Goal: Task Accomplishment & Management: Use online tool/utility

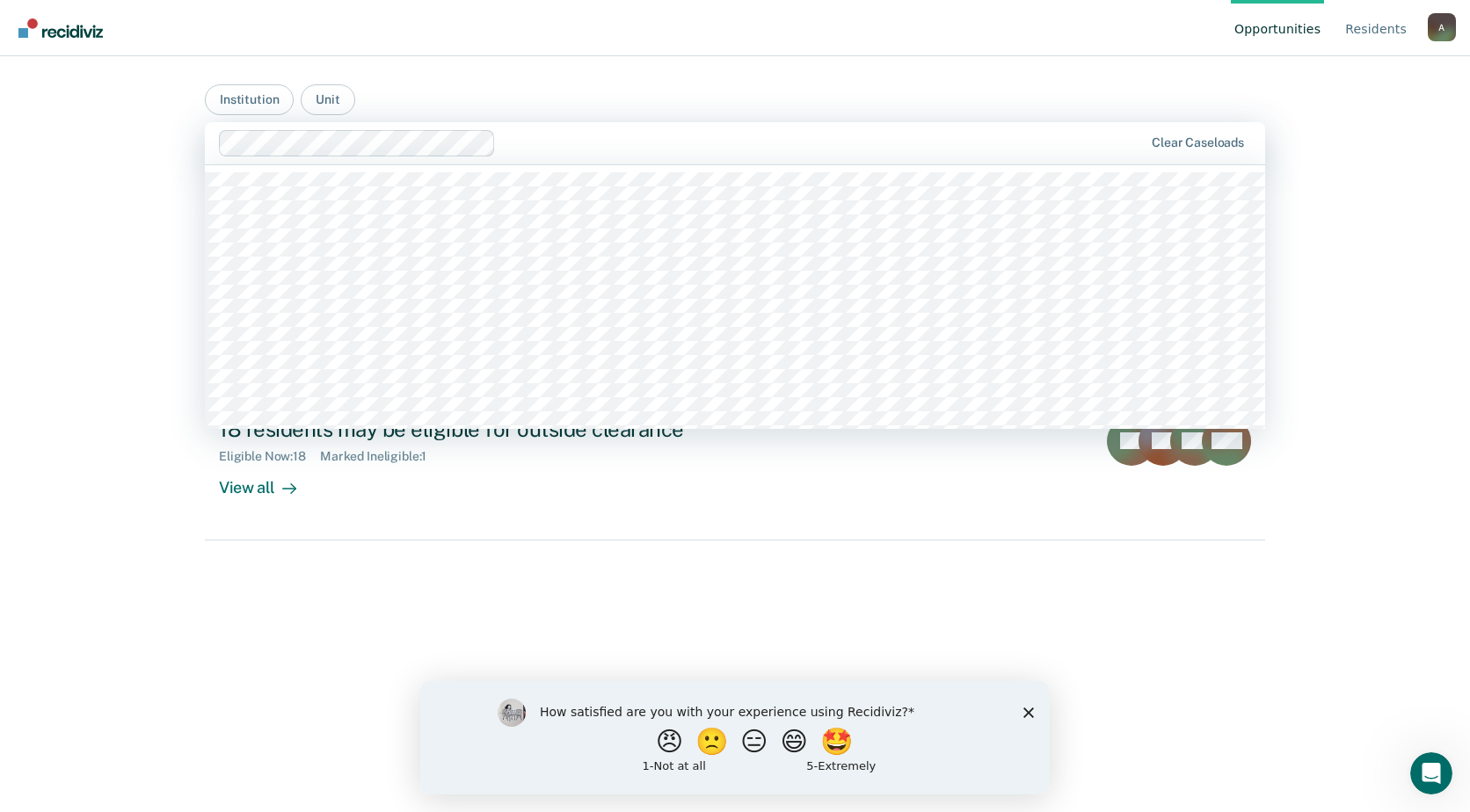
click at [503, 141] on input "text" at bounding box center [504, 142] width 4 height 17
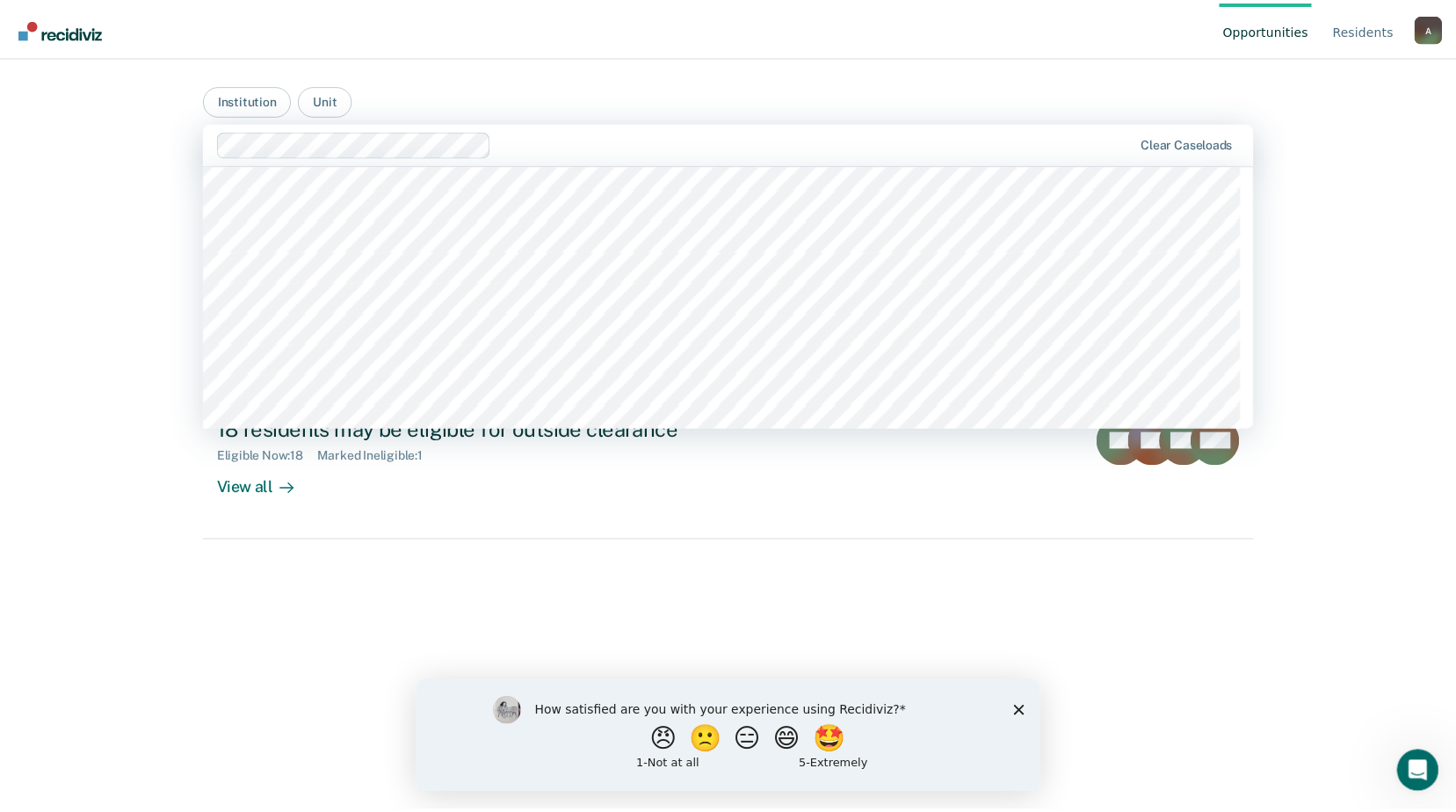
scroll to position [1670, 0]
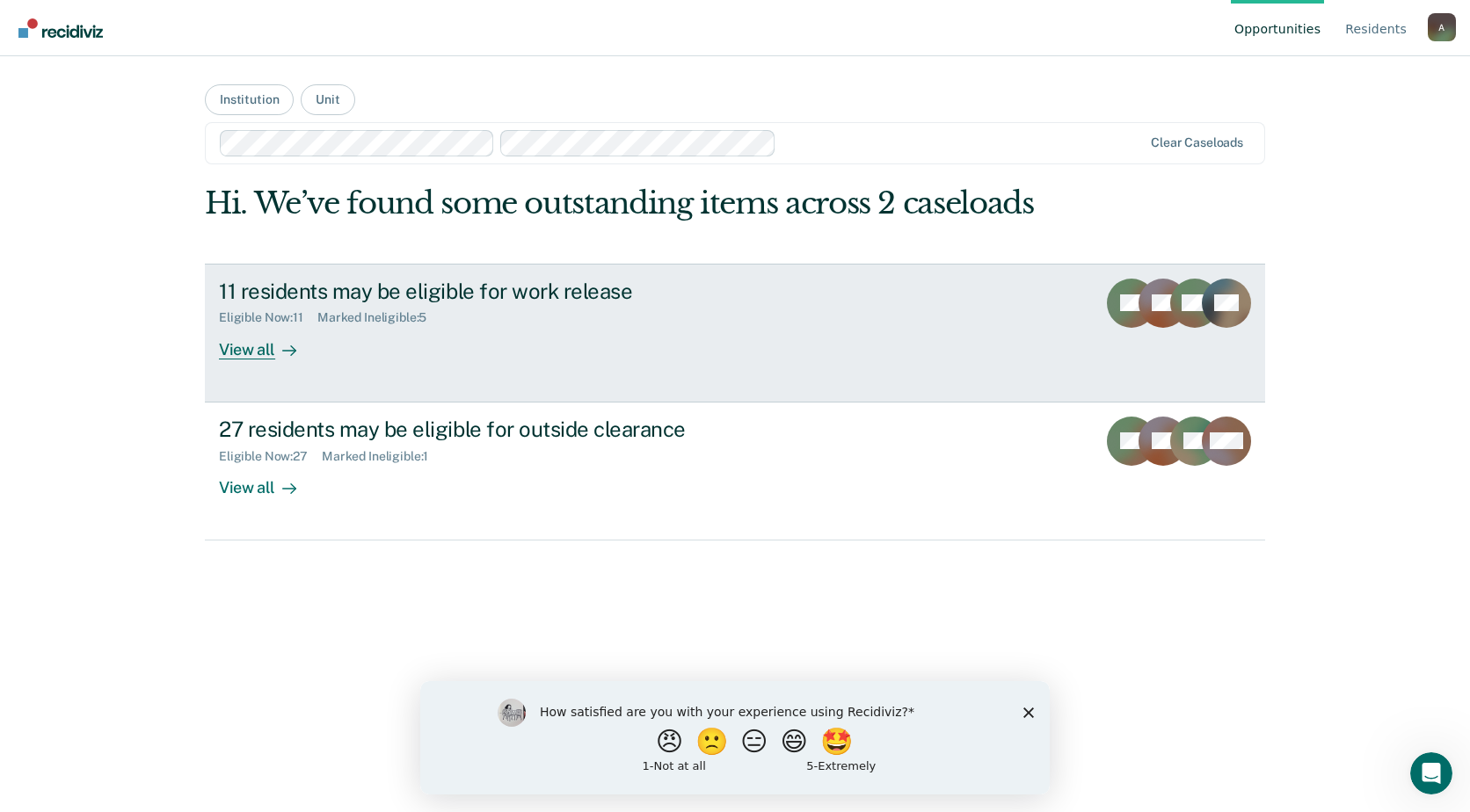
click at [279, 354] on div at bounding box center [285, 349] width 21 height 20
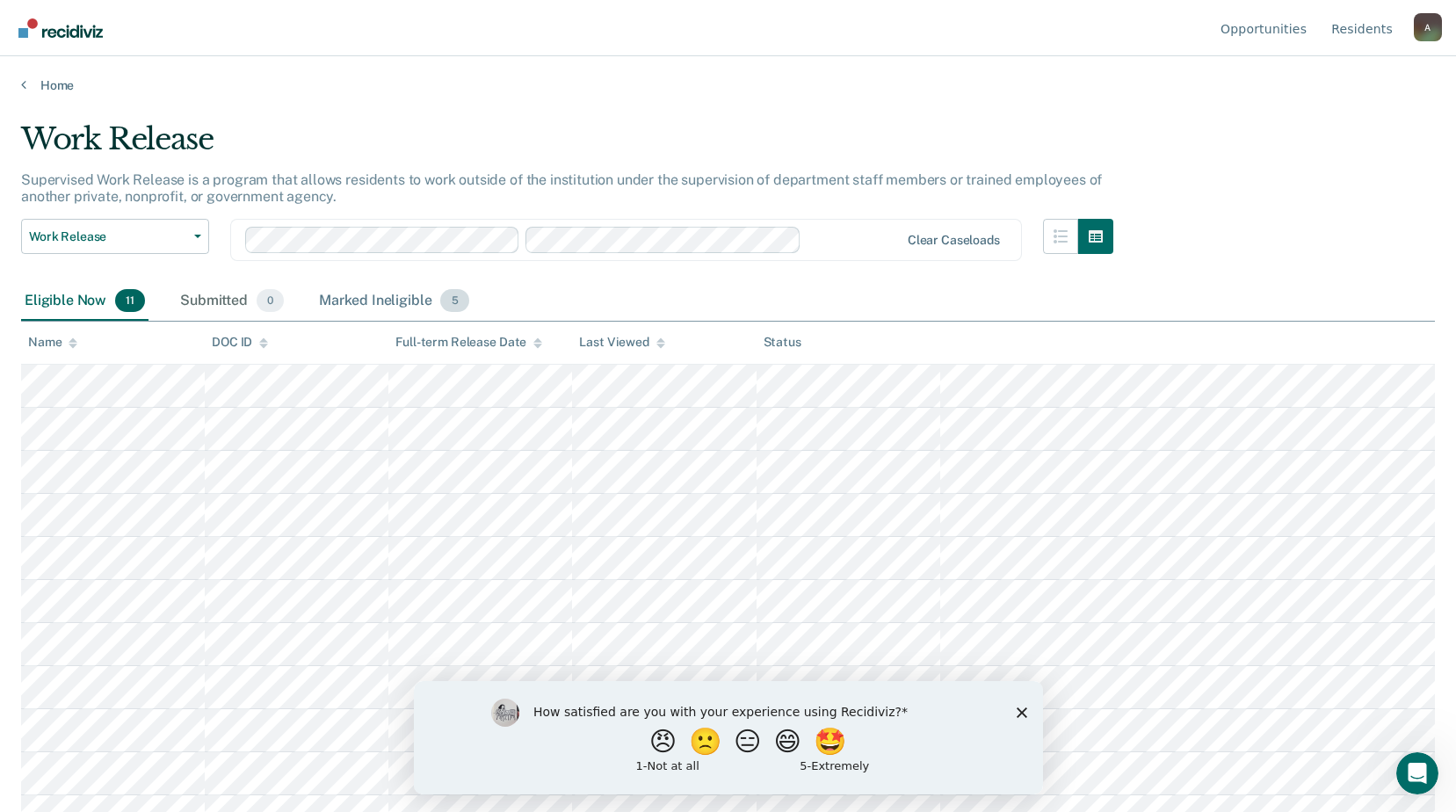
click at [413, 287] on div "Marked Ineligible 5" at bounding box center [395, 301] width 157 height 39
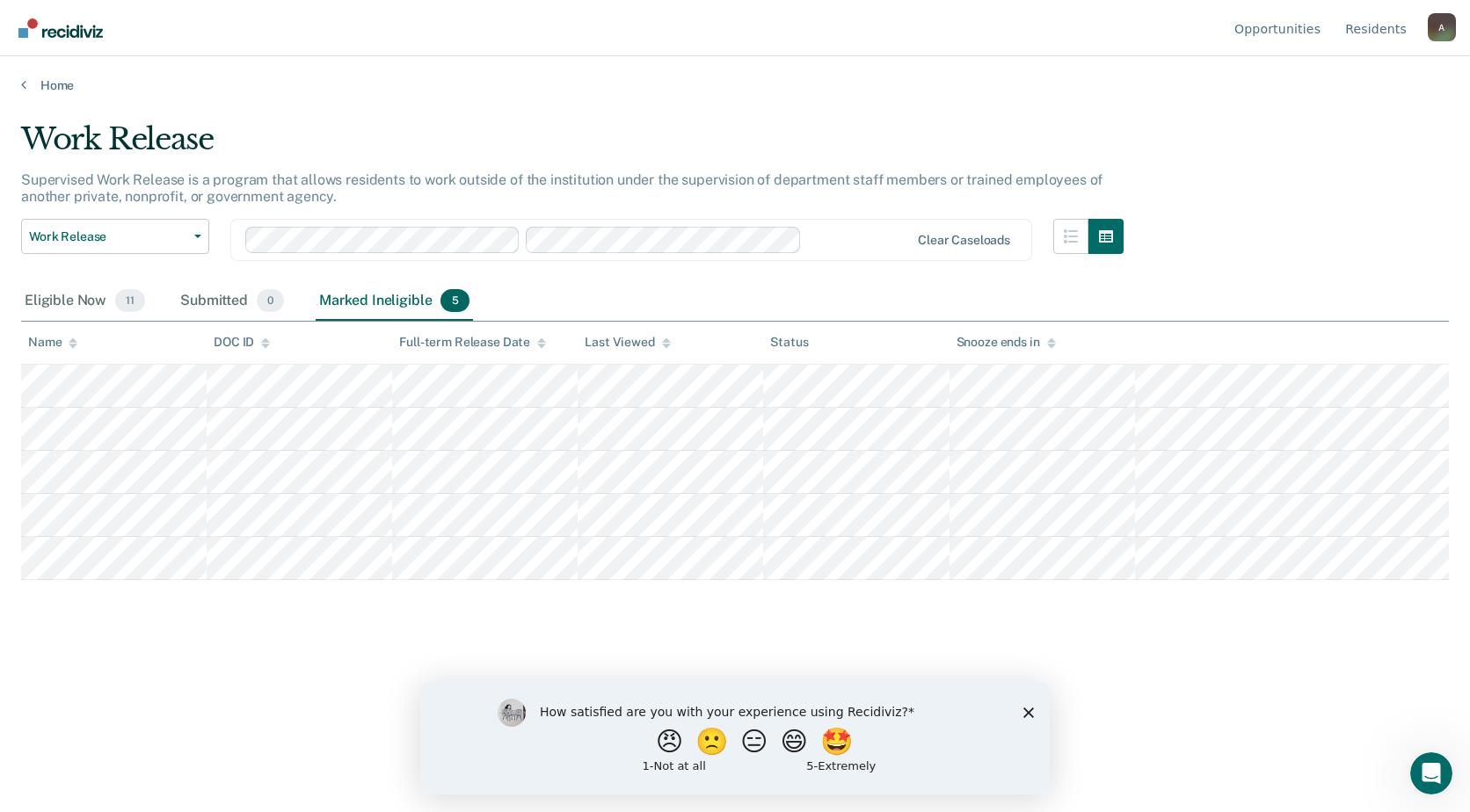
click at [1029, 709] on icon "Close survey" at bounding box center [1029, 711] width 11 height 11
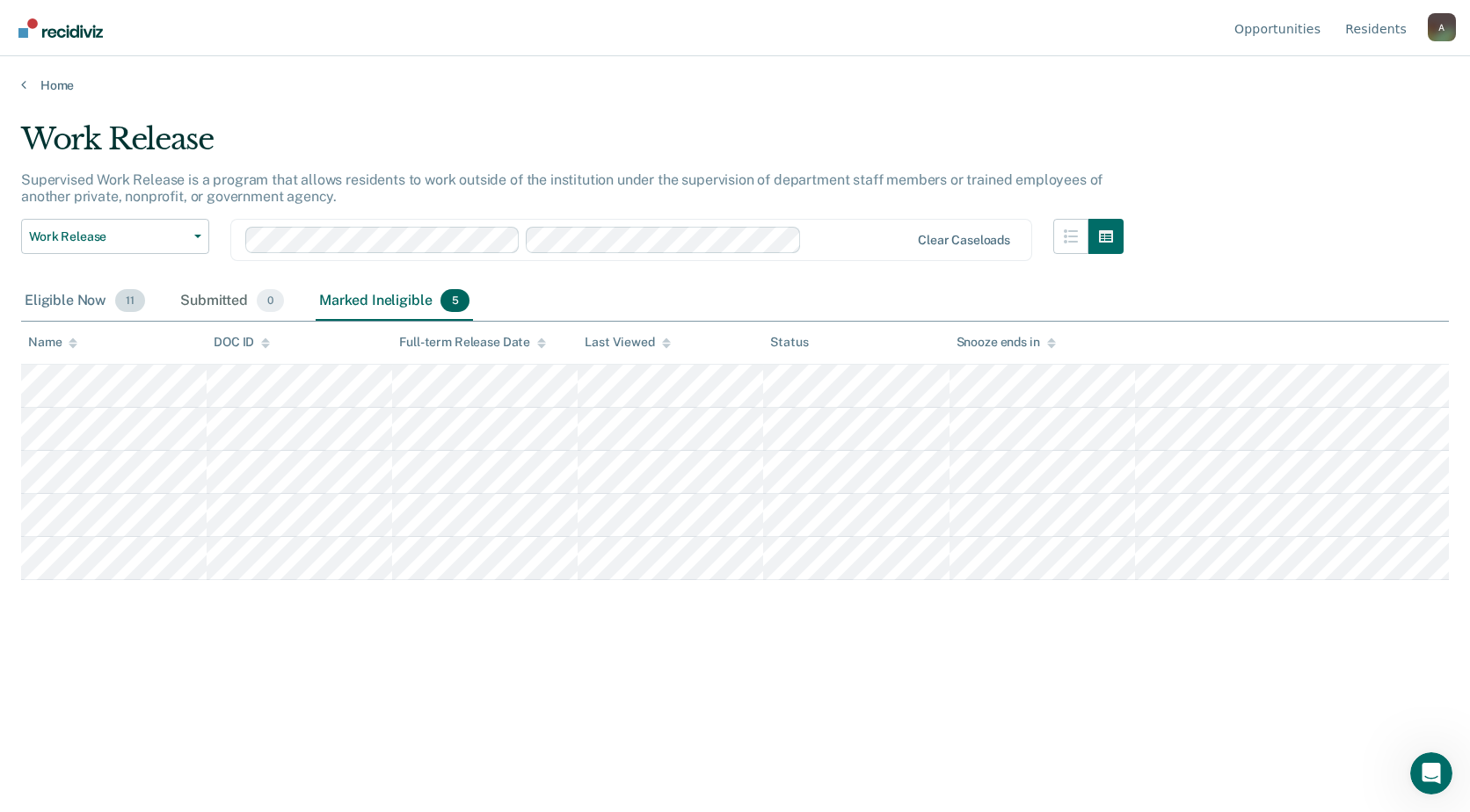
click at [121, 297] on span "11" at bounding box center [131, 300] width 30 height 23
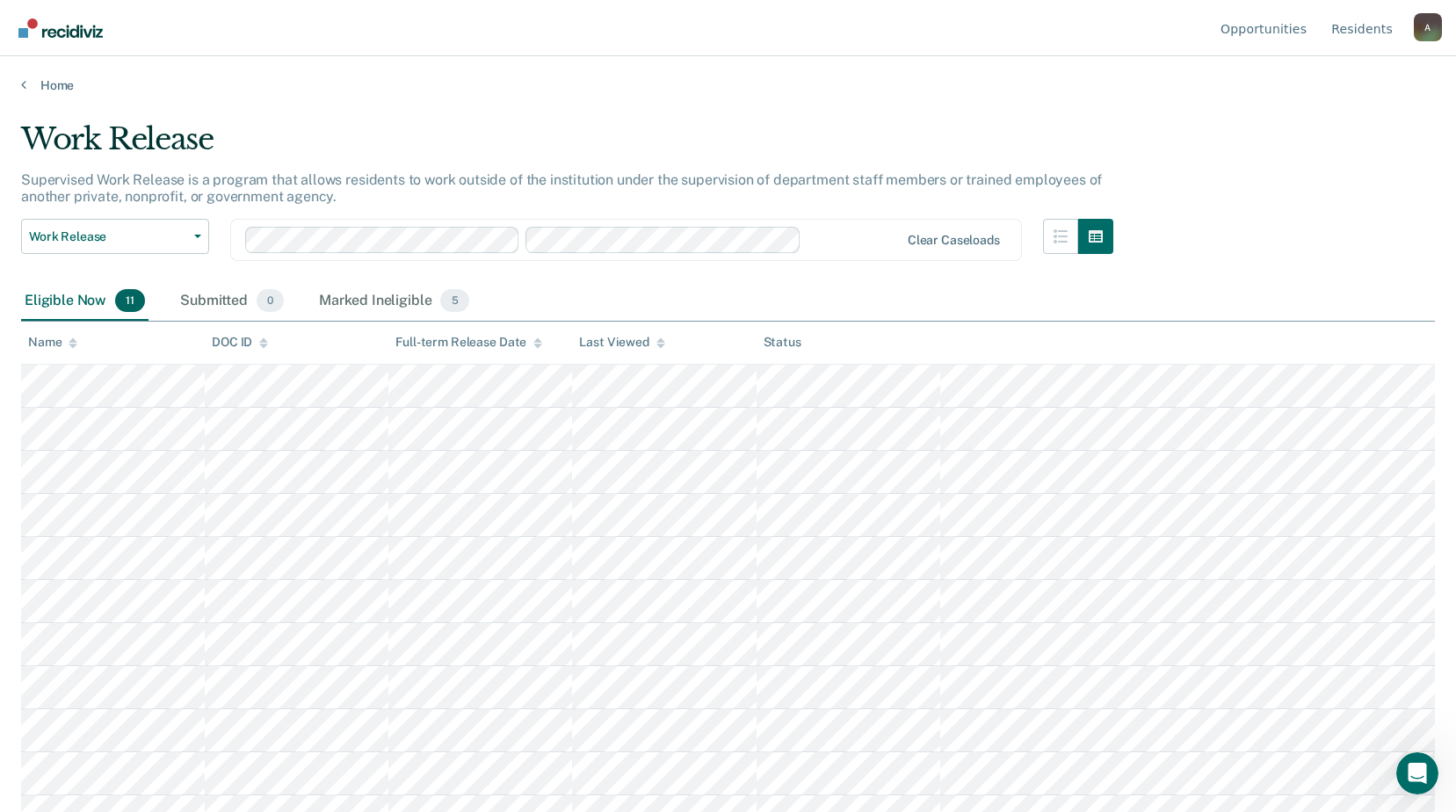
scroll to position [26, 0]
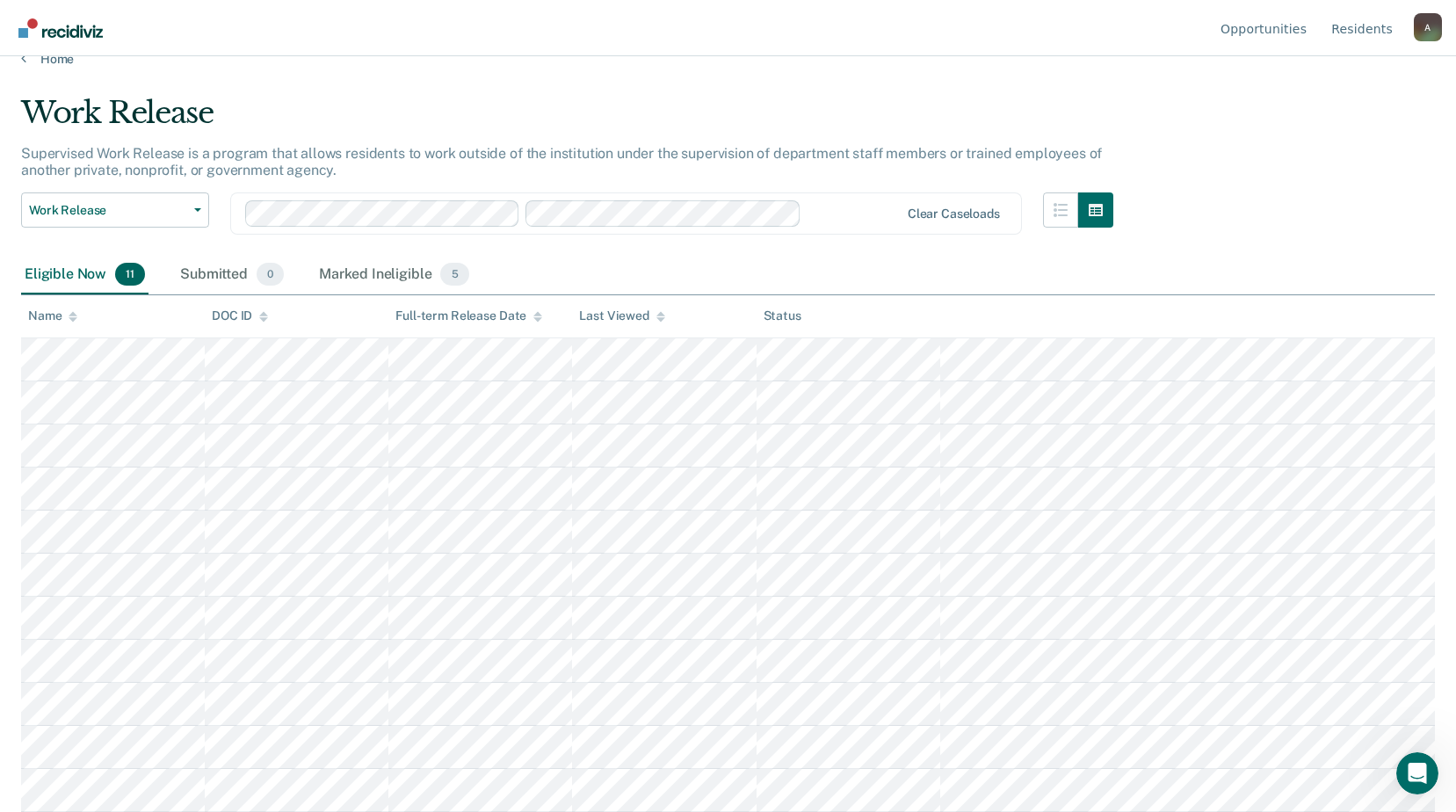
click at [388, 777] on tr at bounding box center [728, 790] width 1414 height 43
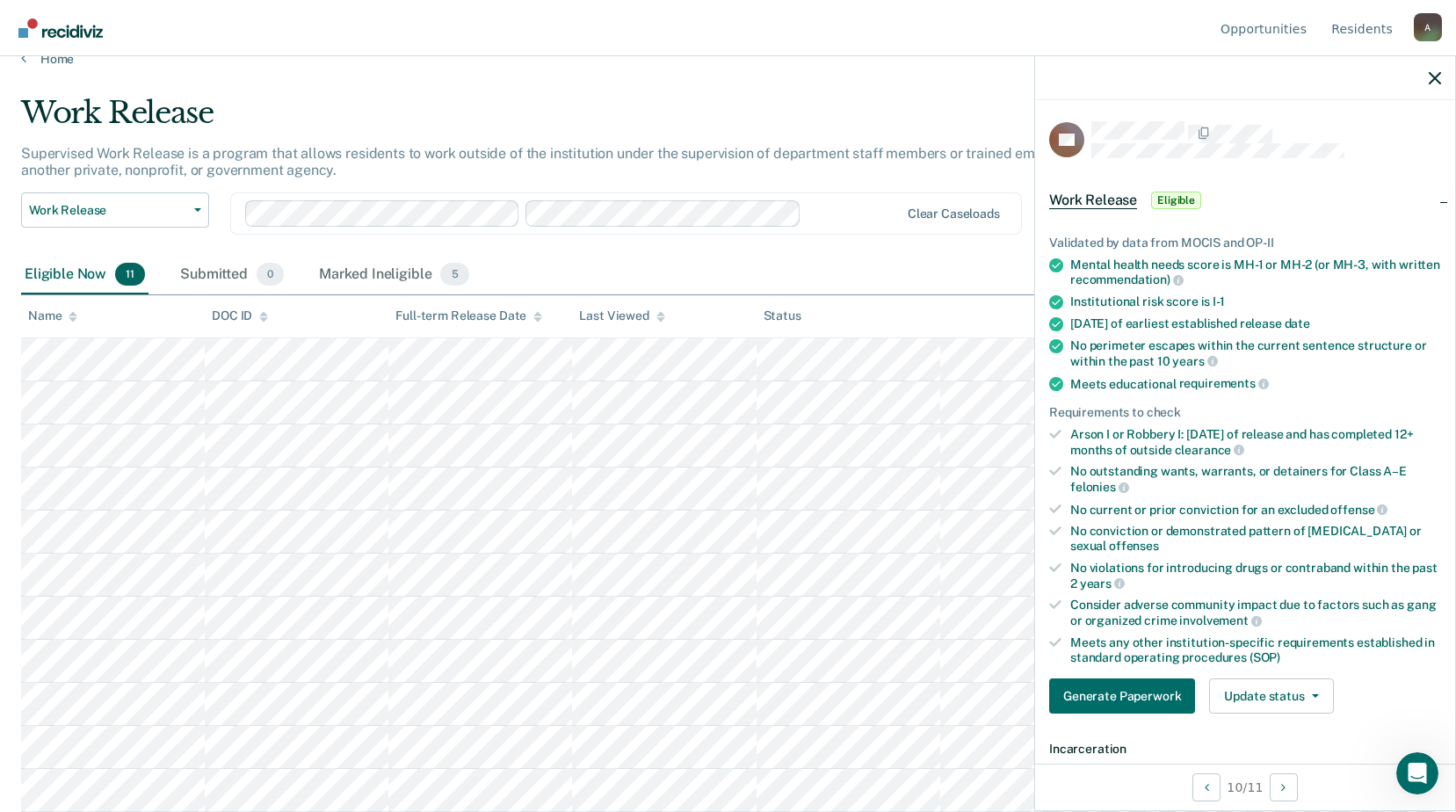
scroll to position [175, 0]
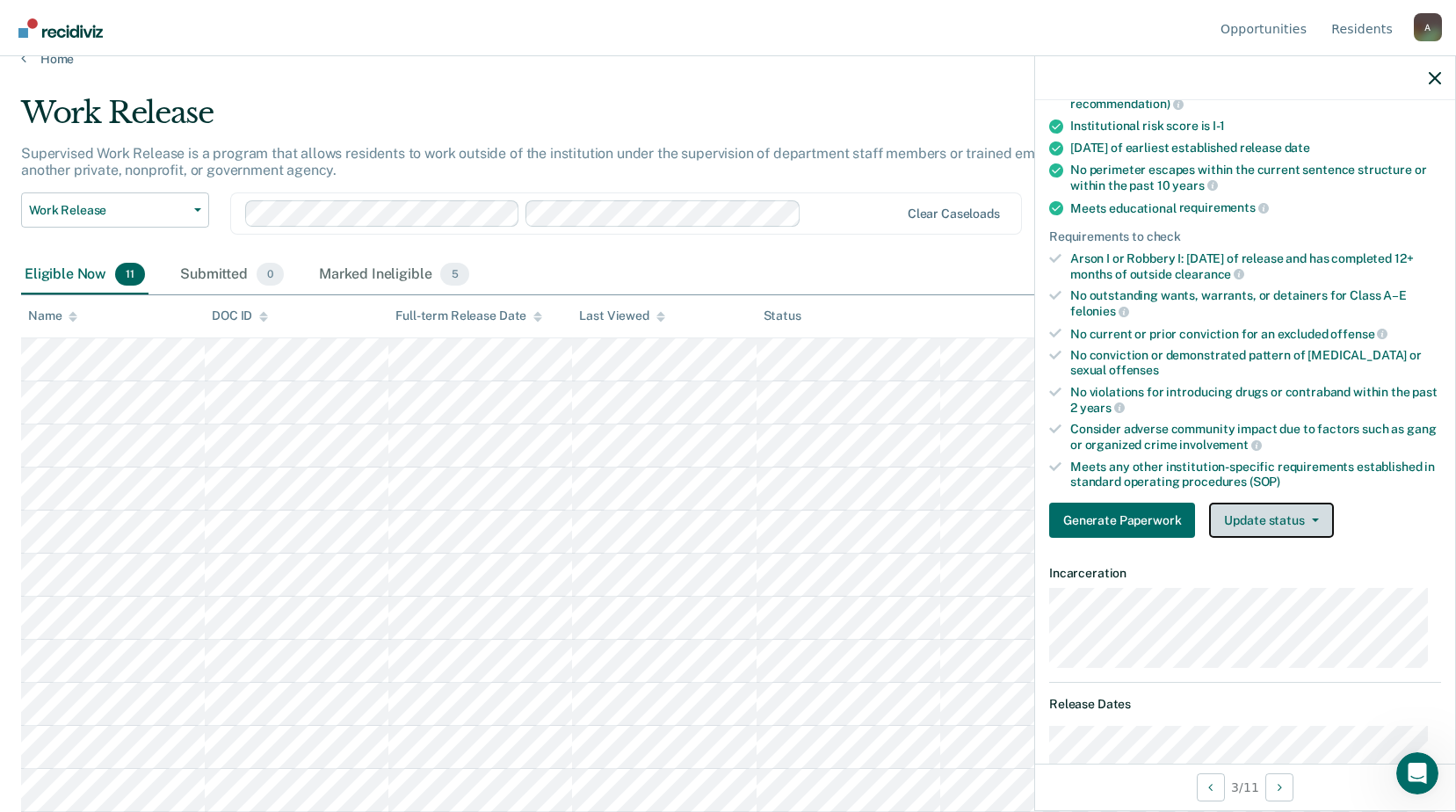
click at [1276, 526] on button "Update status" at bounding box center [1272, 519] width 124 height 35
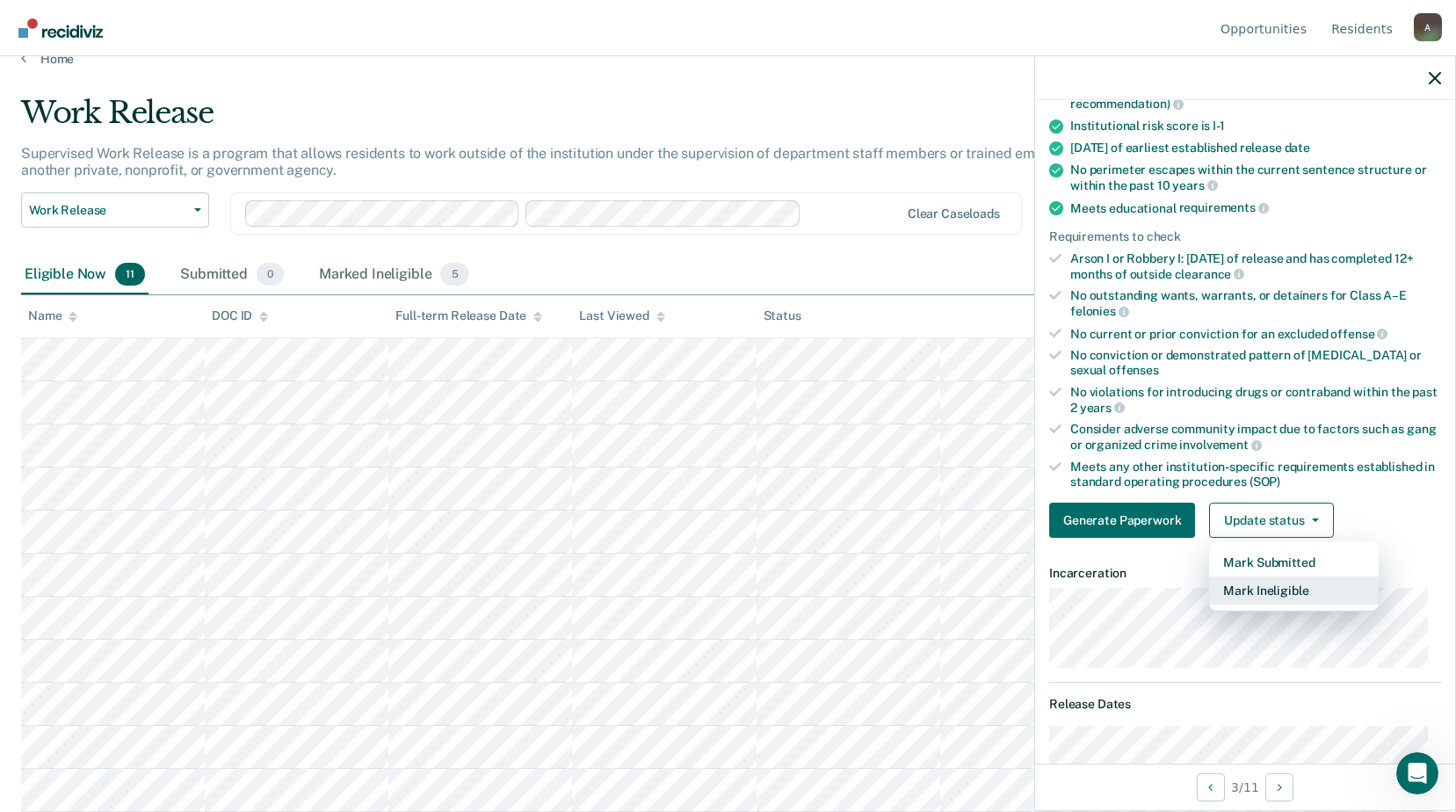
click at [1255, 602] on button "Mark Ineligible" at bounding box center [1295, 591] width 169 height 28
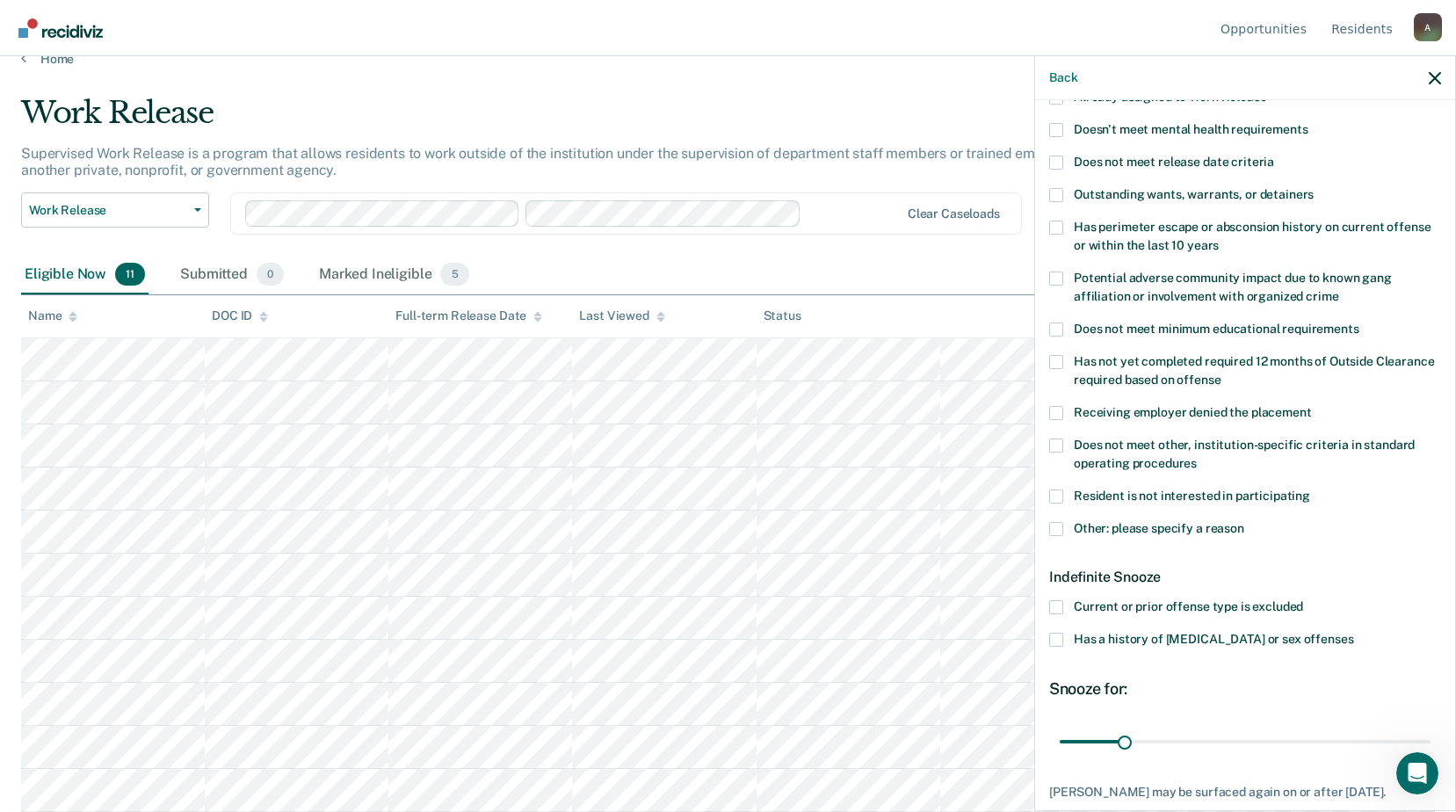
click at [1056, 438] on span at bounding box center [1056, 445] width 14 height 14
click at [1197, 457] on input "Does not meet other, institution-specific criteria in standard operating proced…" at bounding box center [1197, 457] width 0 height 0
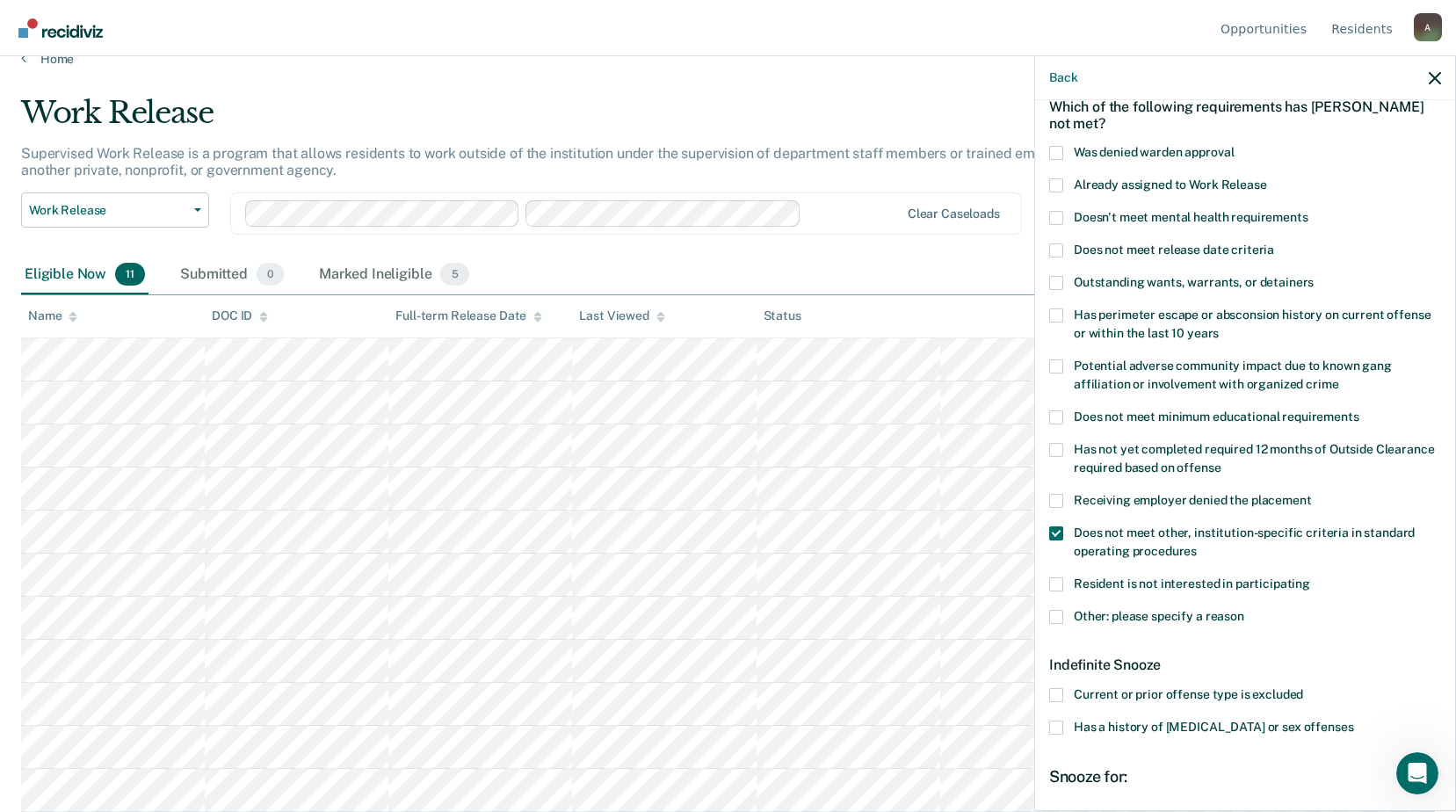
scroll to position [264, 0]
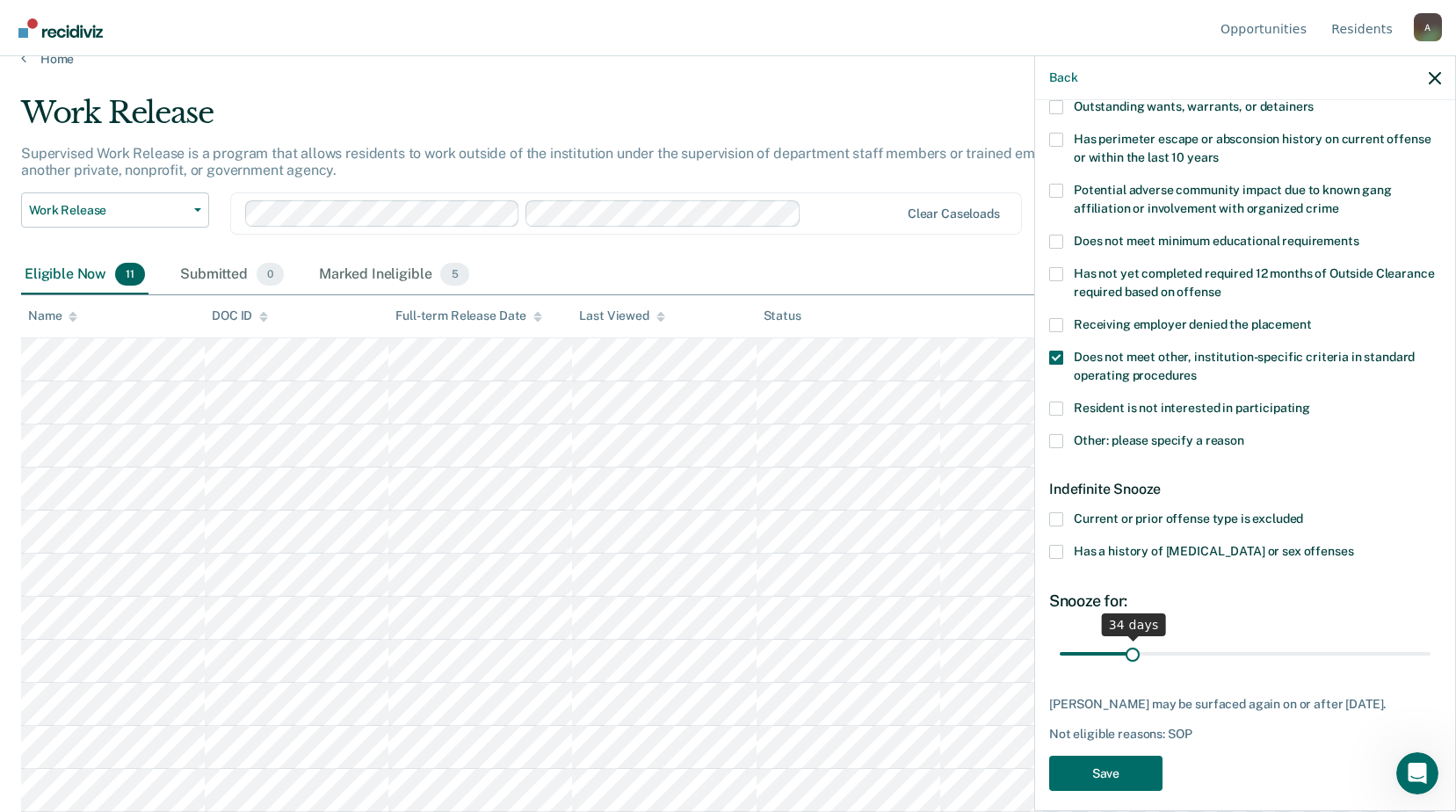
drag, startPoint x: 1121, startPoint y: 648, endPoint x: 1131, endPoint y: 644, distance: 10.8
click at [1131, 644] on input "range" at bounding box center [1246, 653] width 371 height 31
type input "37"
click at [1136, 652] on input "range" at bounding box center [1246, 653] width 371 height 31
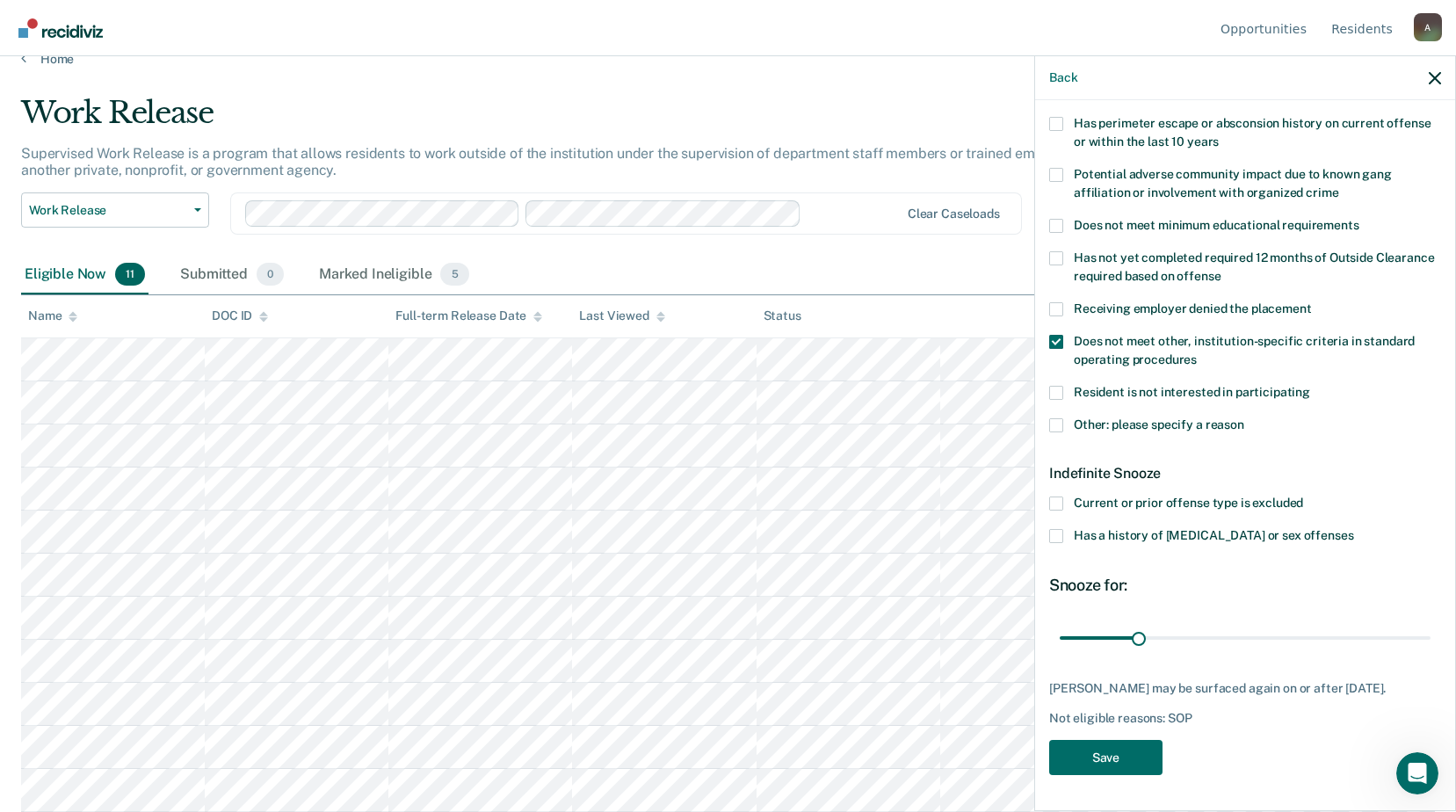
click at [1064, 418] on label "Other: please specify a reason" at bounding box center [1245, 427] width 392 height 19
click at [1245, 418] on input "Other: please specify a reason" at bounding box center [1245, 418] width 0 height 0
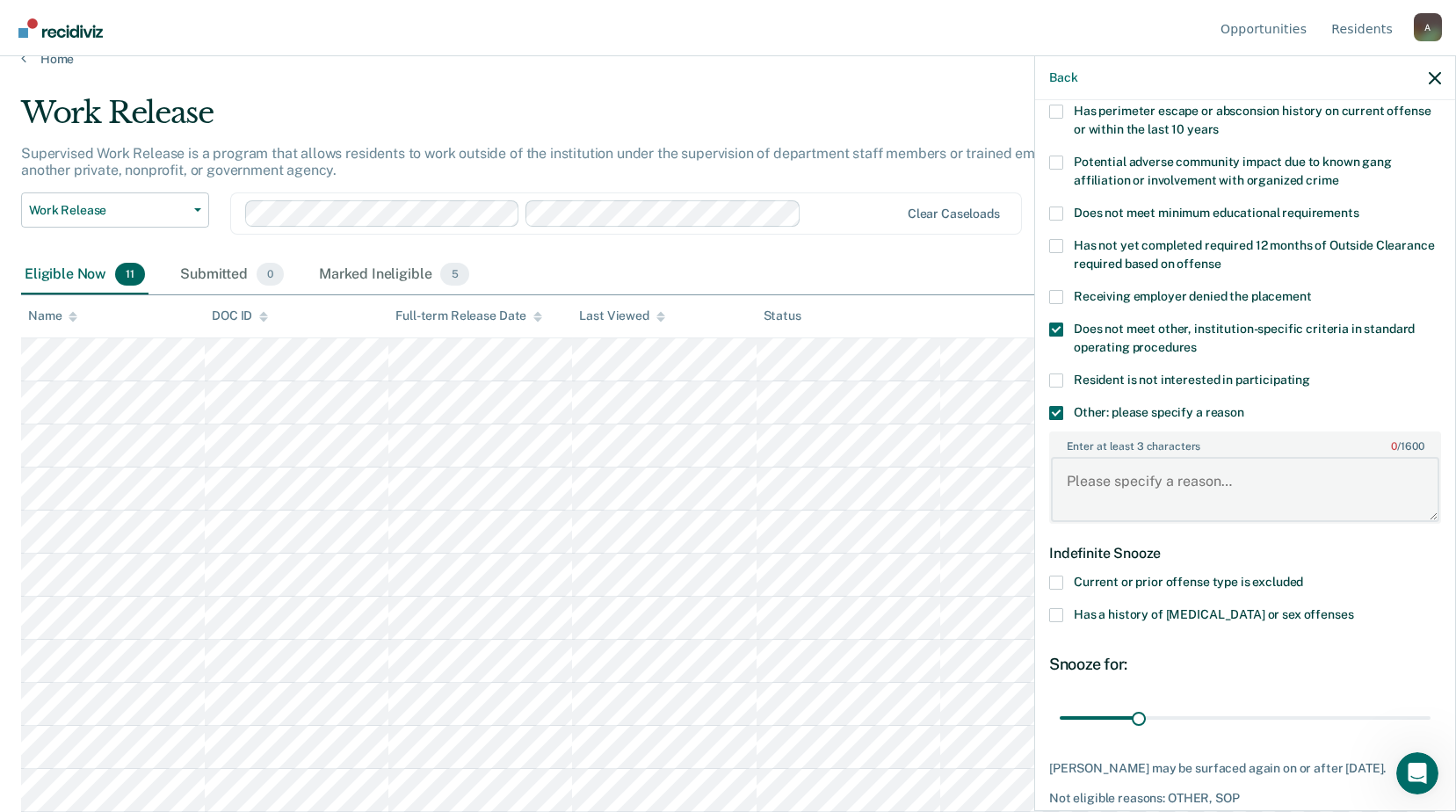
click at [1108, 490] on textarea "Enter at least 3 characters 0 / 1600" at bounding box center [1246, 489] width 389 height 65
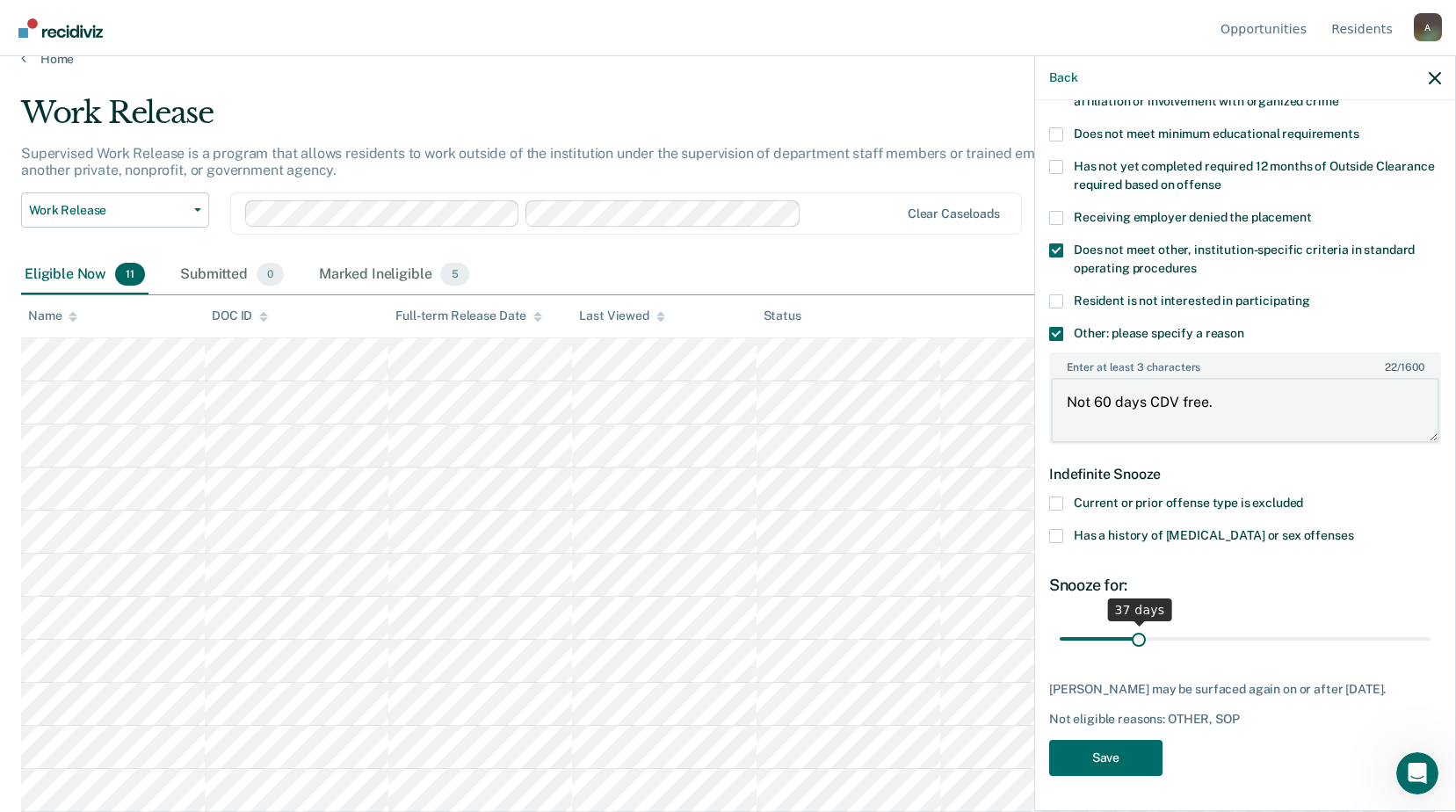
type textarea "Not 60 days CDV free."
type input "38"
click at [1138, 623] on input "range" at bounding box center [1246, 638] width 371 height 31
click at [1087, 757] on button "Save" at bounding box center [1106, 758] width 114 height 36
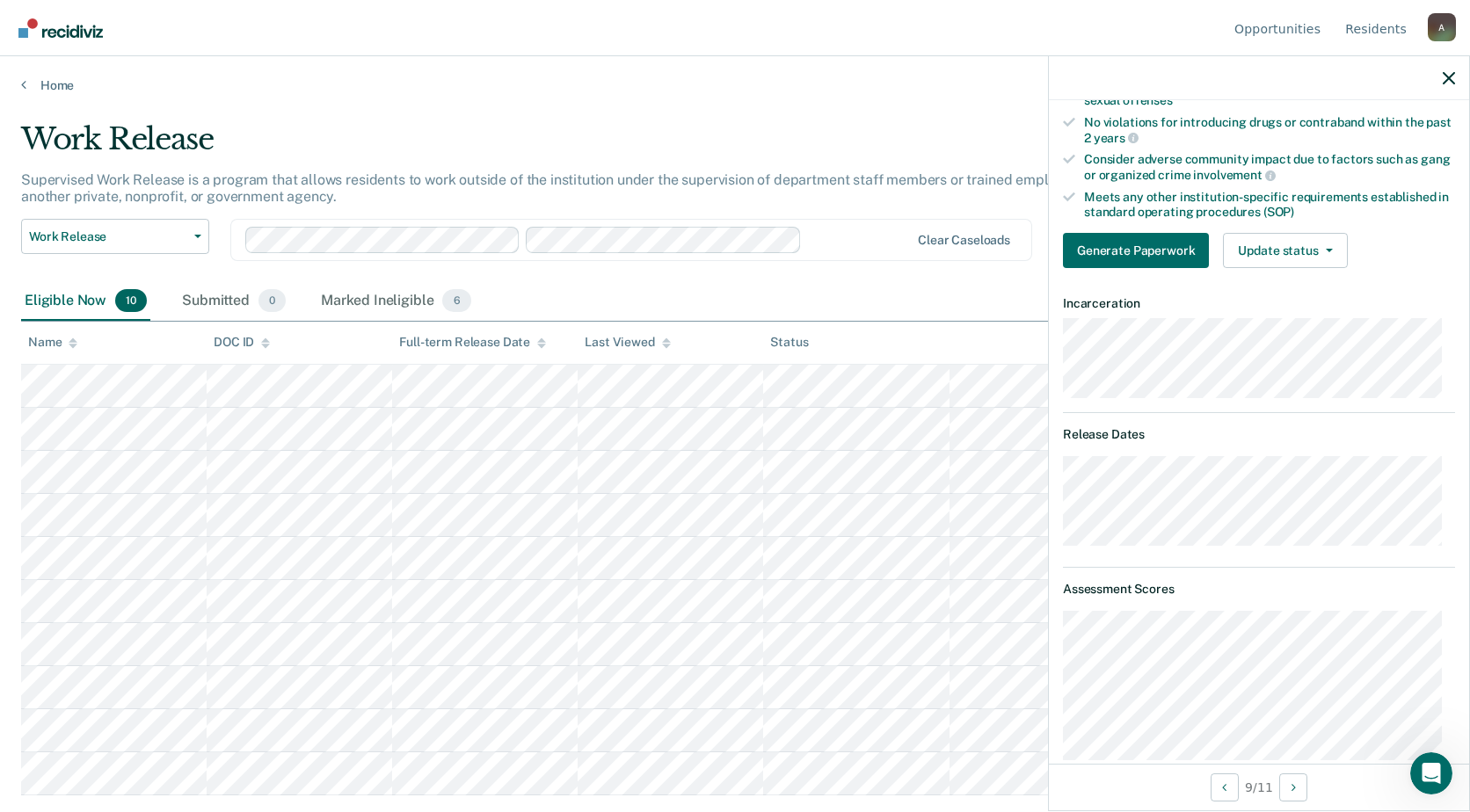
scroll to position [270, 0]
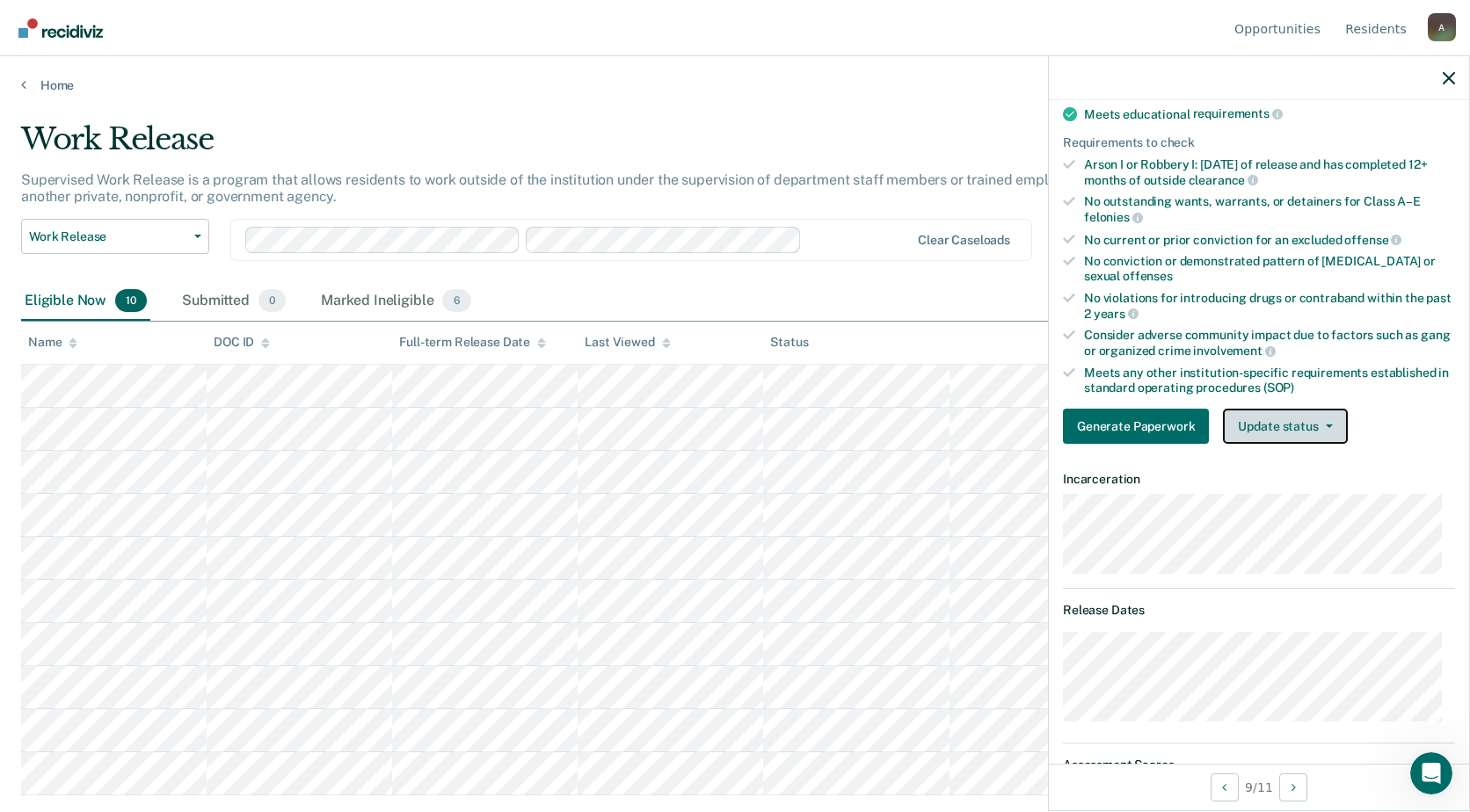
click at [1263, 423] on button "Update status" at bounding box center [1285, 425] width 124 height 35
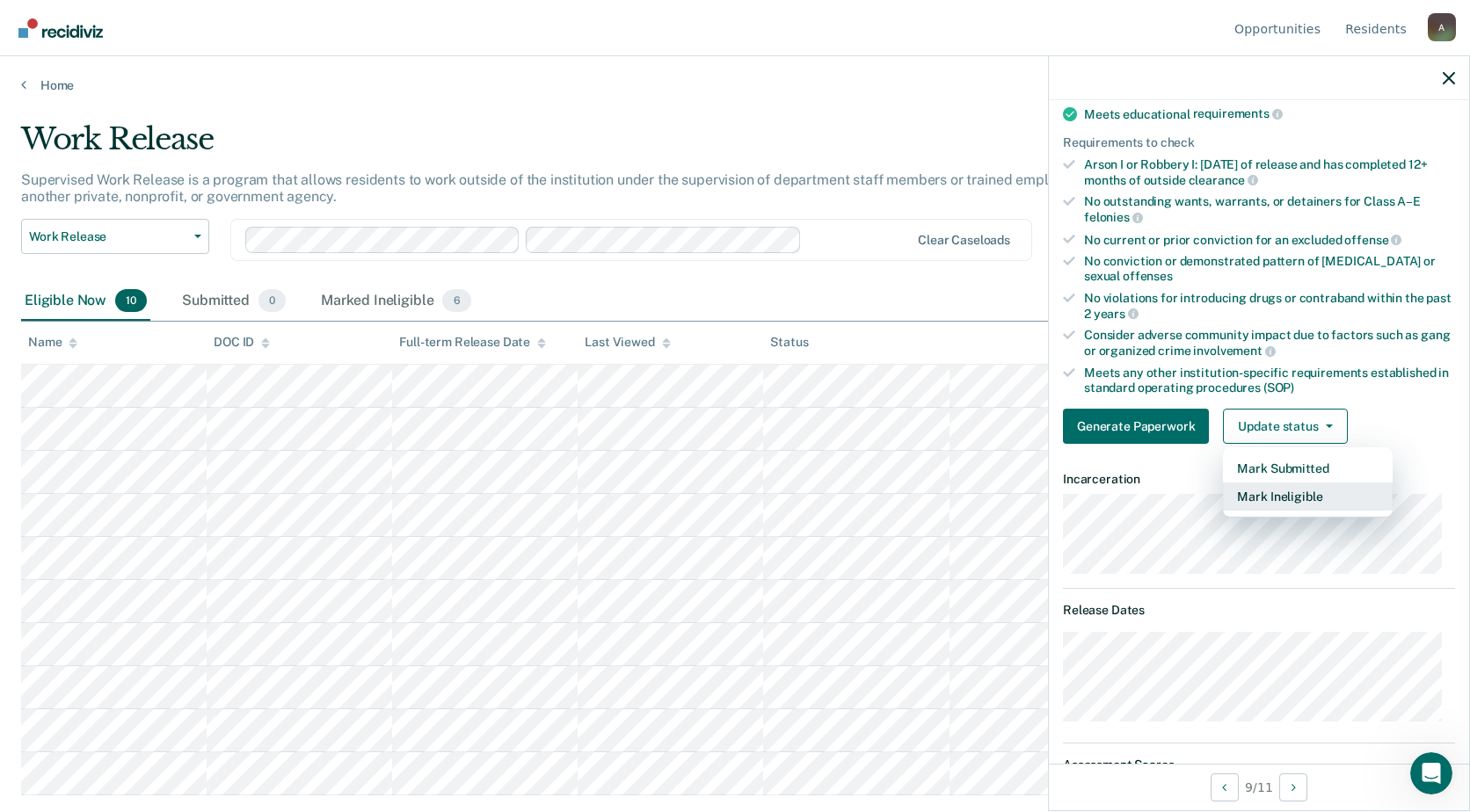
click at [1252, 491] on button "Mark Ineligible" at bounding box center [1308, 496] width 169 height 28
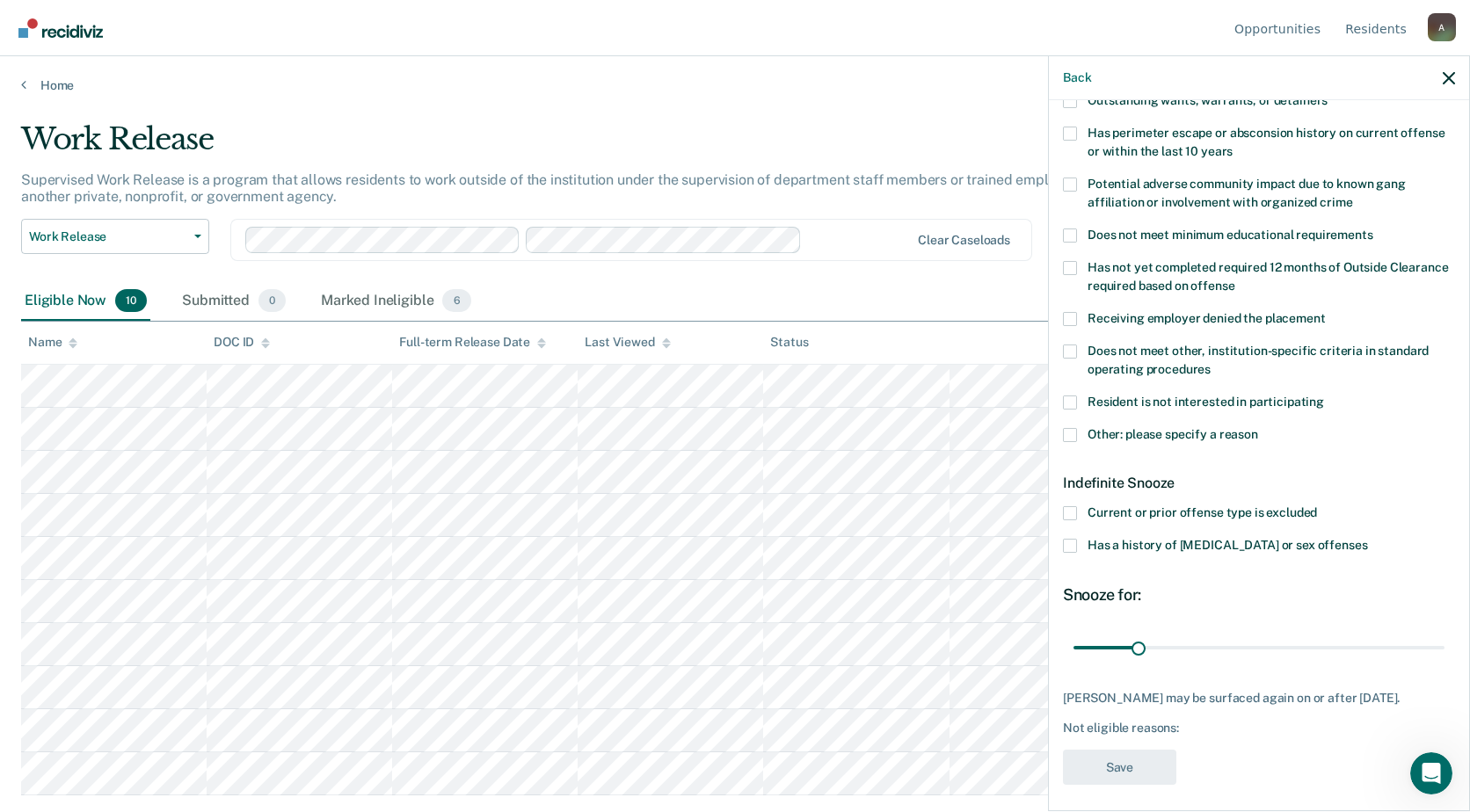
click at [1074, 353] on span at bounding box center [1069, 352] width 14 height 14
click at [1210, 363] on input "Does not meet other, institution-specific criteria in standard operating proced…" at bounding box center [1210, 363] width 0 height 0
click at [1068, 425] on div "Resident is not interested in participating" at bounding box center [1258, 411] width 392 height 33
click at [1069, 438] on span at bounding box center [1069, 434] width 14 height 14
click at [1258, 427] on input "Other: please specify a reason" at bounding box center [1258, 427] width 0 height 0
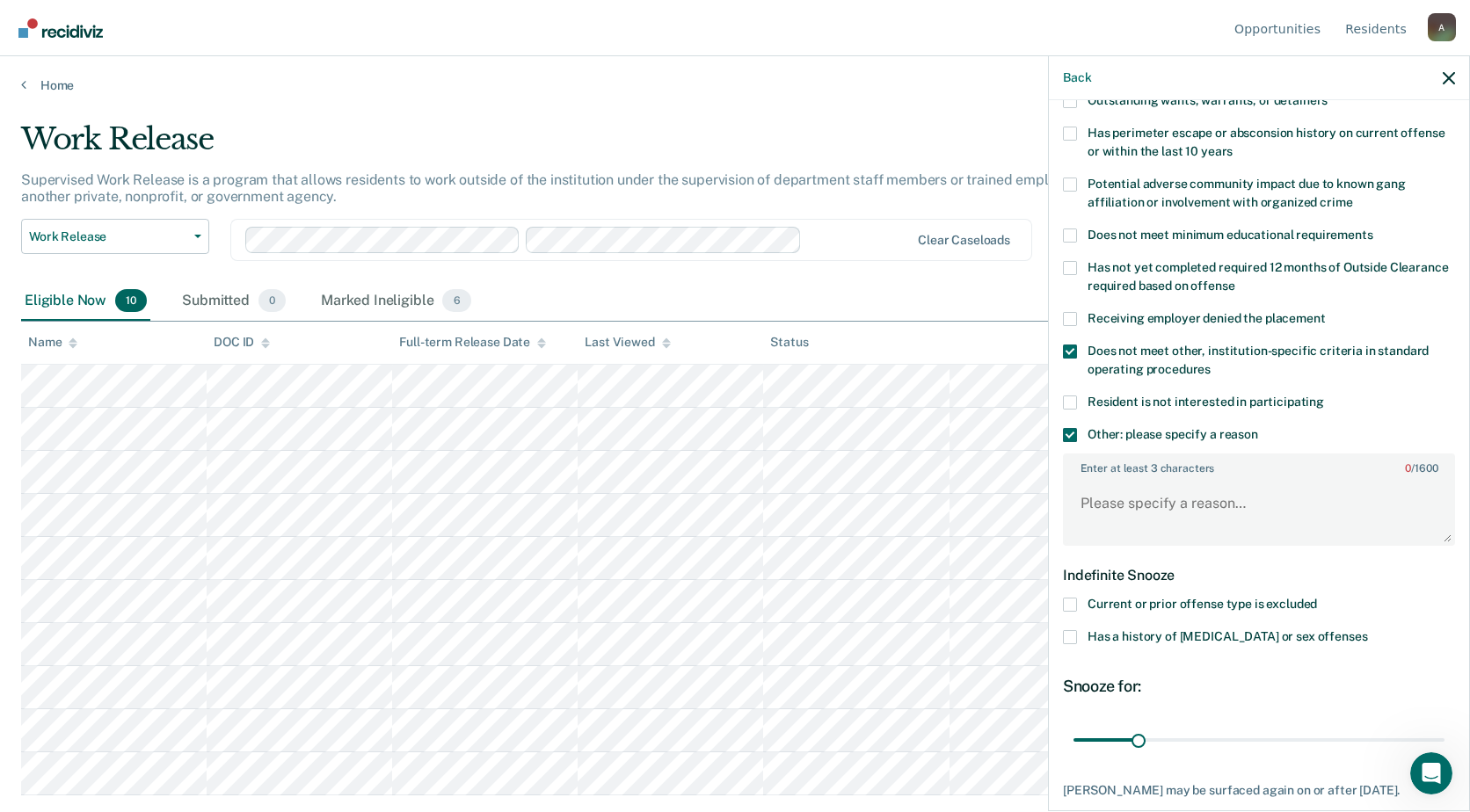
click at [1115, 475] on div "Enter at least 3 characters 0 / 1600" at bounding box center [1258, 499] width 392 height 93
click at [1124, 502] on textarea "Enter at least 3 characters 0 / 1600" at bounding box center [1259, 511] width 389 height 65
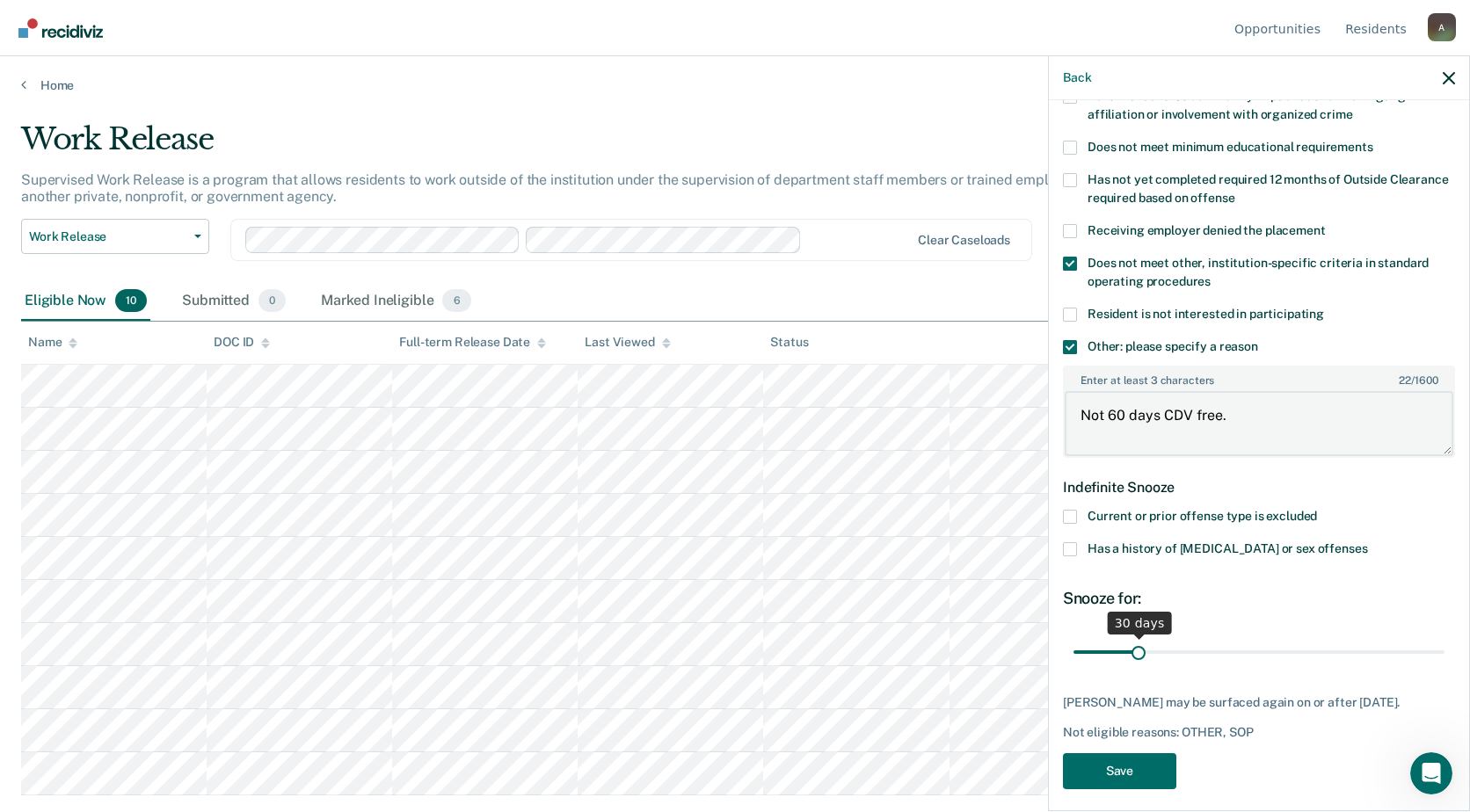
scroll to position [384, 0]
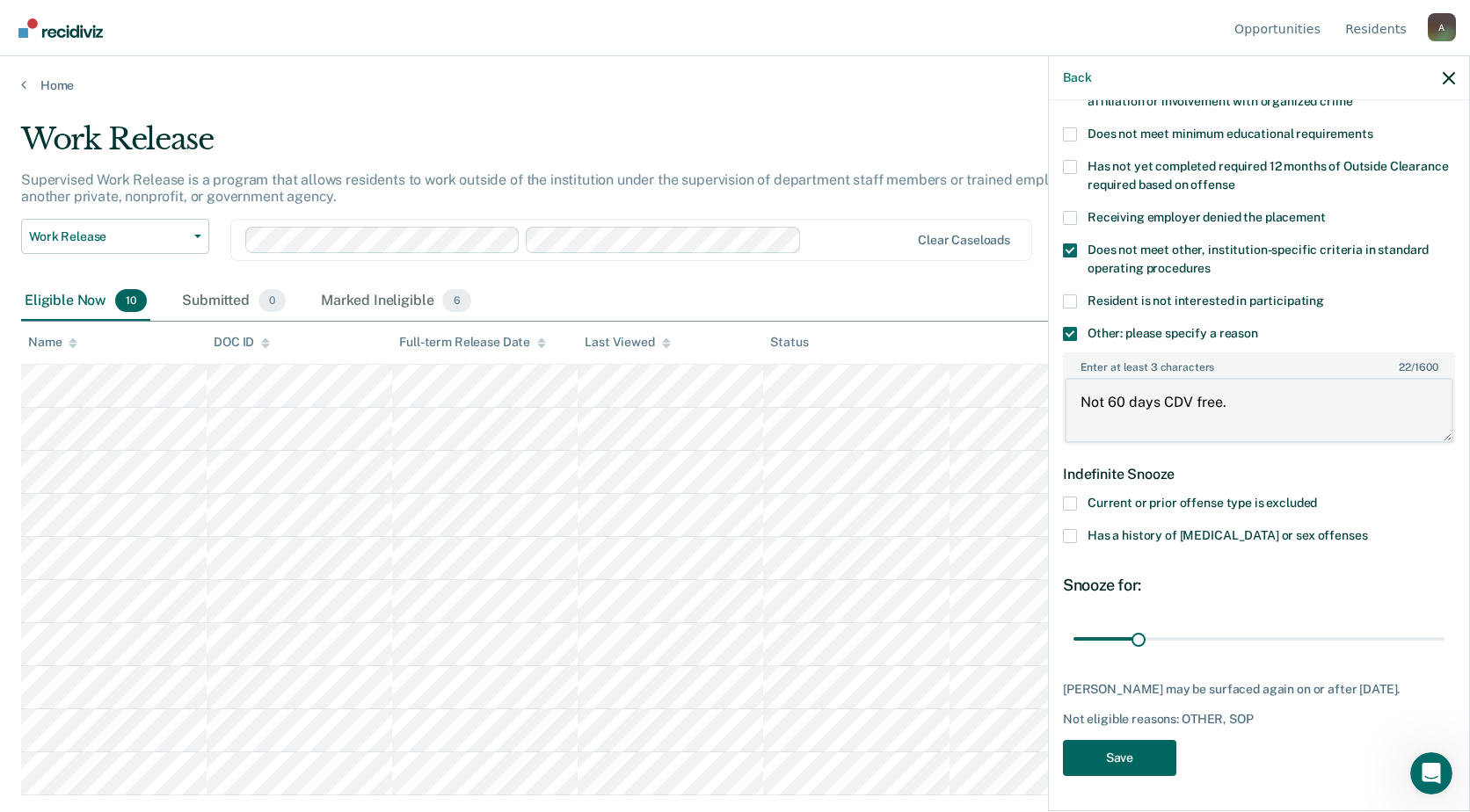
type textarea "Not 60 days CDV free."
click at [1109, 746] on button "Save" at bounding box center [1119, 758] width 114 height 36
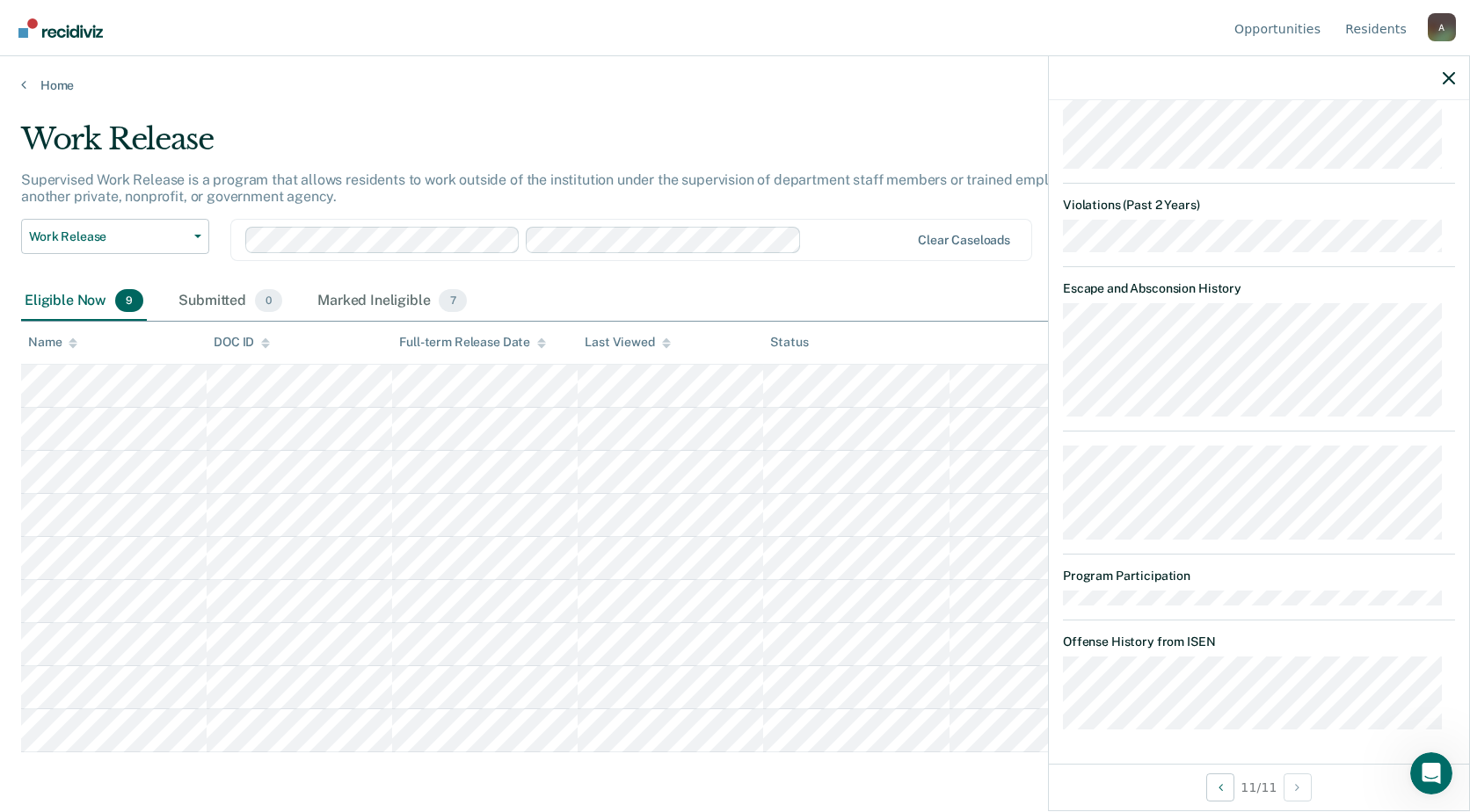
scroll to position [993, 0]
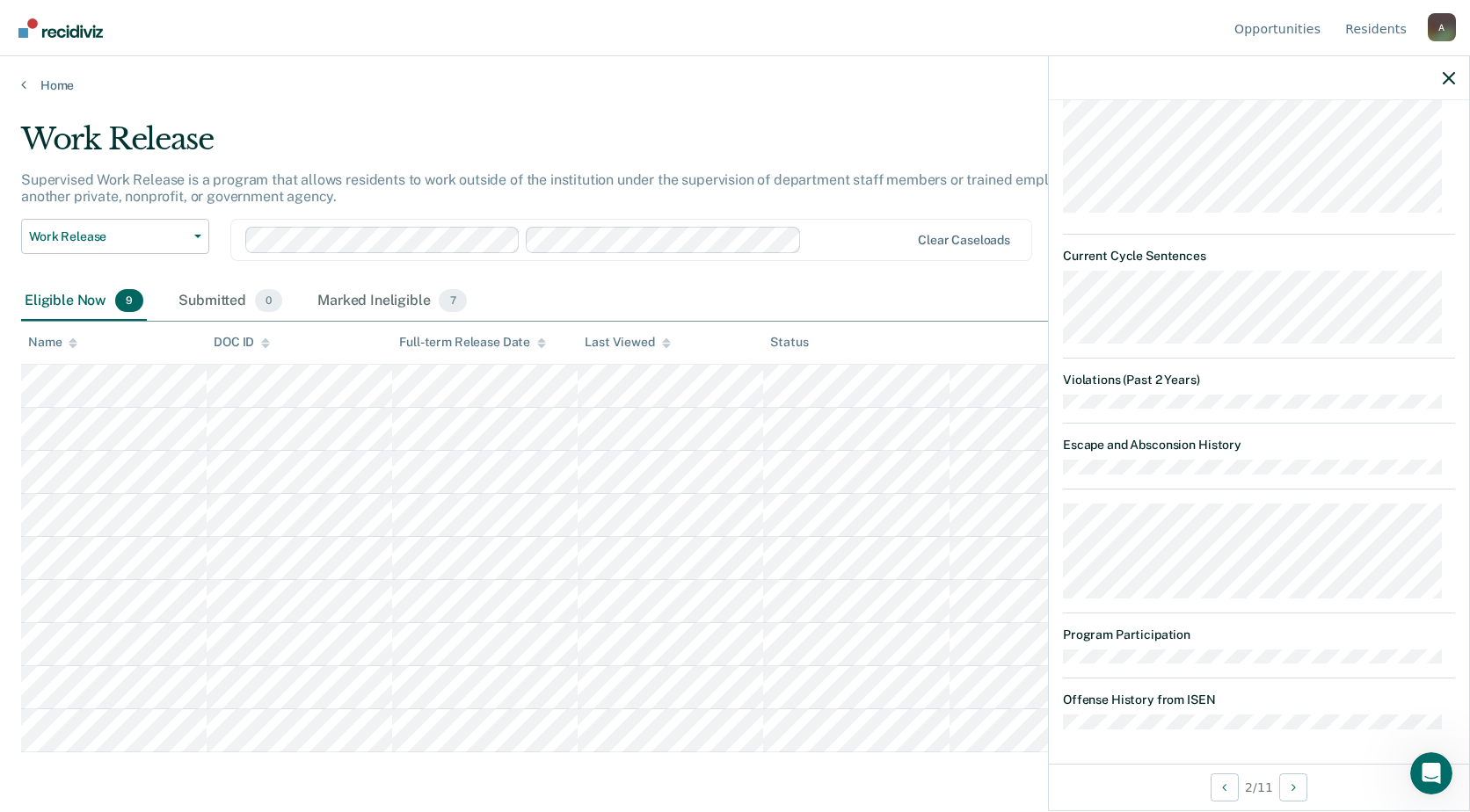
click at [657, 364] on th "Last Viewed" at bounding box center [670, 343] width 185 height 43
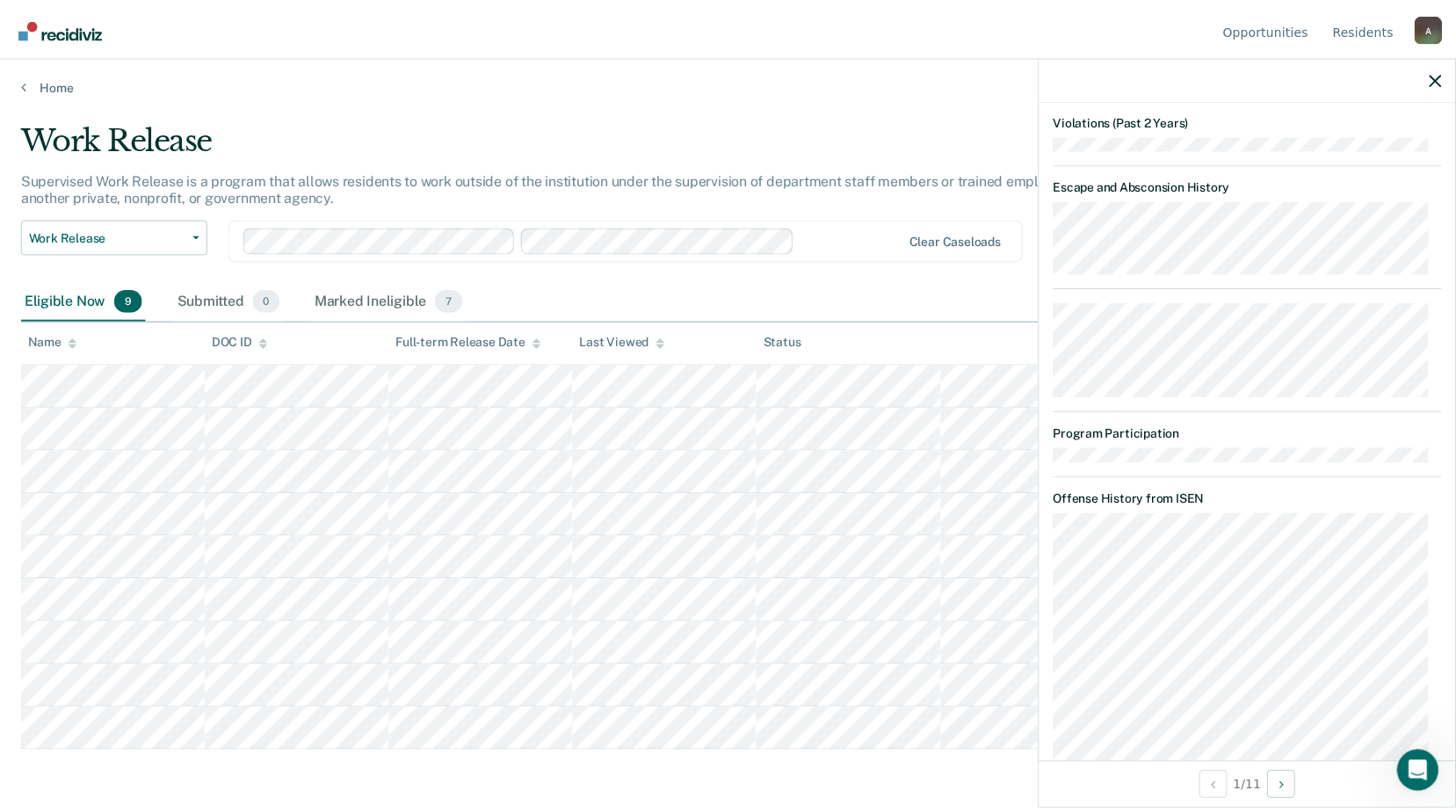
scroll to position [1313, 0]
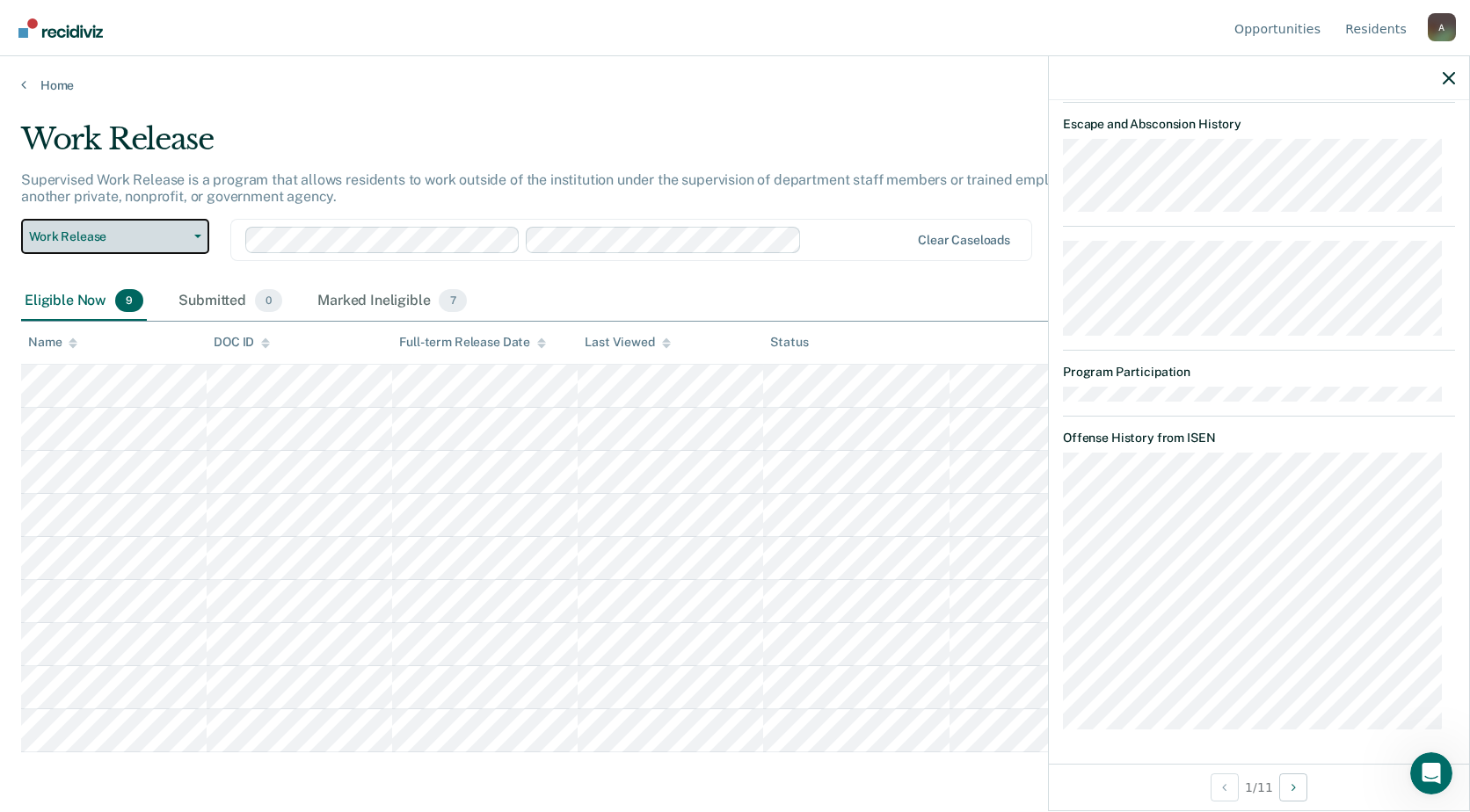
click at [155, 242] on span "Work Release" at bounding box center [108, 236] width 158 height 15
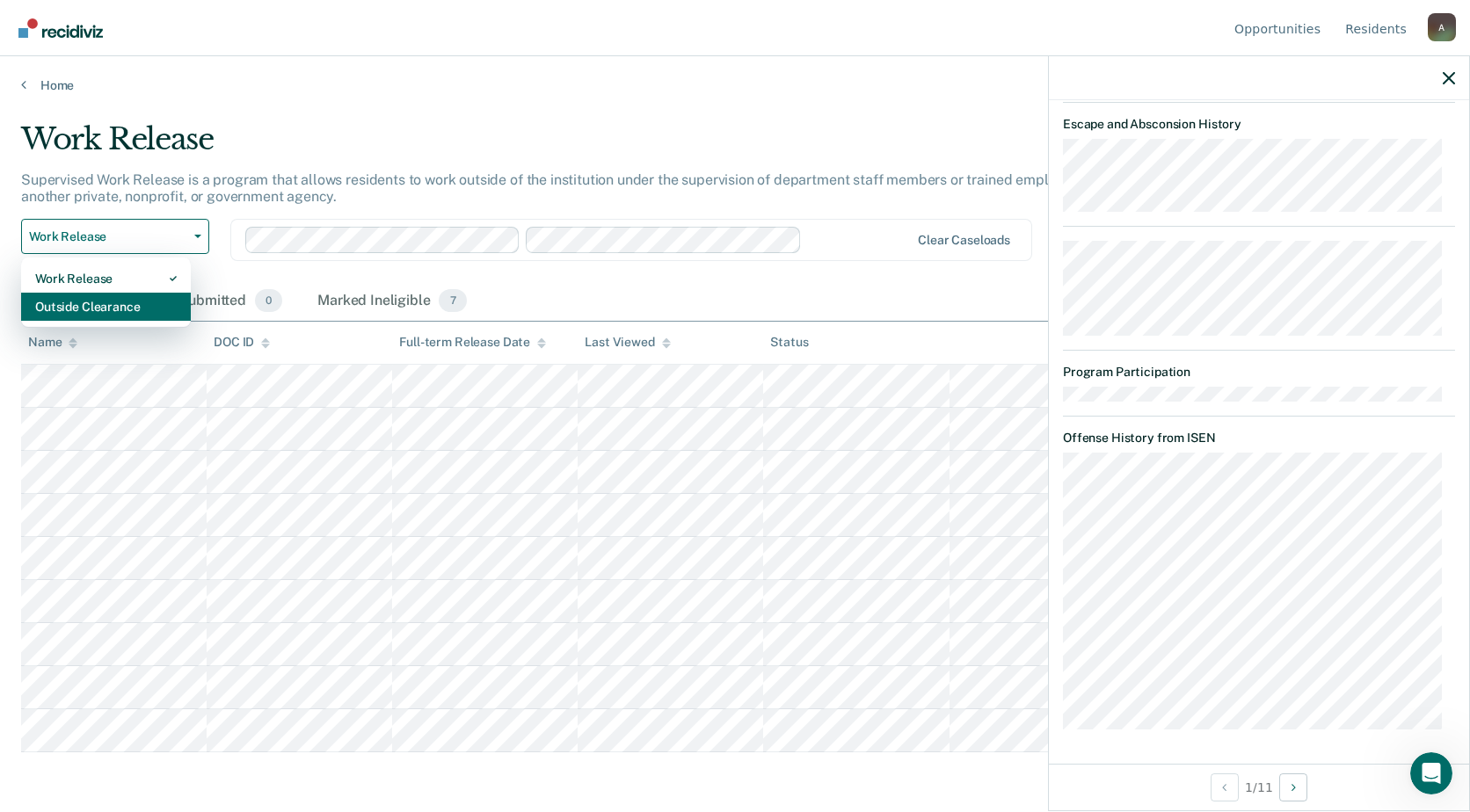
click at [92, 307] on div "Outside Clearance" at bounding box center [106, 307] width 142 height 28
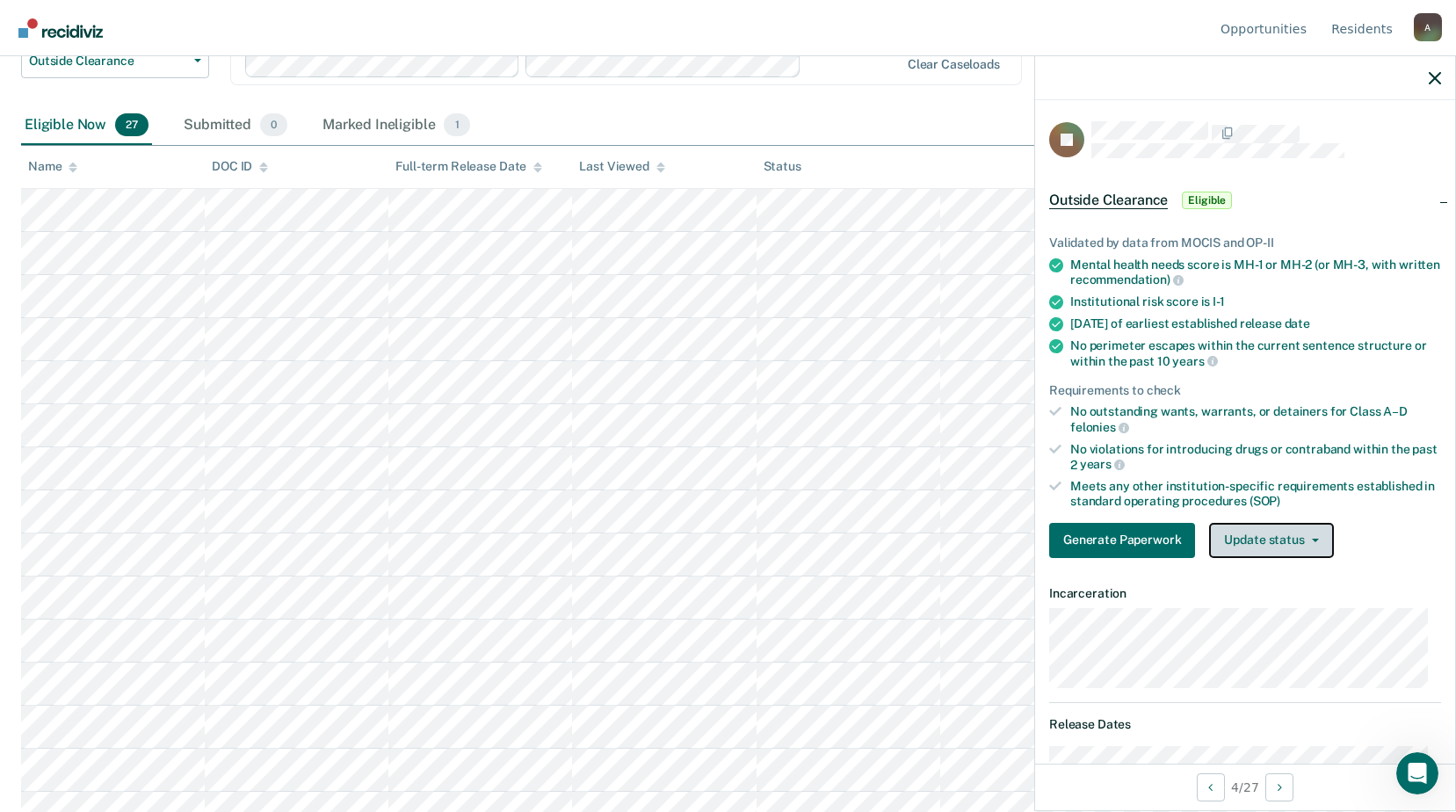
click at [1229, 541] on button "Update status" at bounding box center [1272, 540] width 124 height 35
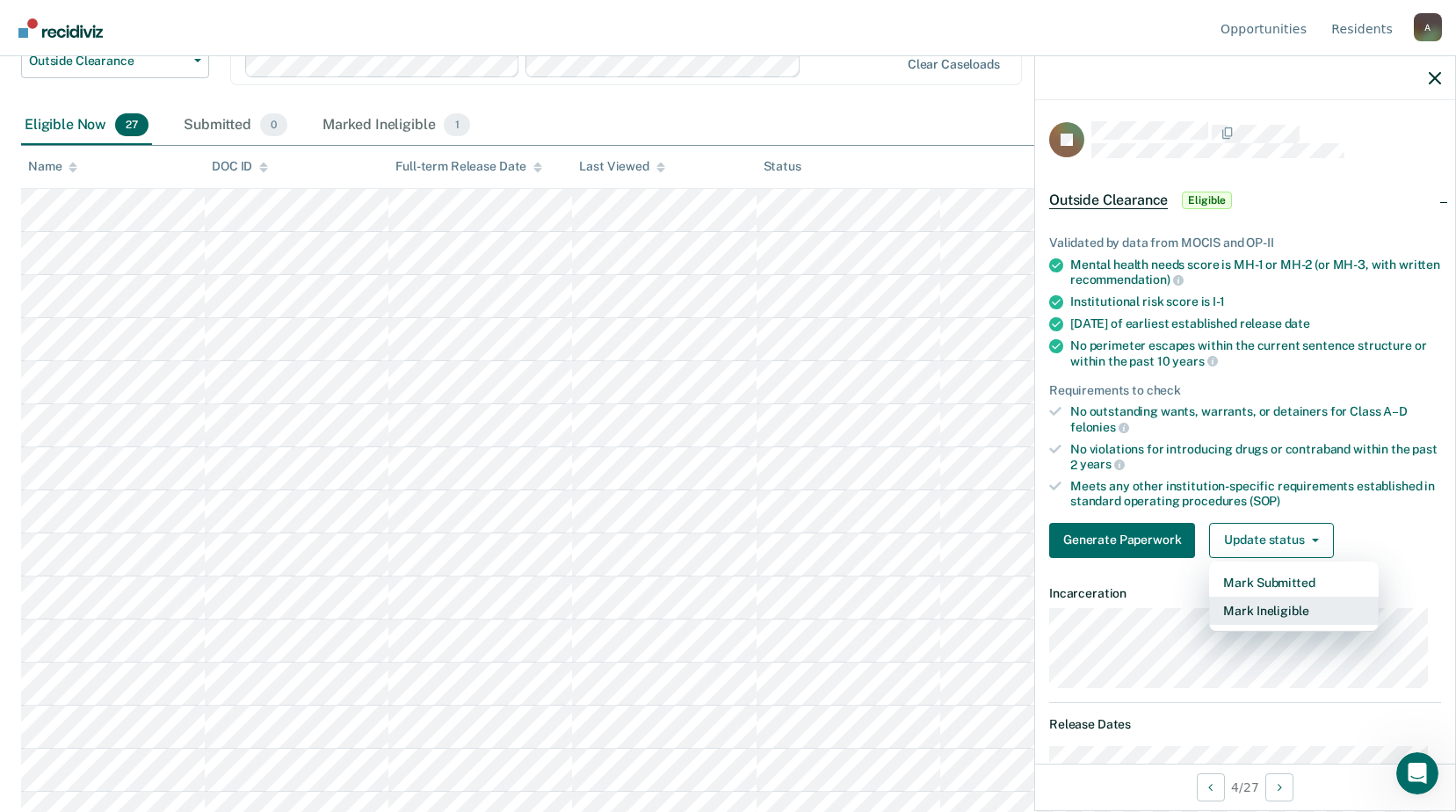
click at [1231, 604] on button "Mark Ineligible" at bounding box center [1295, 611] width 169 height 28
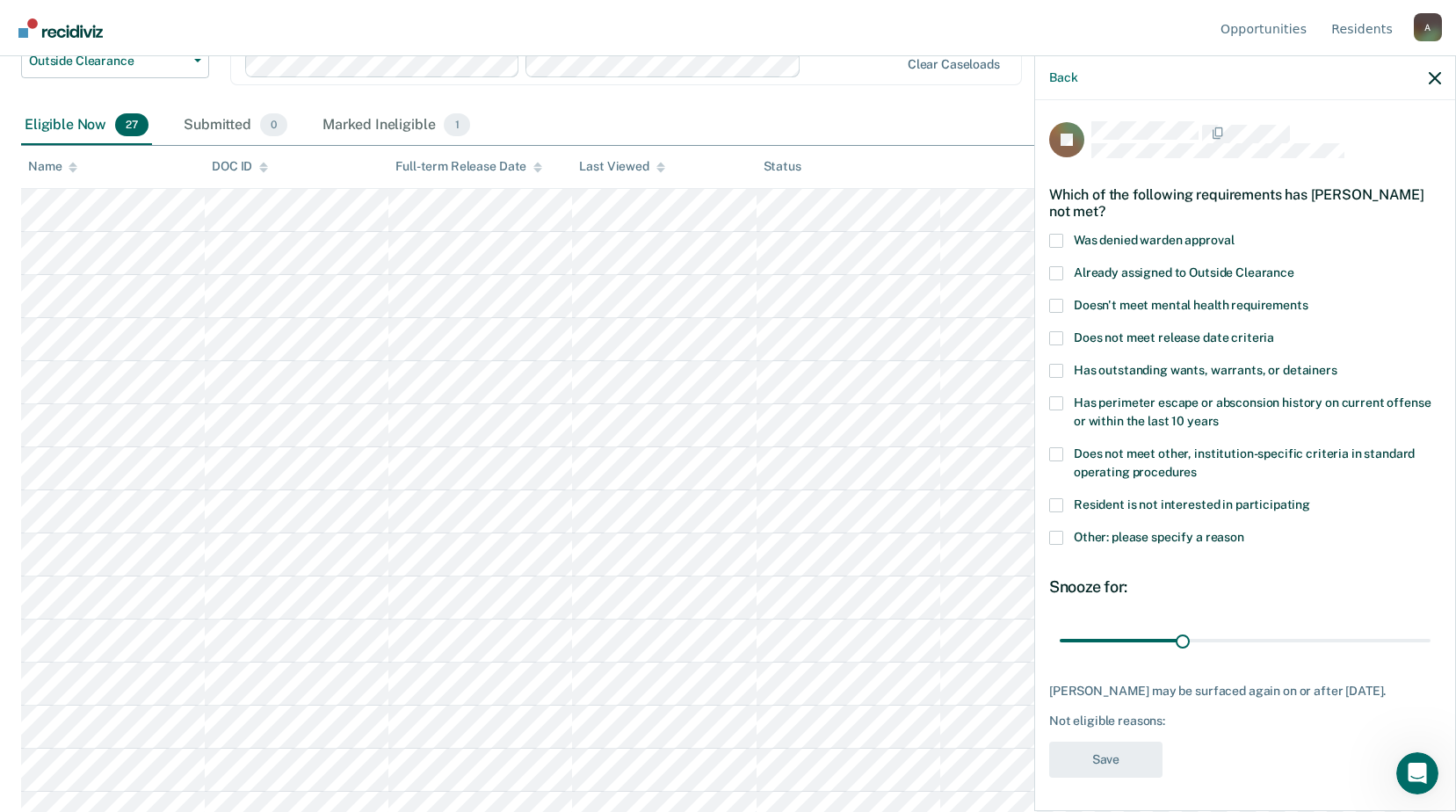
click at [1064, 455] on label "Does not meet other, institution-specific criteria in standard operating proced…" at bounding box center [1245, 465] width 392 height 37
click at [1197, 465] on input "Does not meet other, institution-specific criteria in standard operating proced…" at bounding box center [1197, 465] width 0 height 0
click at [1064, 532] on label "Other: please specify a reason" at bounding box center [1245, 540] width 392 height 19
click at [1245, 531] on input "Other: please specify a reason" at bounding box center [1245, 531] width 0 height 0
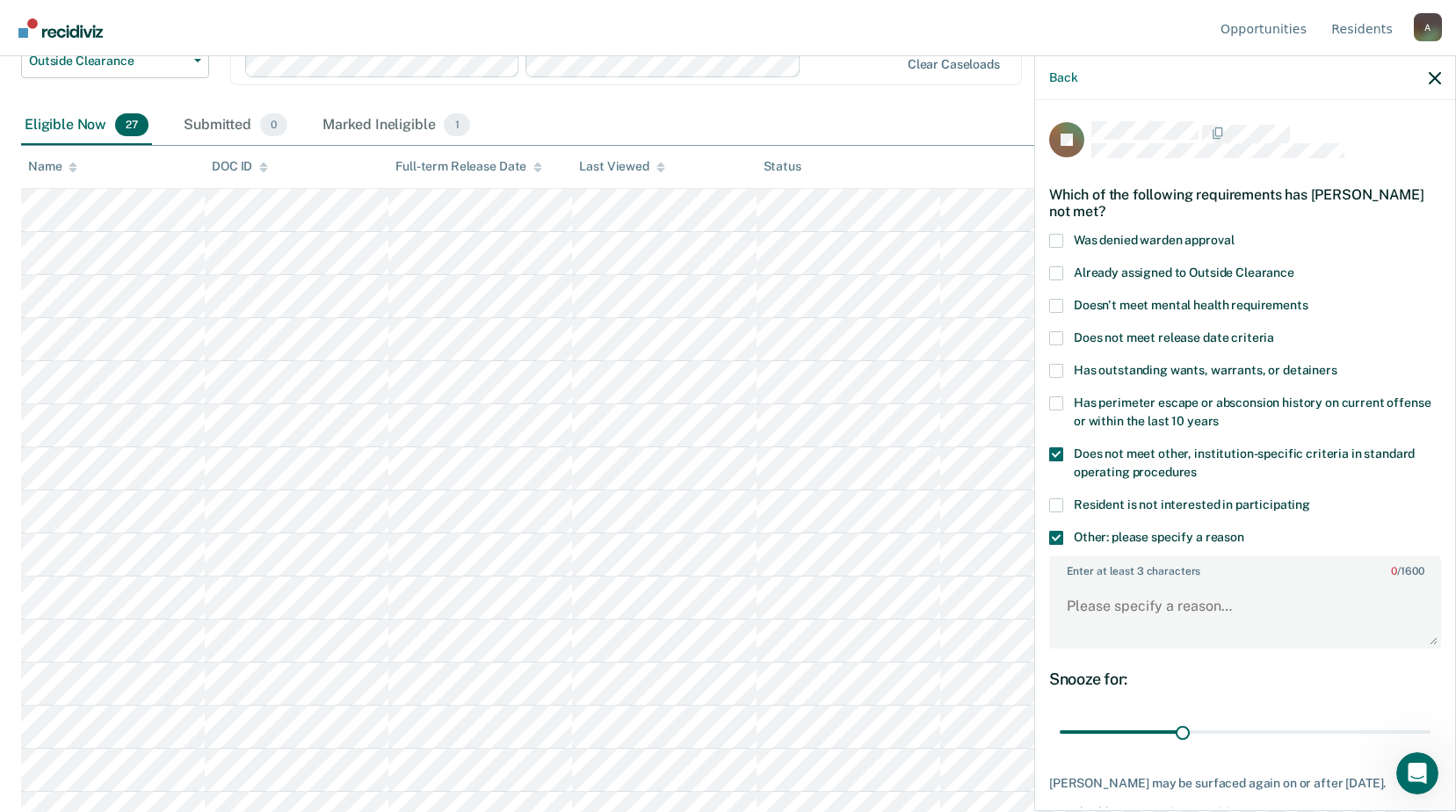
click at [1113, 575] on label "Enter at least 3 characters 0 / 1600" at bounding box center [1246, 567] width 389 height 19
click at [1113, 582] on textarea "Enter at least 3 characters 0 / 1600" at bounding box center [1246, 614] width 389 height 65
click at [1108, 608] on textarea "Enter at least 3 characters 0 / 1600" at bounding box center [1246, 614] width 389 height 65
click at [1136, 604] on textarea "Not 60 days CDV free" at bounding box center [1246, 614] width 389 height 65
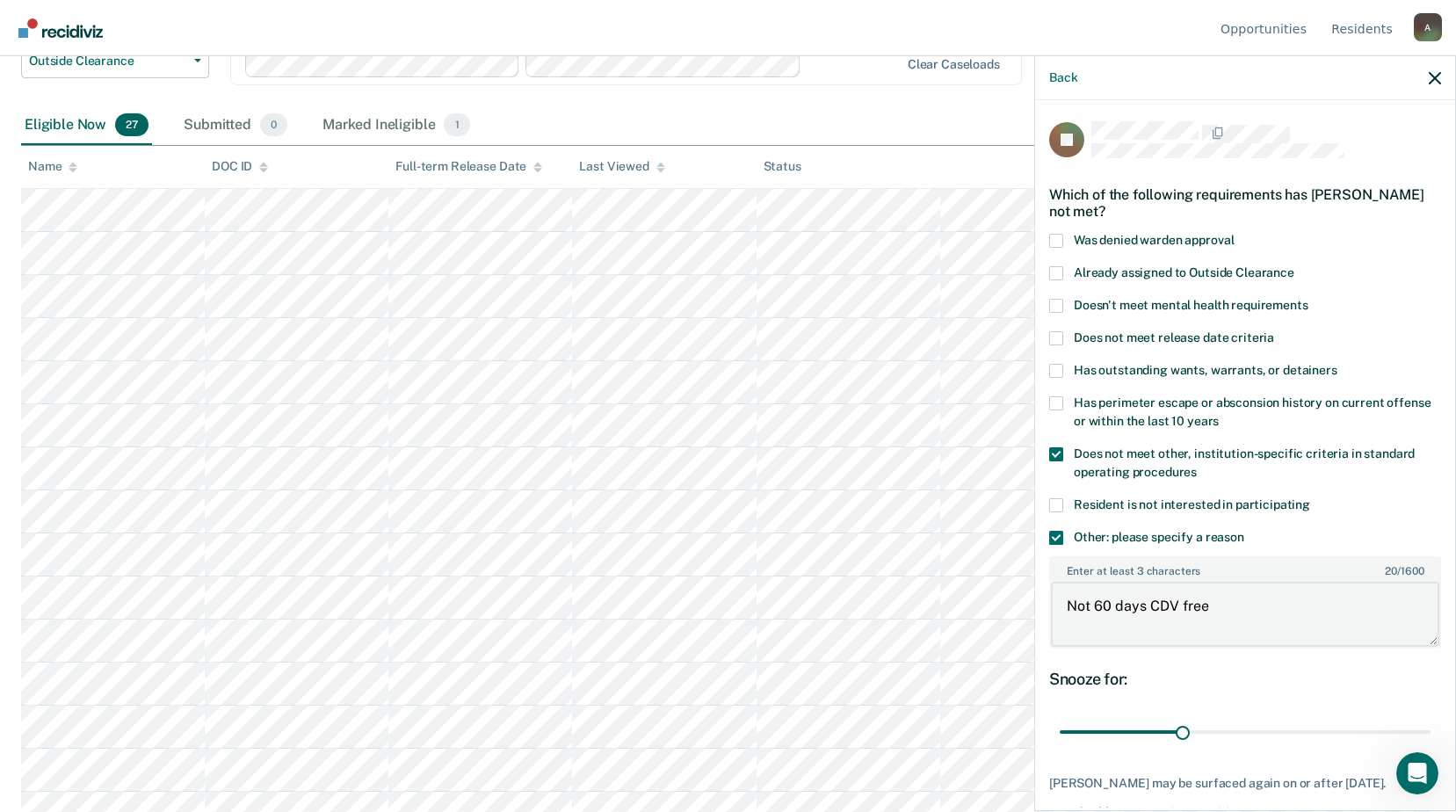
click at [1136, 604] on textarea "Not 60 days CDV free" at bounding box center [1246, 614] width 389 height 65
click at [1225, 612] on textarea "Not 60 days CDV free" at bounding box center [1246, 614] width 389 height 65
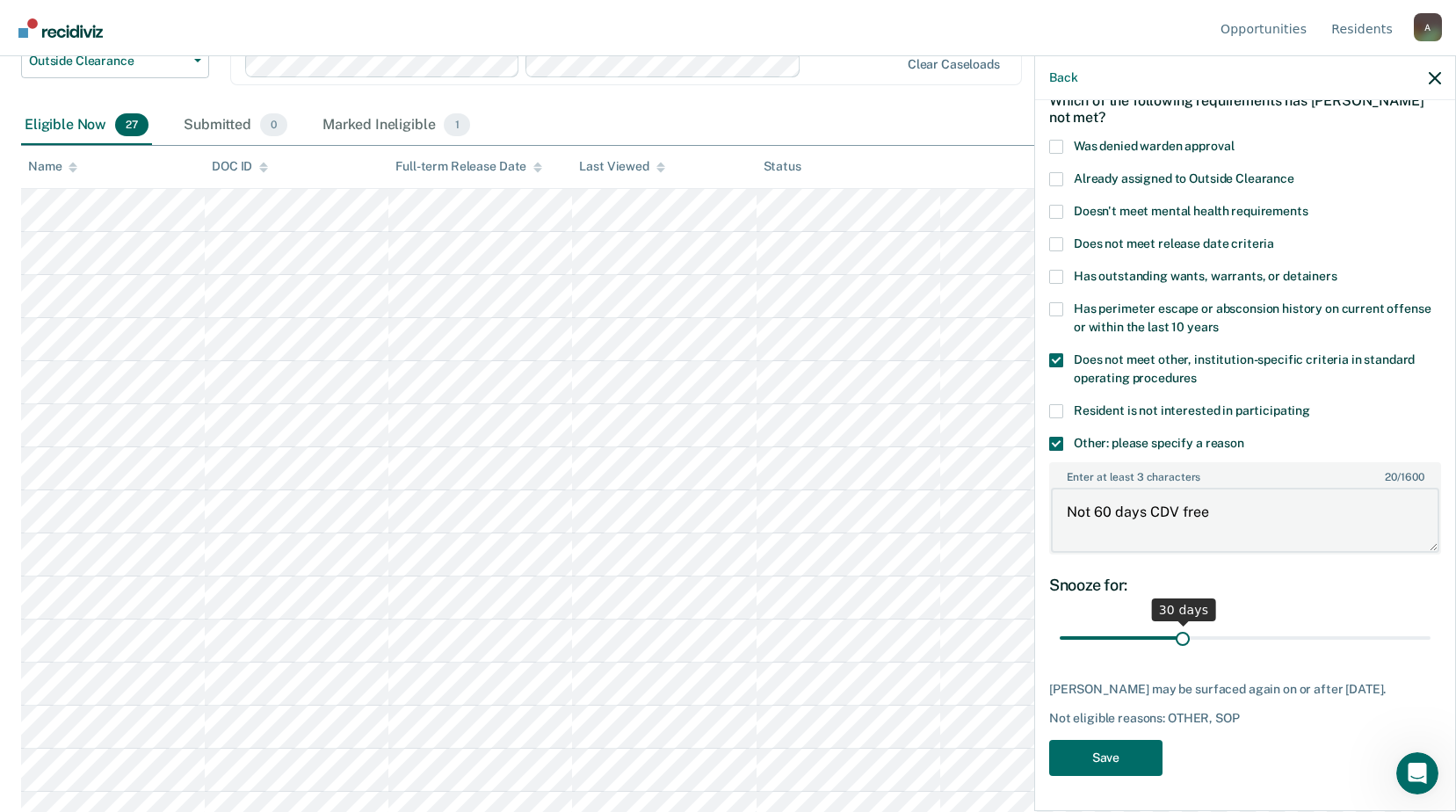
type textarea "Not 60 days CDV free"
drag, startPoint x: 1180, startPoint y: 621, endPoint x: 1209, endPoint y: 621, distance: 29.0
type input "38"
click at [1209, 623] on input "range" at bounding box center [1246, 638] width 371 height 31
click at [1115, 750] on button "Save" at bounding box center [1106, 758] width 114 height 36
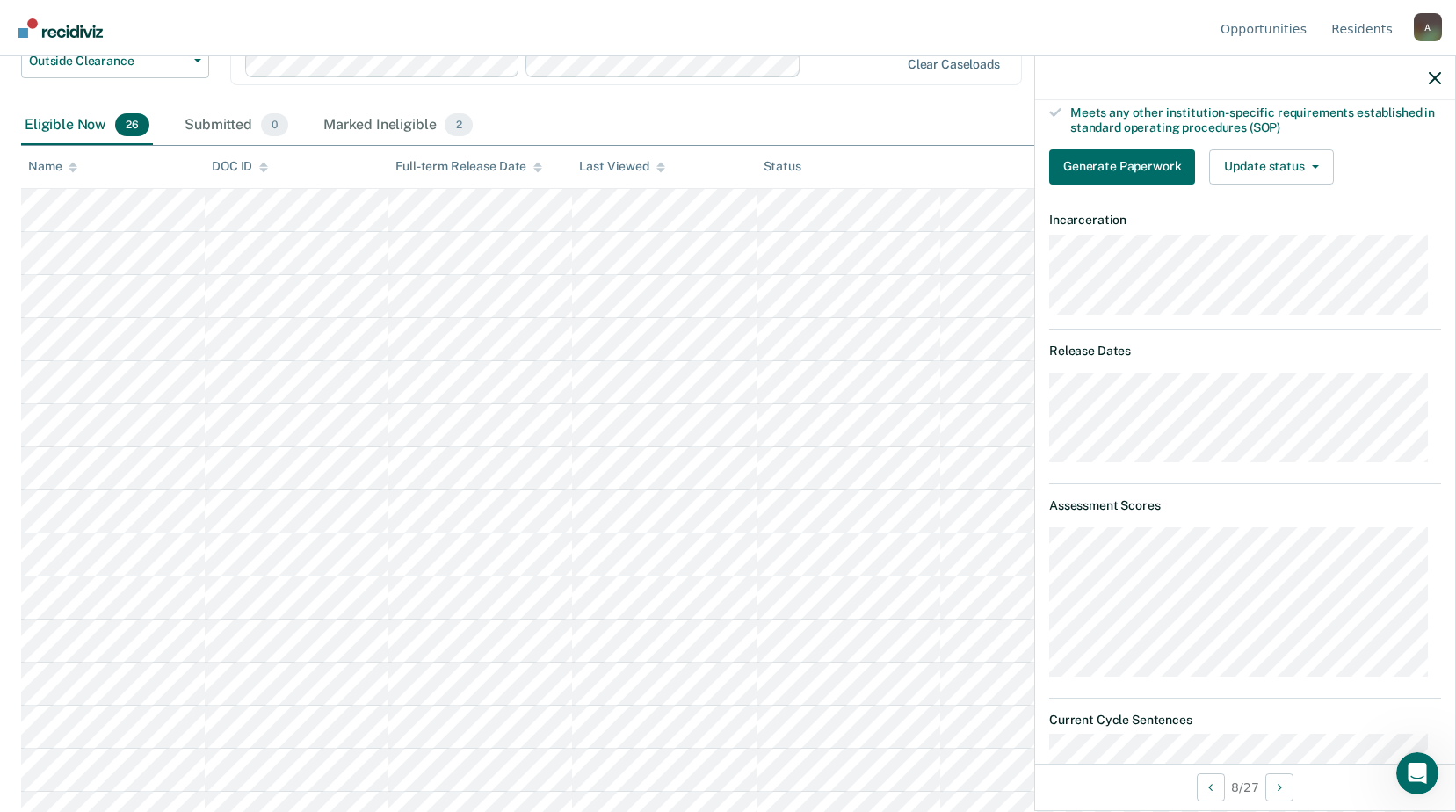
scroll to position [197, 0]
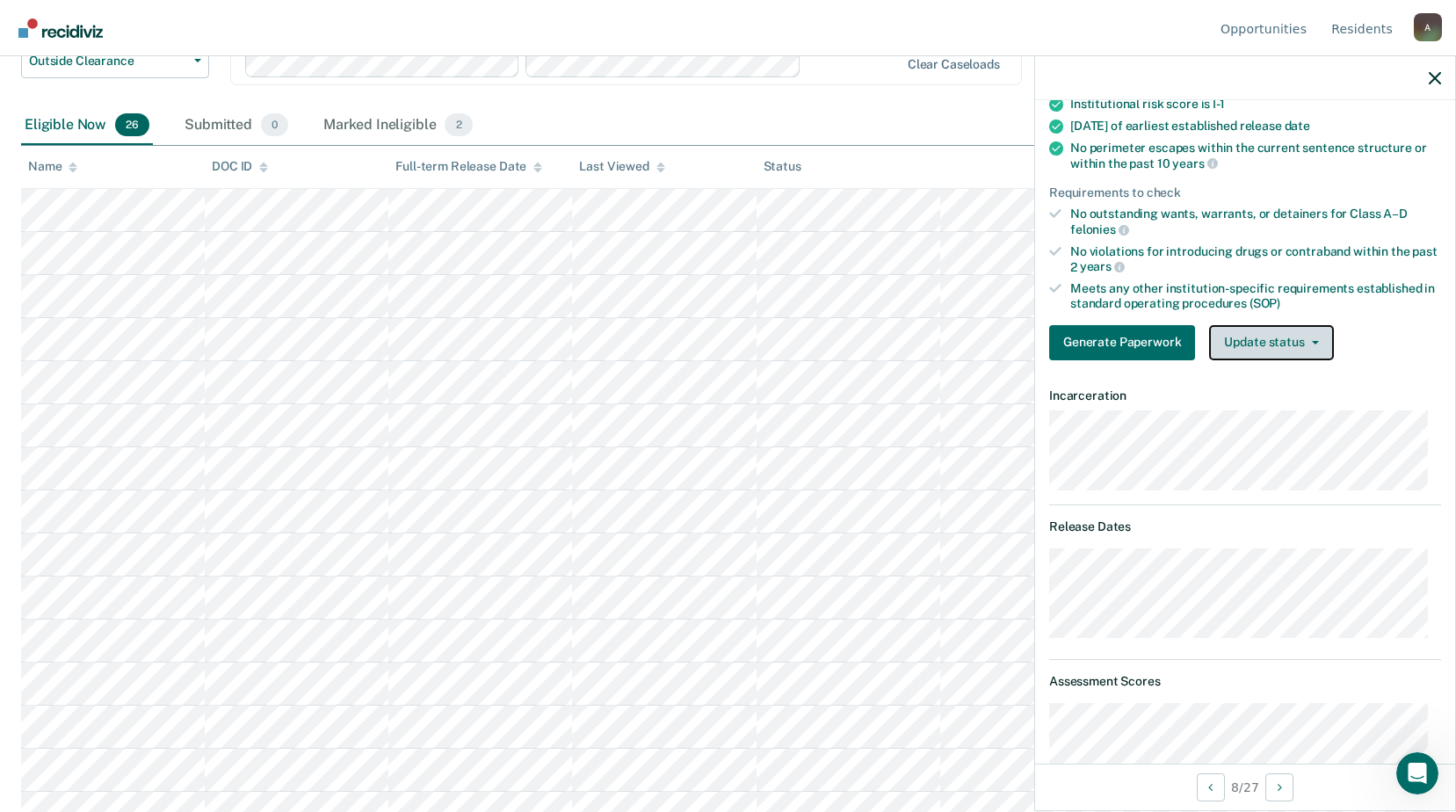
click at [1229, 341] on button "Update status" at bounding box center [1272, 342] width 124 height 35
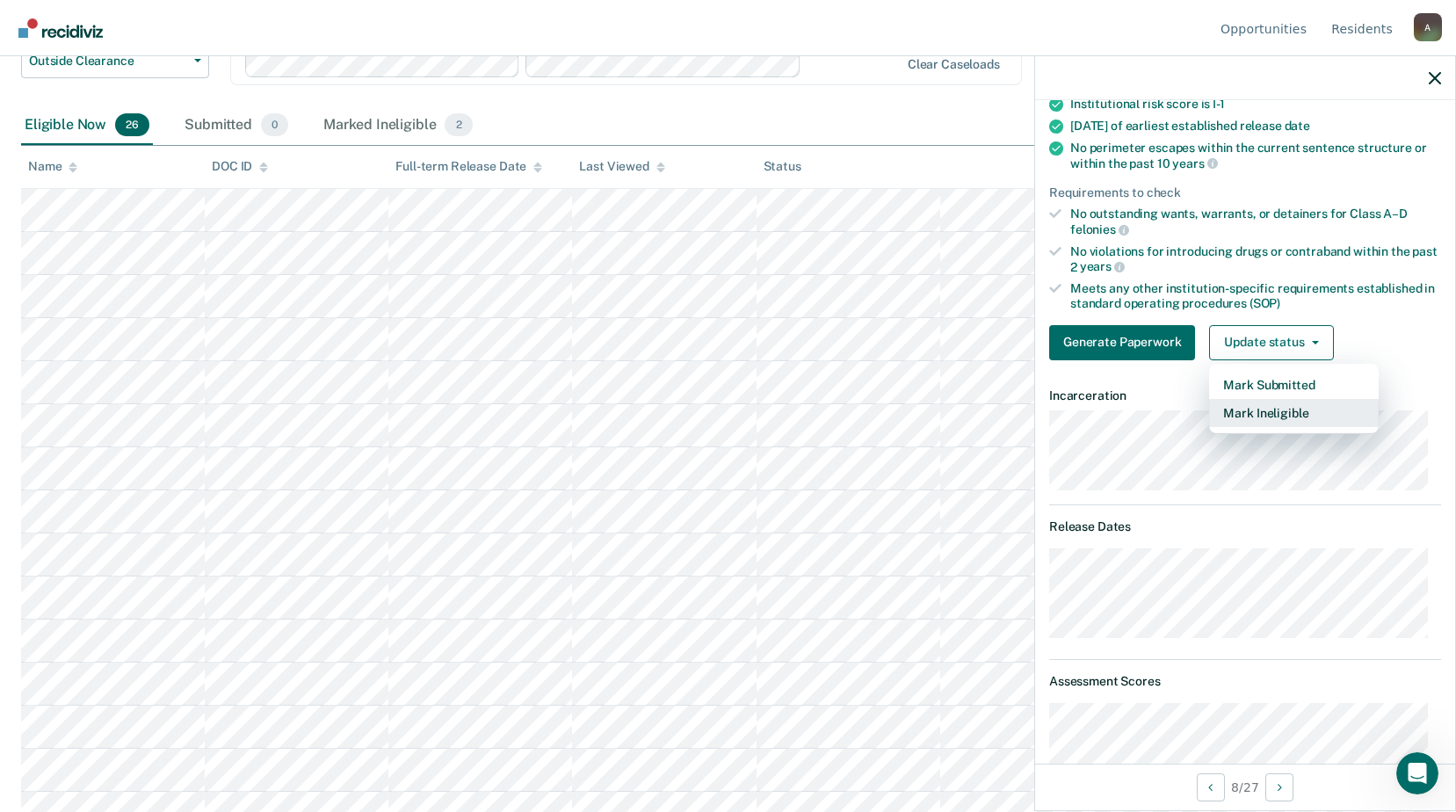
click at [1243, 419] on button "Mark Ineligible" at bounding box center [1295, 412] width 169 height 28
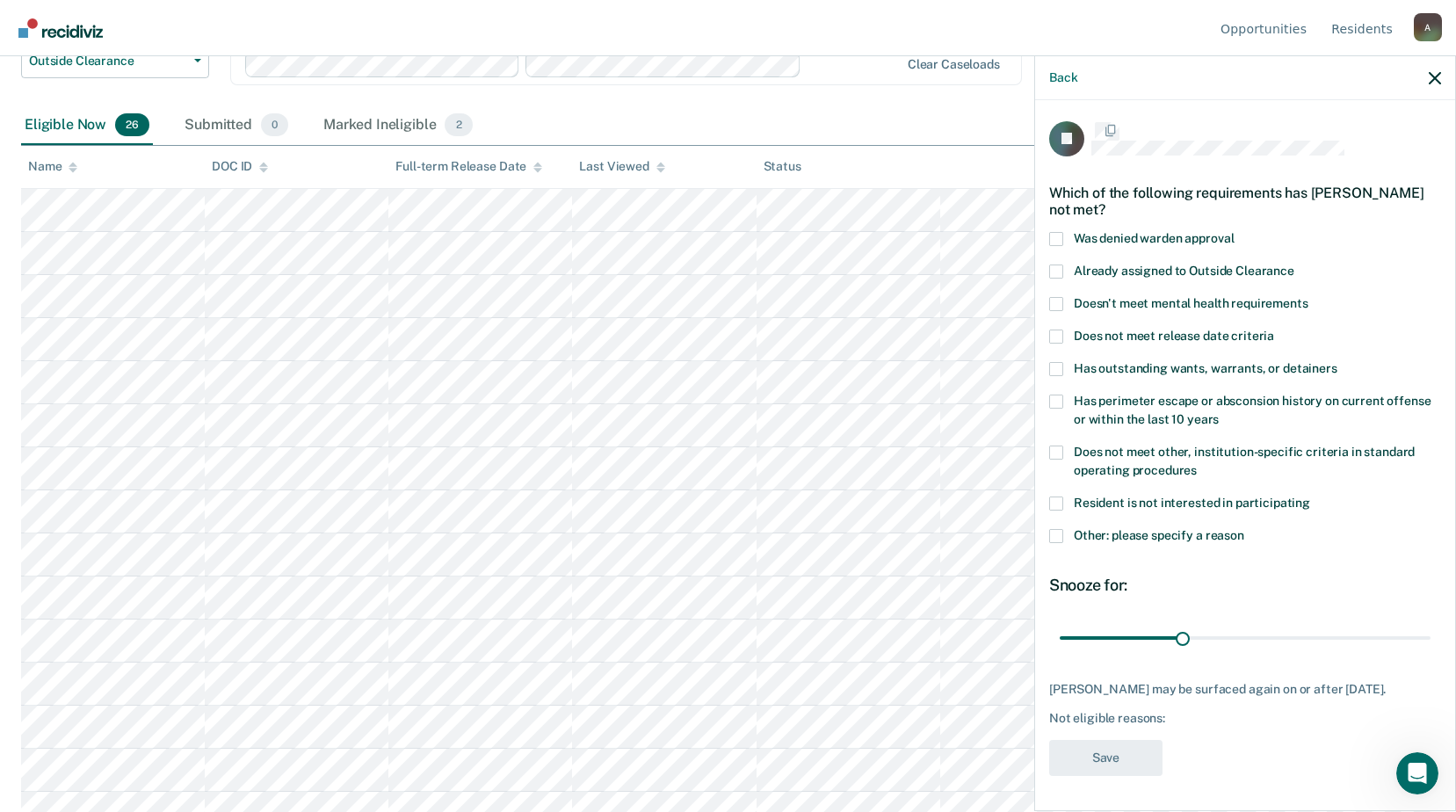
scroll to position [0, 0]
drag, startPoint x: 1184, startPoint y: 636, endPoint x: 1236, endPoint y: 629, distance: 52.5
type input "43"
click at [1236, 629] on input "range" at bounding box center [1246, 640] width 371 height 31
click at [1060, 540] on span at bounding box center [1056, 538] width 14 height 14
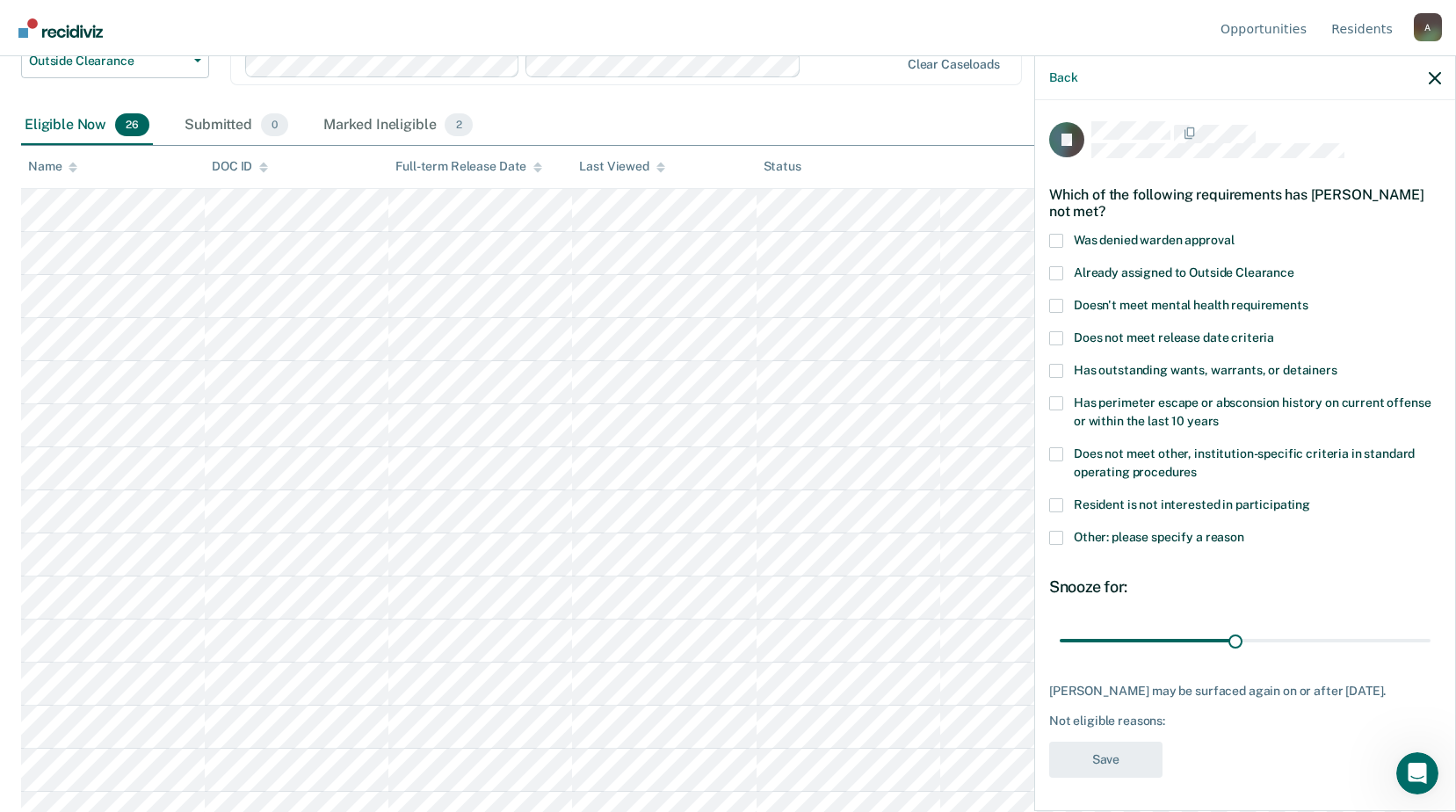
click at [1245, 531] on input "Other: please specify a reason" at bounding box center [1245, 531] width 0 height 0
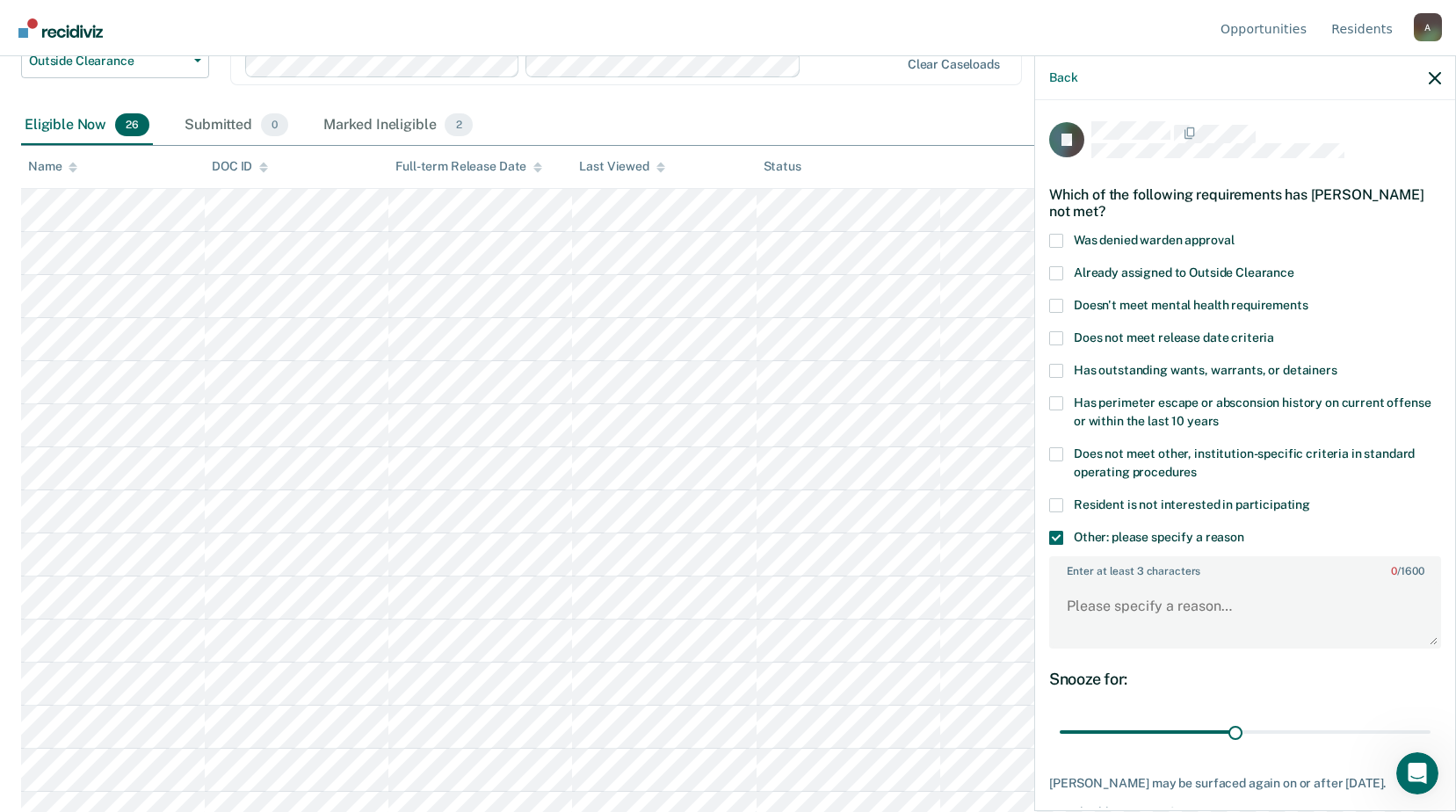
click at [1061, 454] on span at bounding box center [1056, 454] width 14 height 14
click at [1197, 465] on input "Does not meet other, institution-specific criteria in standard operating proced…" at bounding box center [1197, 465] width 0 height 0
click at [1111, 602] on textarea "Enter at least 3 characters 0 / 1600" at bounding box center [1246, 614] width 389 height 65
paste textarea "Not 60 days CDV free"
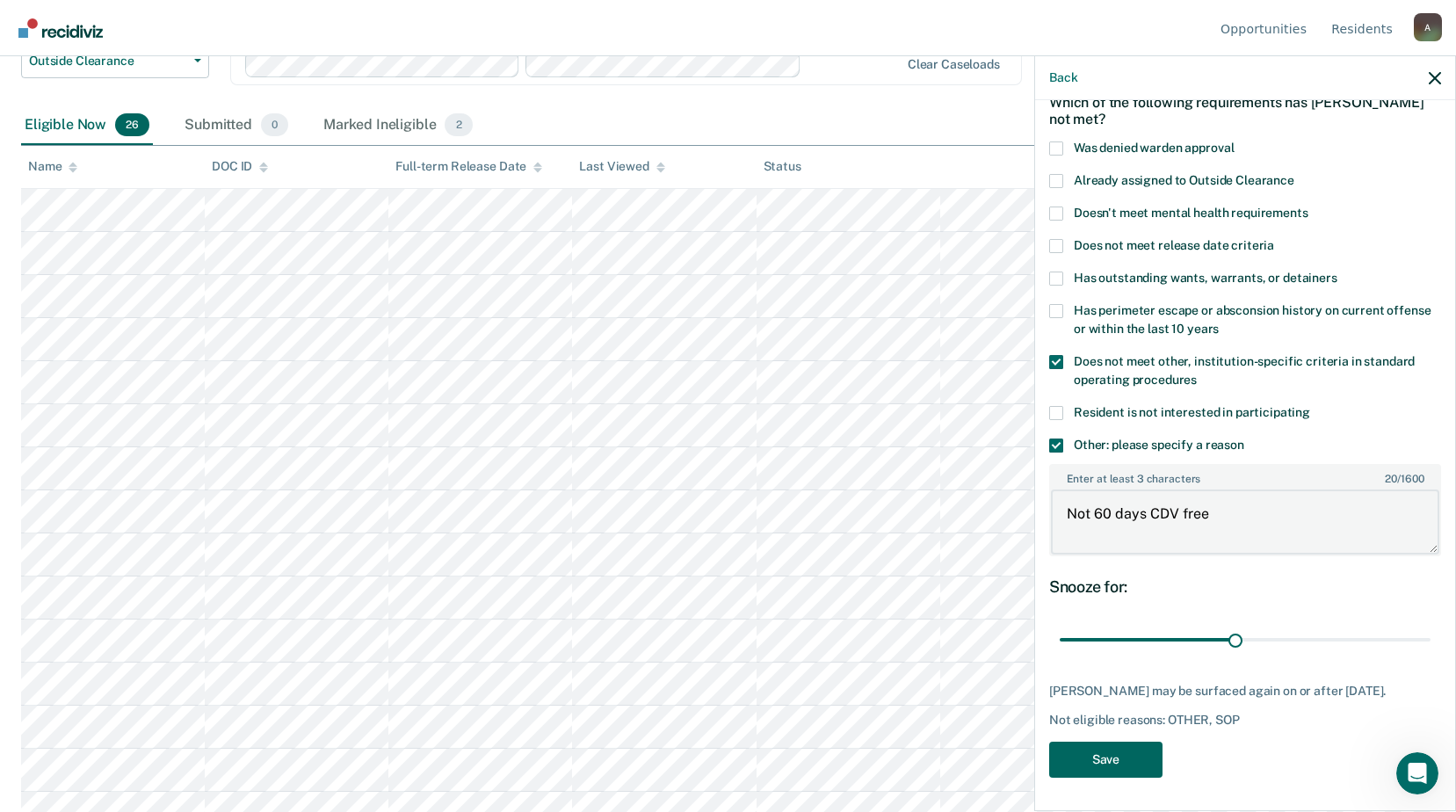
type textarea "Not 60 days CDV free"
click at [1118, 750] on button "Save" at bounding box center [1106, 759] width 114 height 36
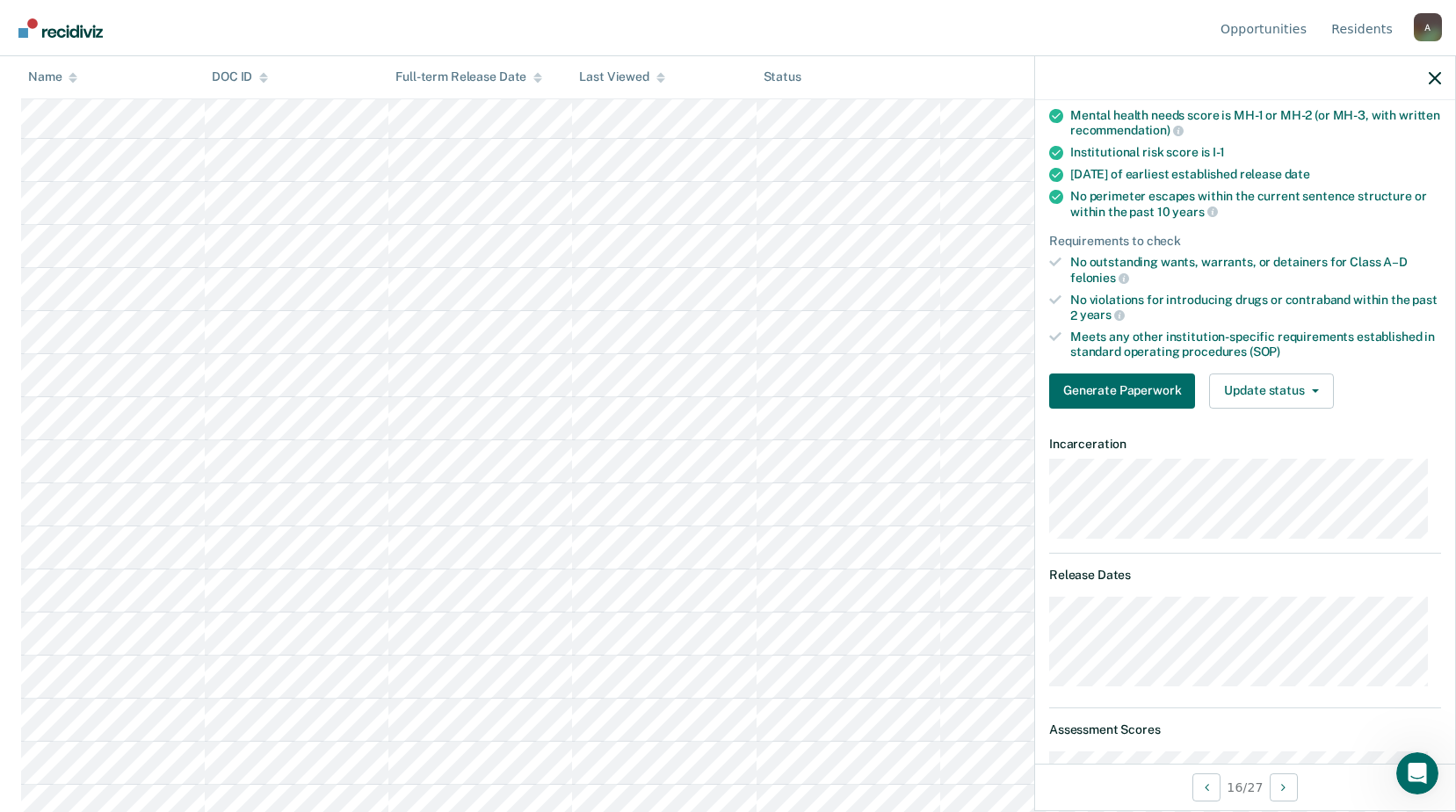
scroll to position [0, 0]
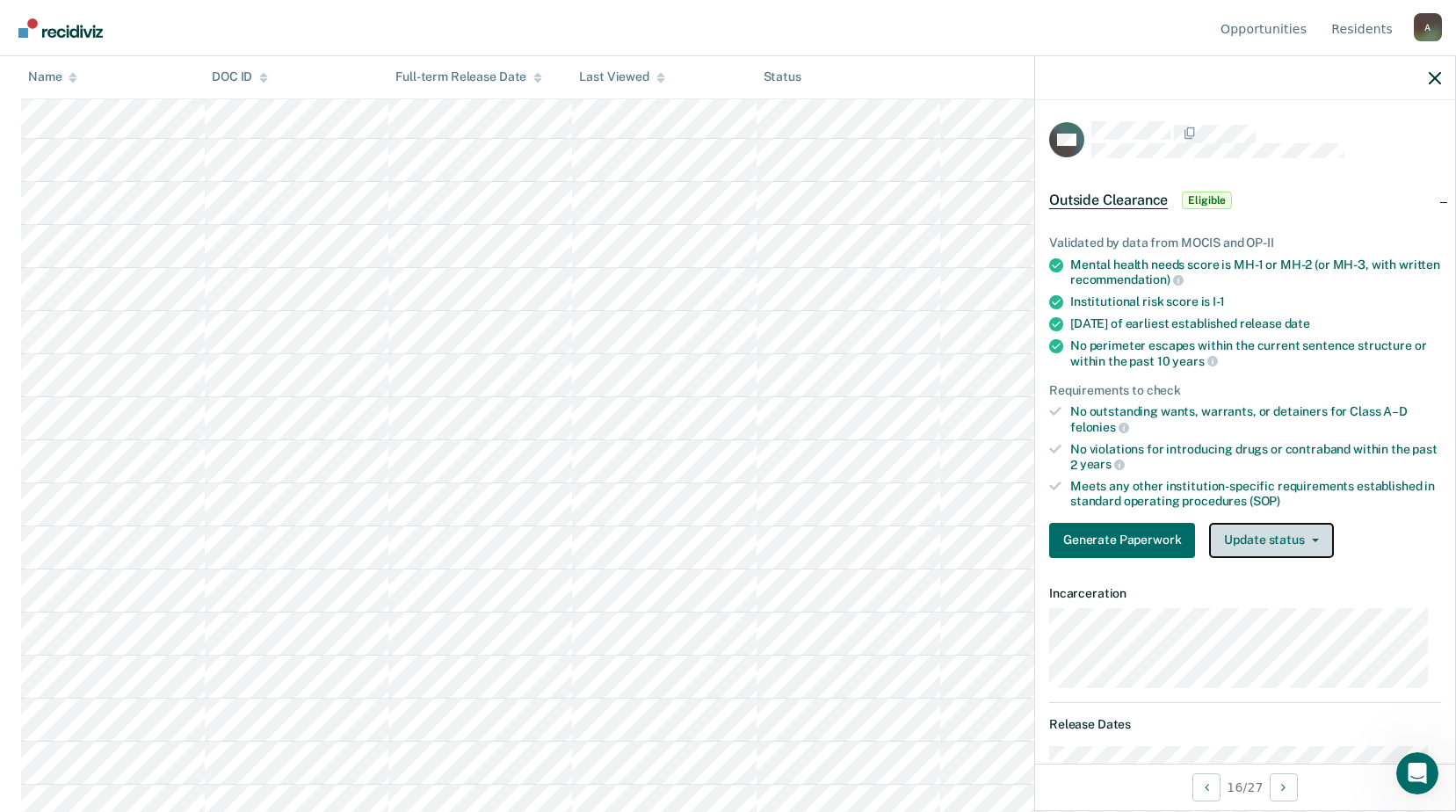
click at [1247, 532] on button "Update status" at bounding box center [1272, 540] width 124 height 35
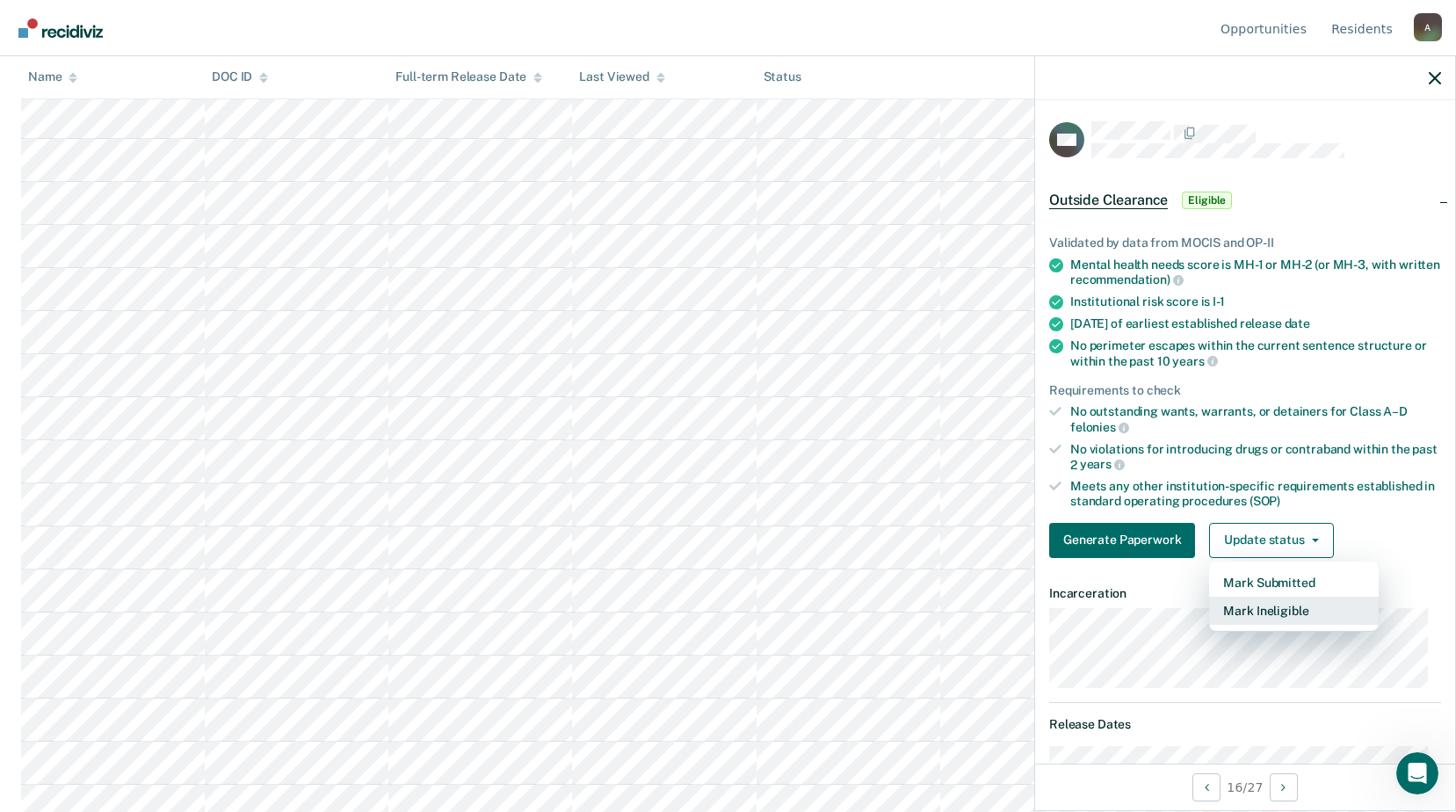
click at [1250, 607] on button "Mark Ineligible" at bounding box center [1295, 611] width 169 height 28
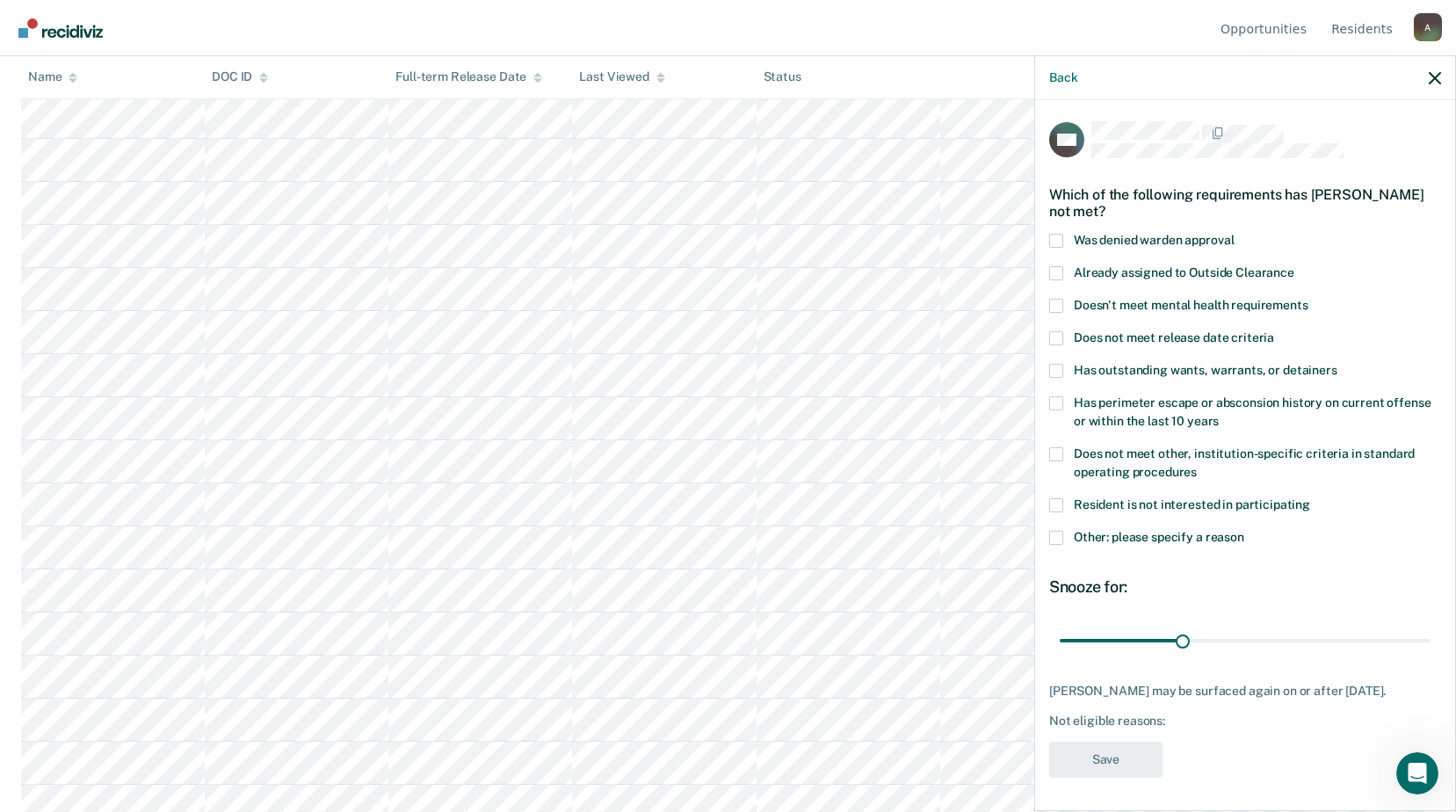
click at [1064, 537] on label "Other: please specify a reason" at bounding box center [1245, 540] width 392 height 19
click at [1245, 531] on input "Other: please specify a reason" at bounding box center [1245, 531] width 0 height 0
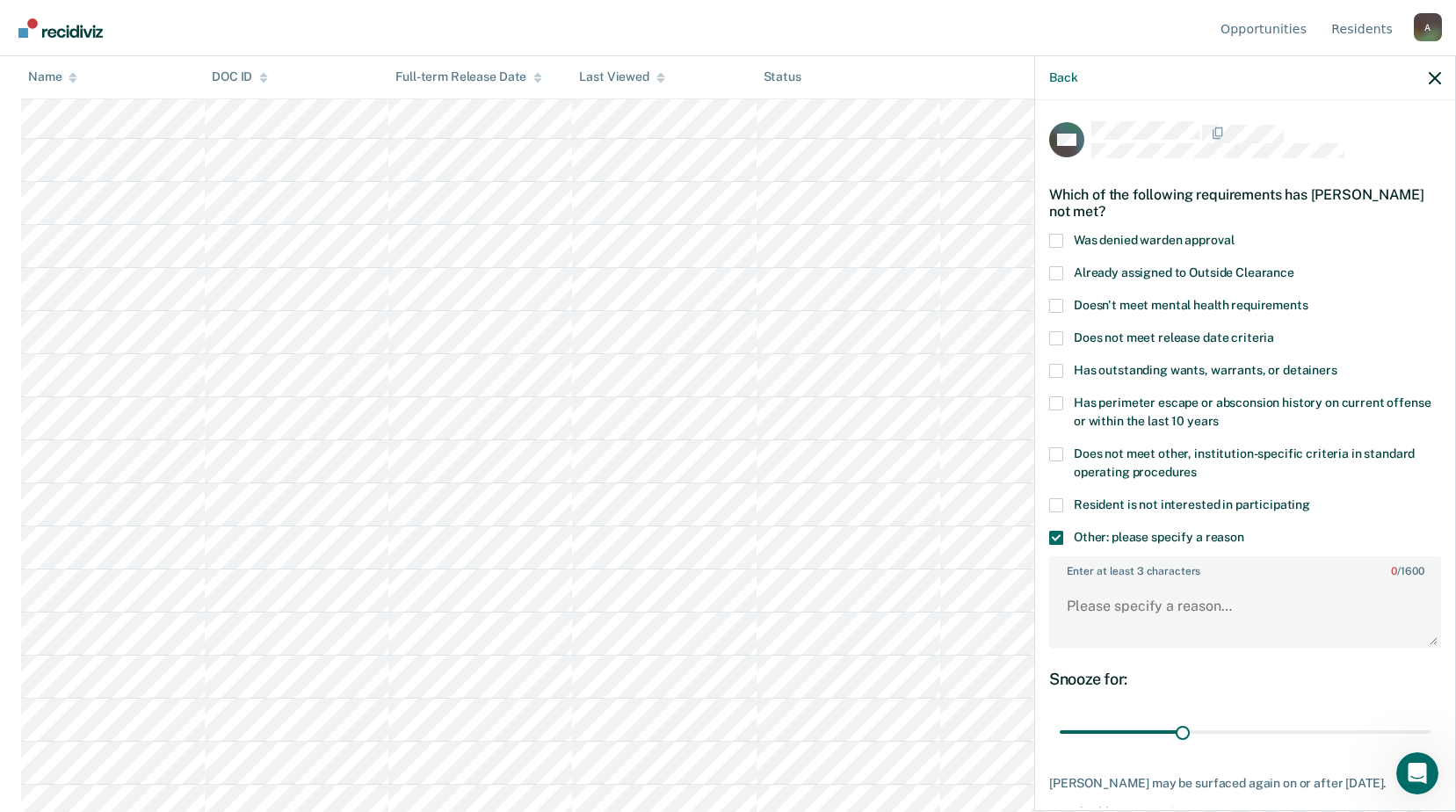
click at [1057, 453] on span at bounding box center [1056, 454] width 14 height 14
click at [1197, 465] on input "Does not meet other, institution-specific criteria in standard operating proced…" at bounding box center [1197, 465] width 0 height 0
paste textarea "1293506"
click at [1110, 606] on textarea "1293506" at bounding box center [1246, 614] width 389 height 65
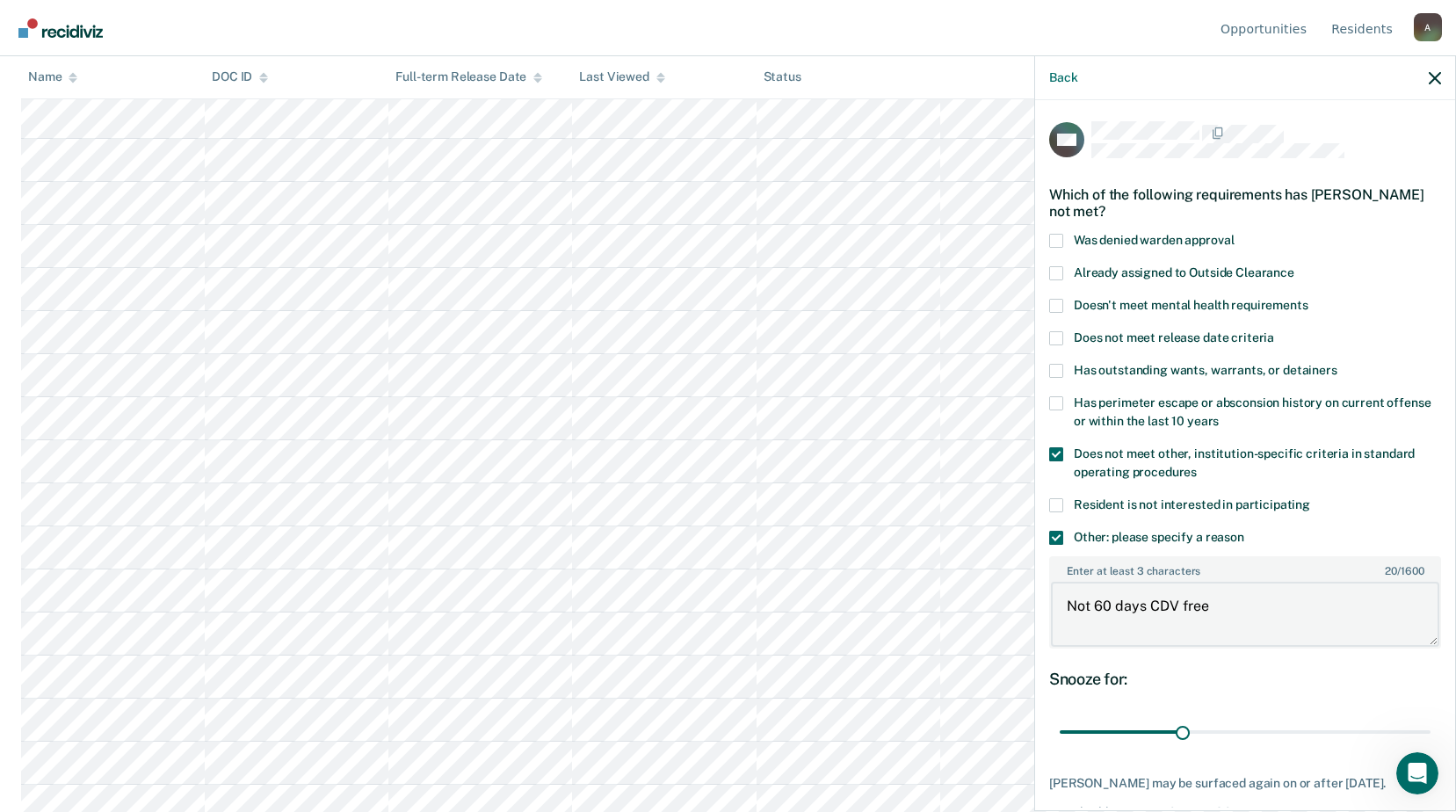
click at [1193, 601] on textarea "Not 60 days CDV free" at bounding box center [1246, 614] width 389 height 65
click at [1193, 600] on textarea "Not 60 days CDV free" at bounding box center [1246, 614] width 389 height 65
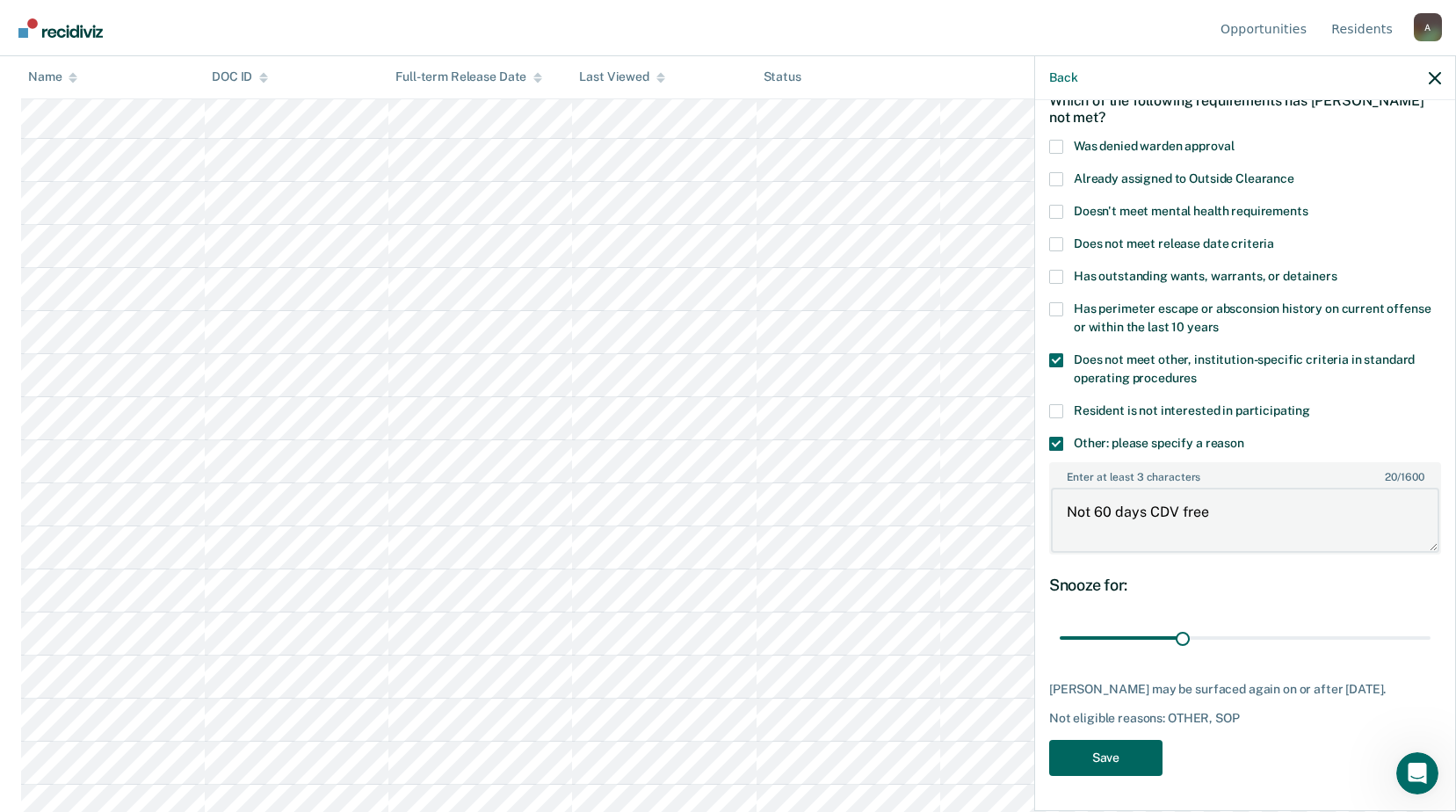
type textarea "Not 60 days CDV free"
click at [1116, 740] on button "Save" at bounding box center [1106, 758] width 114 height 36
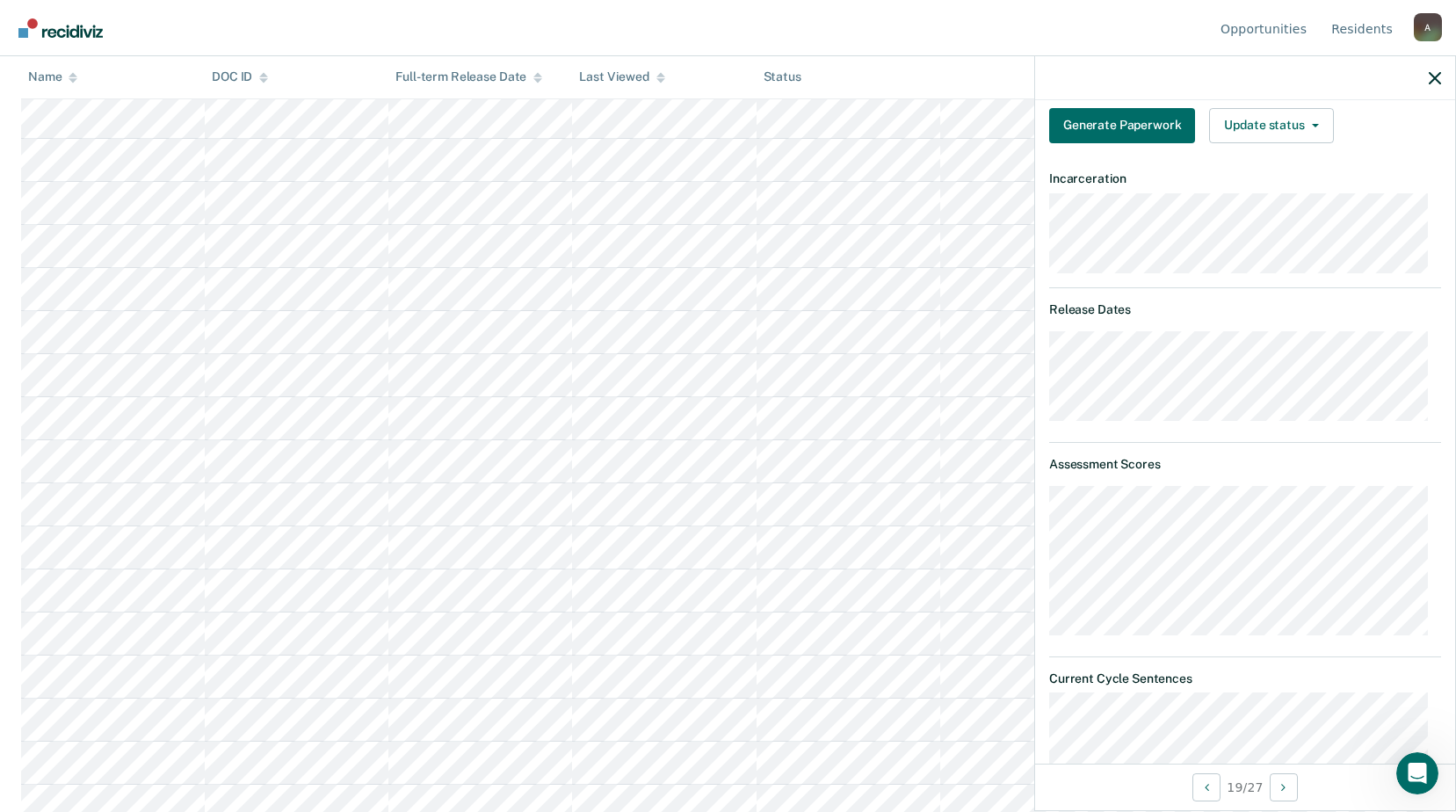
scroll to position [151, 0]
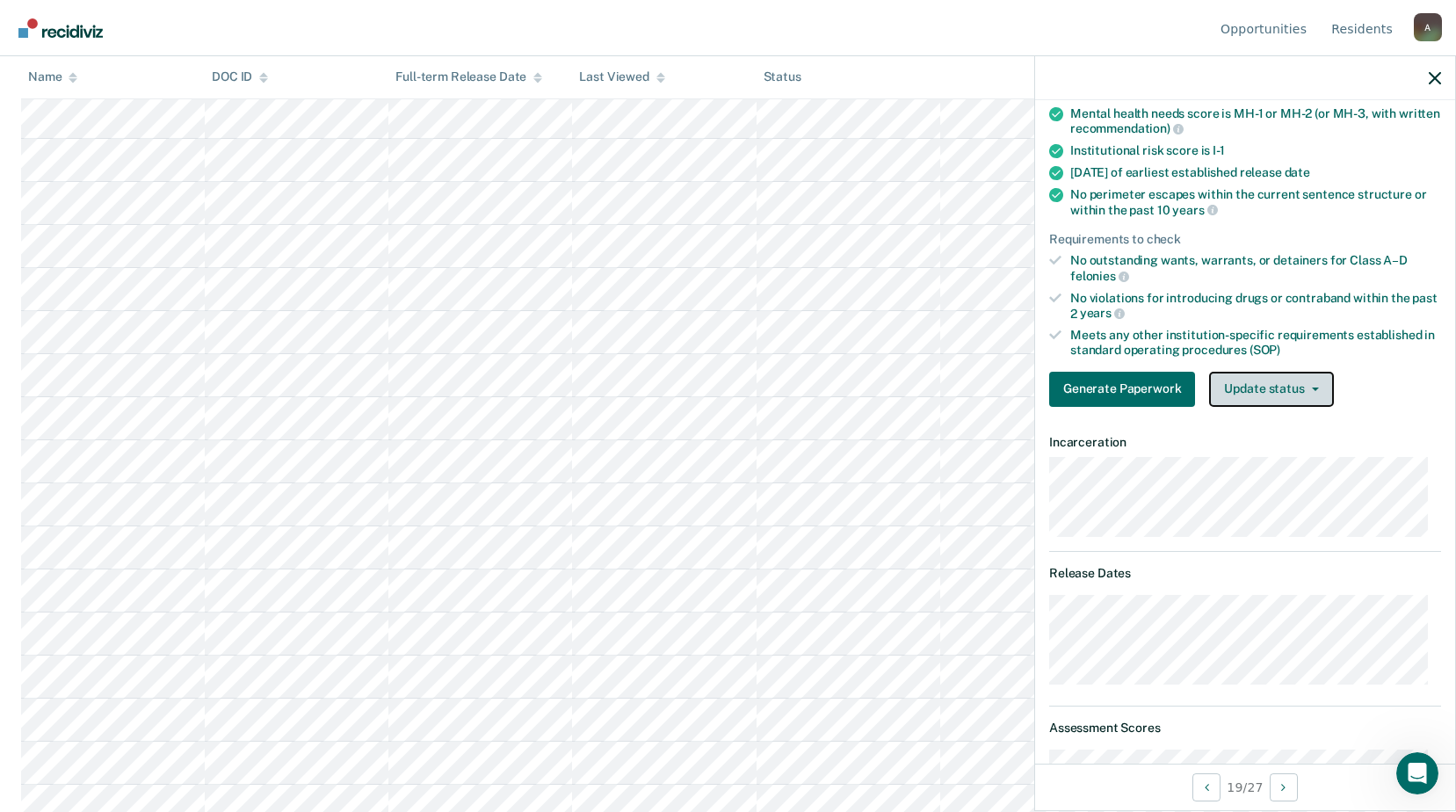
click at [1287, 381] on button "Update status" at bounding box center [1272, 389] width 124 height 35
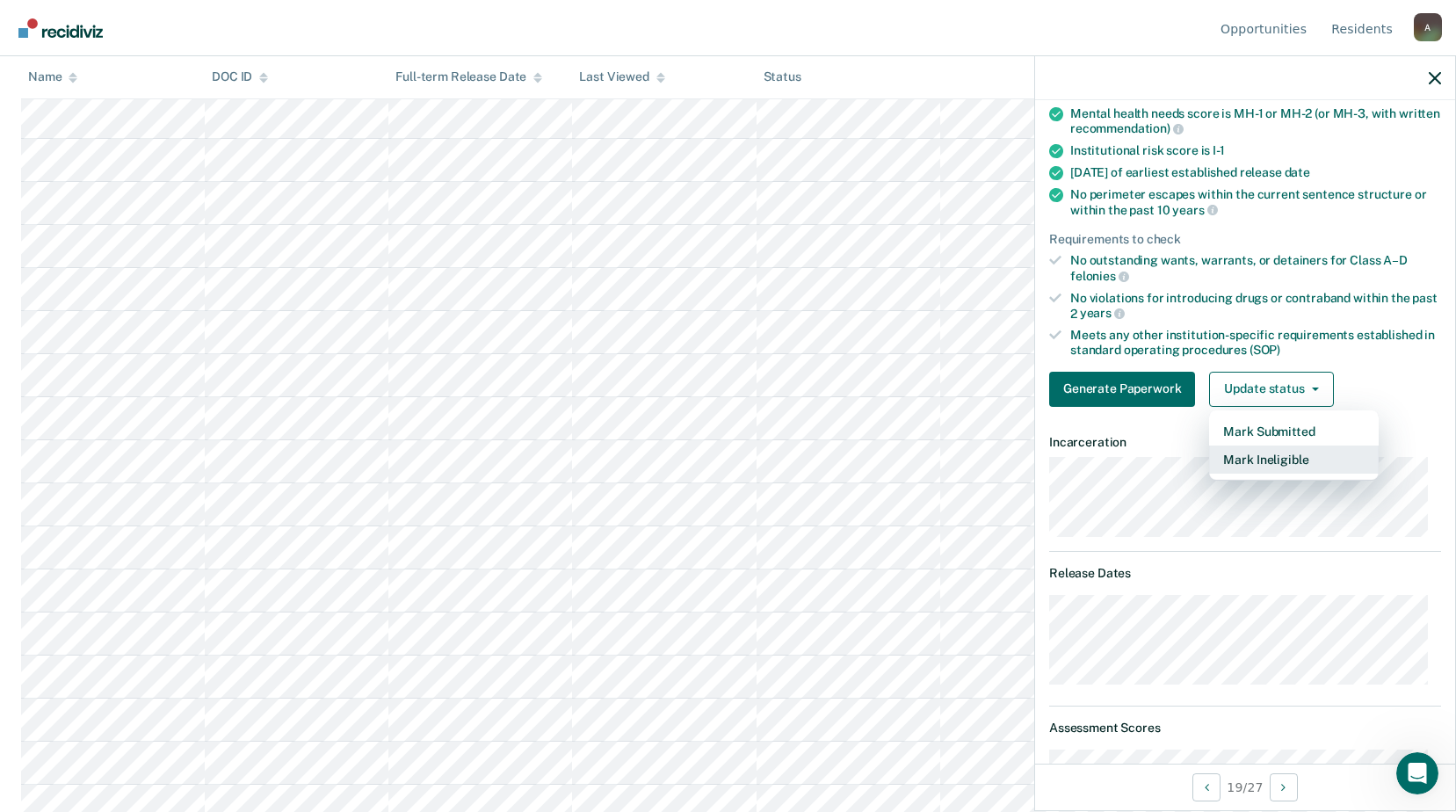
click at [1240, 454] on button "Mark Ineligible" at bounding box center [1295, 459] width 169 height 28
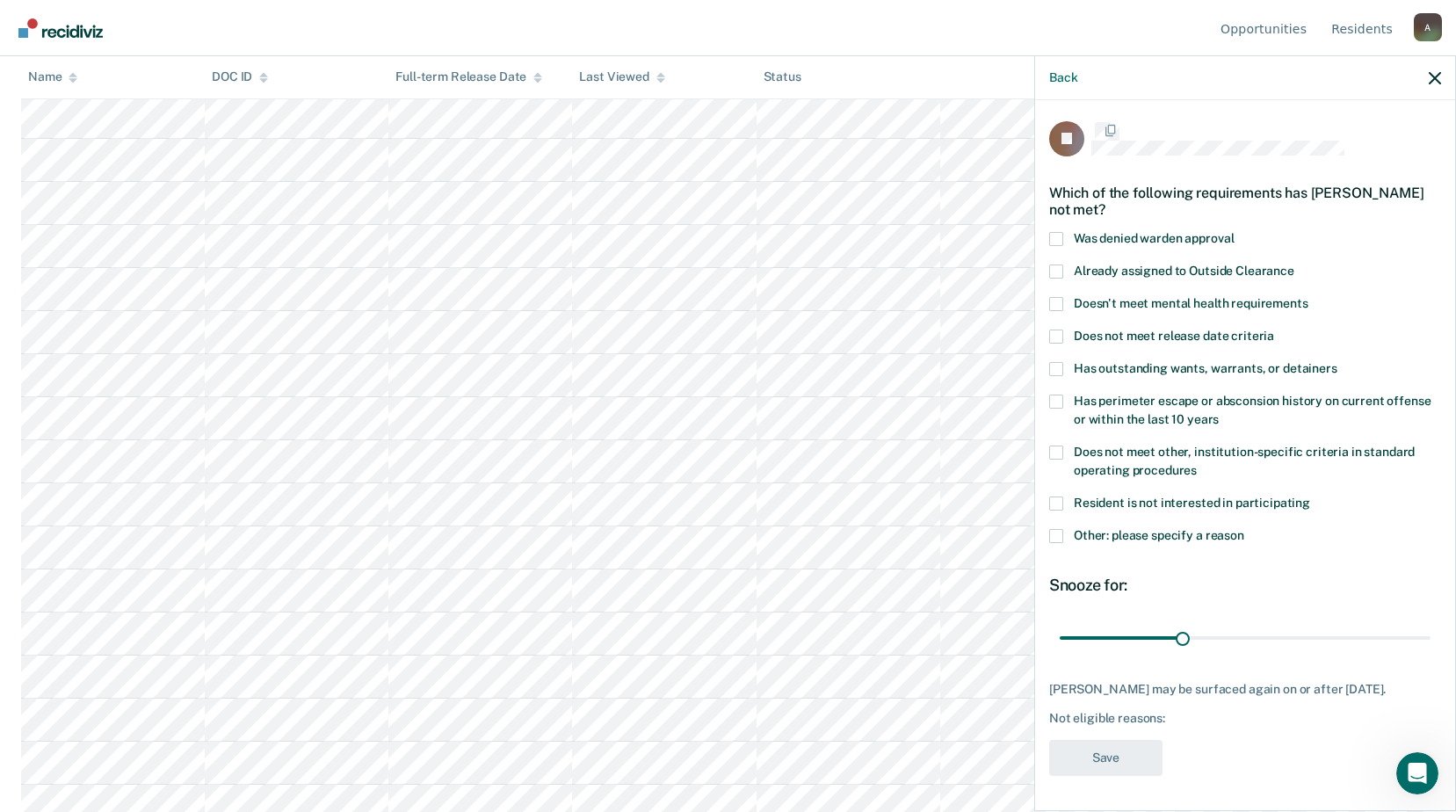
scroll to position [0, 0]
click at [1061, 531] on span at bounding box center [1056, 538] width 14 height 14
click at [1245, 531] on input "Other: please specify a reason" at bounding box center [1245, 531] width 0 height 0
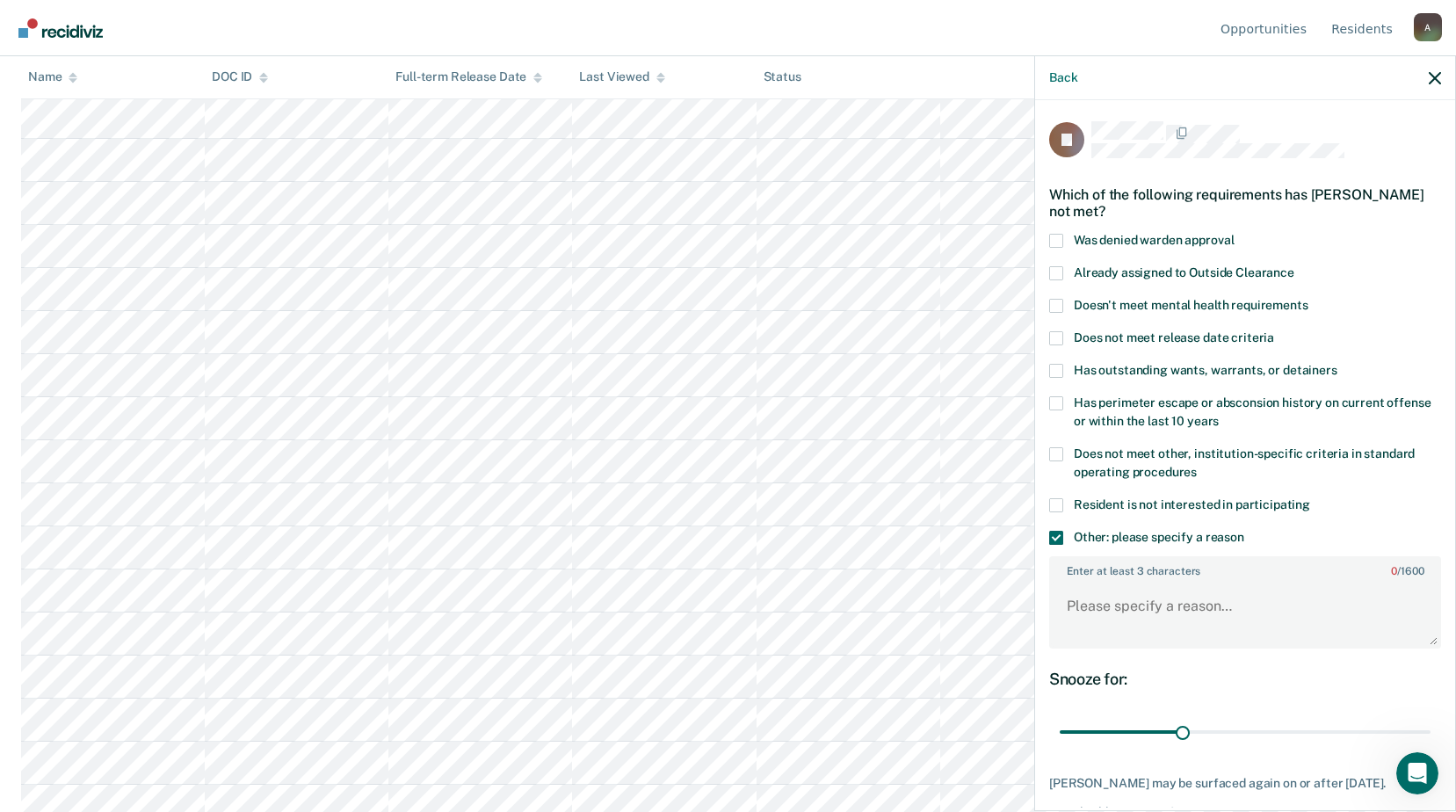
click at [1057, 449] on span at bounding box center [1056, 454] width 14 height 14
click at [1197, 465] on input "Does not meet other, institution-specific criteria in standard operating proced…" at bounding box center [1197, 465] width 0 height 0
paste textarea "Not 60 days CDV free"
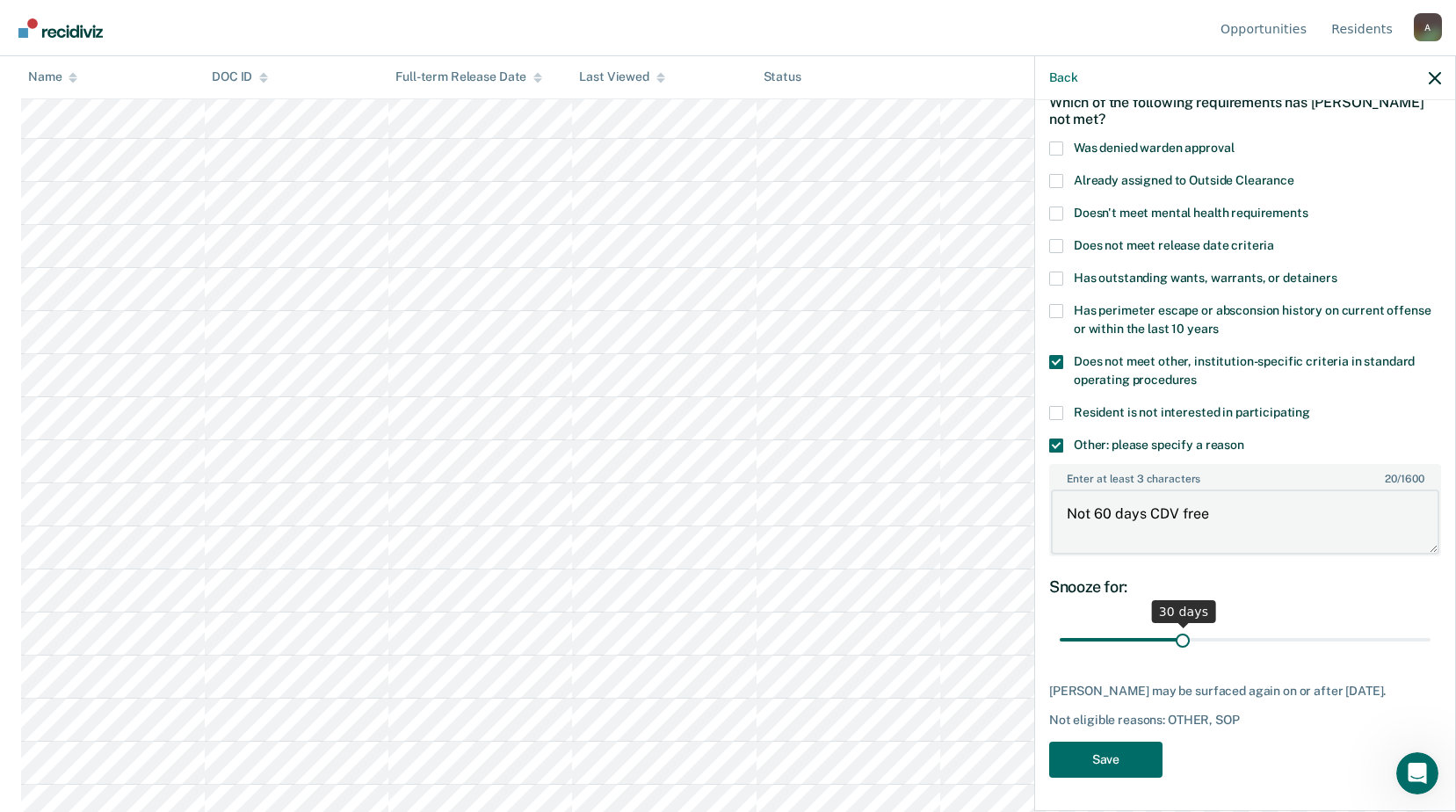
type textarea "Not 60 days CDV free"
drag, startPoint x: 1177, startPoint y: 634, endPoint x: 1296, endPoint y: 638, distance: 119.1
type input "60"
click at [1296, 638] on input "range" at bounding box center [1246, 640] width 371 height 31
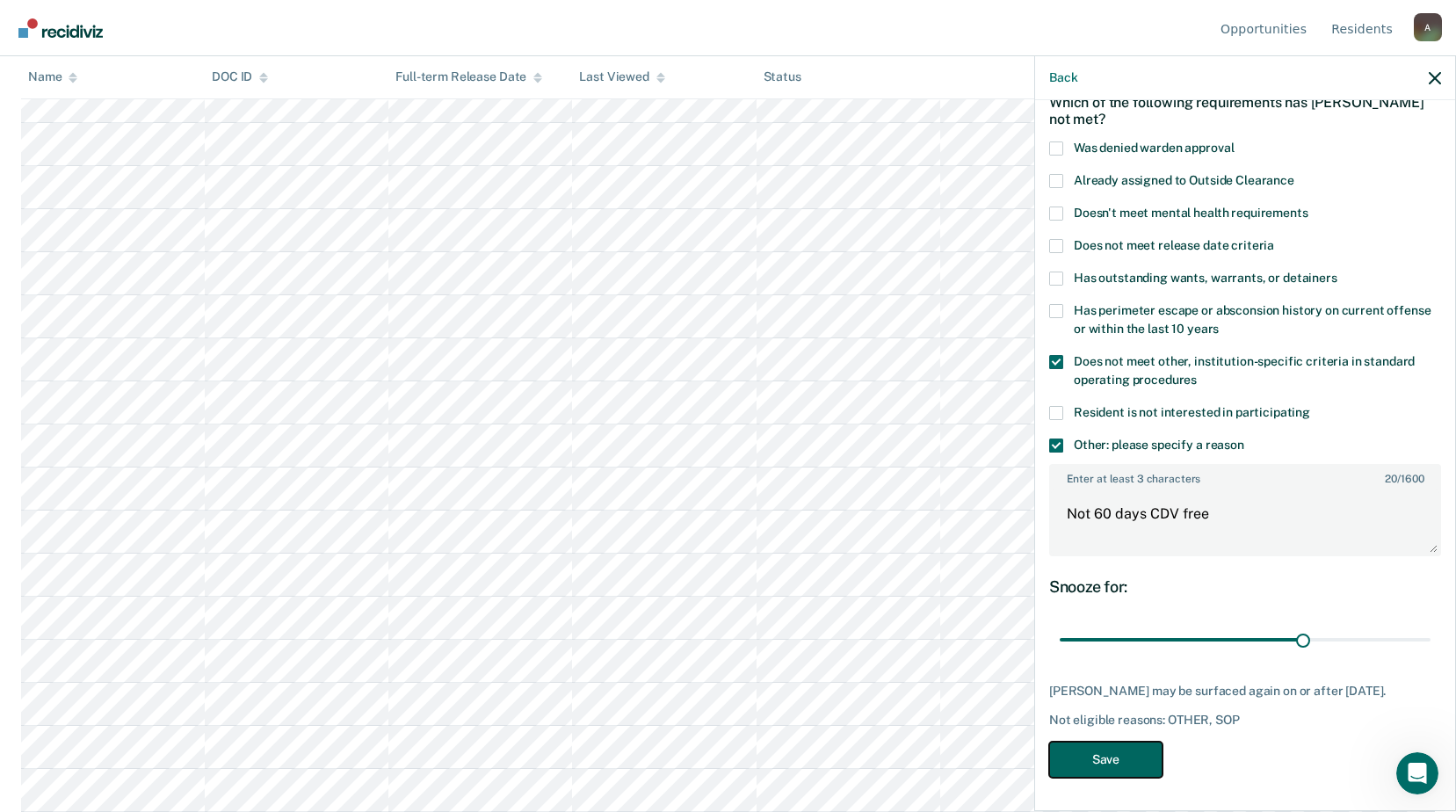
click at [1091, 763] on button "Save" at bounding box center [1106, 759] width 114 height 36
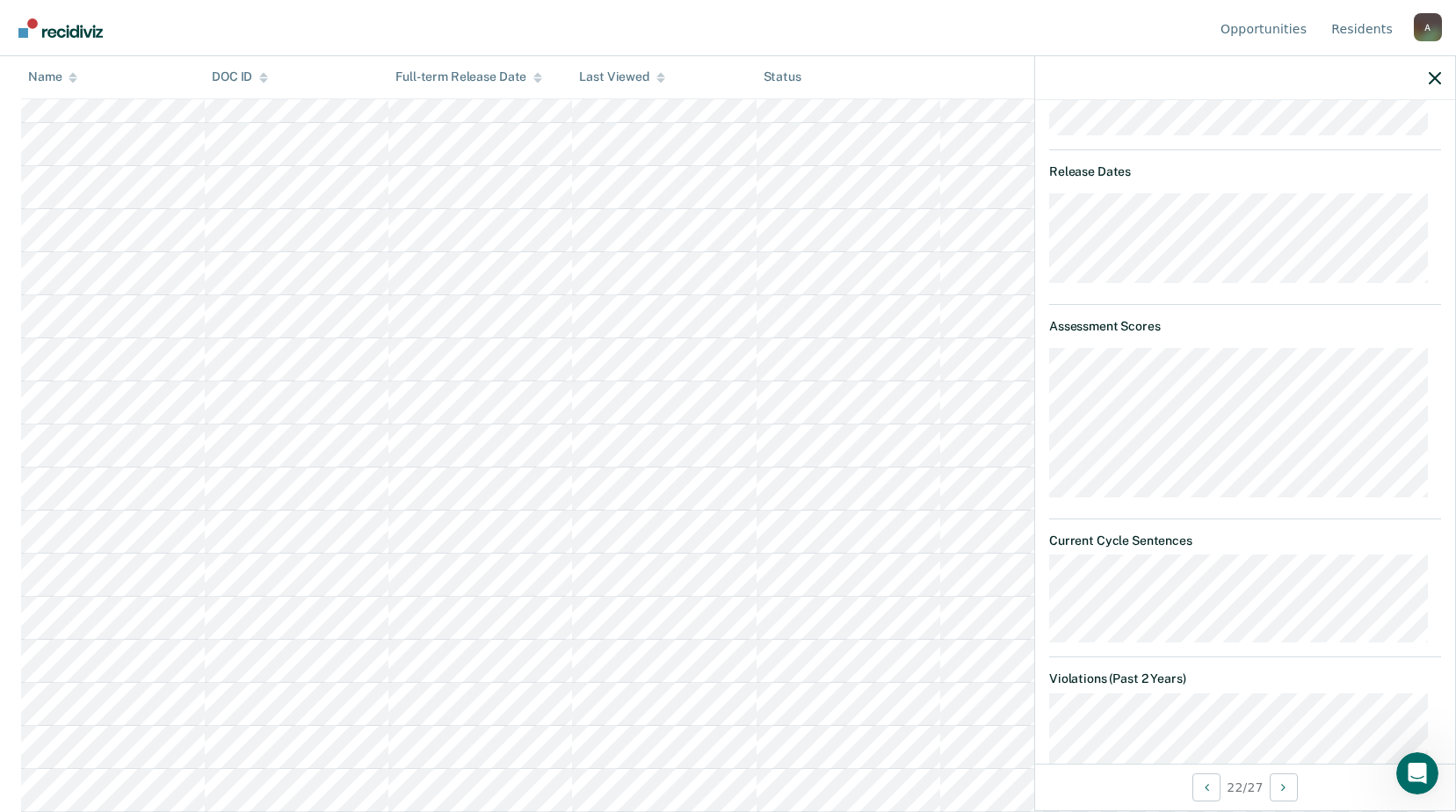
scroll to position [289, 0]
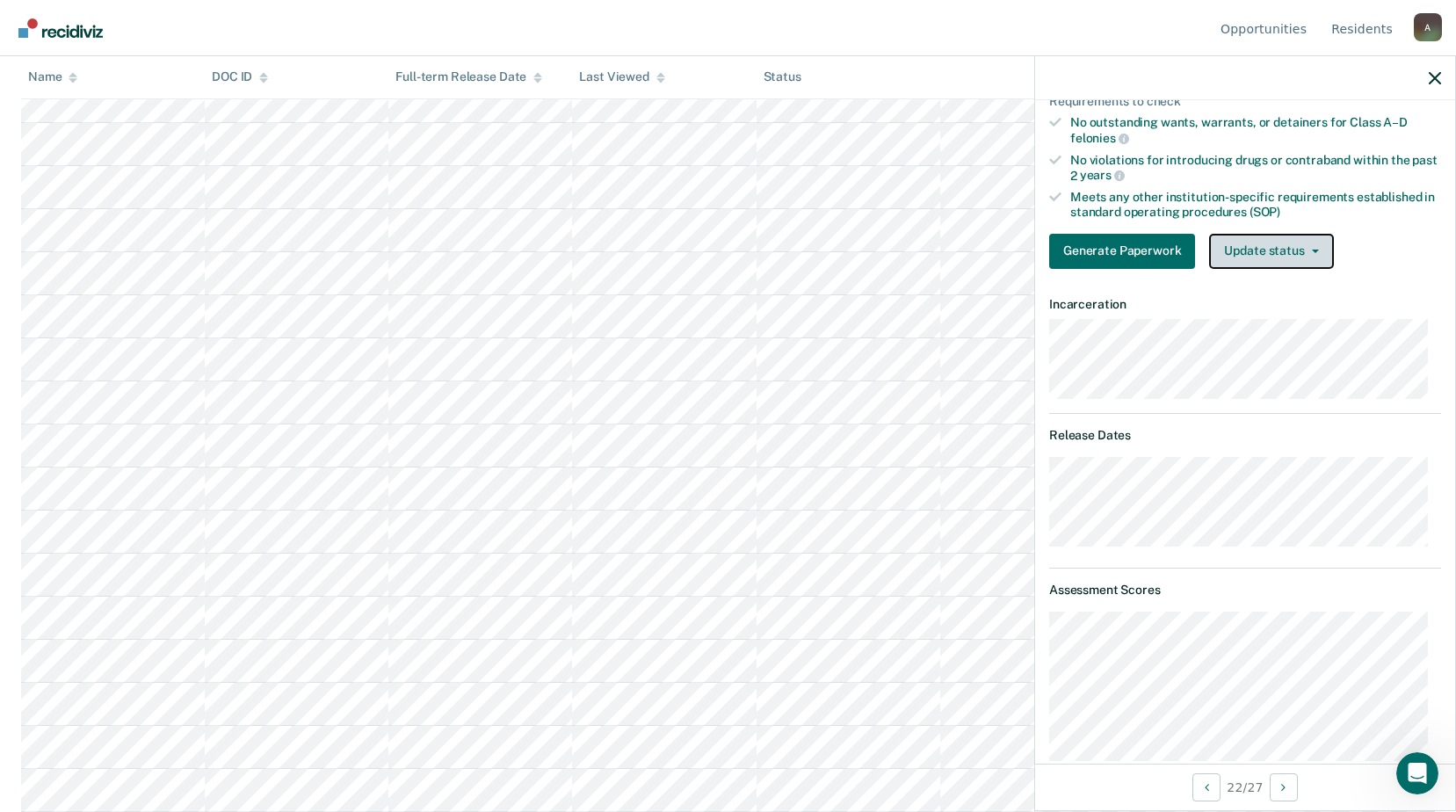
click at [1283, 242] on button "Update status" at bounding box center [1272, 251] width 124 height 35
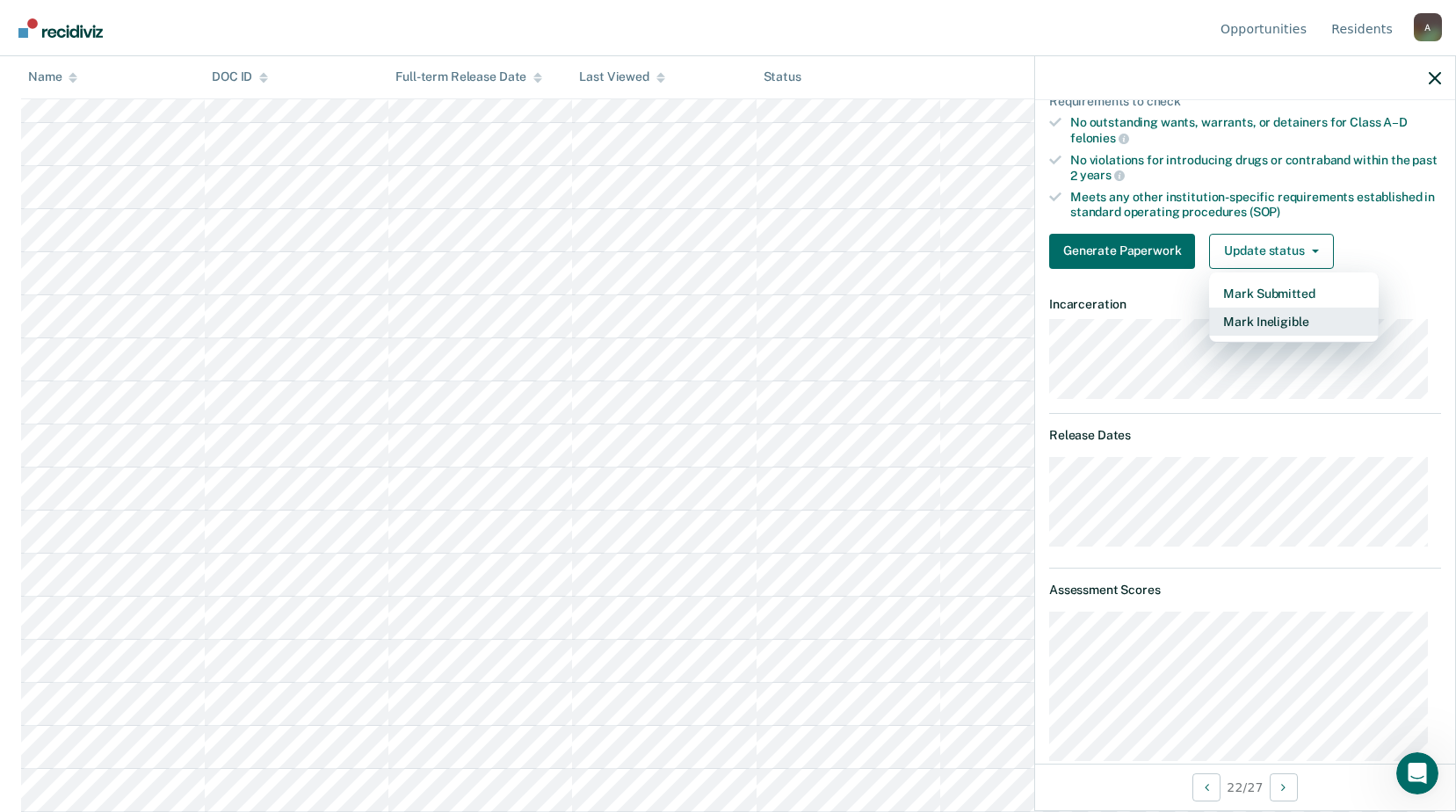
click at [1288, 323] on button "Mark Ineligible" at bounding box center [1295, 322] width 169 height 28
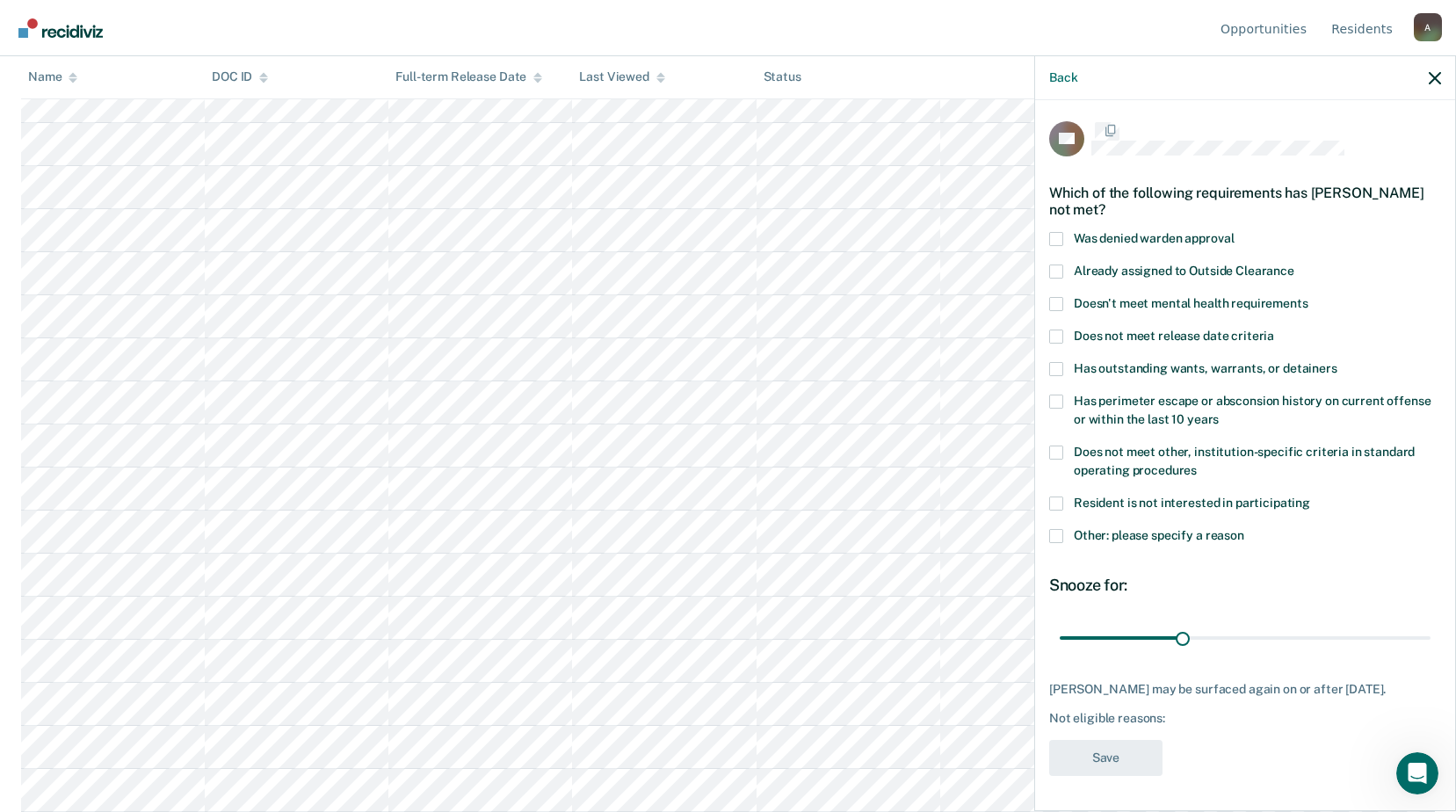
scroll to position [15, 0]
click at [1046, 504] on div "CS Which of the following requirements has [PERSON_NAME] not met? Was denied wa…" at bounding box center [1246, 454] width 421 height 707
click at [1058, 511] on div "Resident is not interested in participating" at bounding box center [1245, 512] width 392 height 33
click at [1051, 529] on span at bounding box center [1056, 536] width 14 height 14
click at [1245, 529] on input "Other: please specify a reason" at bounding box center [1245, 529] width 0 height 0
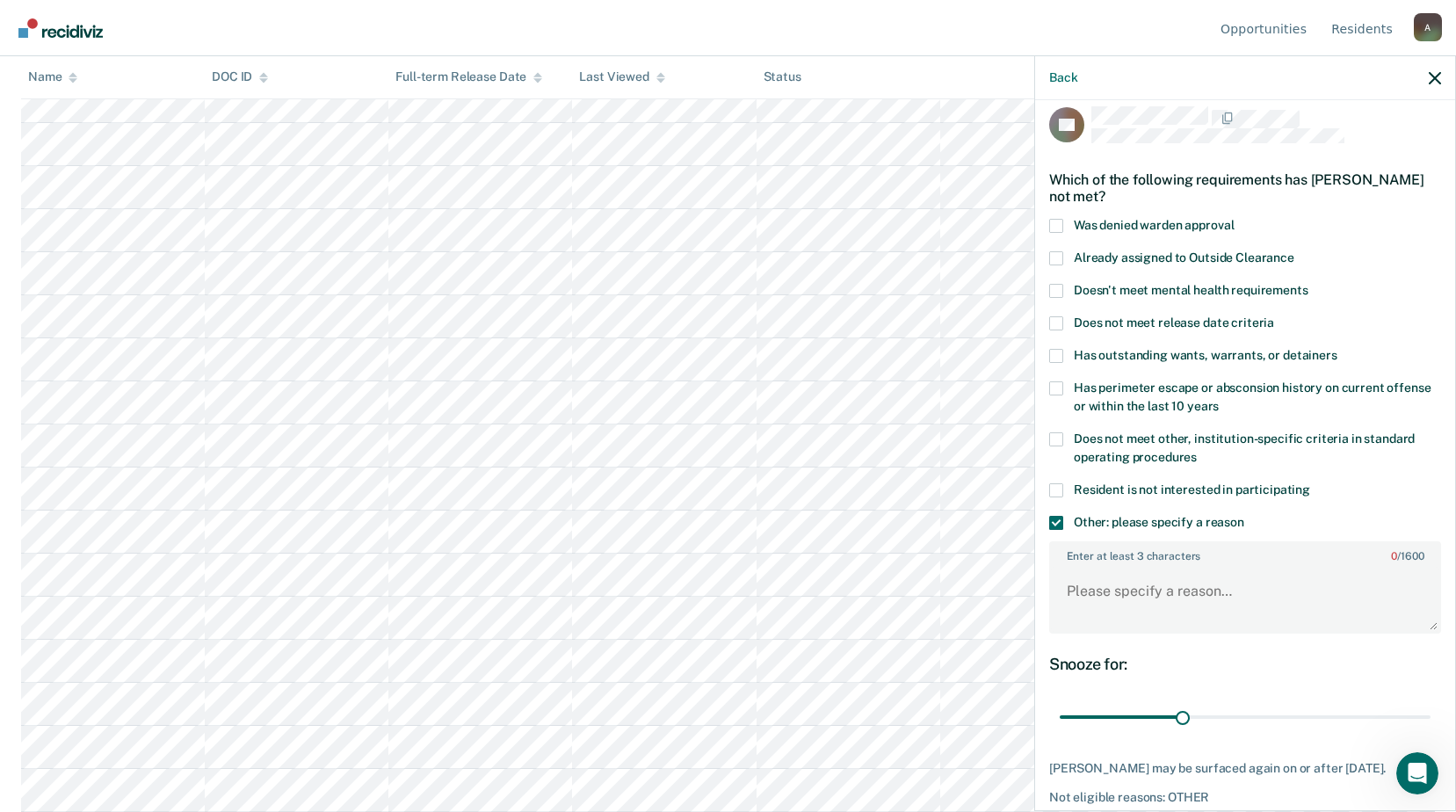
click at [1053, 432] on span at bounding box center [1056, 439] width 14 height 14
click at [1197, 450] on input "Does not meet other, institution-specific criteria in standard operating proced…" at bounding box center [1197, 450] width 0 height 0
click at [1128, 587] on textarea "Enter at least 3 characters 0 / 1600" at bounding box center [1246, 599] width 389 height 65
paste textarea "Not 60 days CDV free"
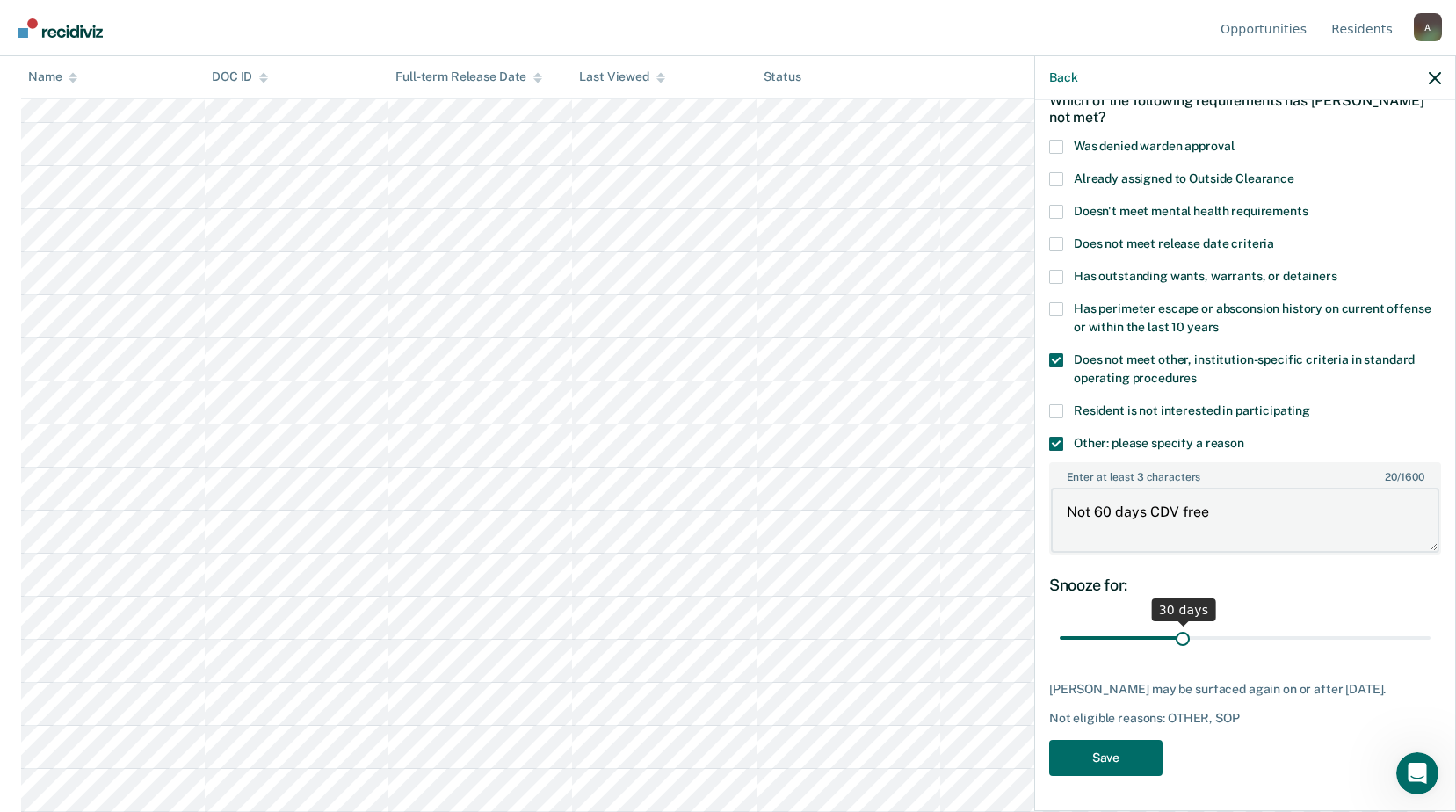
type textarea "Not 60 days CDV free"
drag, startPoint x: 1175, startPoint y: 630, endPoint x: 1160, endPoint y: 625, distance: 15.8
click at [1160, 625] on input "range" at bounding box center [1246, 638] width 371 height 31
click at [1174, 626] on input "range" at bounding box center [1246, 638] width 371 height 31
type input "30"
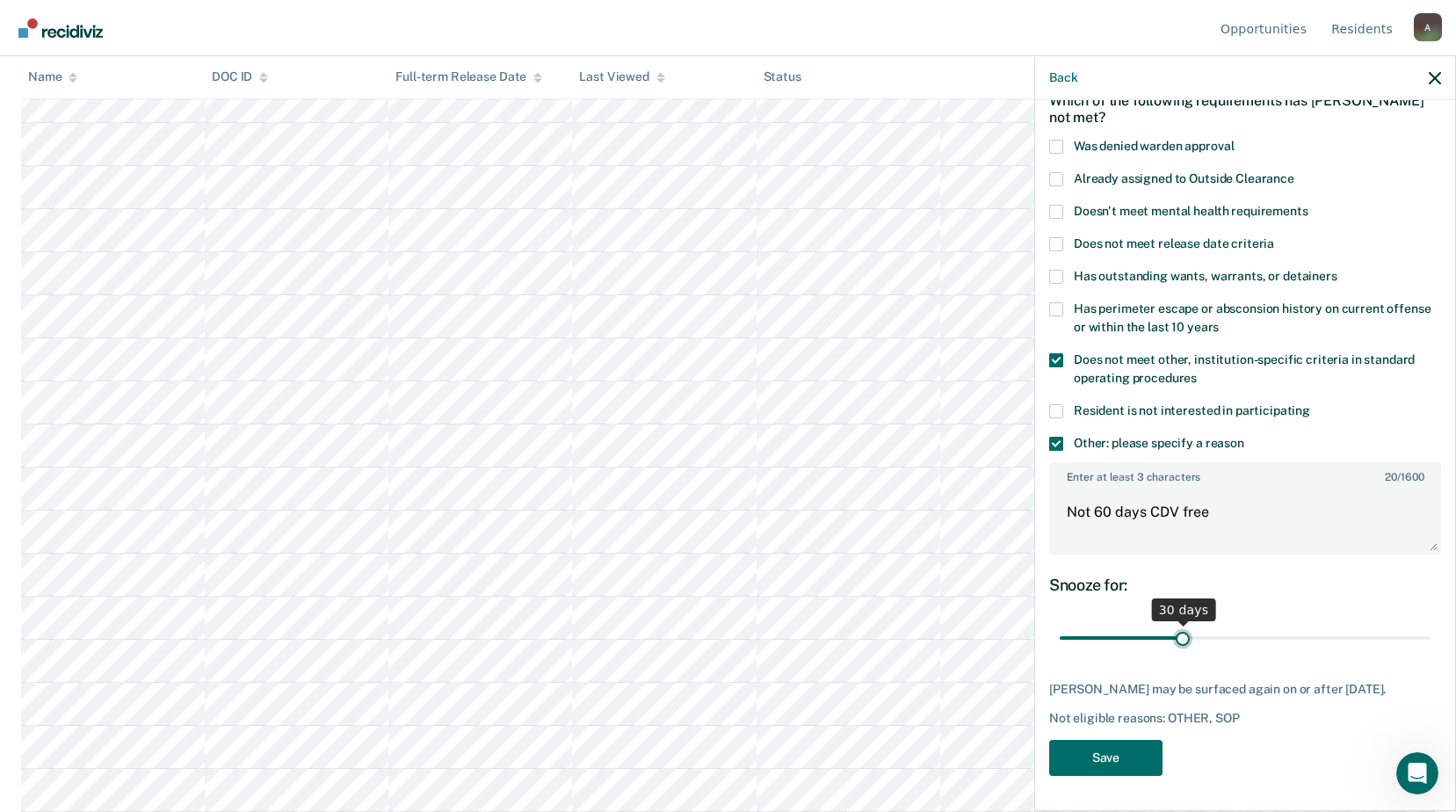
click at [1180, 624] on input "range" at bounding box center [1246, 638] width 371 height 31
click at [1092, 758] on button "Save" at bounding box center [1106, 758] width 114 height 36
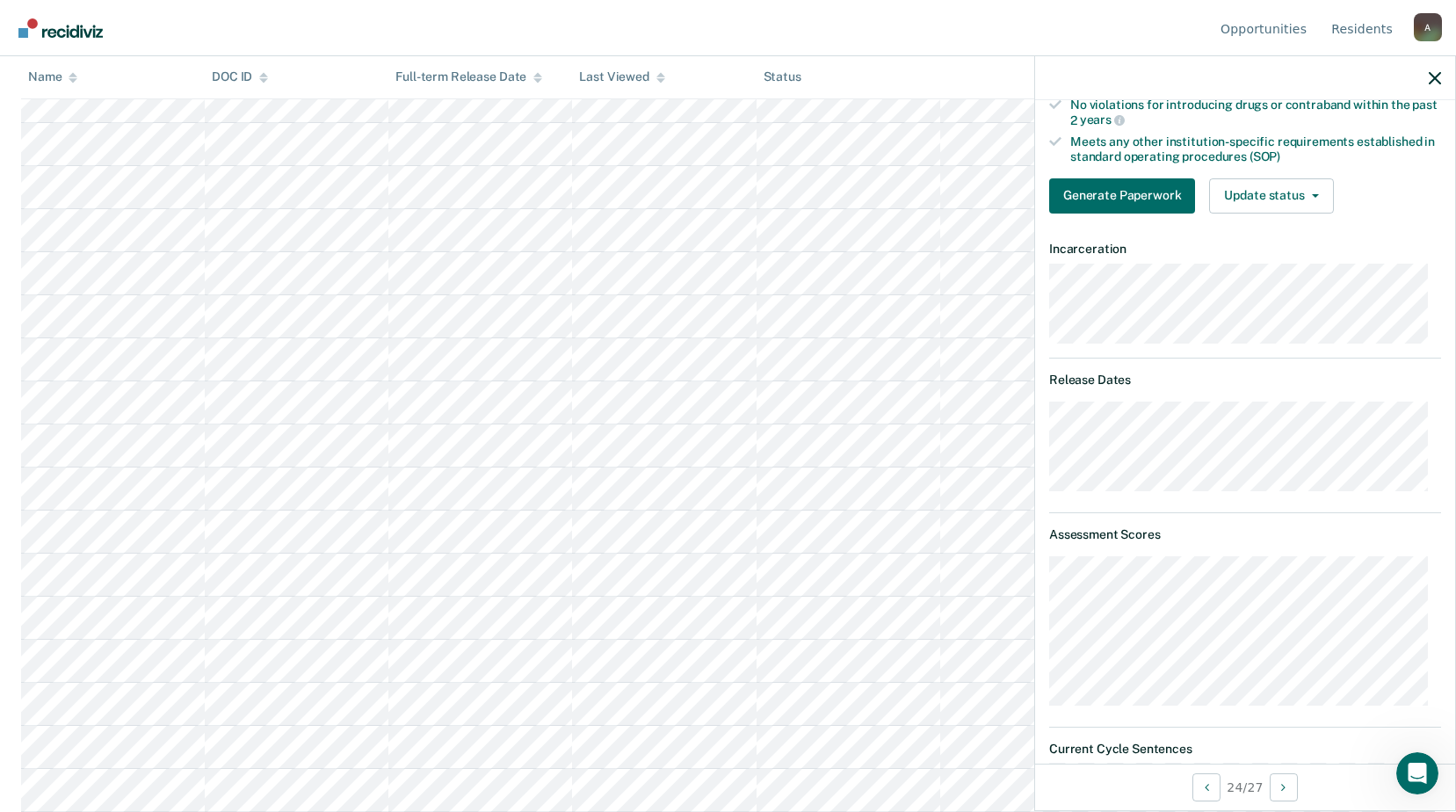
scroll to position [81, 0]
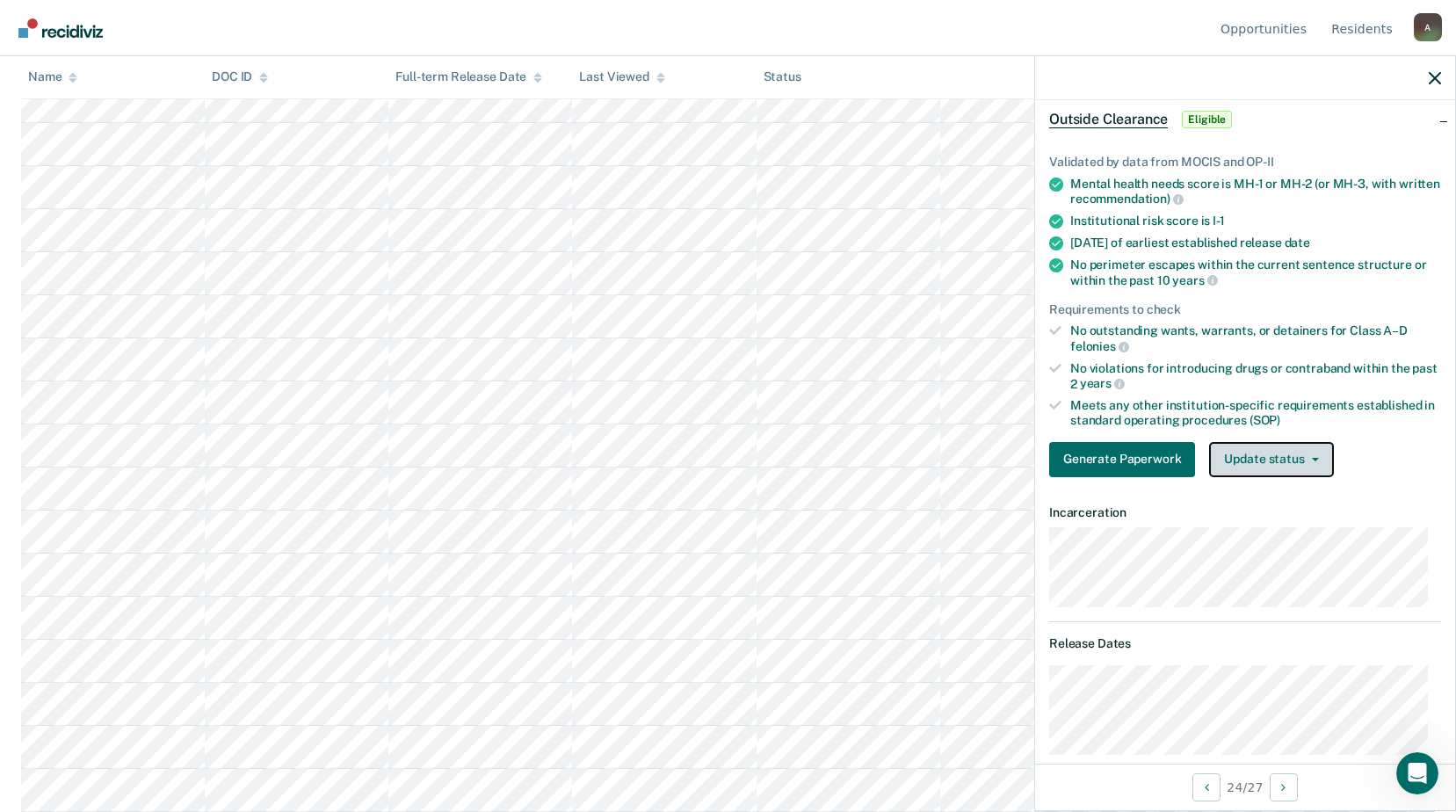
click at [1254, 445] on button "Update status" at bounding box center [1272, 459] width 124 height 35
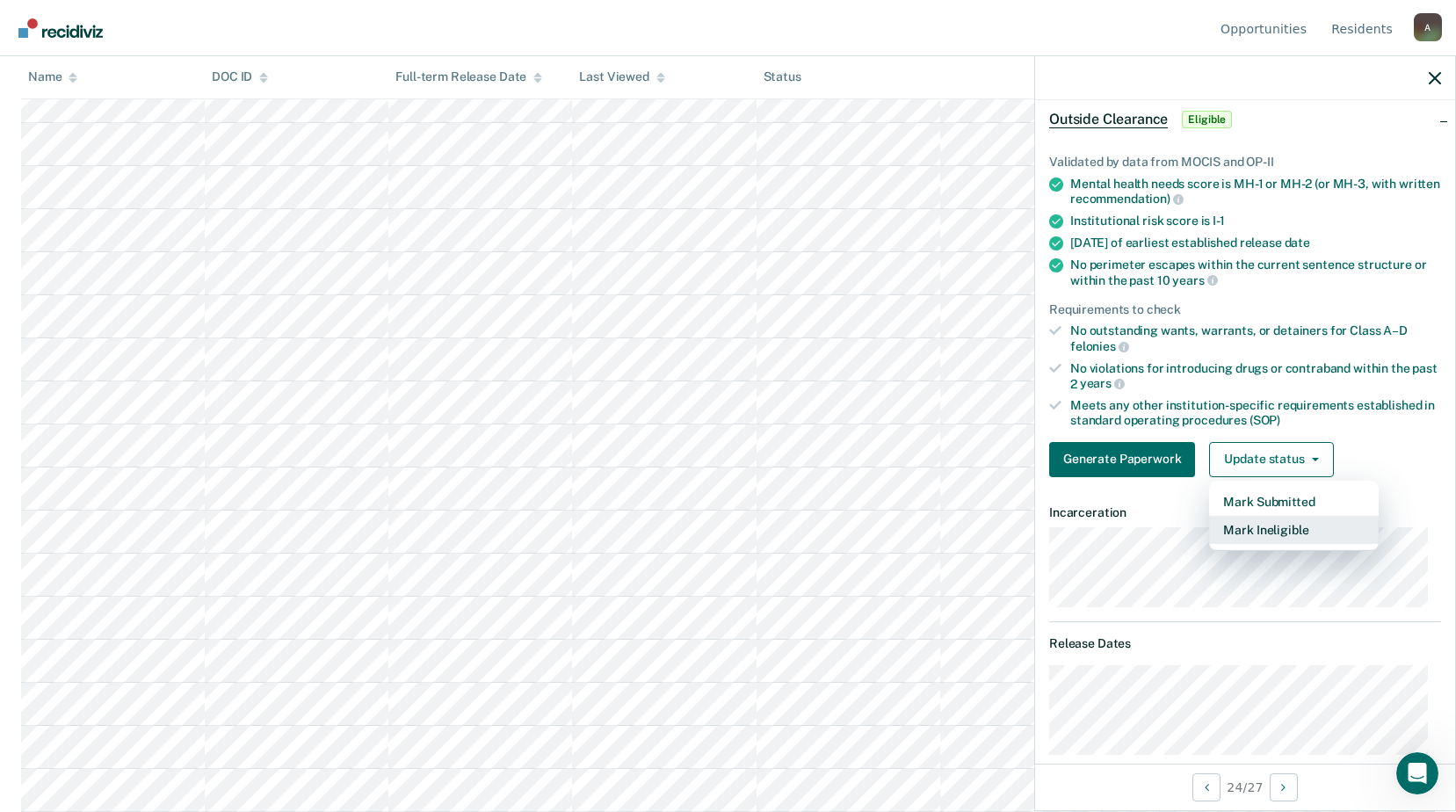
click at [1247, 525] on button "Mark Ineligible" at bounding box center [1295, 530] width 169 height 28
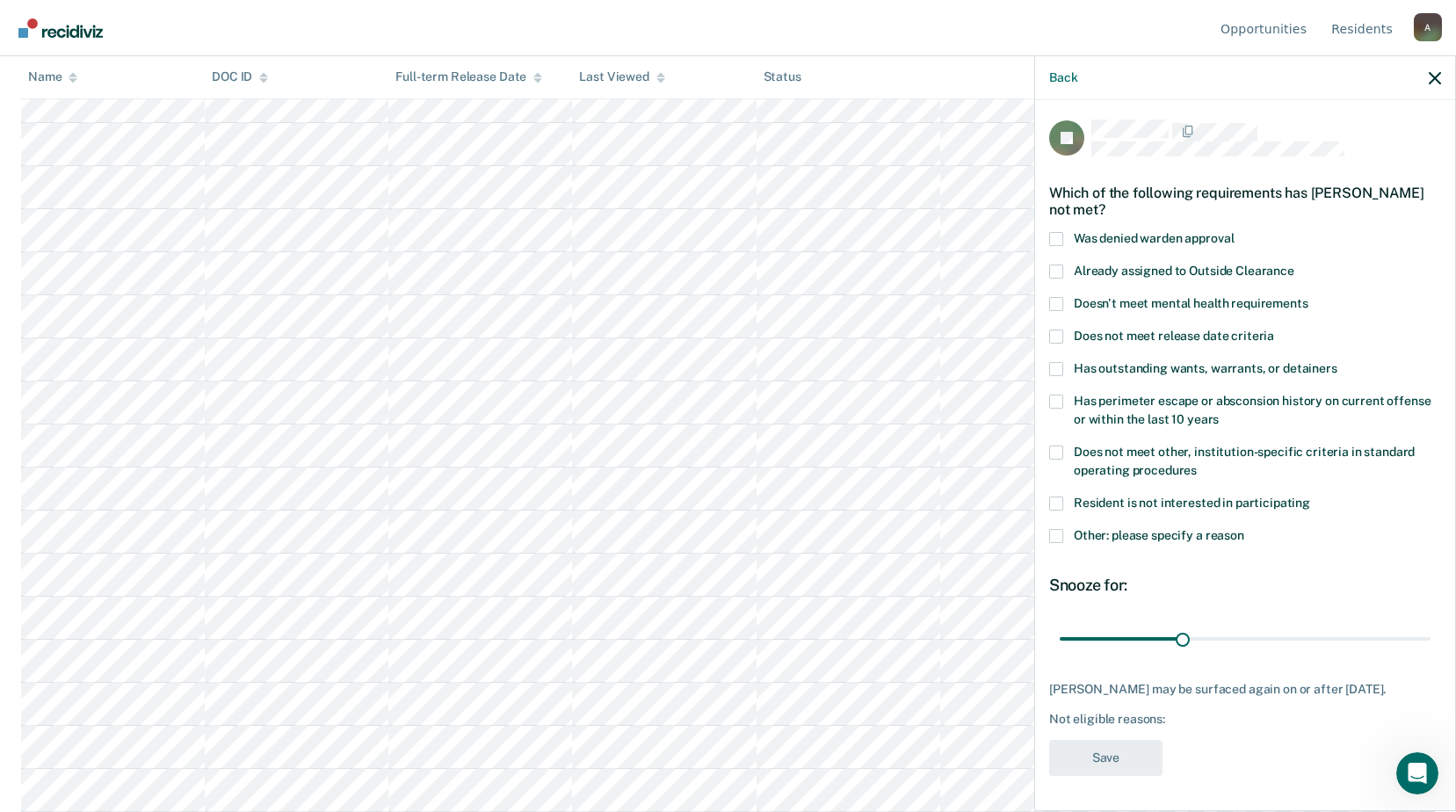
scroll to position [0, 0]
click at [1057, 454] on span at bounding box center [1056, 454] width 14 height 14
click at [1197, 465] on input "Does not meet other, institution-specific criteria in standard operating proced…" at bounding box center [1197, 465] width 0 height 0
click at [1057, 454] on span at bounding box center [1056, 454] width 14 height 14
click at [1197, 465] on input "Does not meet other, institution-specific criteria in standard operating proced…" at bounding box center [1197, 465] width 0 height 0
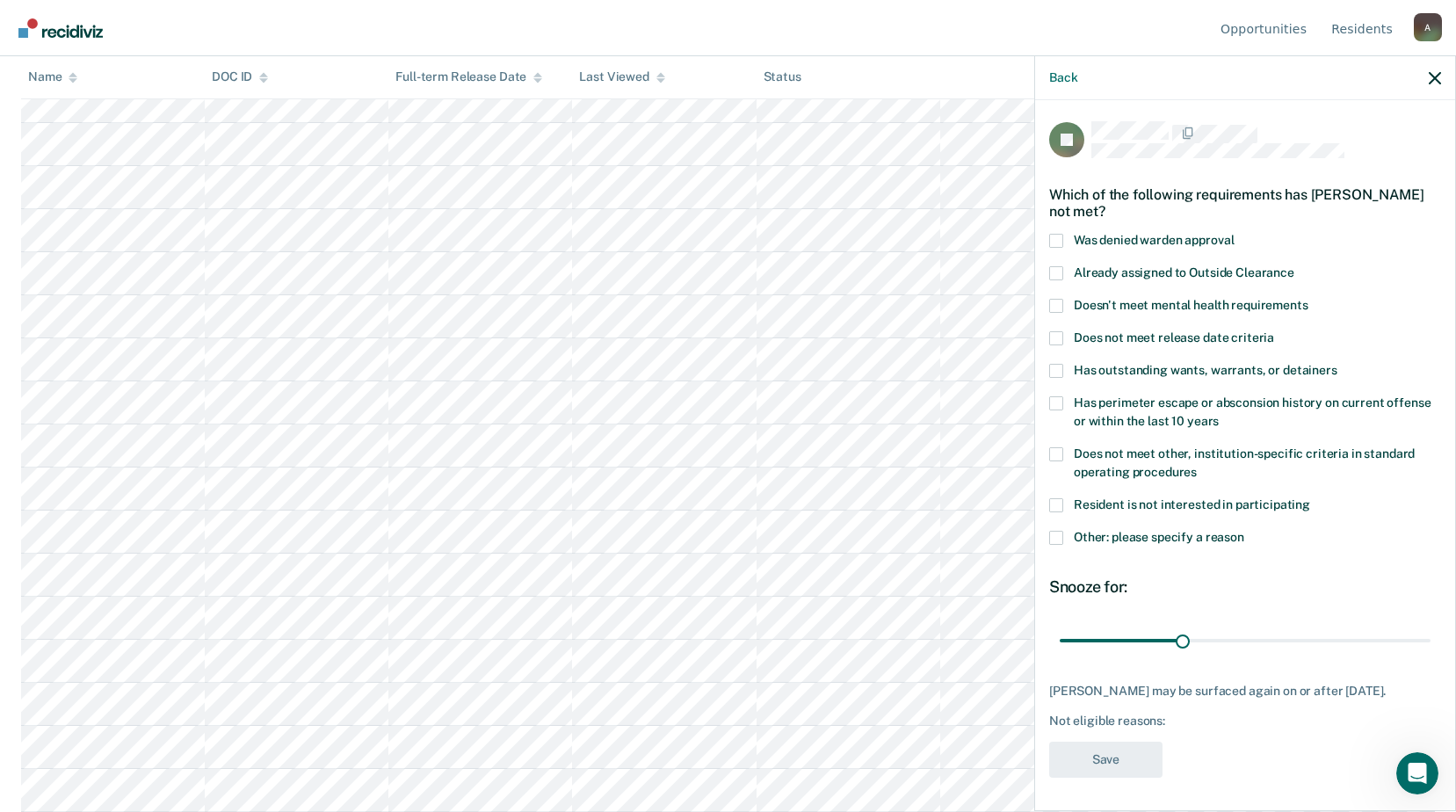
click at [1058, 534] on span at bounding box center [1056, 538] width 14 height 14
click at [1245, 531] on input "Other: please specify a reason" at bounding box center [1245, 531] width 0 height 0
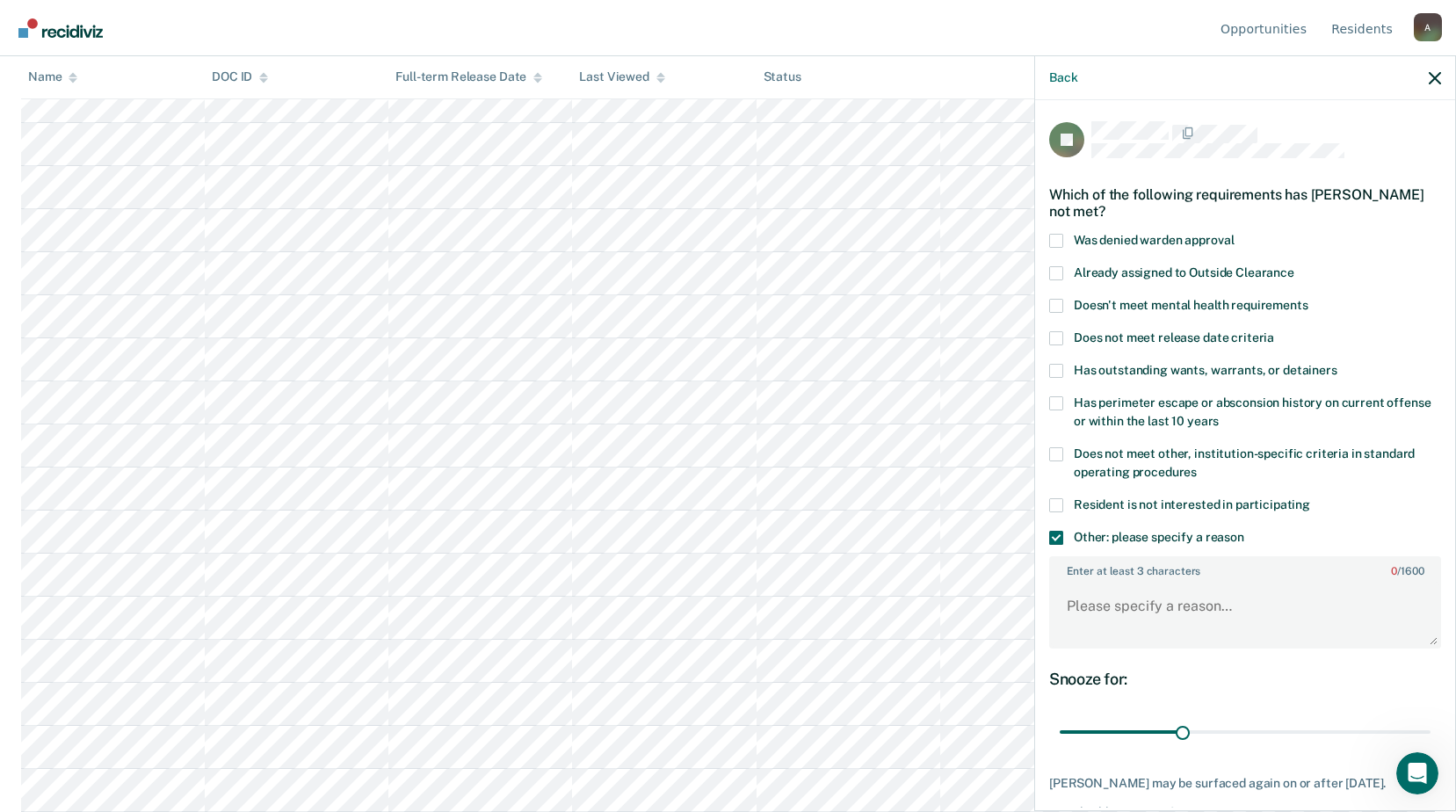
click at [1061, 525] on div "Resident is not interested in participating" at bounding box center [1245, 514] width 392 height 33
click at [1060, 80] on button "Back" at bounding box center [1063, 78] width 28 height 15
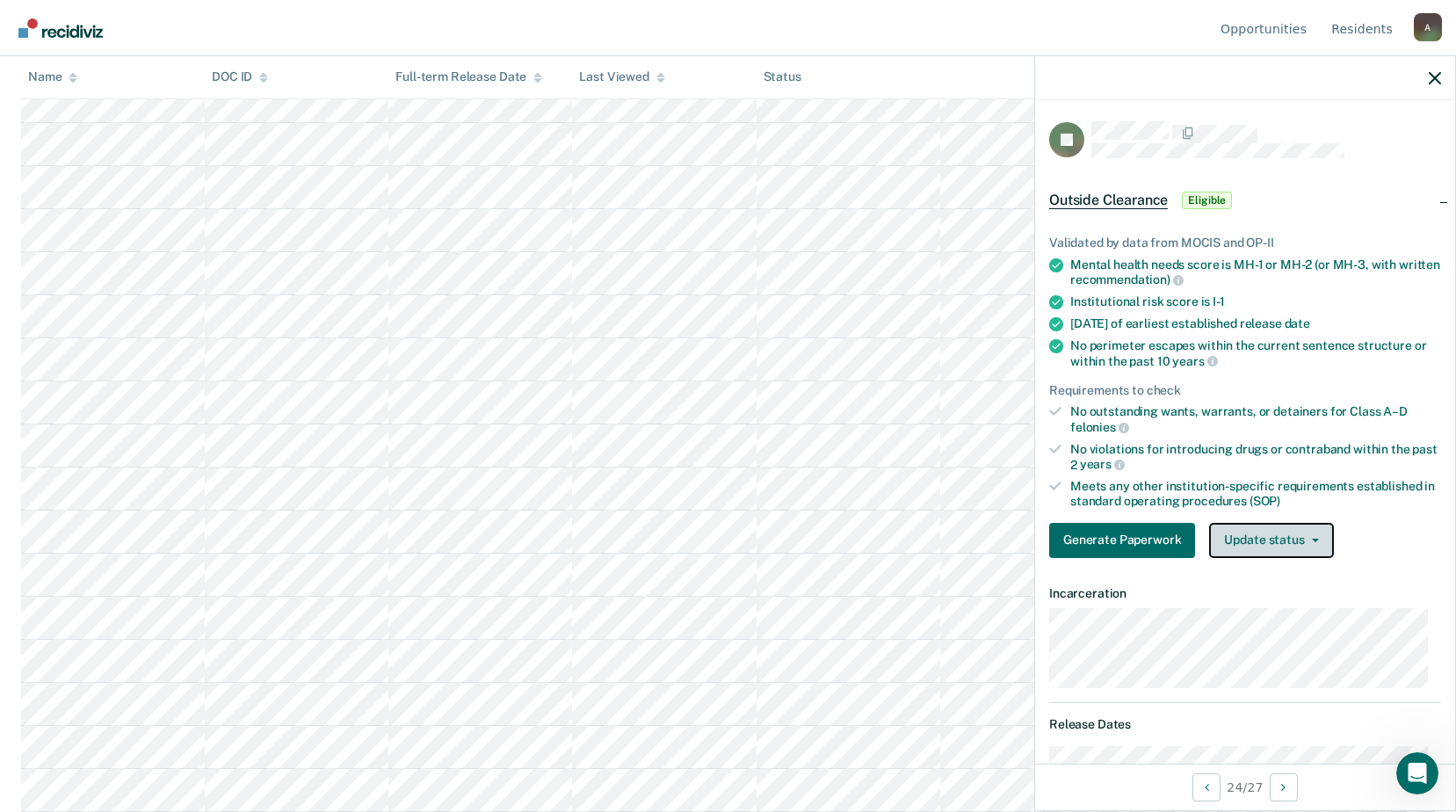
click at [1234, 540] on button "Update status" at bounding box center [1272, 540] width 124 height 35
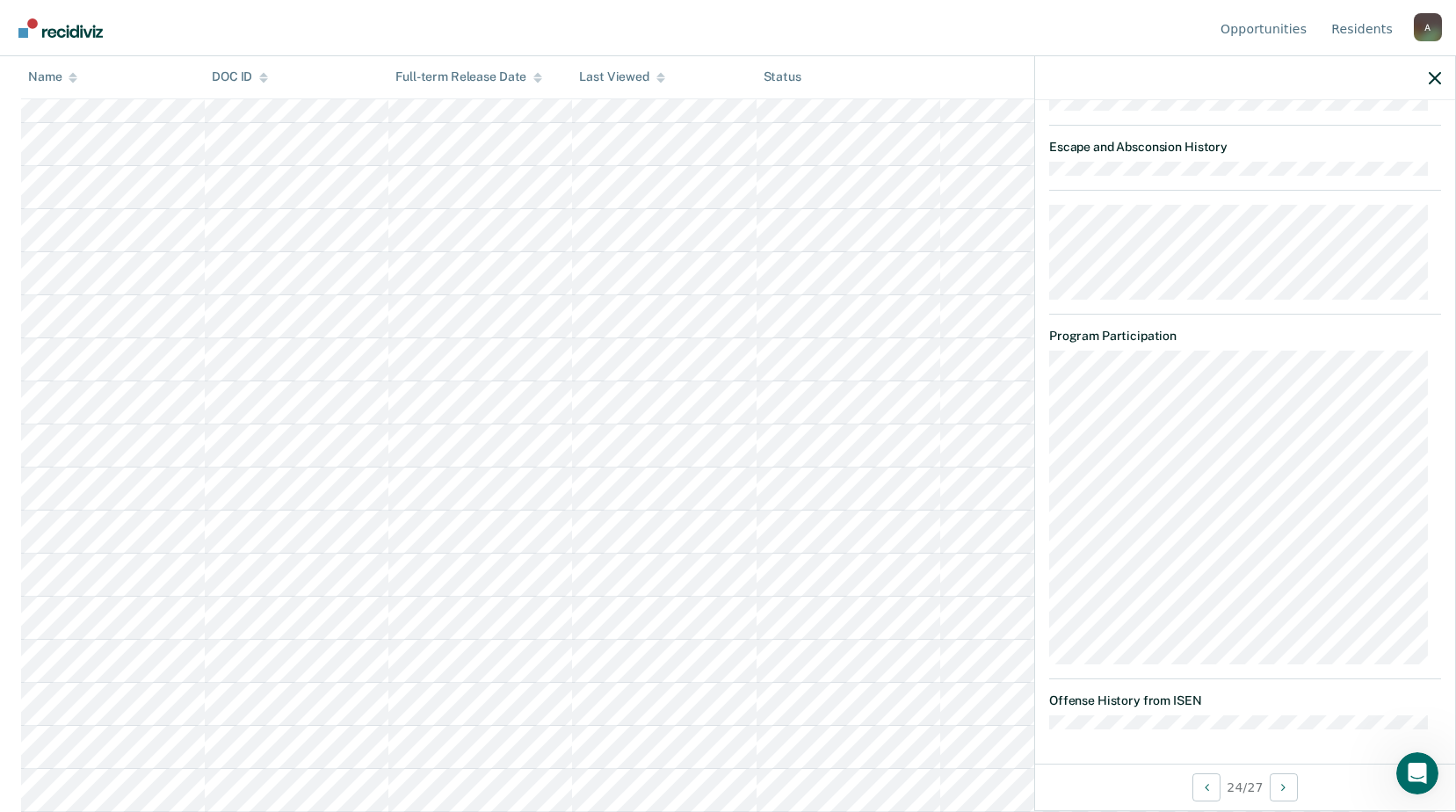
scroll to position [872, 0]
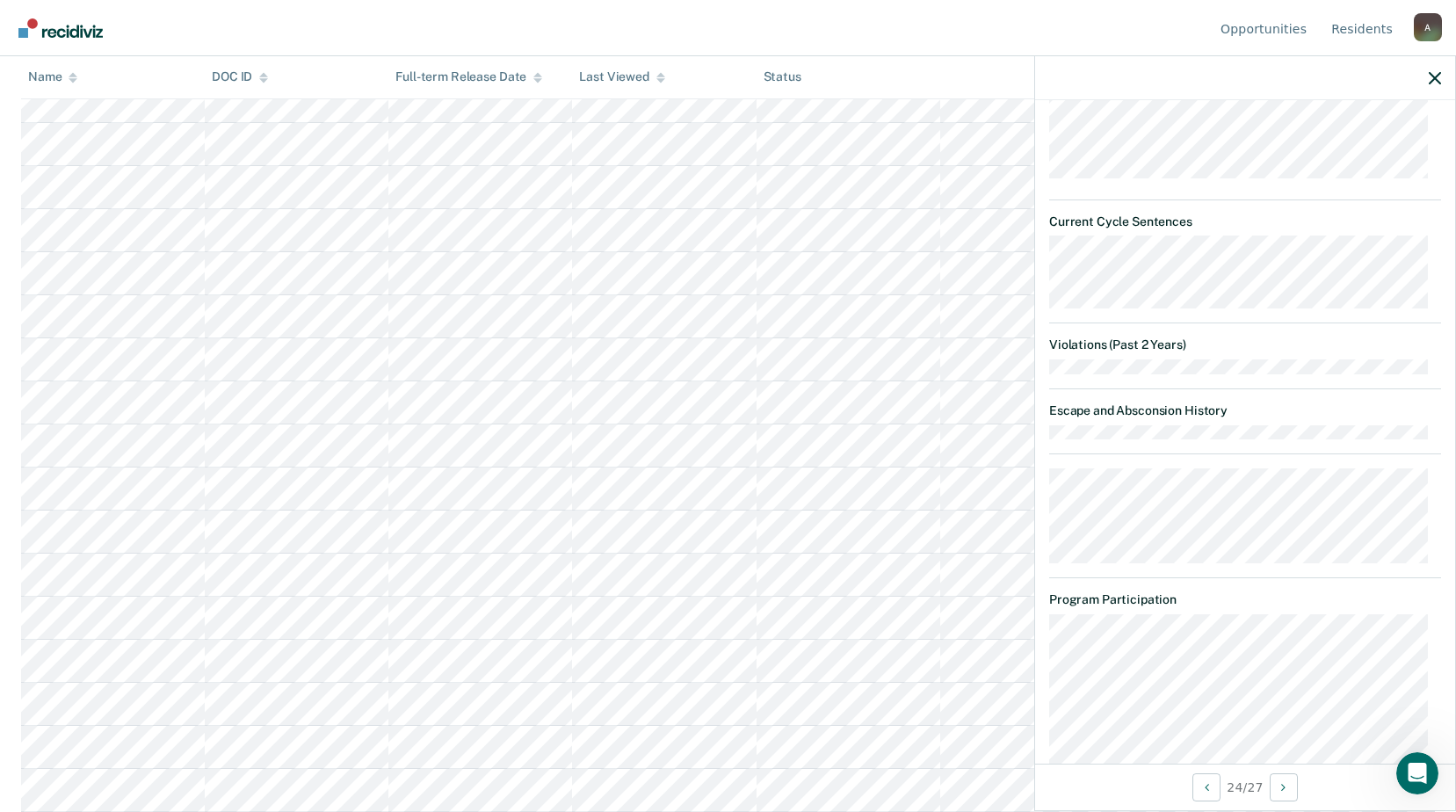
drag, startPoint x: 1188, startPoint y: 609, endPoint x: 1104, endPoint y: 565, distance: 94.8
click at [1104, 565] on article "JT Outside Clearance Eligible Validated by data from MOCIS and OP-II Mental hea…" at bounding box center [1245, 122] width 392 height 1744
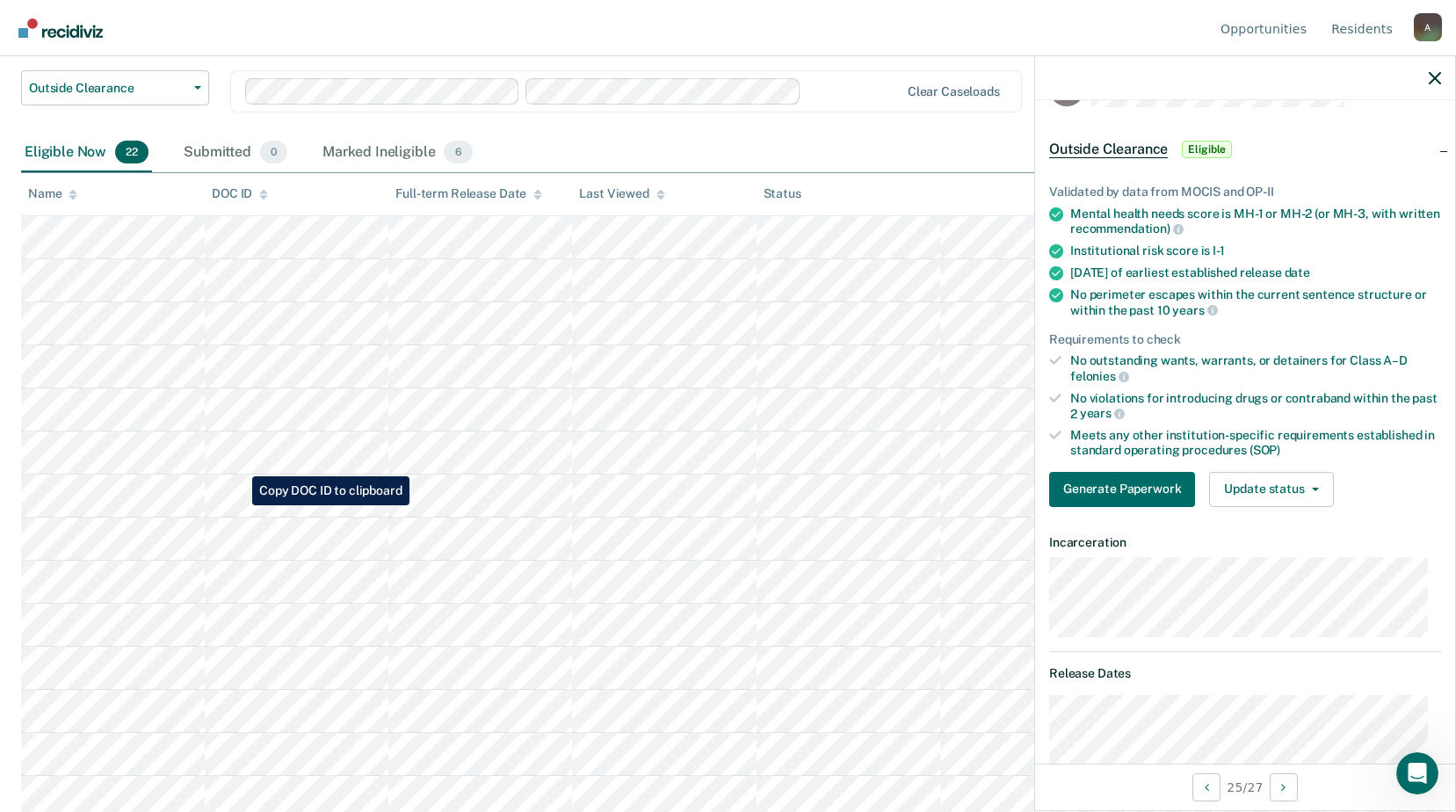
scroll to position [0, 0]
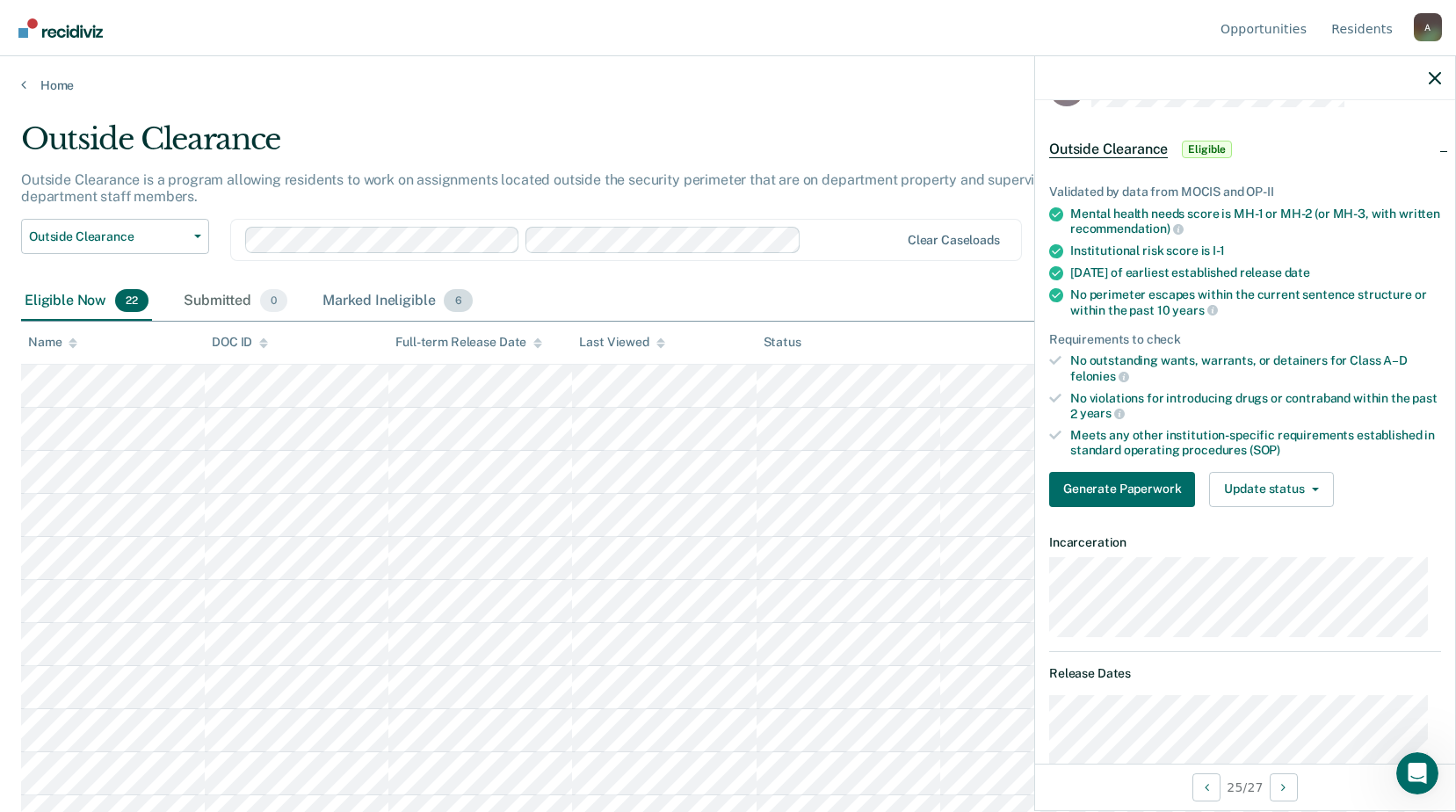
click at [327, 308] on div "Marked Ineligible 6" at bounding box center [398, 301] width 157 height 39
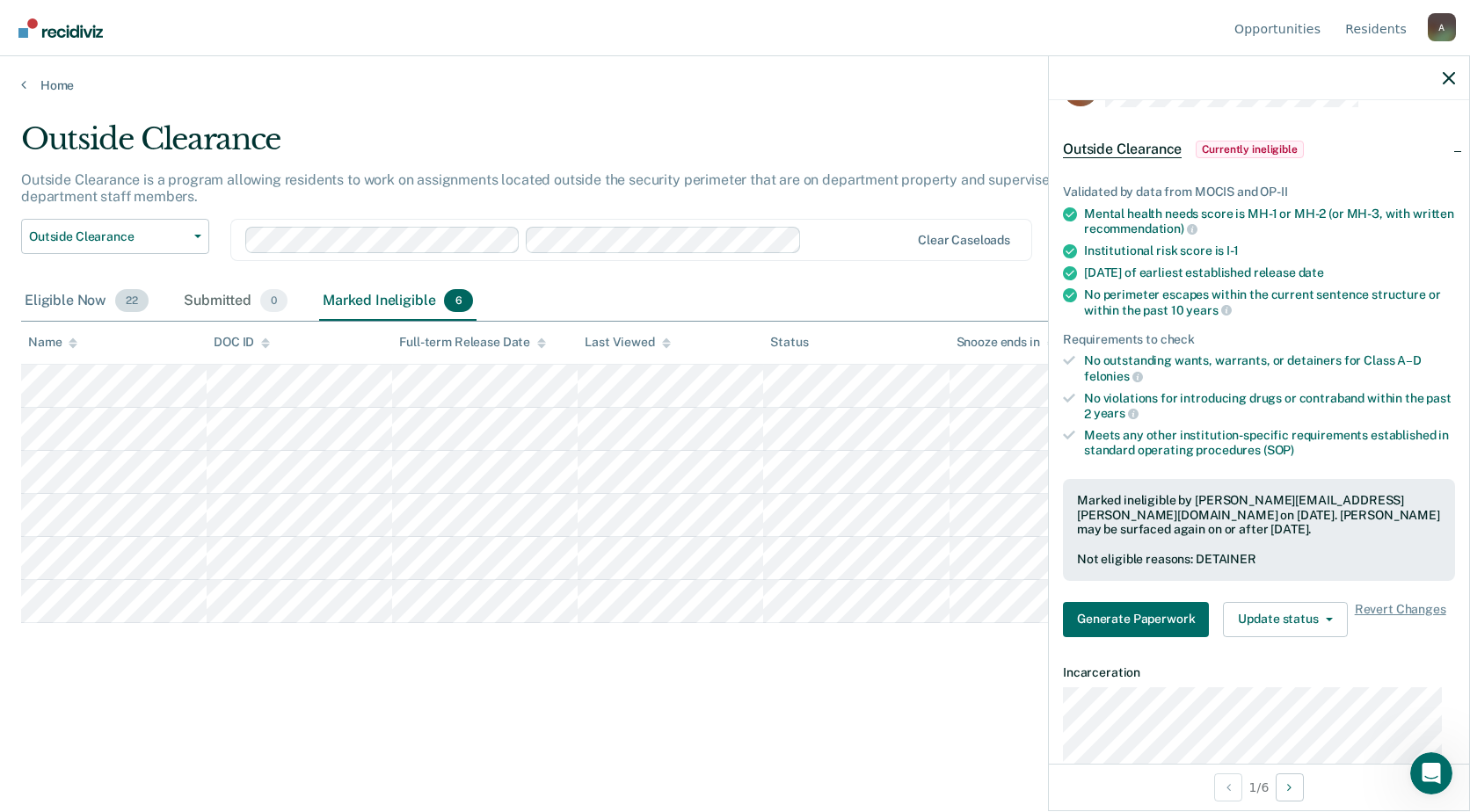
click at [81, 312] on div "Eligible Now 22" at bounding box center [86, 301] width 131 height 39
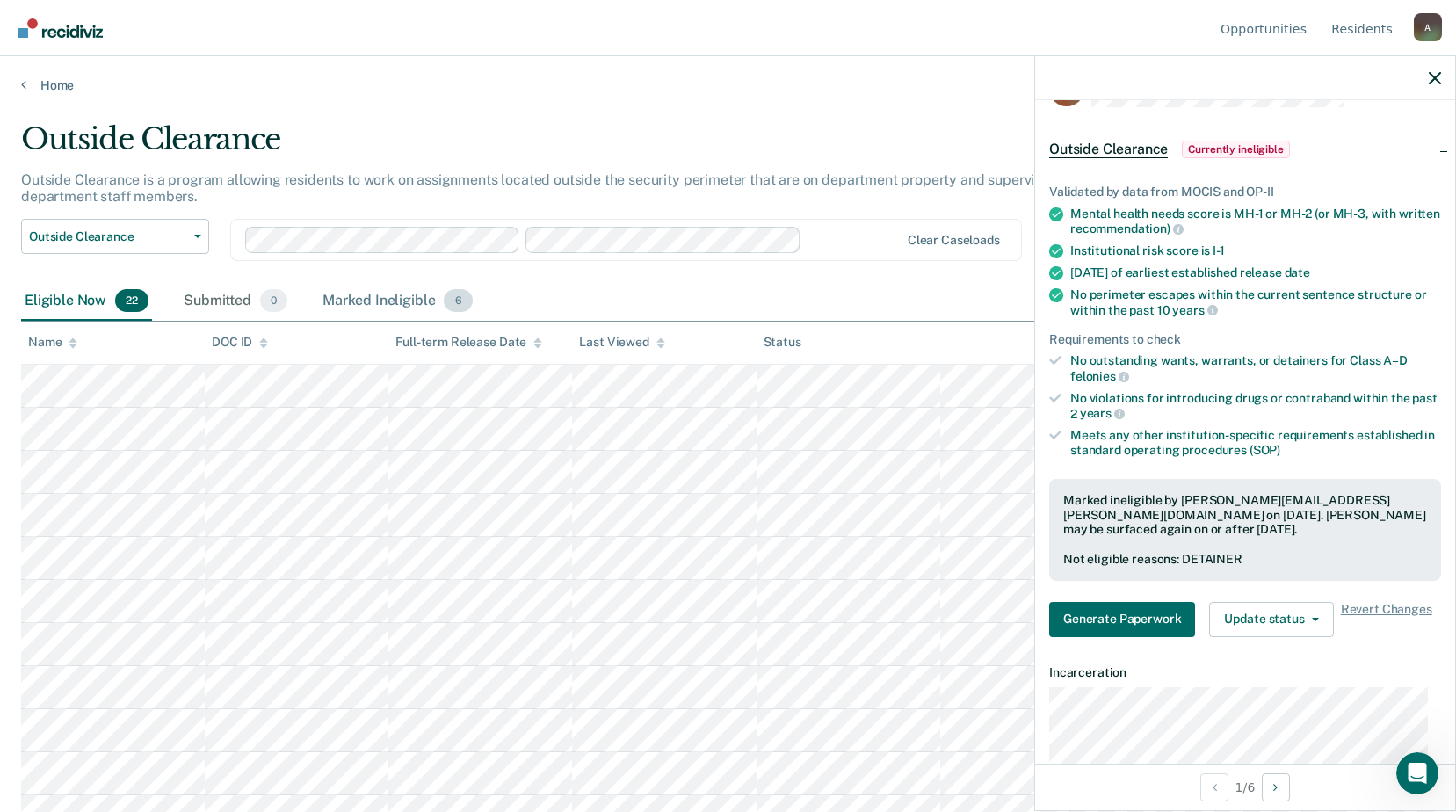
click at [339, 302] on div "Marked Ineligible 6" at bounding box center [398, 301] width 157 height 39
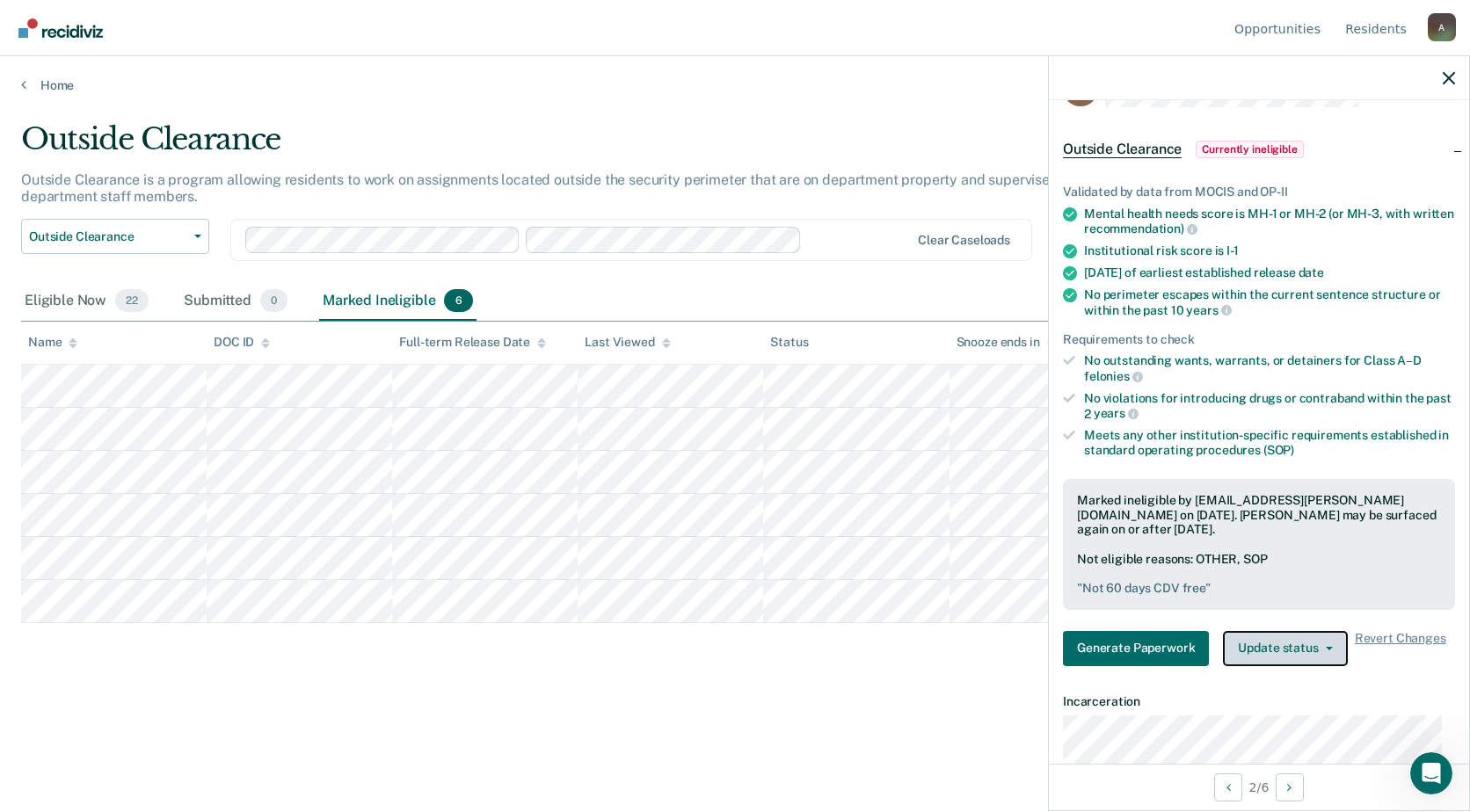
click at [1238, 655] on button "Update status" at bounding box center [1285, 648] width 124 height 35
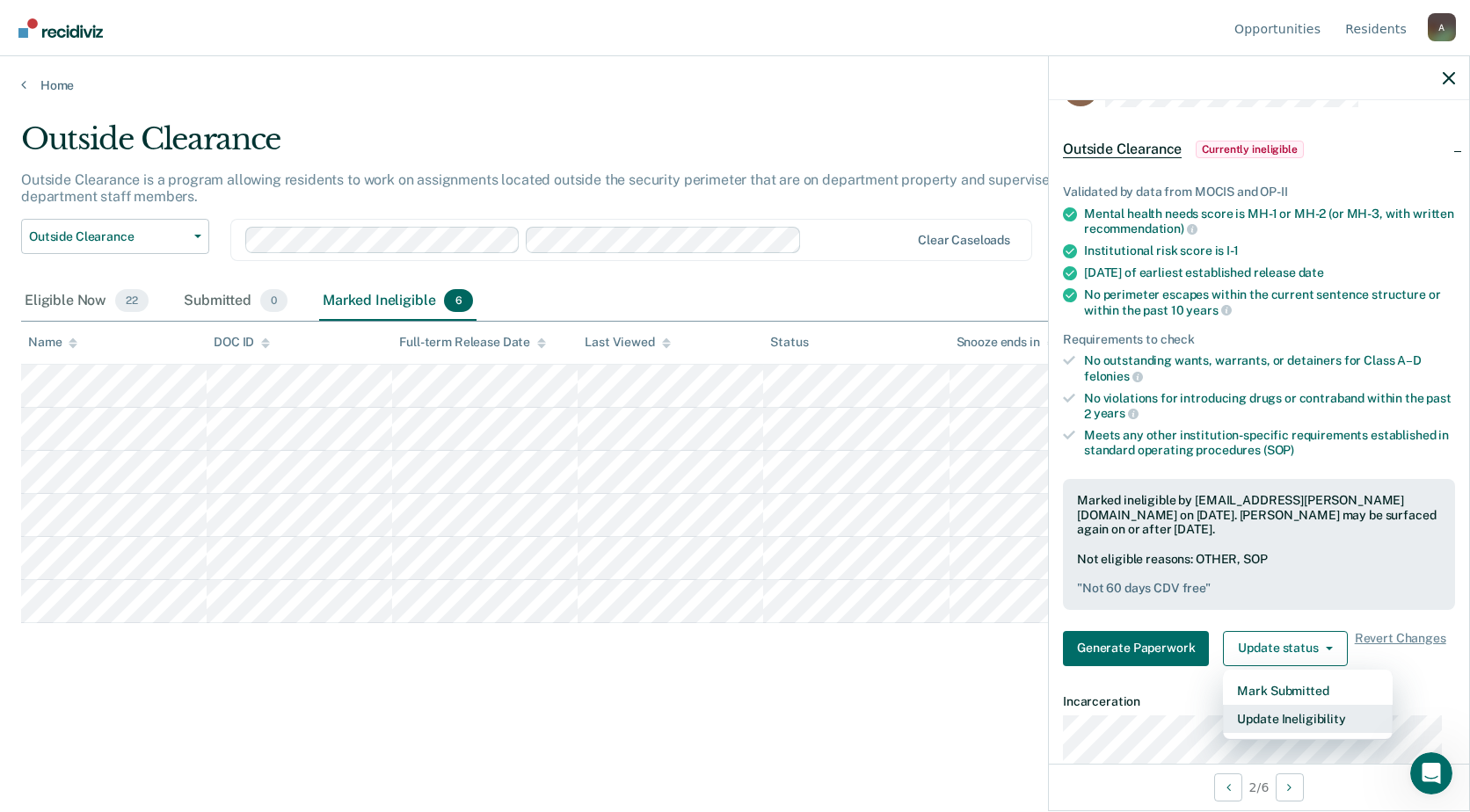
click at [1231, 719] on button "Update Ineligibility" at bounding box center [1308, 718] width 169 height 28
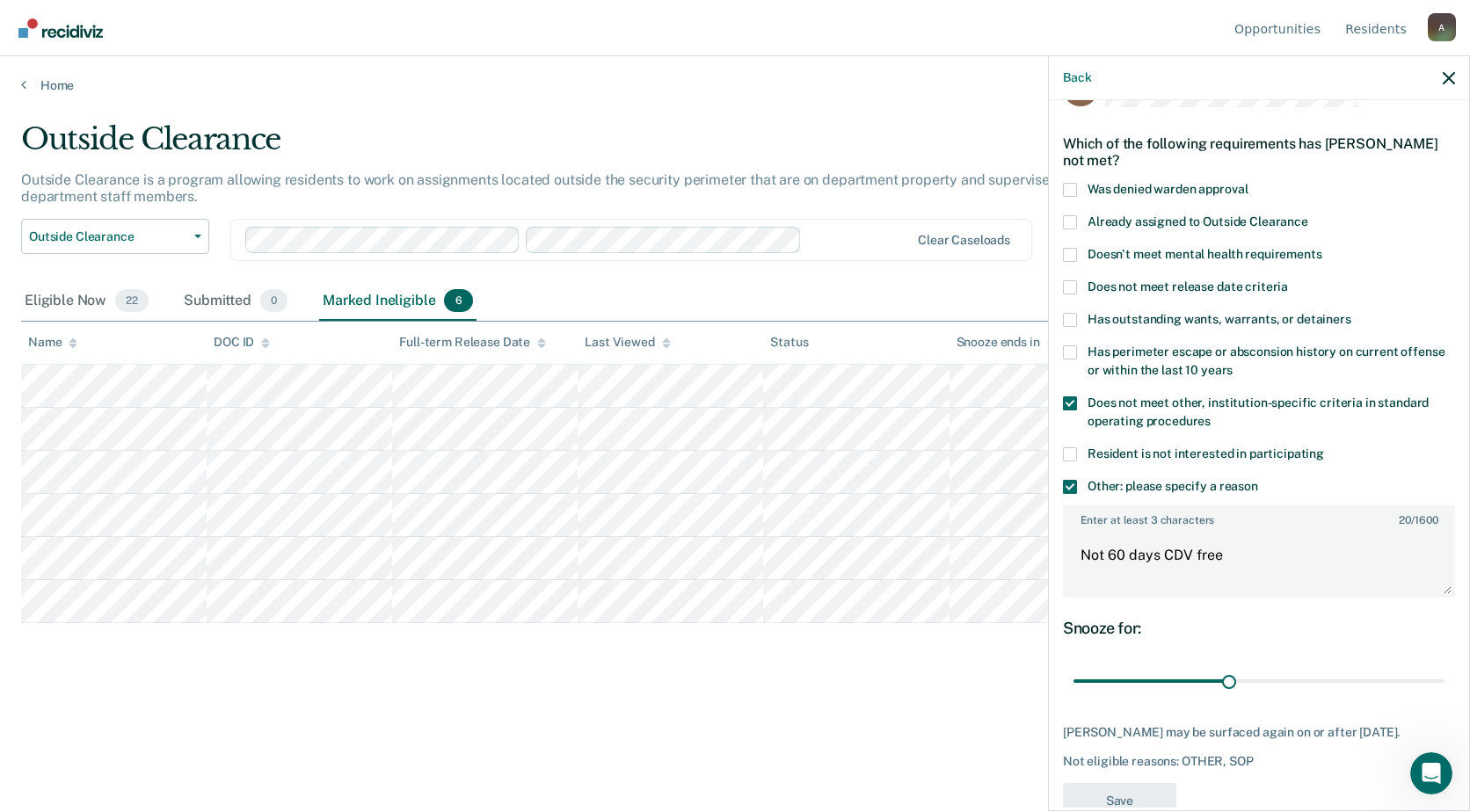
click at [1075, 484] on span at bounding box center [1069, 487] width 14 height 14
click at [1258, 480] on input "Other: please specify a reason" at bounding box center [1258, 480] width 0 height 0
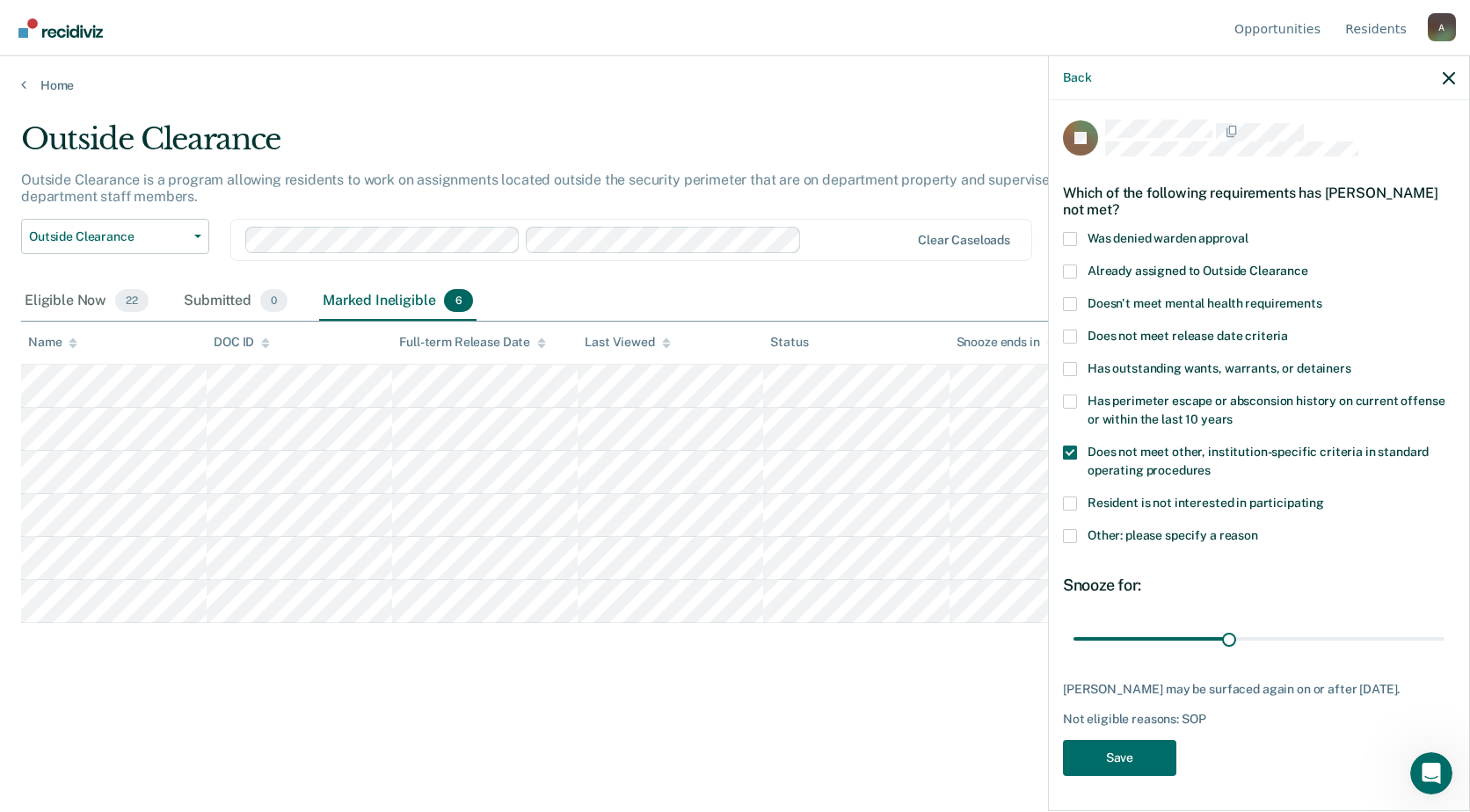
click at [1069, 445] on span at bounding box center [1069, 452] width 14 height 14
click at [1210, 464] on input "Does not meet other, institution-specific criteria in standard operating proced…" at bounding box center [1210, 464] width 0 height 0
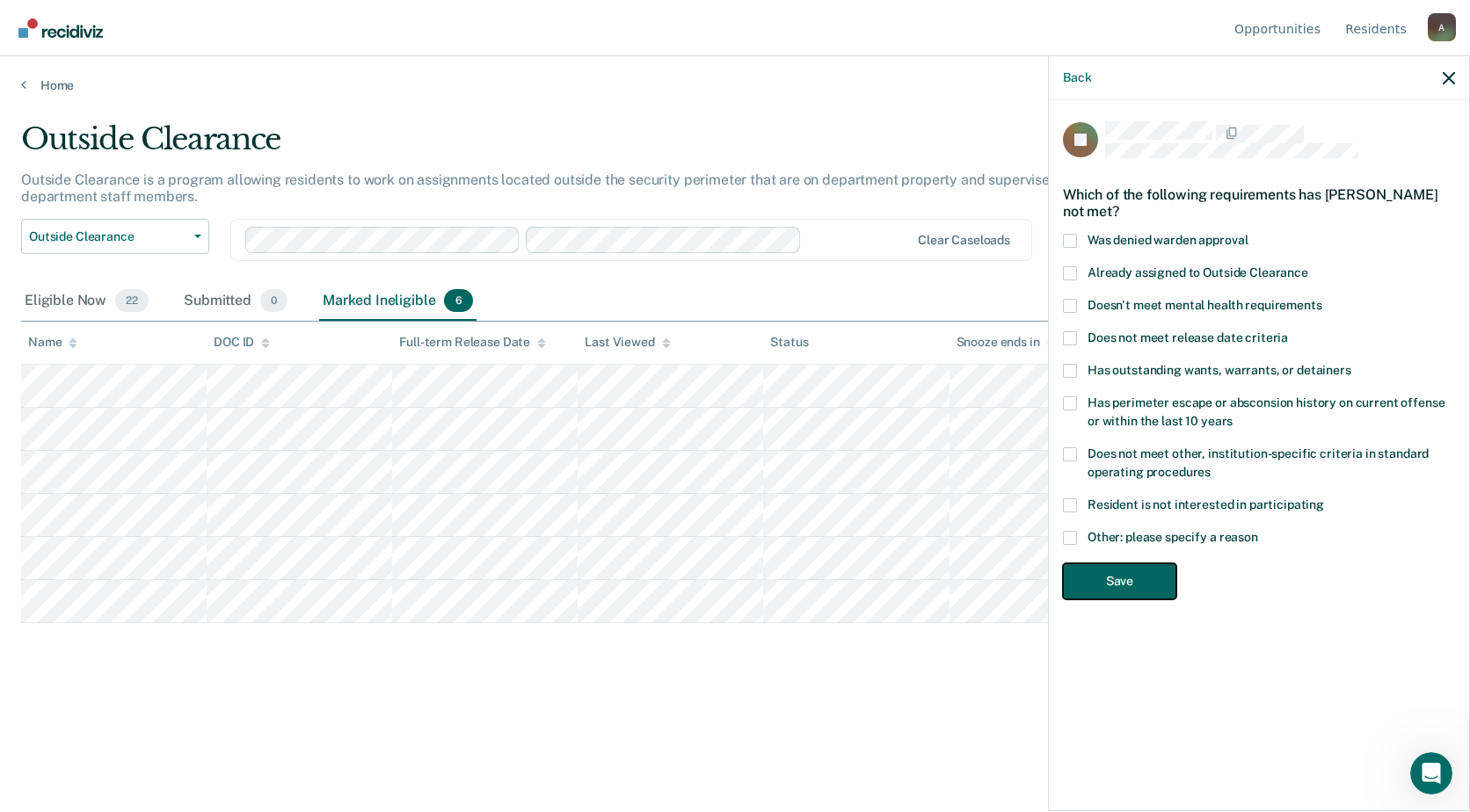
click at [1139, 577] on button "Save" at bounding box center [1119, 581] width 114 height 36
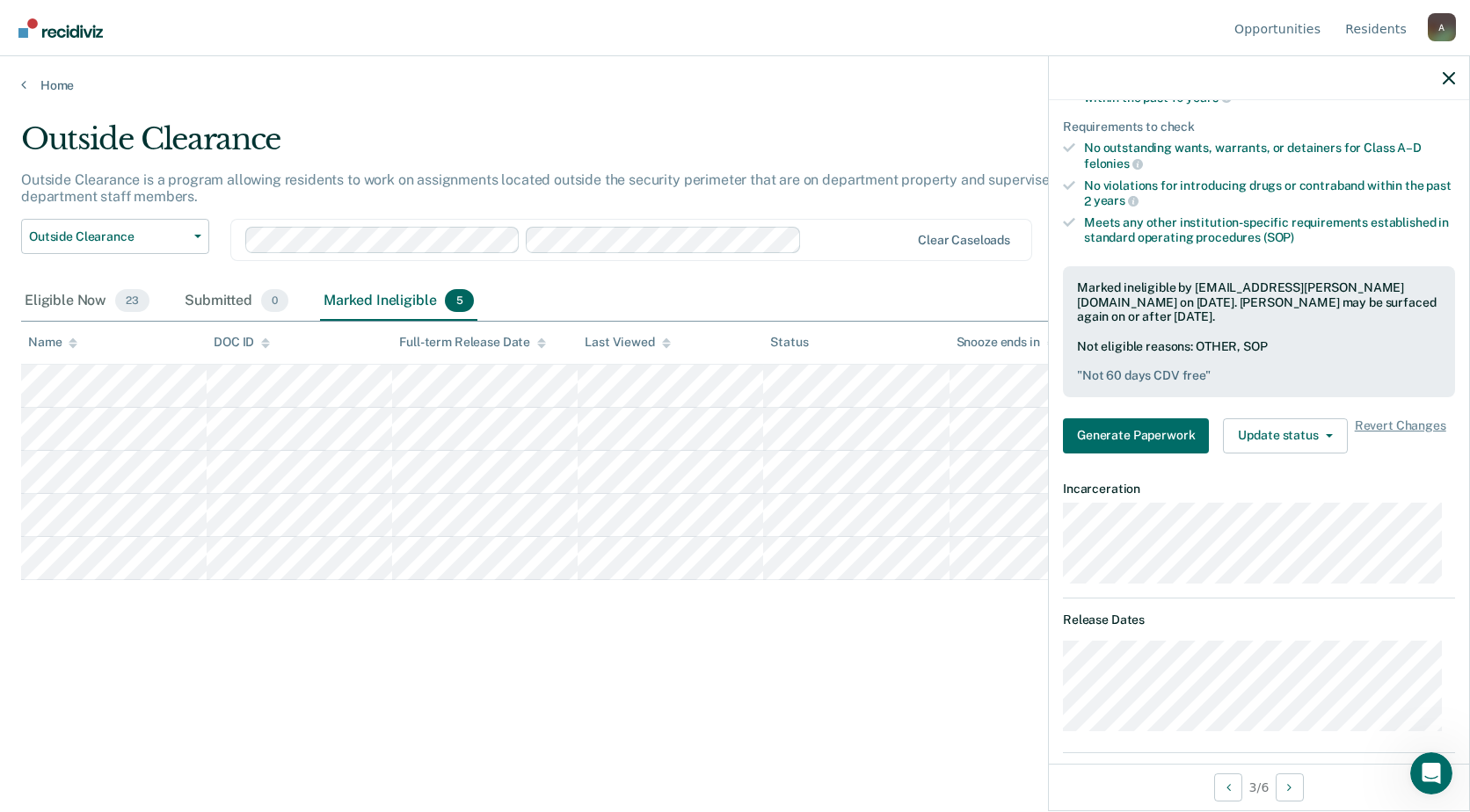
scroll to position [352, 0]
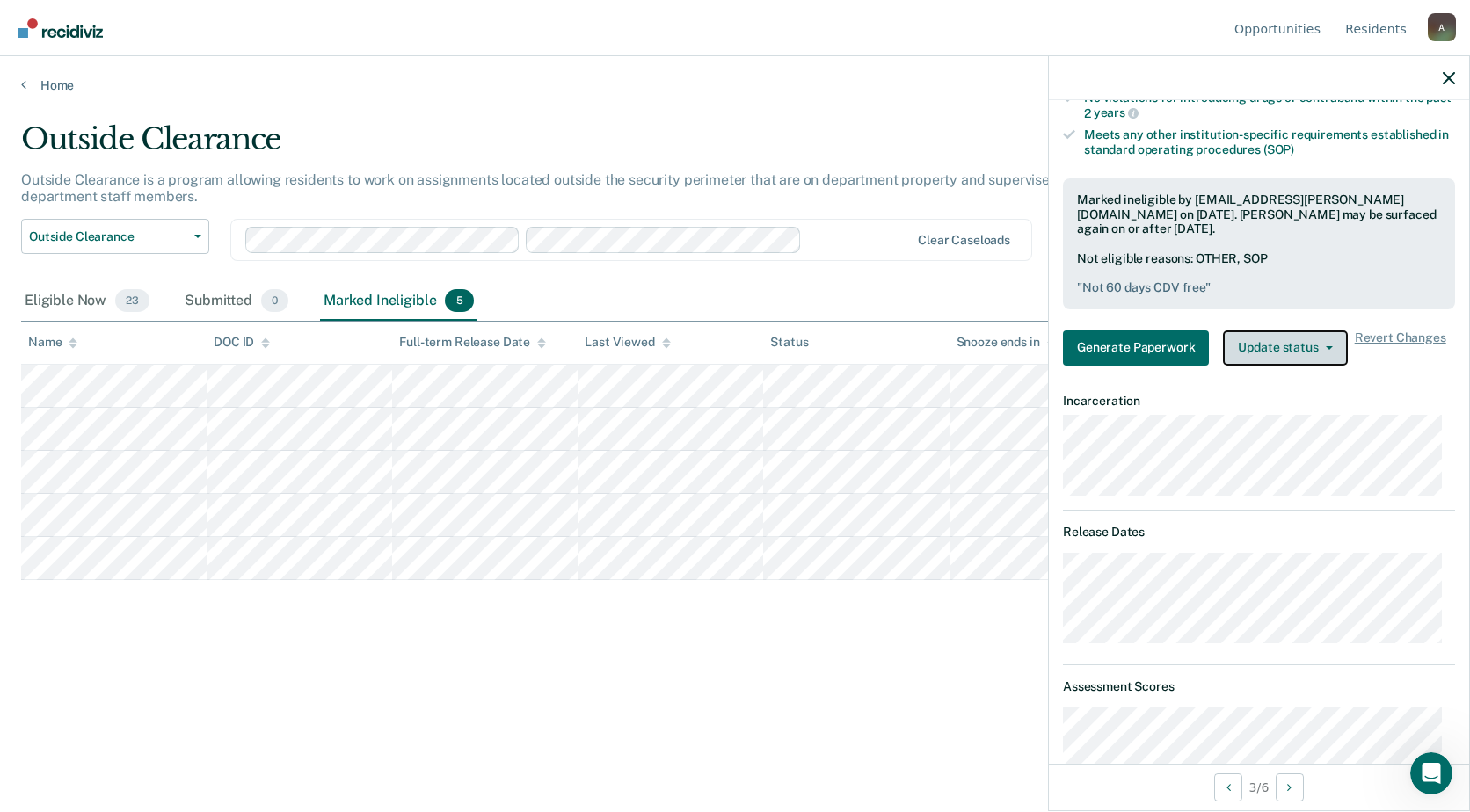
click at [1280, 339] on button "Update status" at bounding box center [1285, 348] width 124 height 35
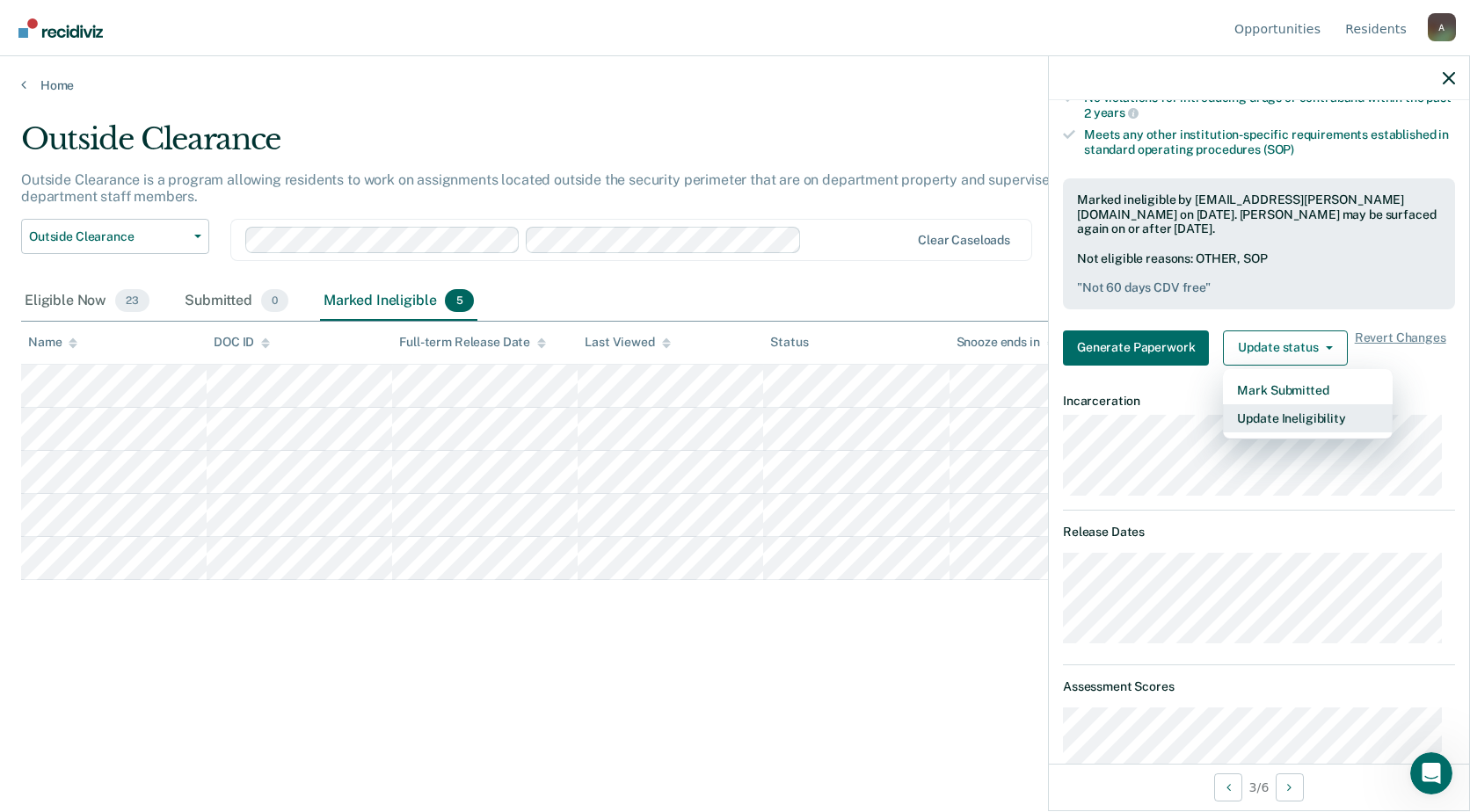
click at [1274, 415] on button "Update Ineligibility" at bounding box center [1308, 418] width 169 height 28
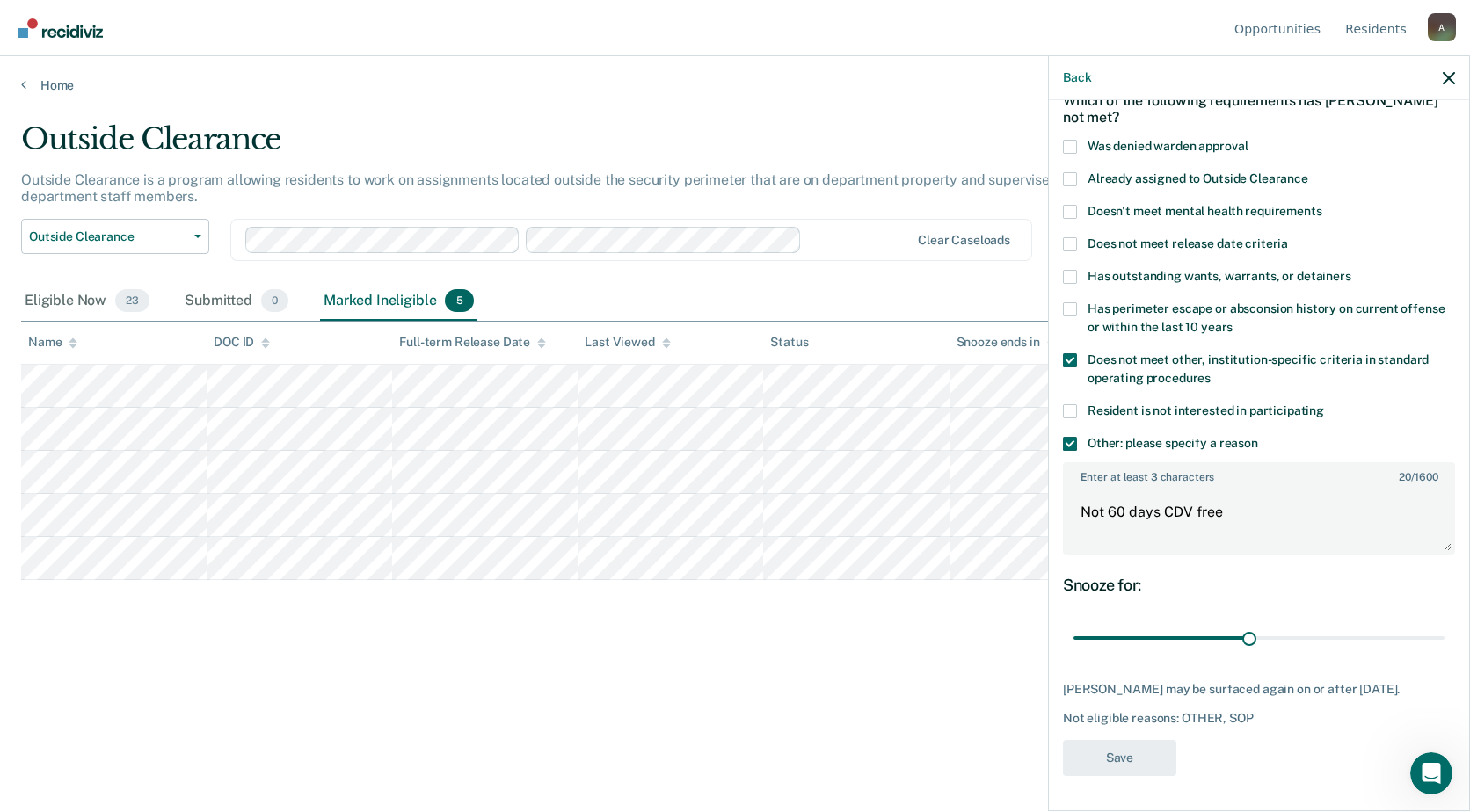
scroll to position [93, 0]
click at [1063, 448] on span at bounding box center [1069, 445] width 14 height 14
click at [1258, 438] on input "Other: please specify a reason" at bounding box center [1258, 438] width 0 height 0
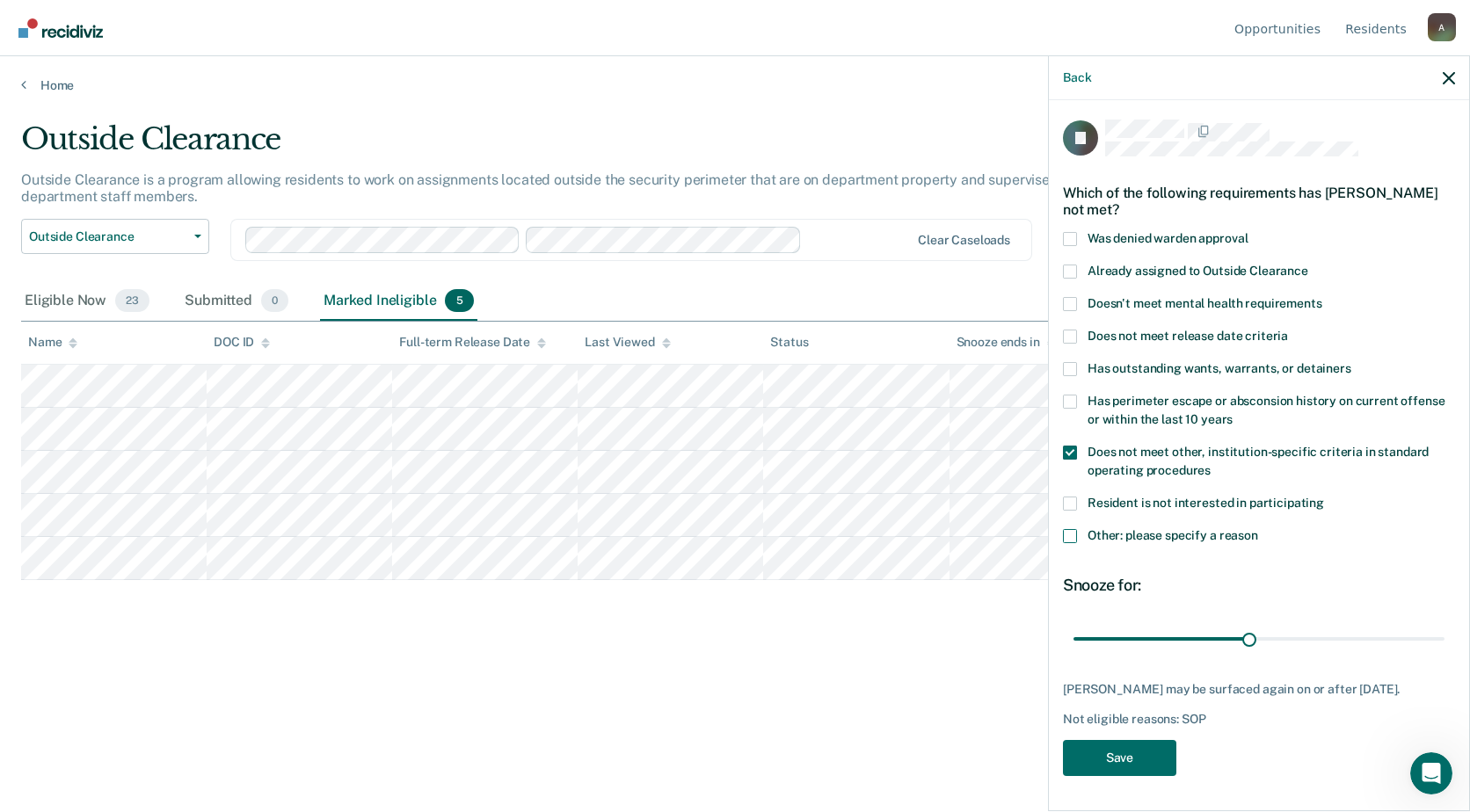
scroll to position [0, 0]
click at [1071, 452] on span at bounding box center [1069, 454] width 14 height 14
click at [1210, 465] on input "Does not meet other, institution-specific criteria in standard operating proced…" at bounding box center [1210, 465] width 0 height 0
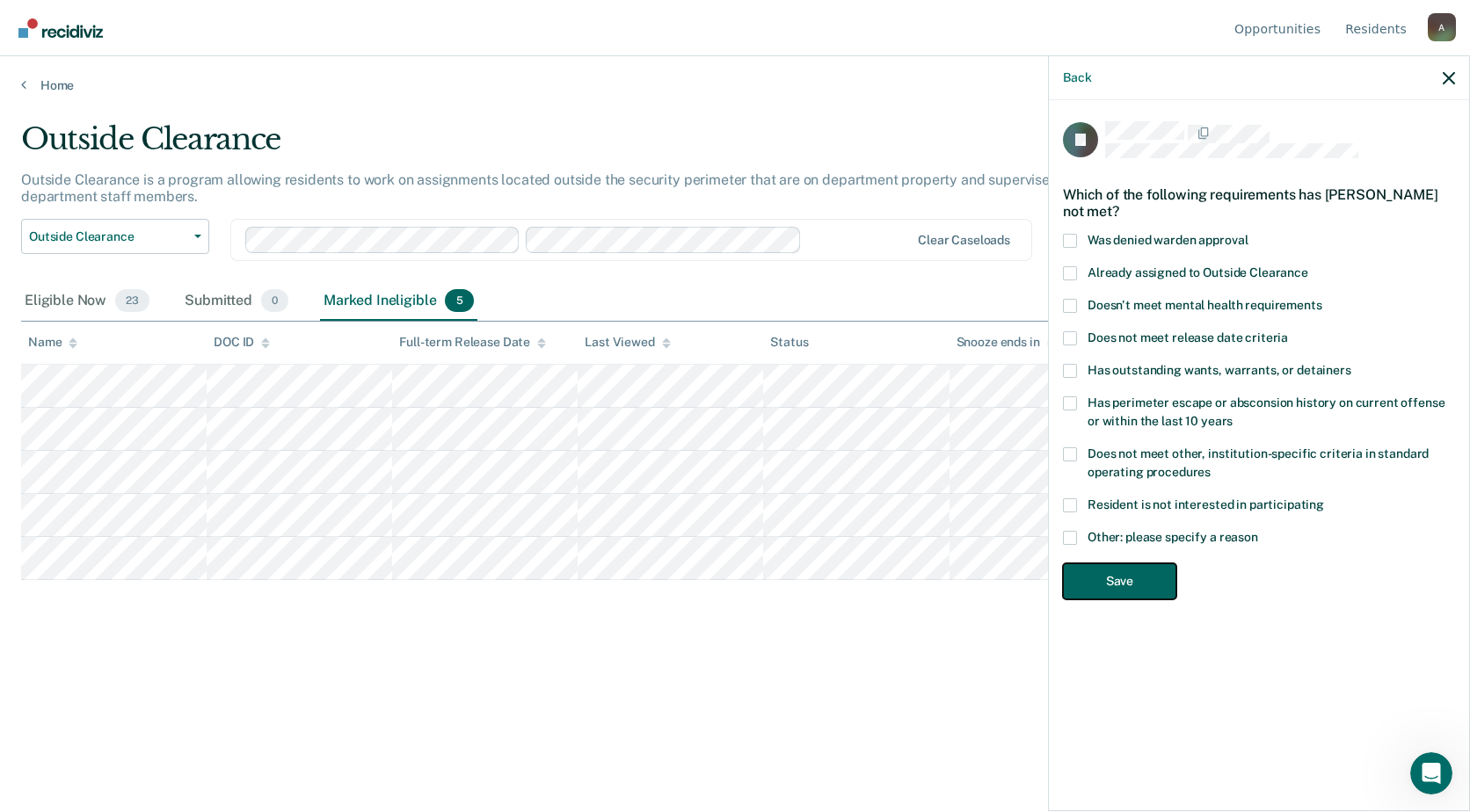
click at [1134, 588] on button "Save" at bounding box center [1119, 581] width 114 height 36
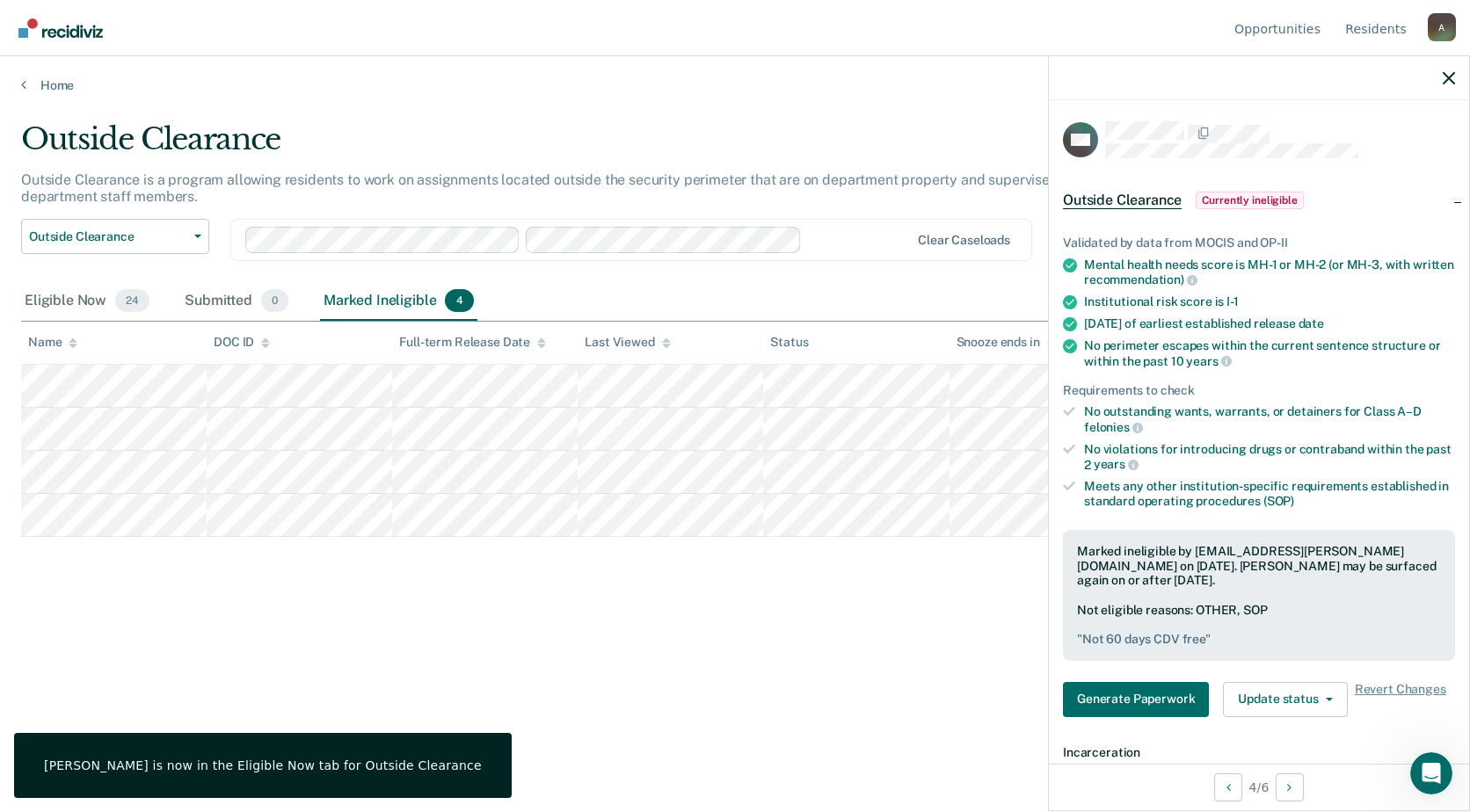
scroll to position [352, 0]
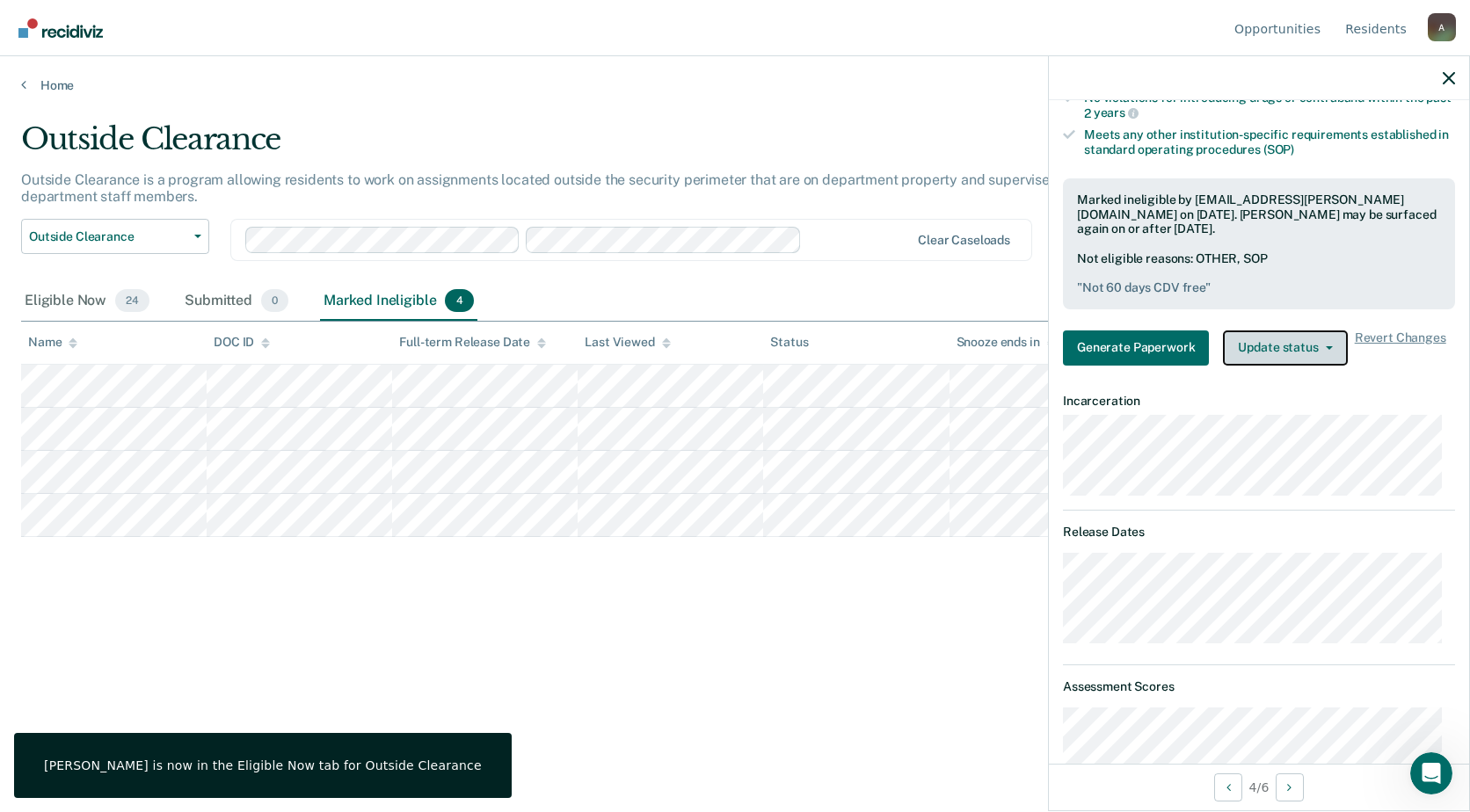
click at [1288, 355] on button "Update status" at bounding box center [1285, 348] width 124 height 35
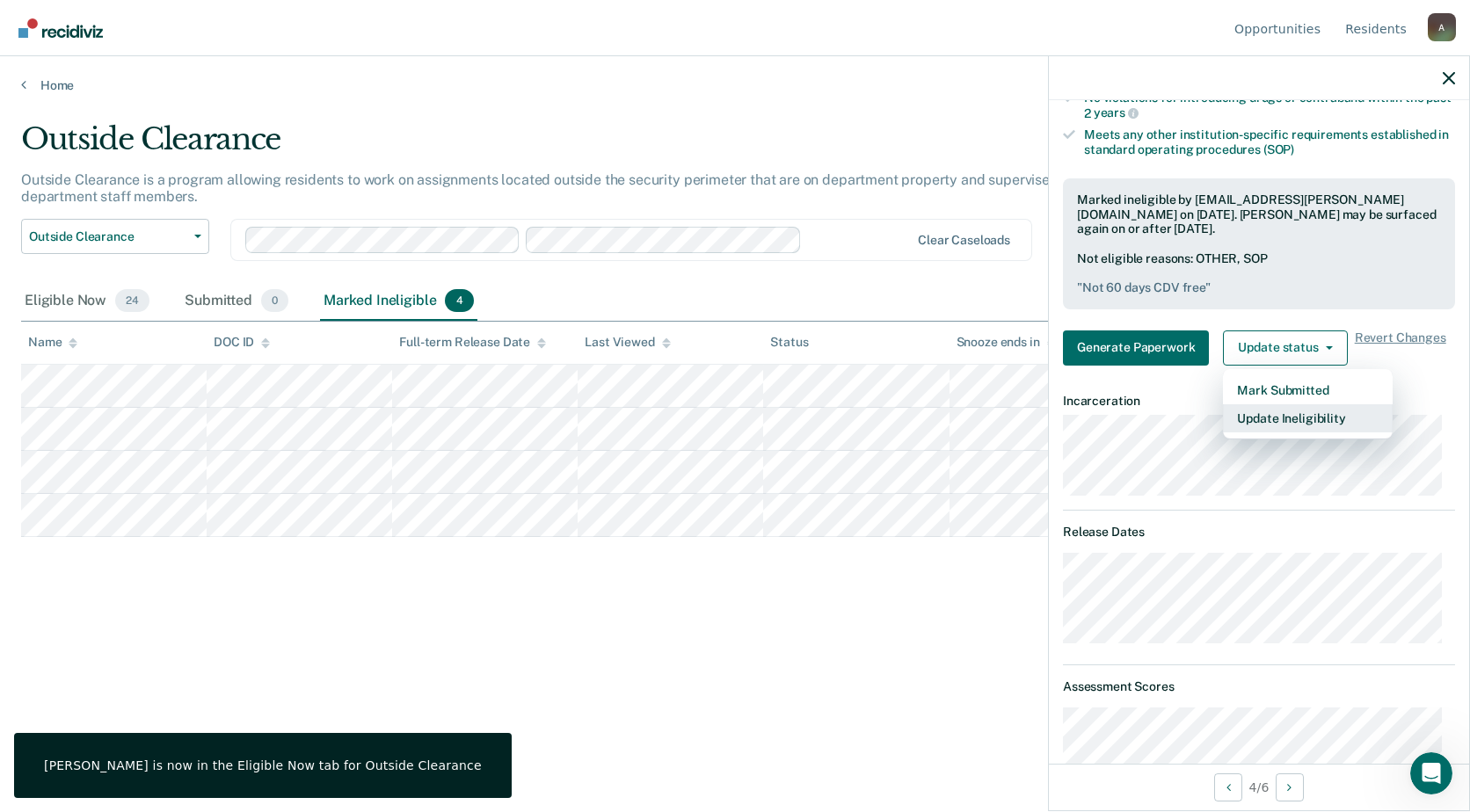
click at [1277, 411] on button "Update Ineligibility" at bounding box center [1308, 418] width 169 height 28
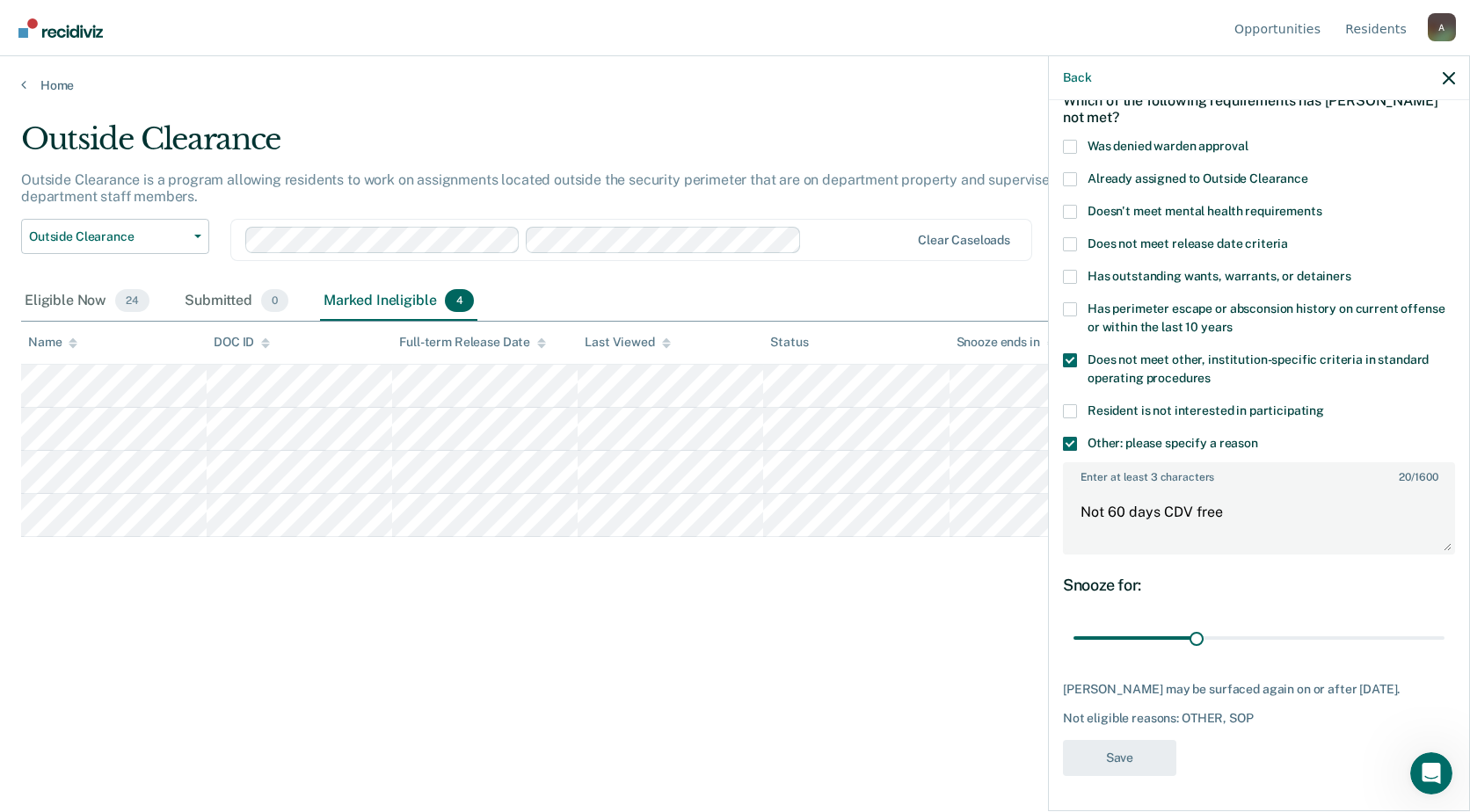
click at [1068, 436] on span at bounding box center [1069, 443] width 14 height 14
click at [1258, 436] on input "Other: please specify a reason" at bounding box center [1258, 436] width 0 height 0
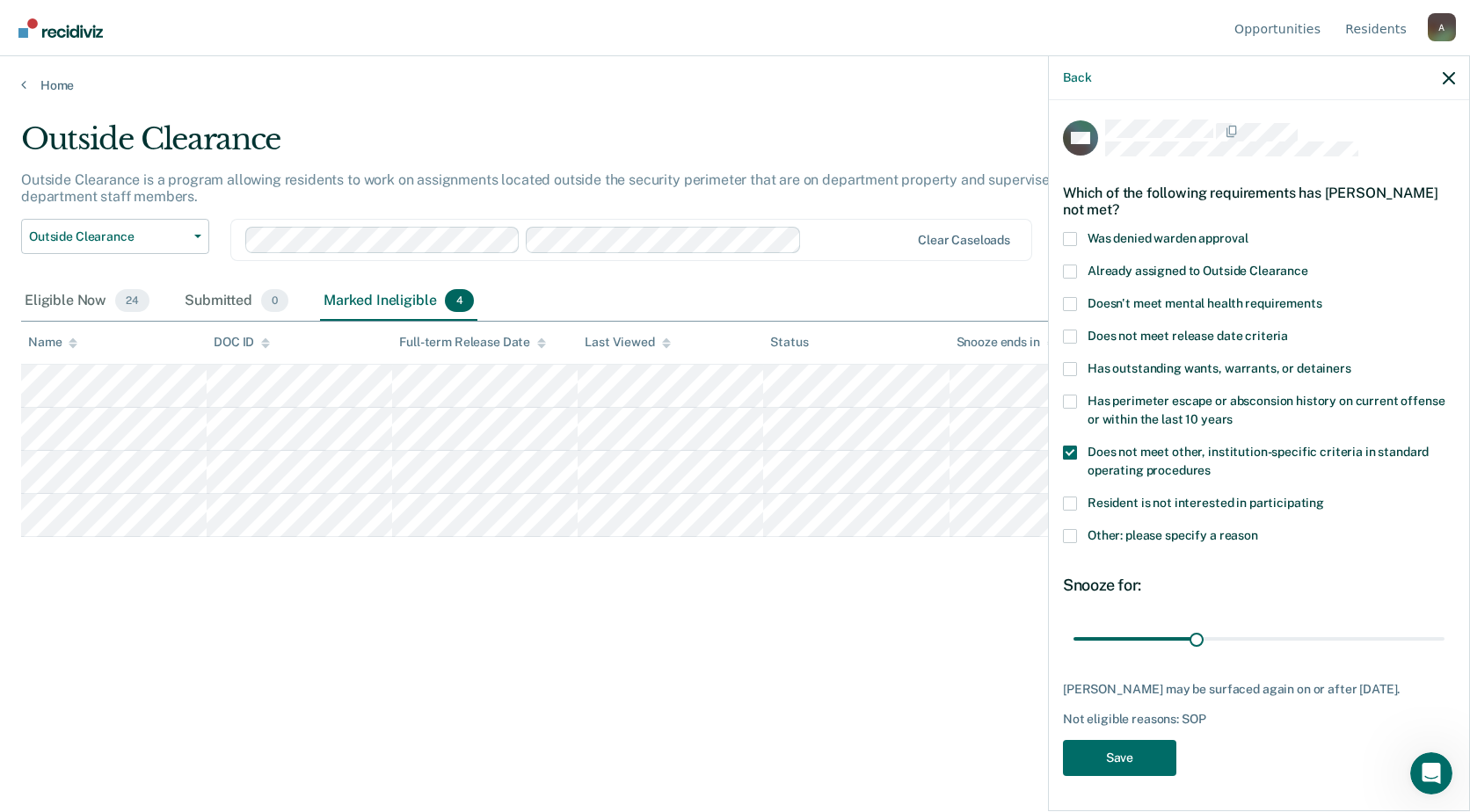
click at [1068, 445] on span at bounding box center [1069, 452] width 14 height 14
click at [1210, 464] on input "Does not meet other, institution-specific criteria in standard operating proced…" at bounding box center [1210, 464] width 0 height 0
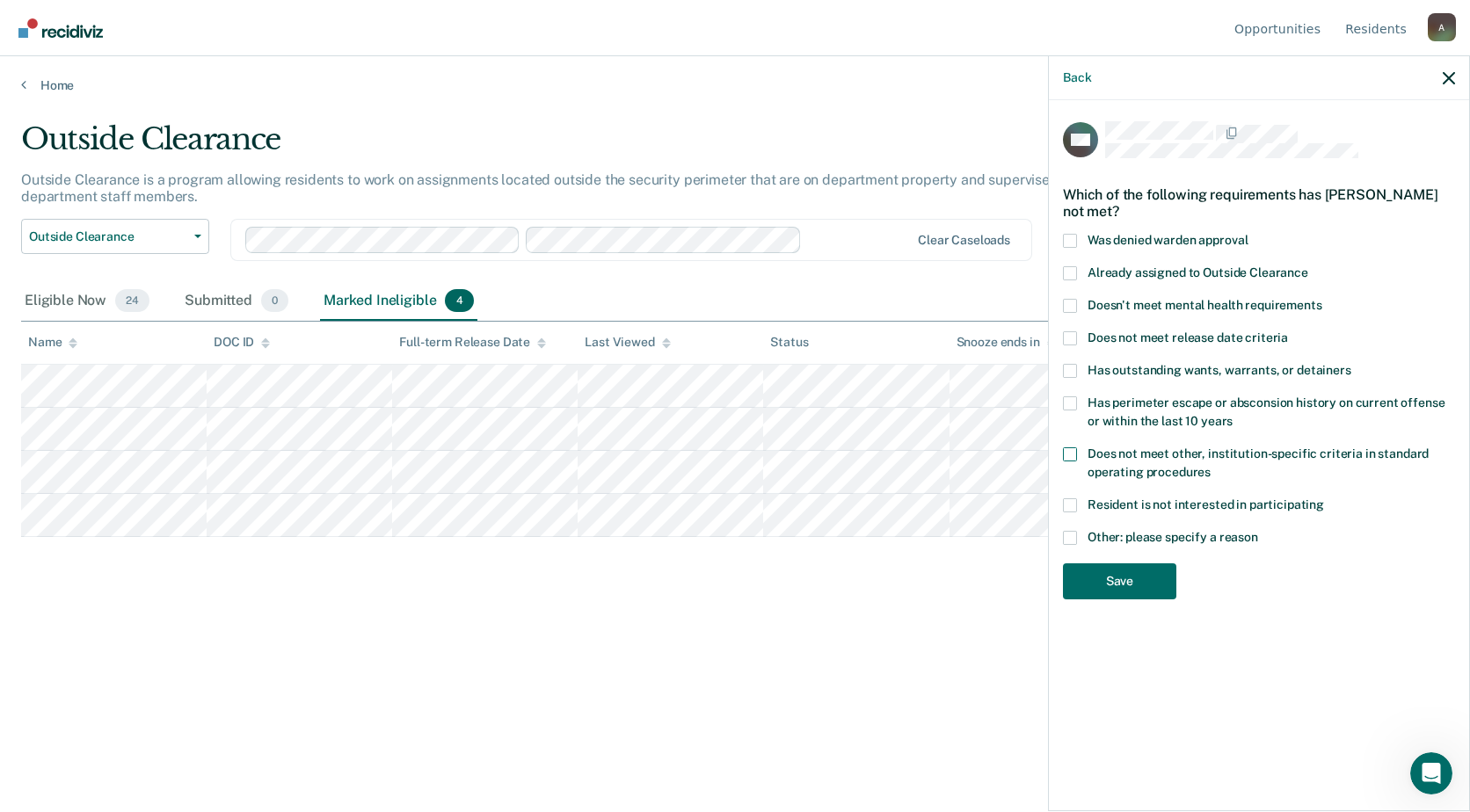
scroll to position [0, 0]
click at [1117, 583] on button "Save" at bounding box center [1119, 581] width 114 height 36
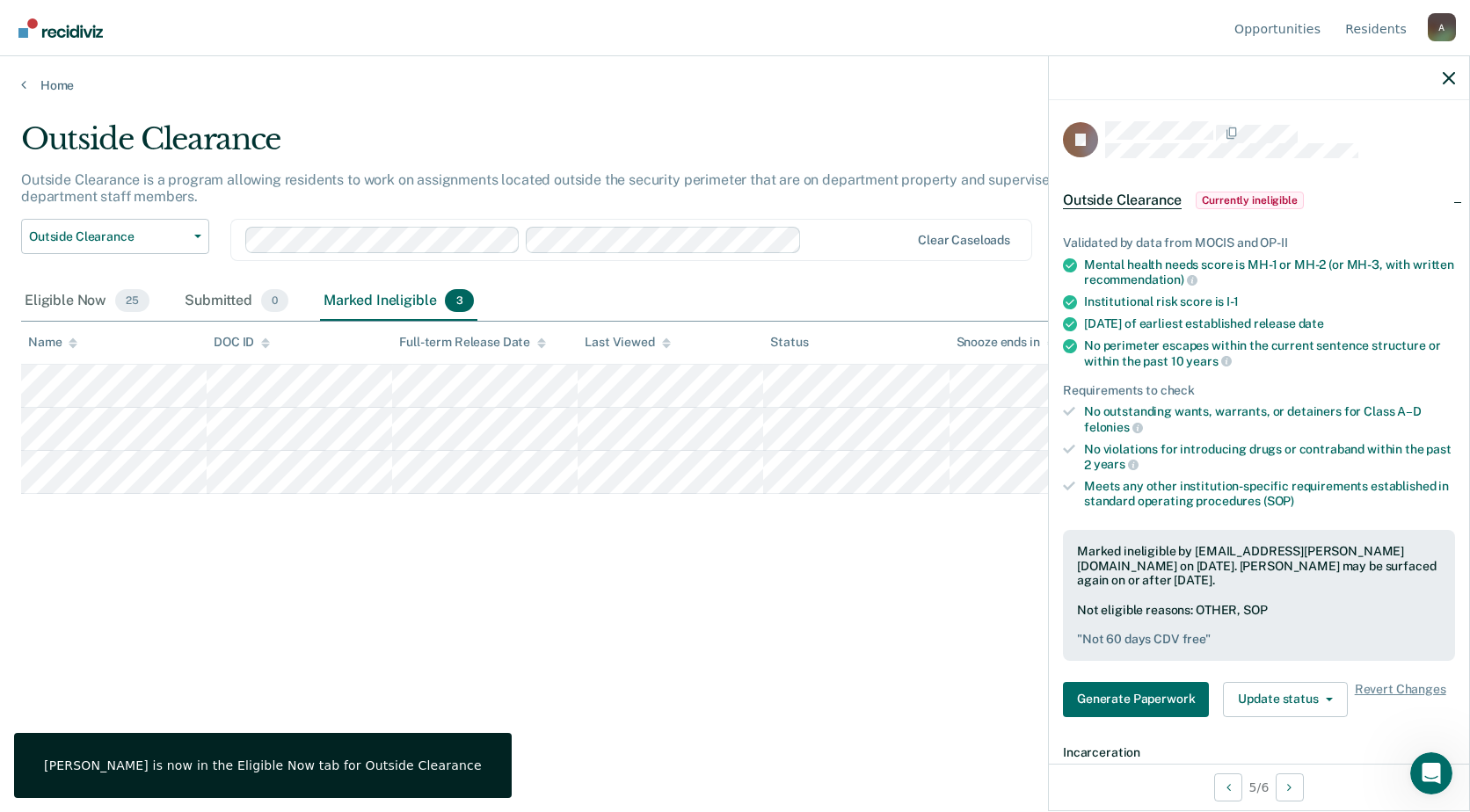
scroll to position [264, 0]
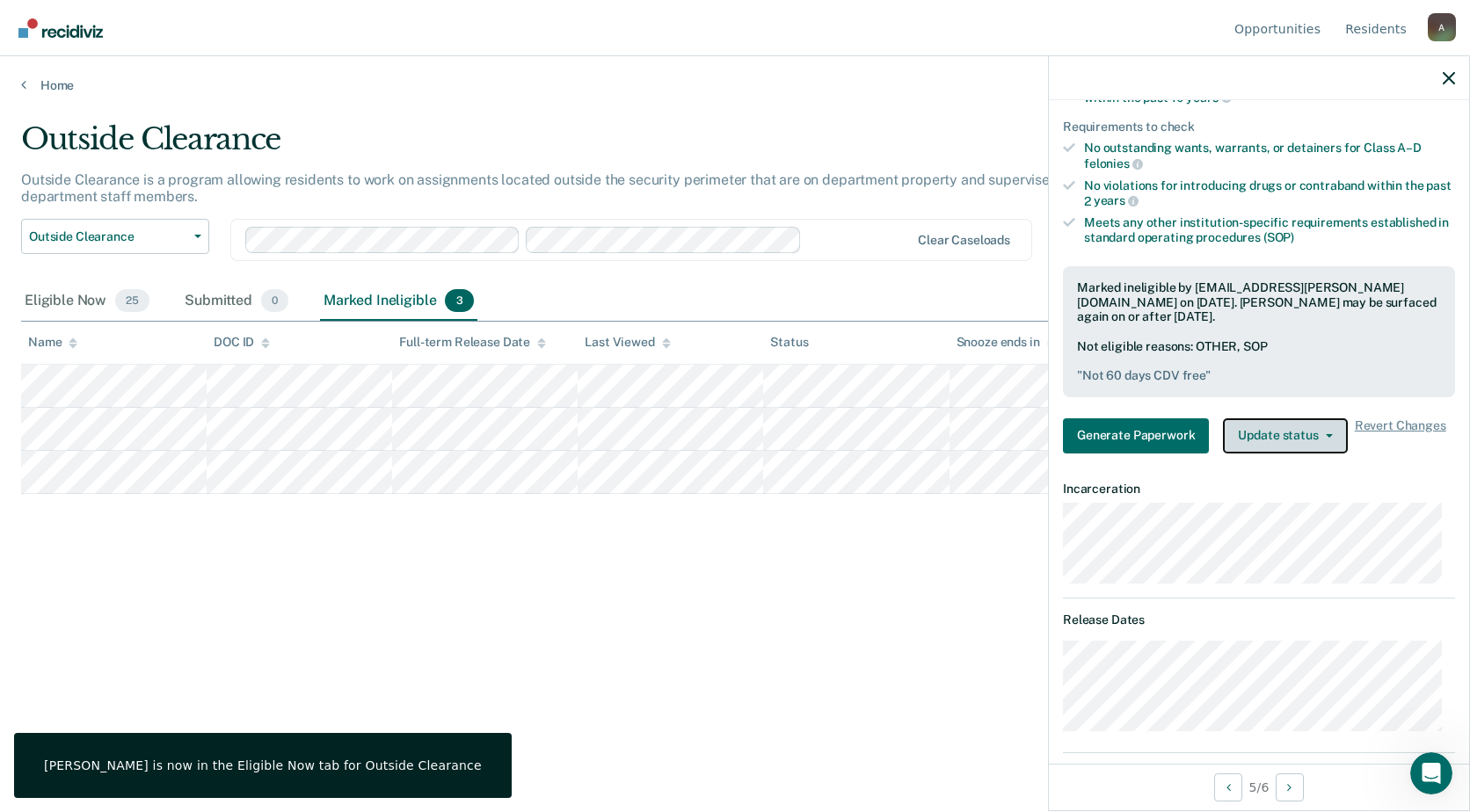
click at [1286, 425] on button "Update status" at bounding box center [1285, 435] width 124 height 35
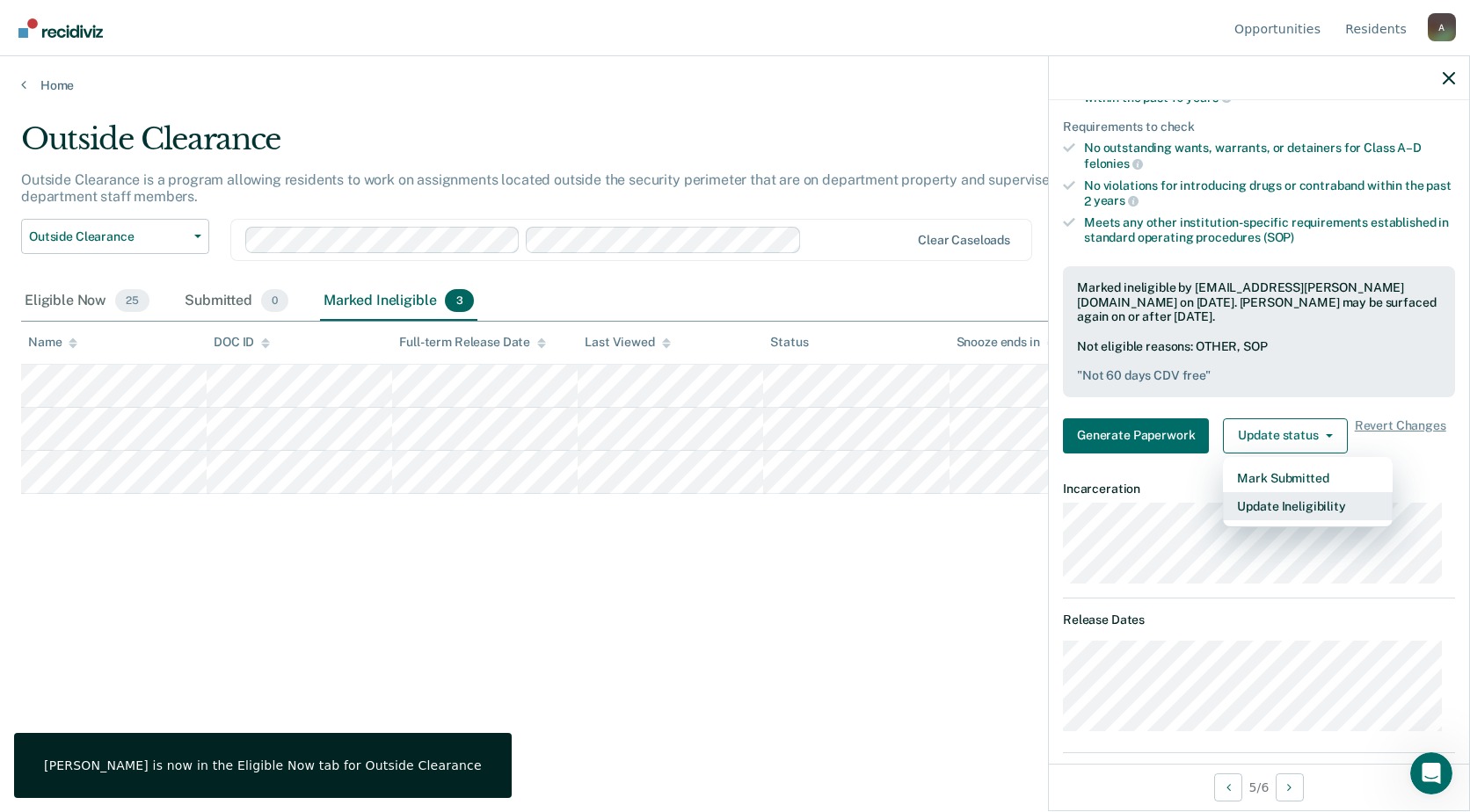
click at [1260, 510] on button "Update Ineligibility" at bounding box center [1308, 506] width 169 height 28
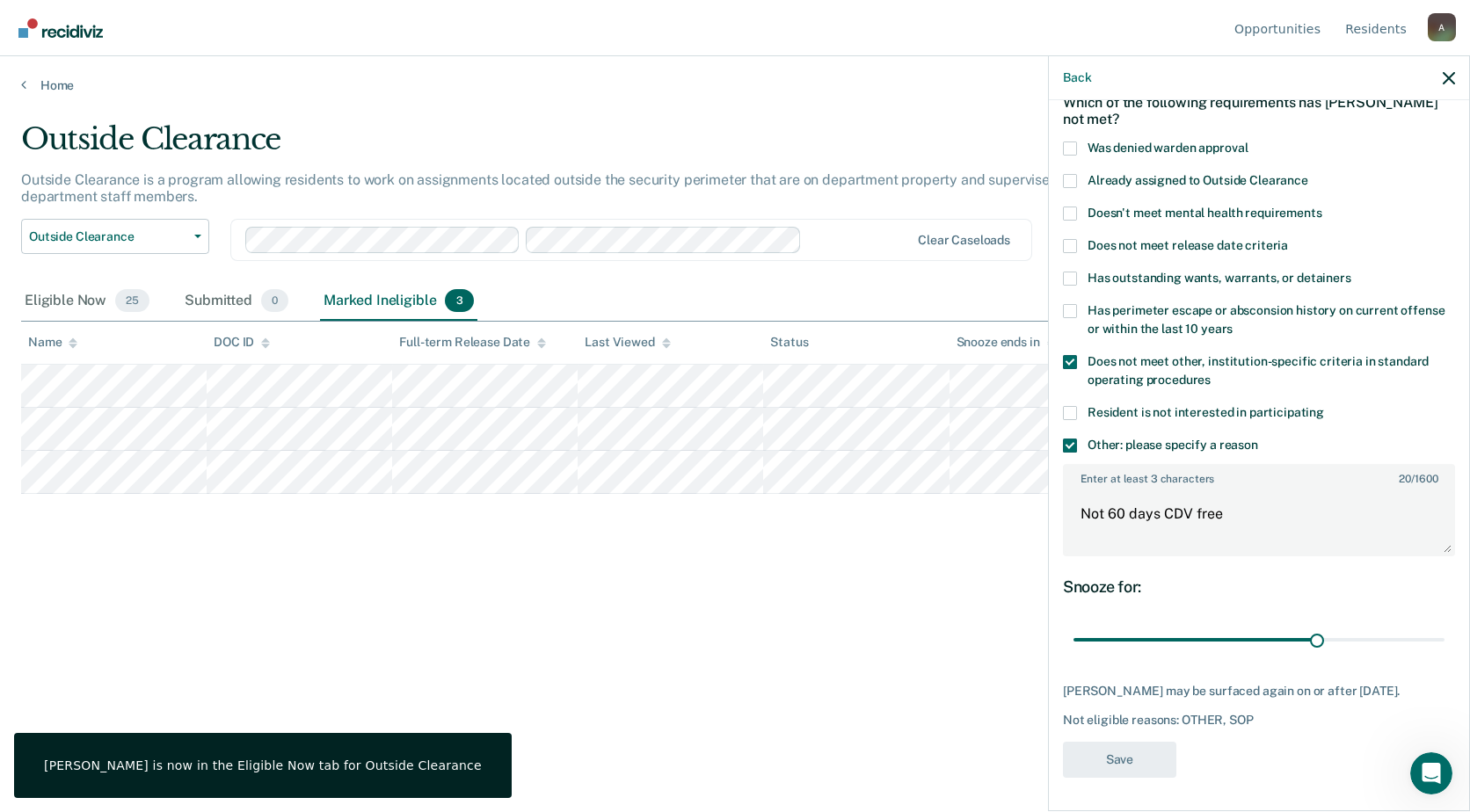
click at [1074, 438] on span at bounding box center [1069, 445] width 14 height 14
click at [1258, 438] on input "Other: please specify a reason" at bounding box center [1258, 438] width 0 height 0
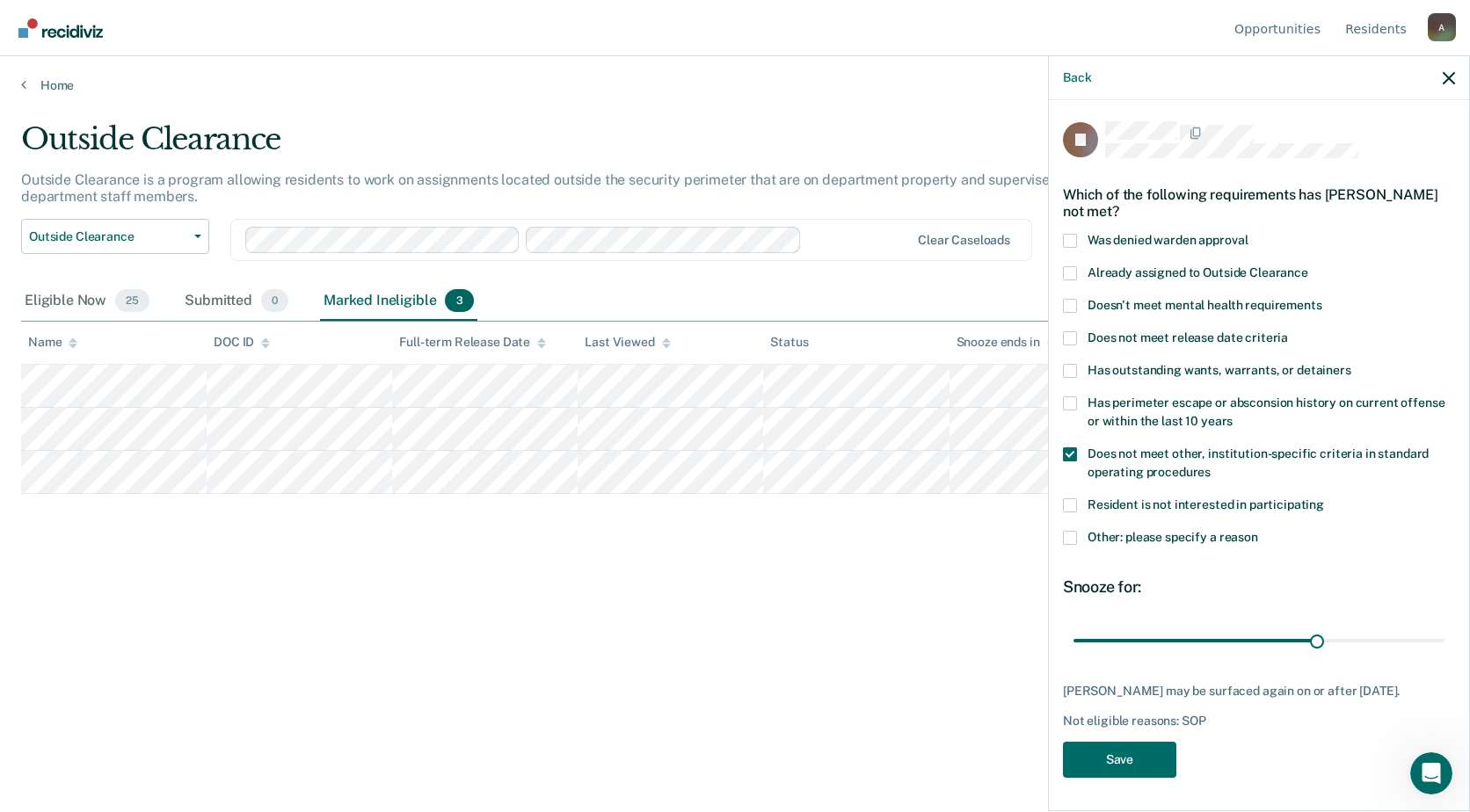
click at [1075, 447] on span at bounding box center [1069, 454] width 14 height 14
click at [1210, 465] on input "Does not meet other, institution-specific criteria in standard operating proced…" at bounding box center [1210, 465] width 0 height 0
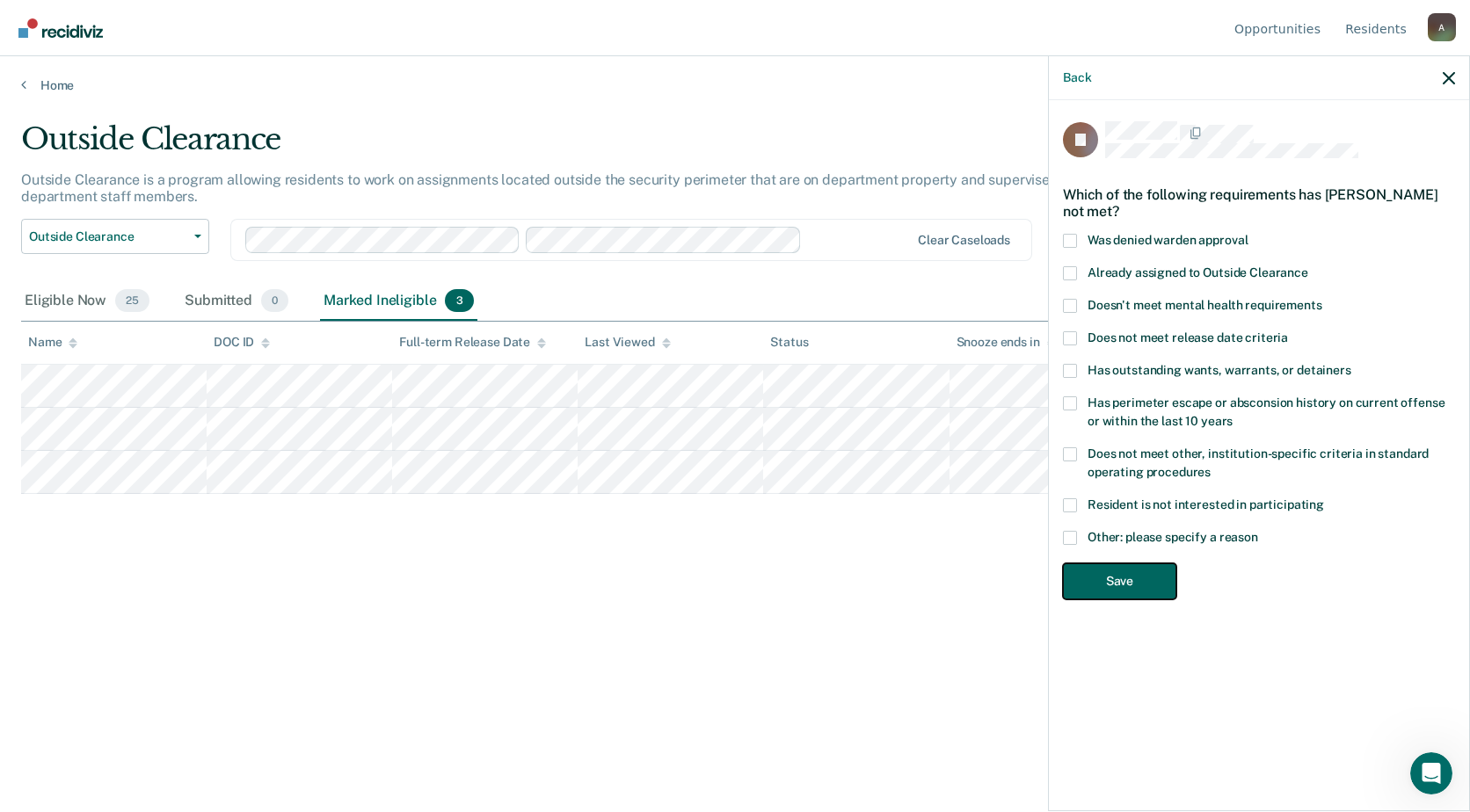
click at [1091, 563] on button "Save" at bounding box center [1119, 581] width 114 height 36
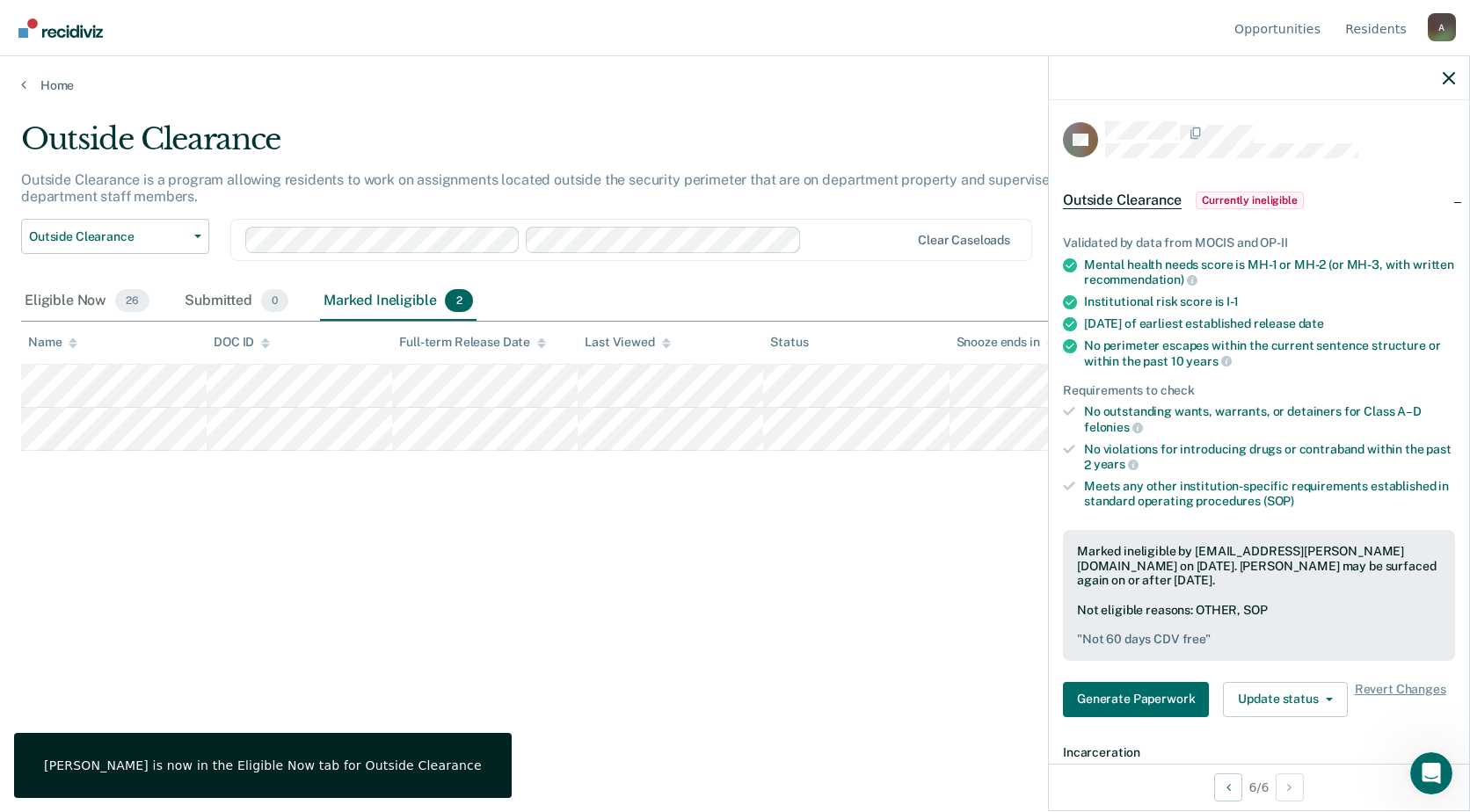
scroll to position [264, 0]
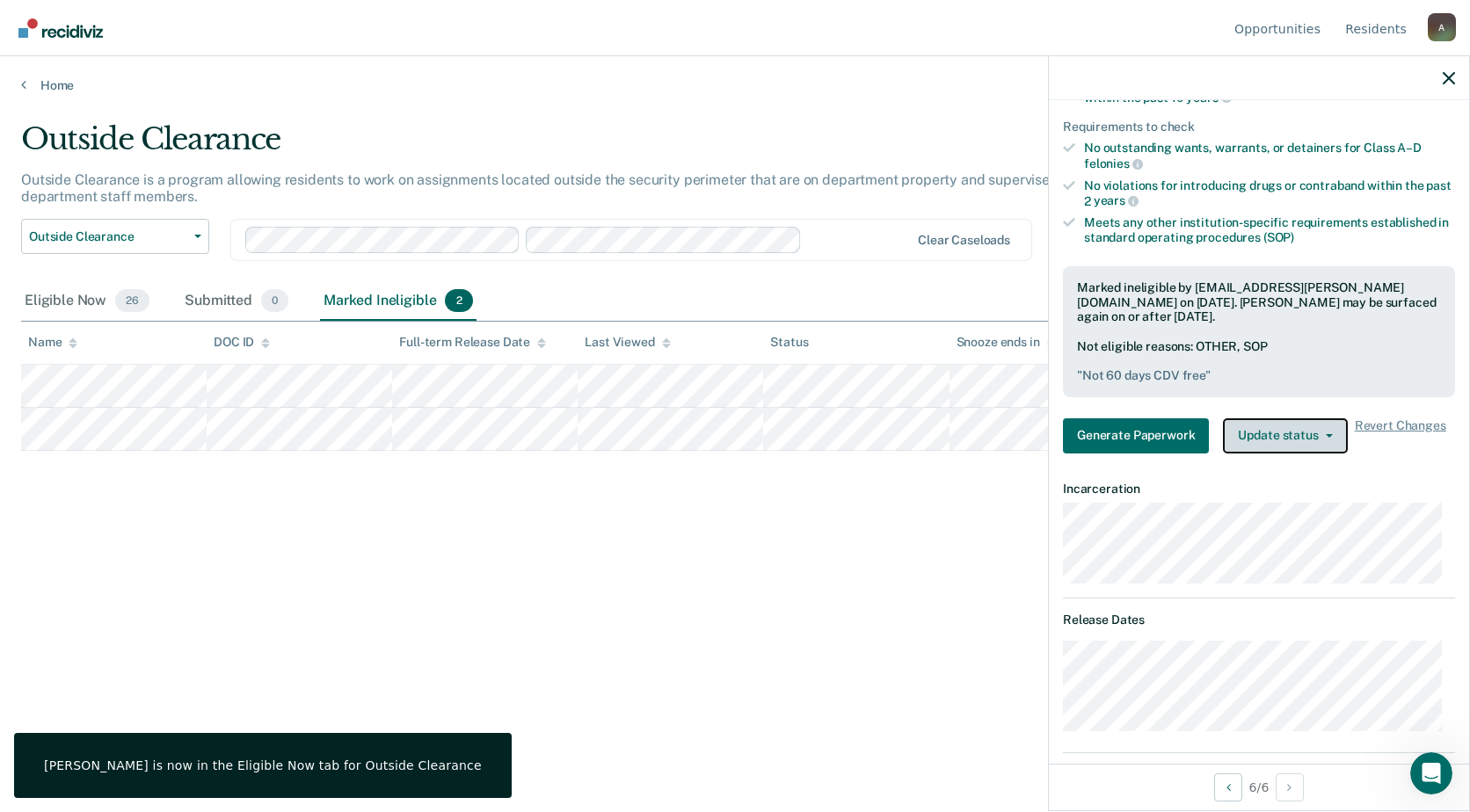
click at [1251, 424] on button "Update status" at bounding box center [1285, 435] width 124 height 35
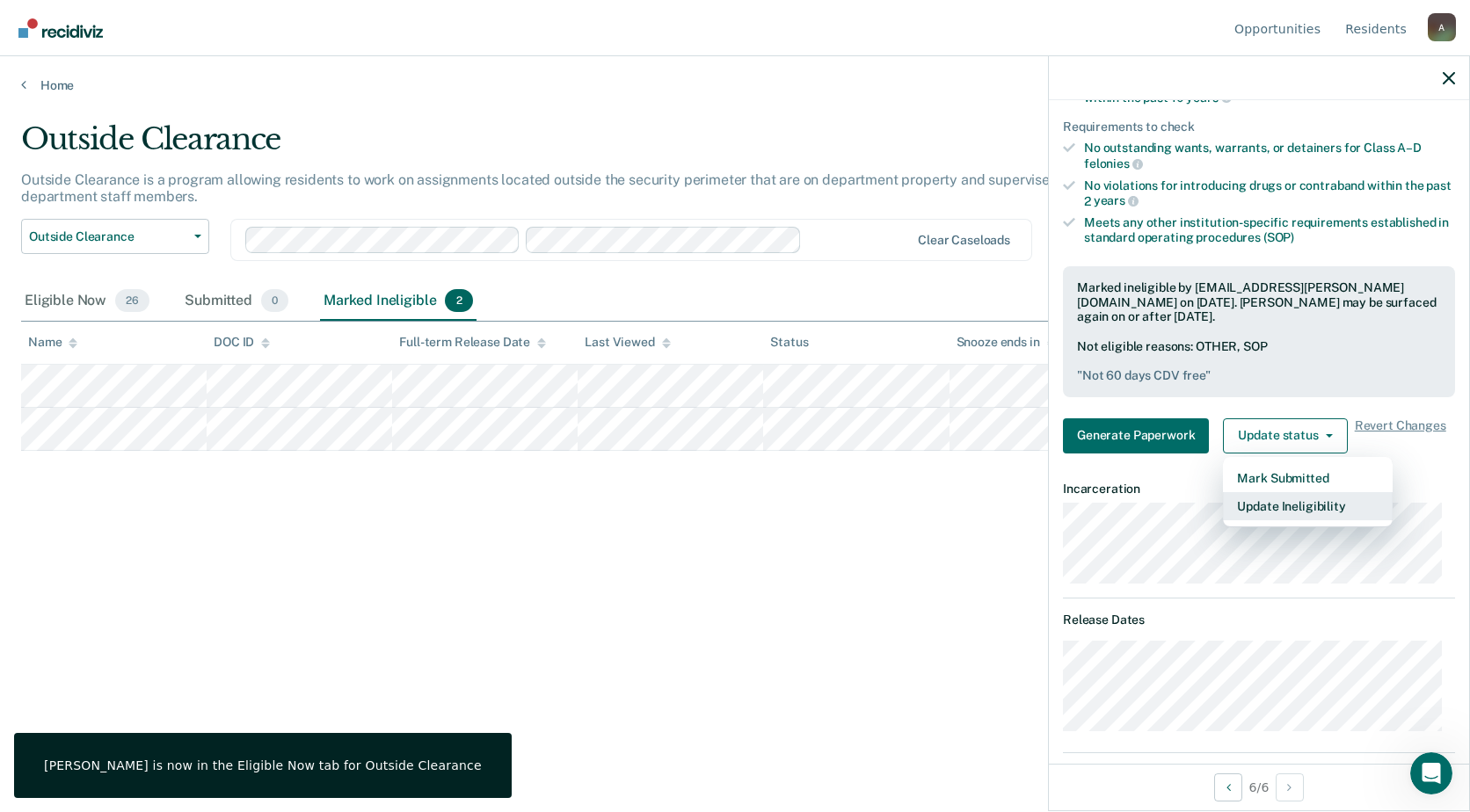
click at [1242, 510] on button "Update Ineligibility" at bounding box center [1308, 506] width 169 height 28
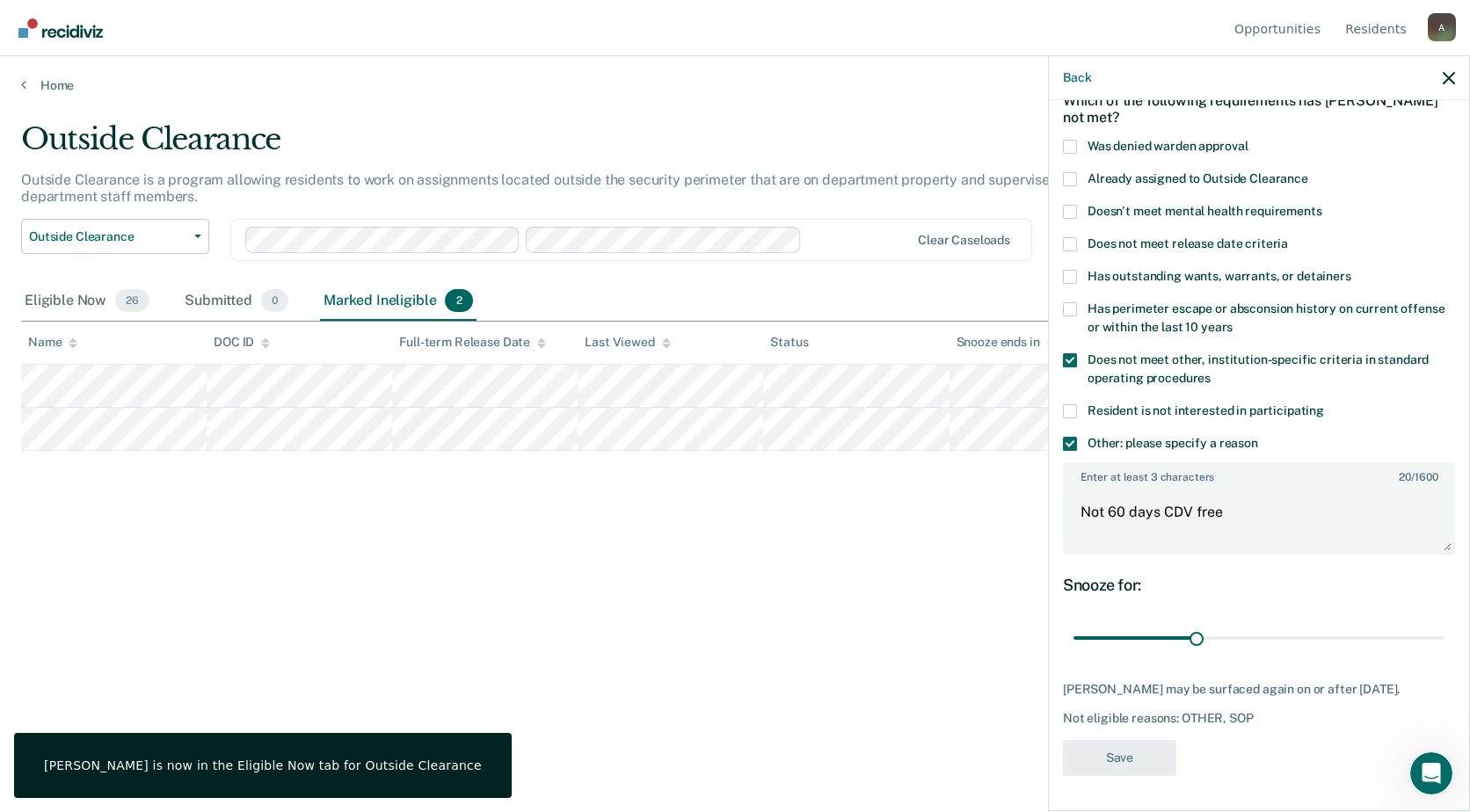
click at [1070, 436] on span at bounding box center [1069, 443] width 14 height 14
click at [1258, 436] on input "Other: please specify a reason" at bounding box center [1258, 436] width 0 height 0
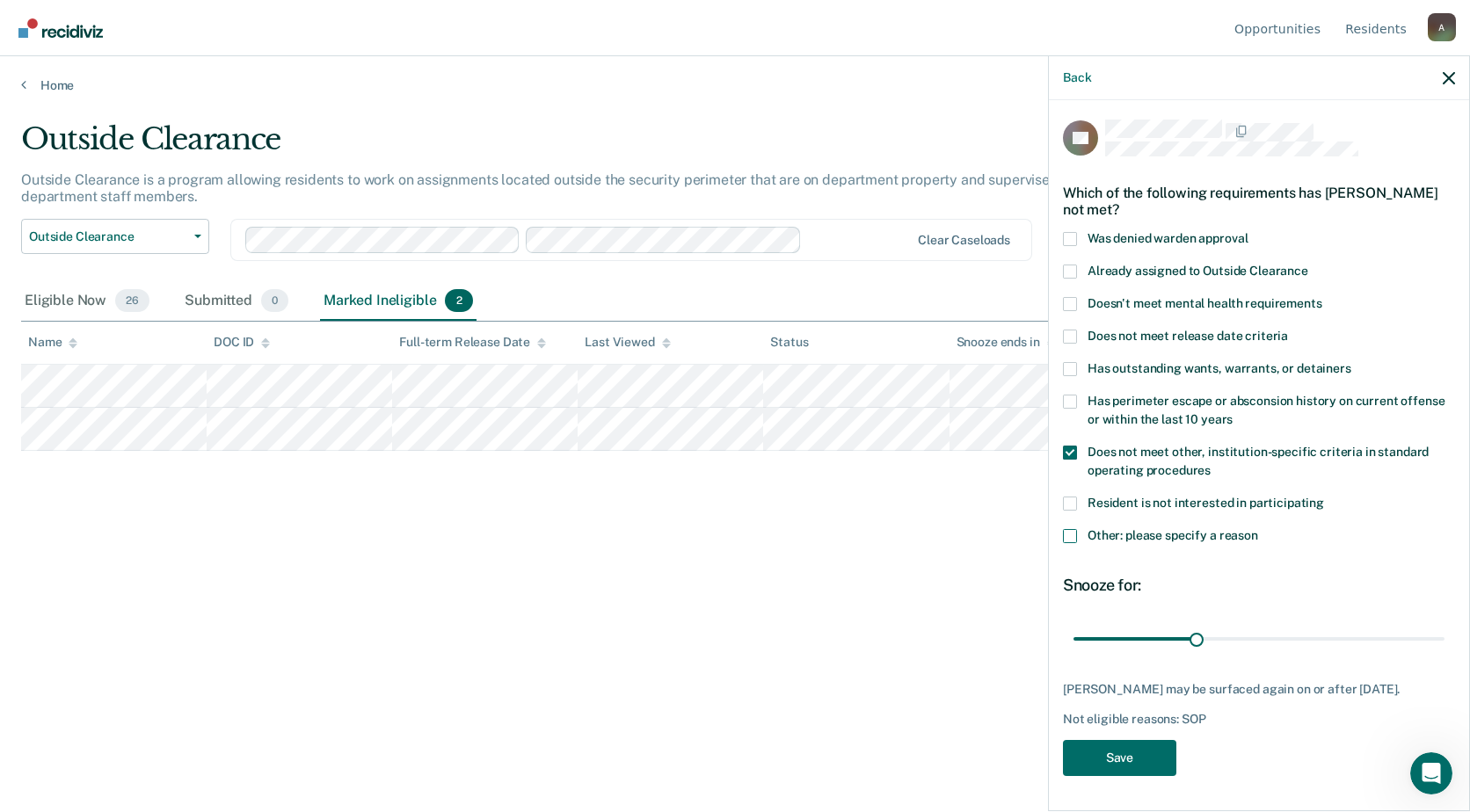
scroll to position [15, 0]
click at [1068, 445] on span at bounding box center [1069, 452] width 14 height 14
click at [1210, 464] on input "Does not meet other, institution-specific criteria in standard operating proced…" at bounding box center [1210, 464] width 0 height 0
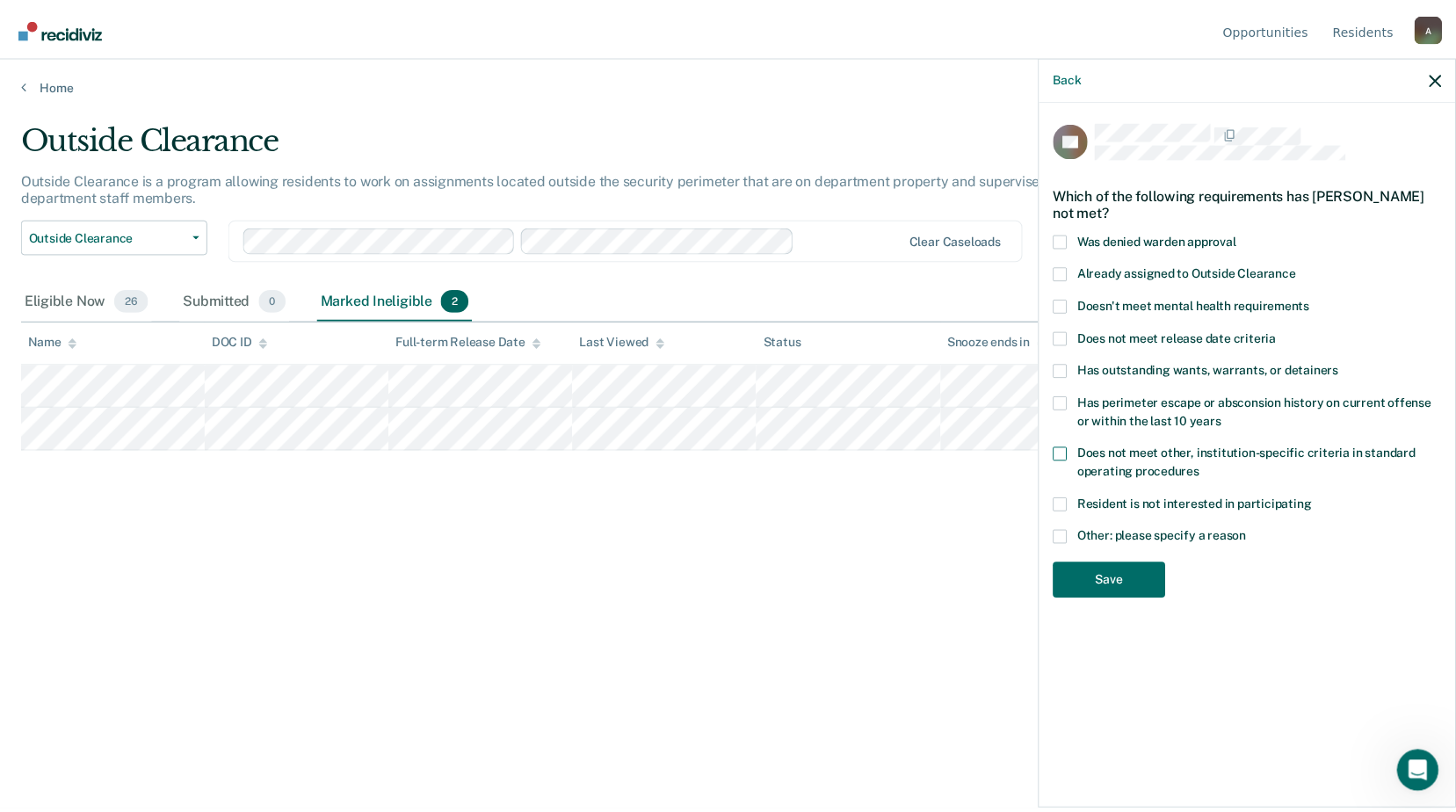
scroll to position [0, 0]
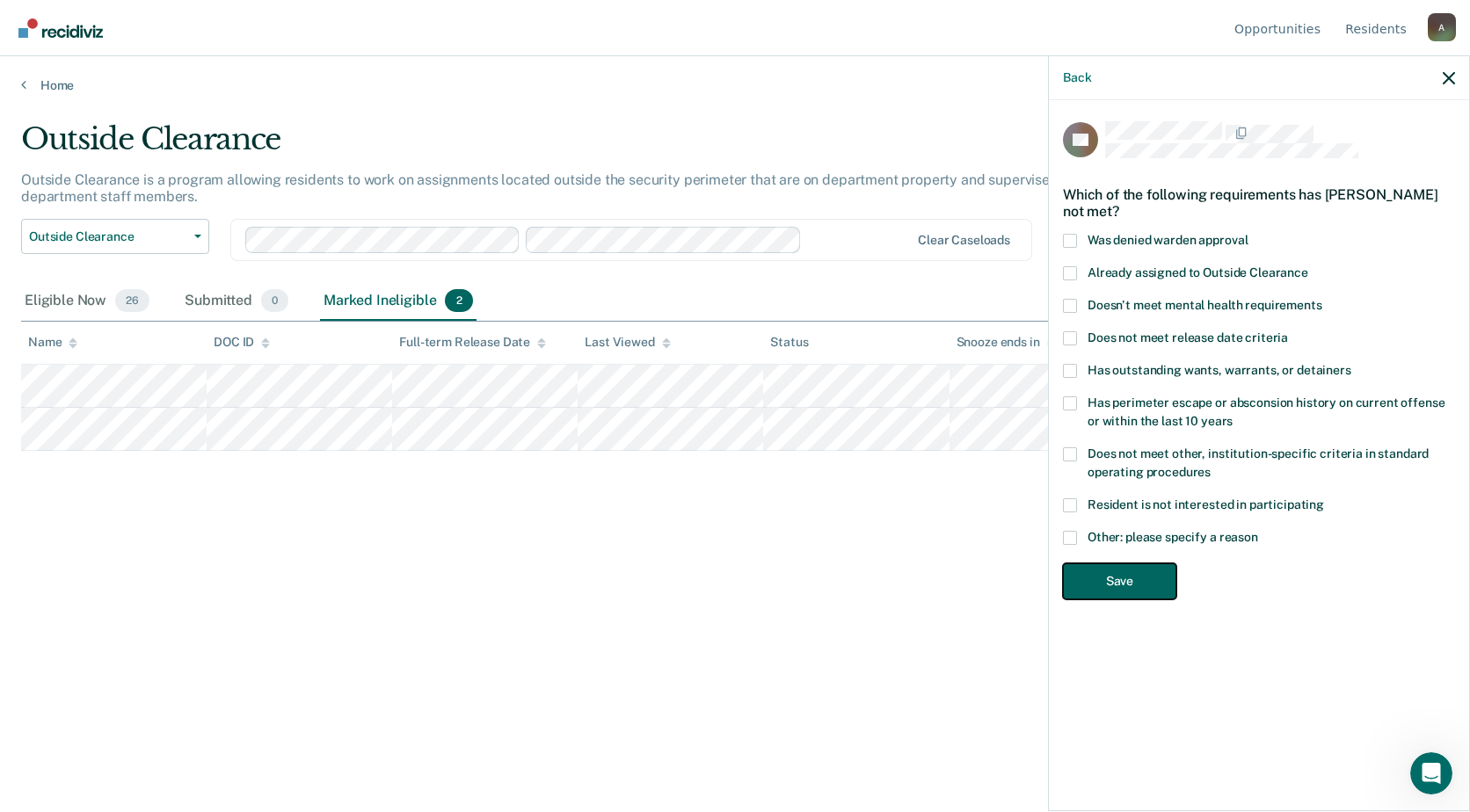
click at [1115, 583] on button "Save" at bounding box center [1119, 581] width 114 height 36
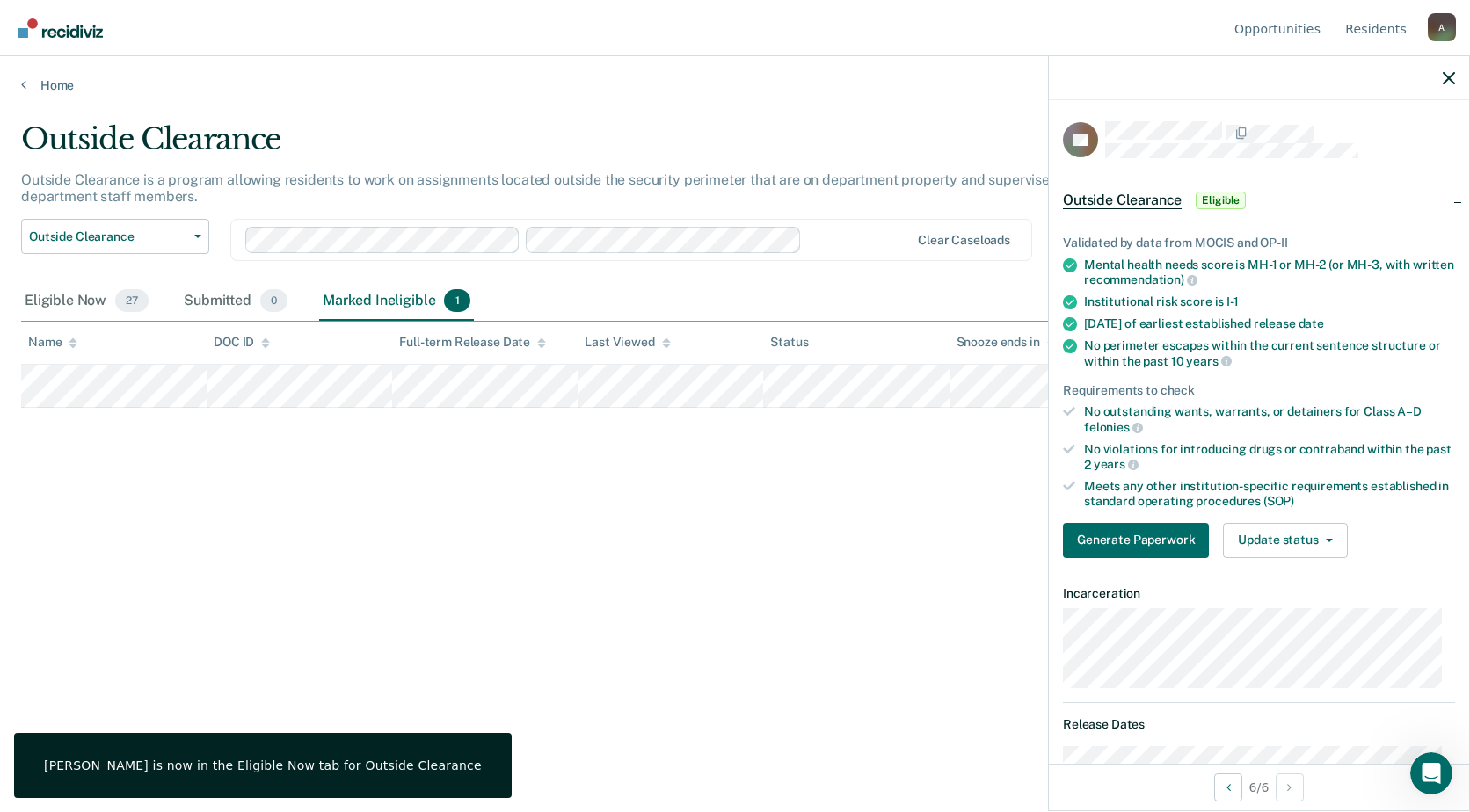
click at [670, 572] on div "Outside Clearance Outside Clearance is a program allowing residents to work on …" at bounding box center [735, 401] width 1427 height 559
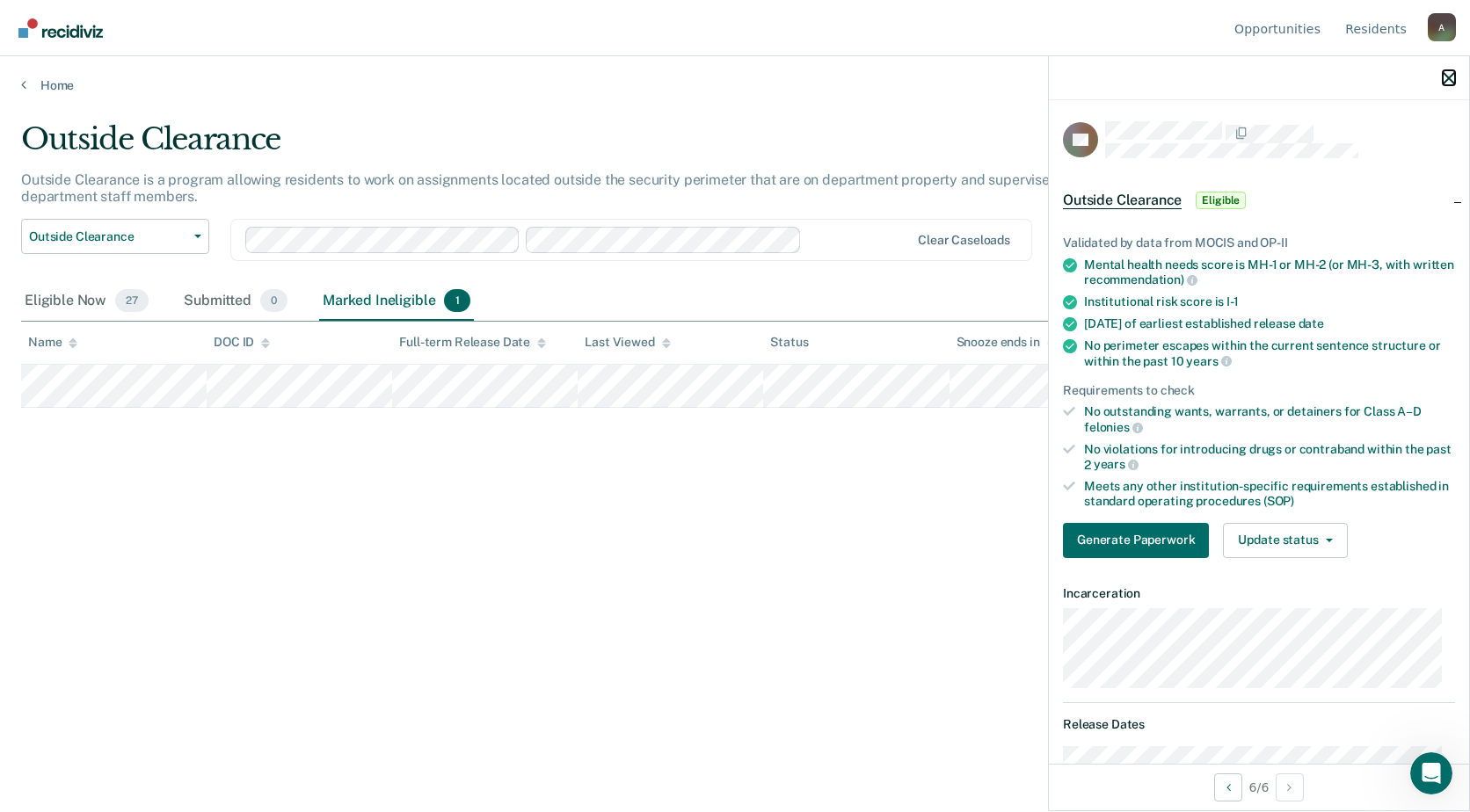
click at [1443, 71] on button "button" at bounding box center [1448, 78] width 12 height 15
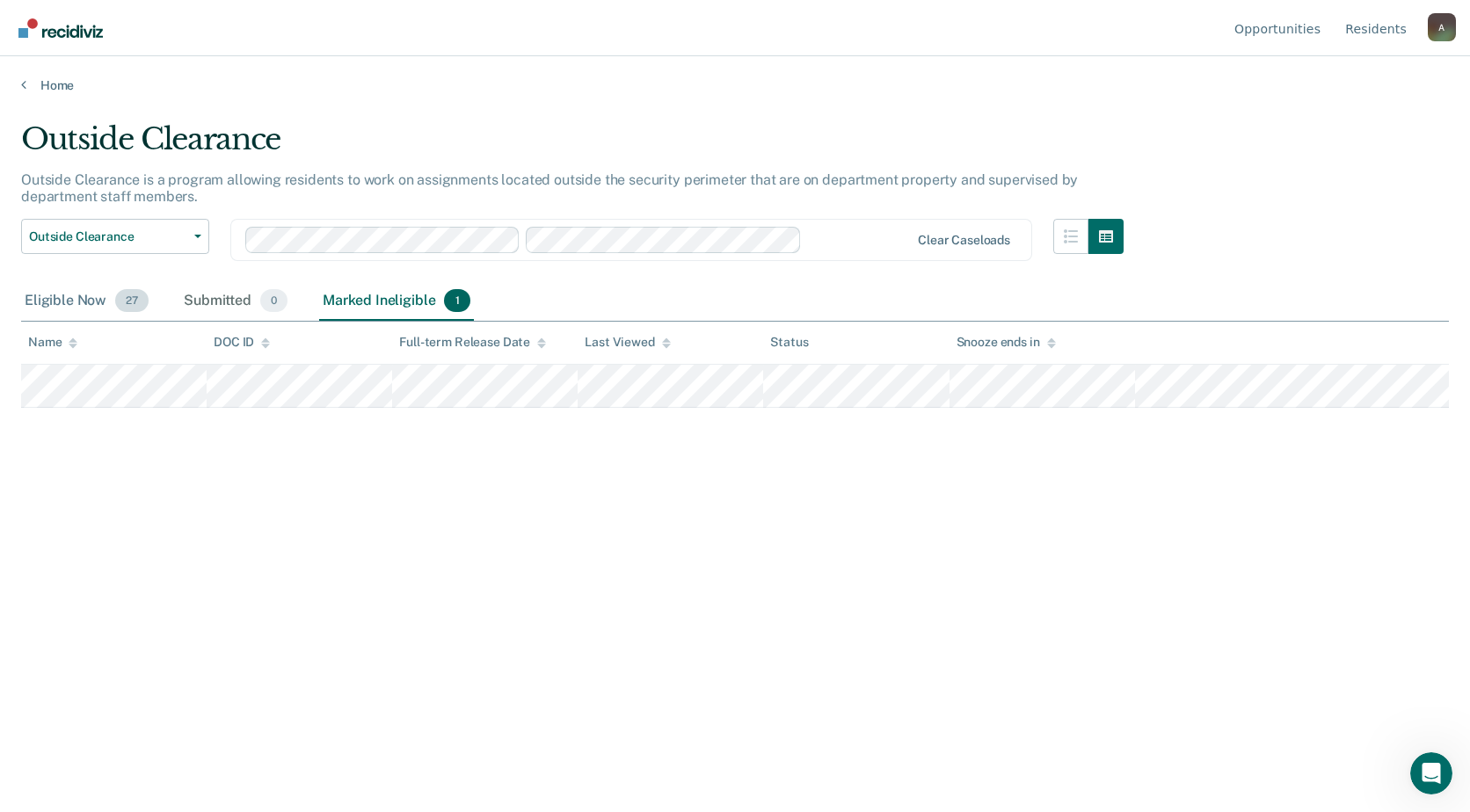
click at [72, 302] on div "Eligible Now 27" at bounding box center [86, 301] width 131 height 39
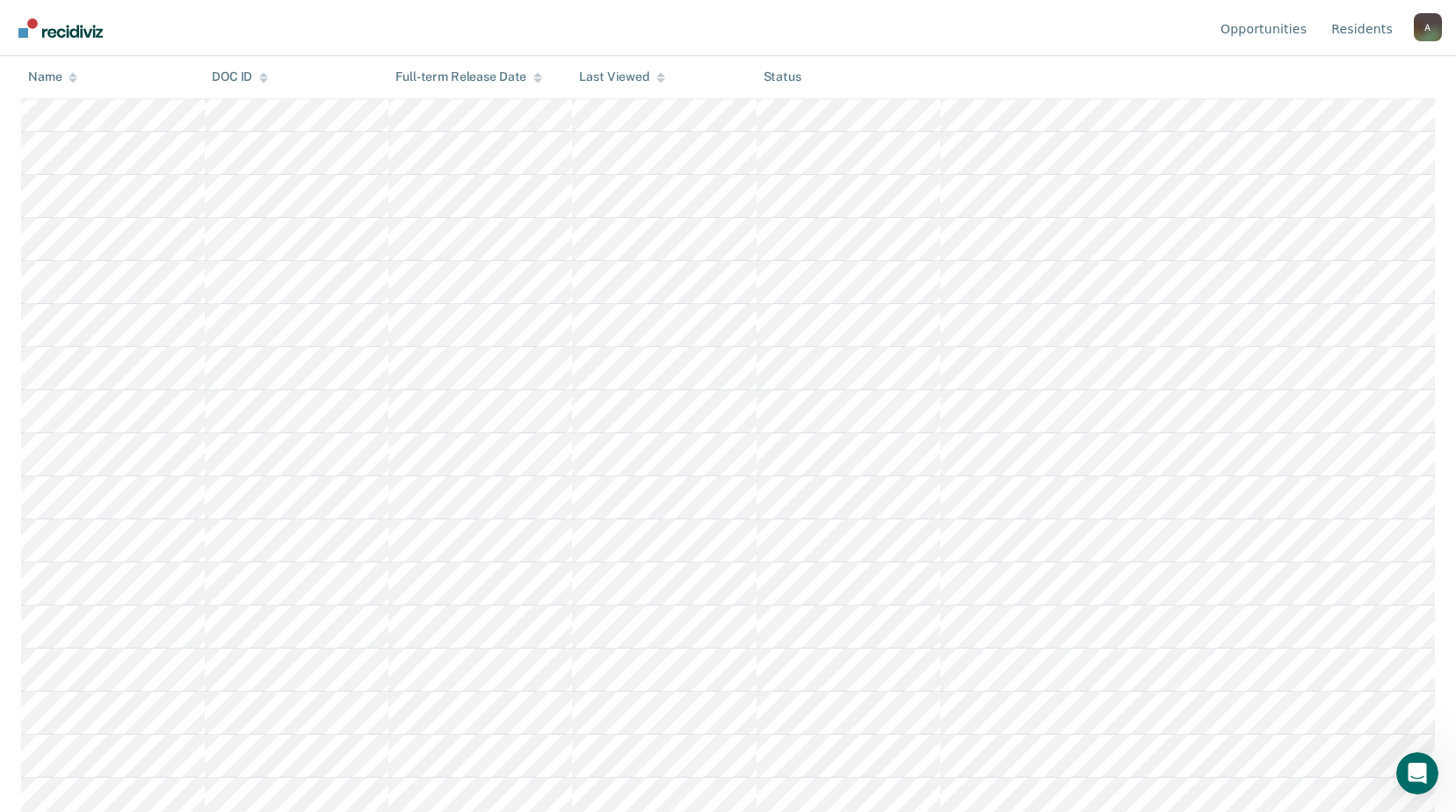
scroll to position [188, 0]
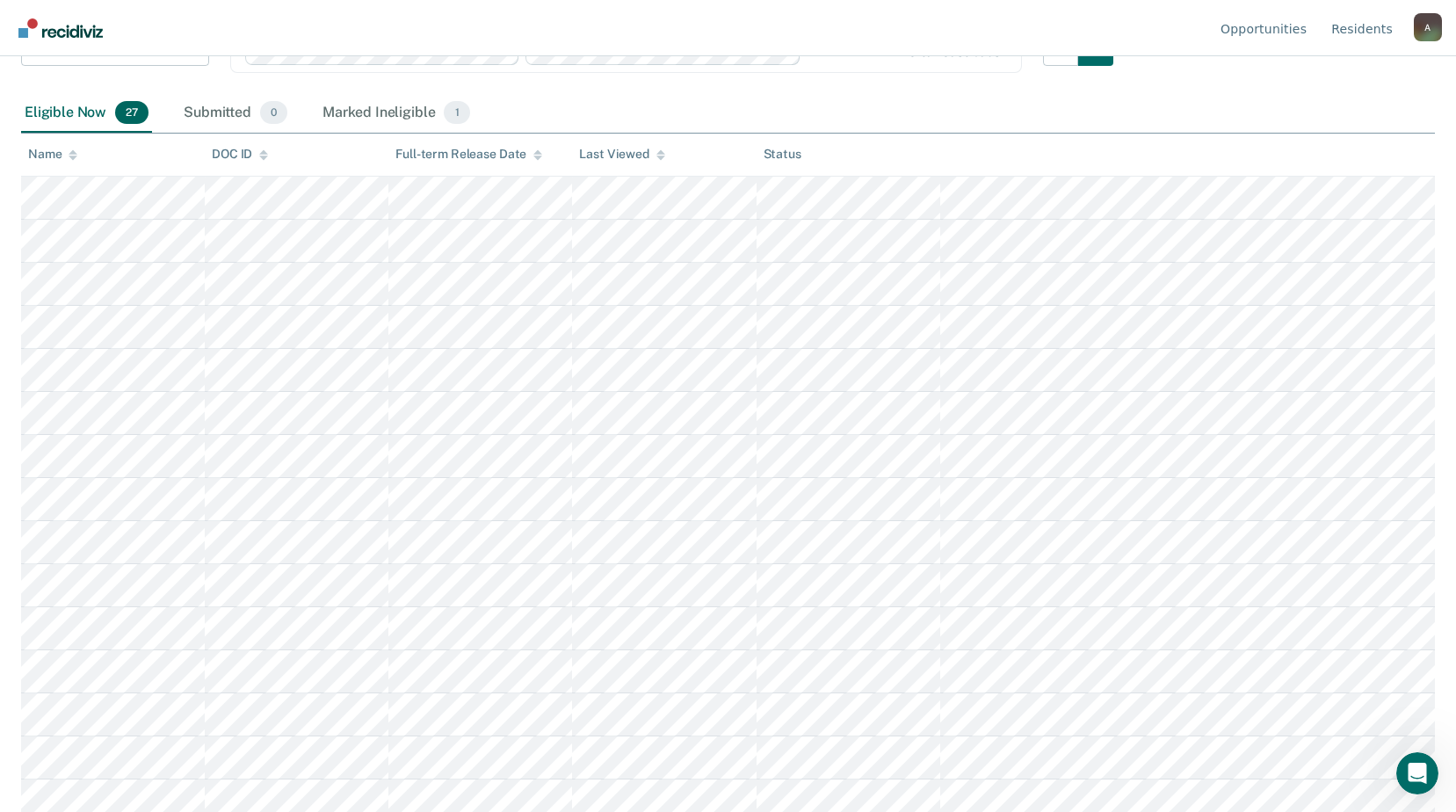
click at [623, 156] on div "Last Viewed" at bounding box center [622, 153] width 86 height 15
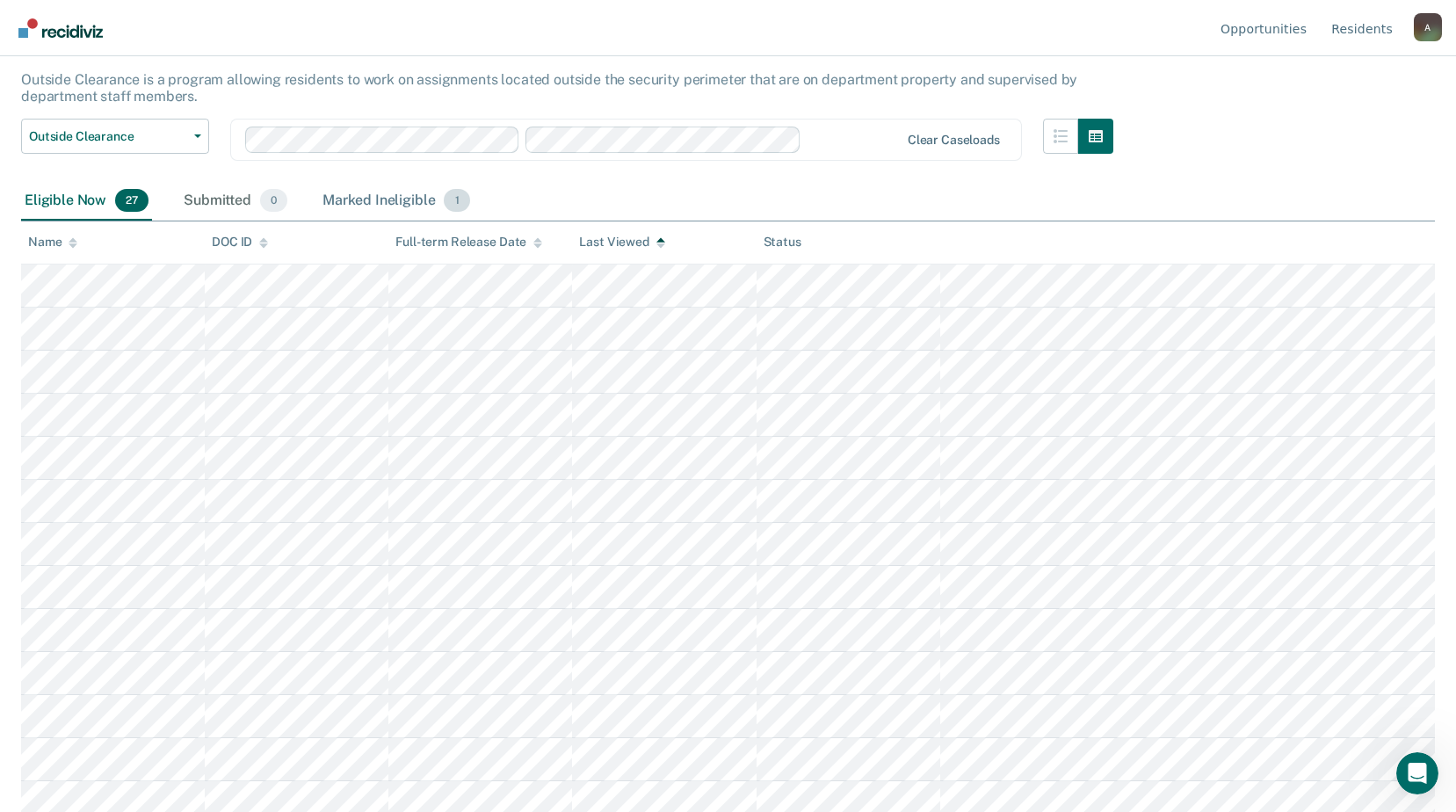
click at [397, 191] on div "Marked Ineligible 1" at bounding box center [396, 201] width 154 height 39
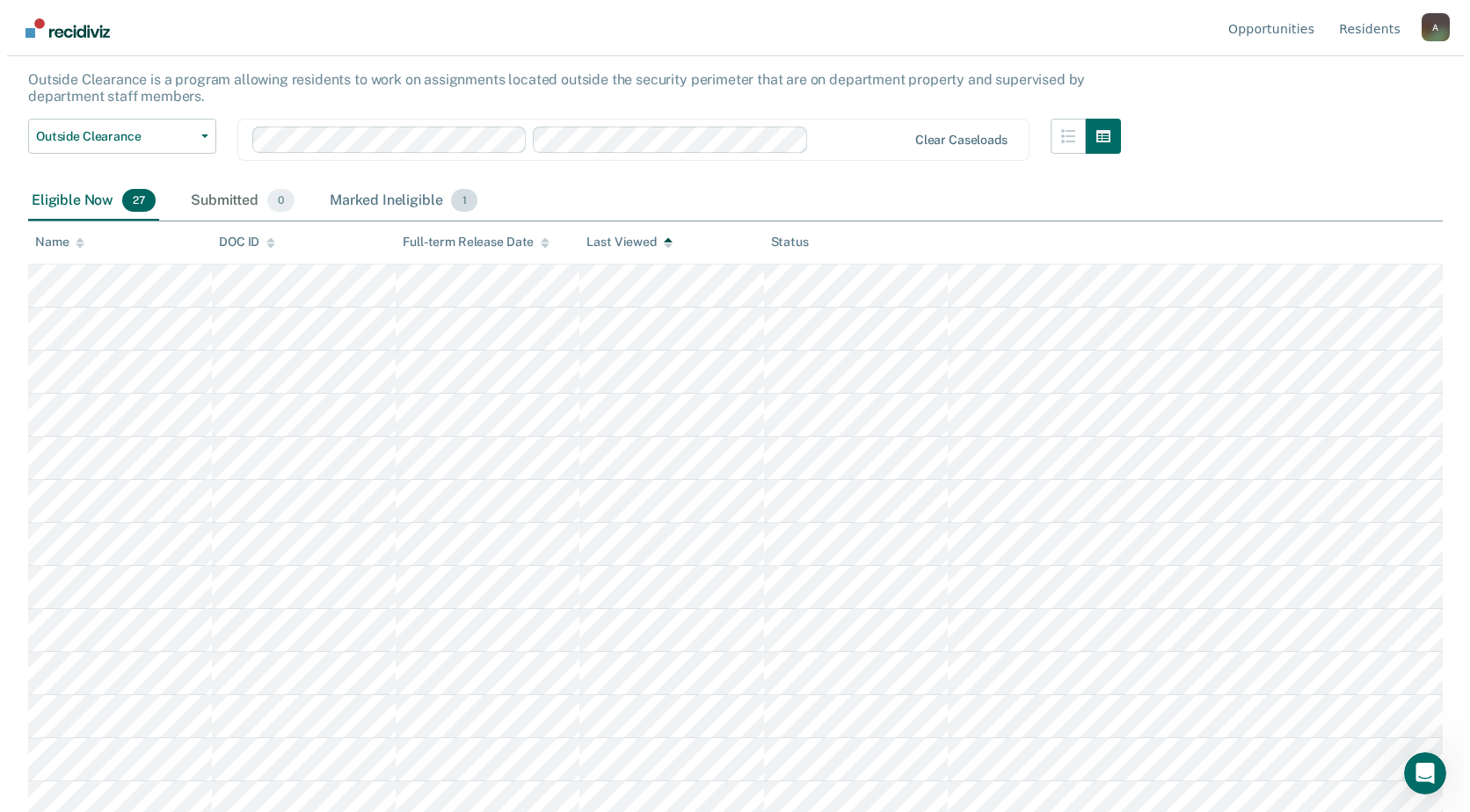
scroll to position [0, 0]
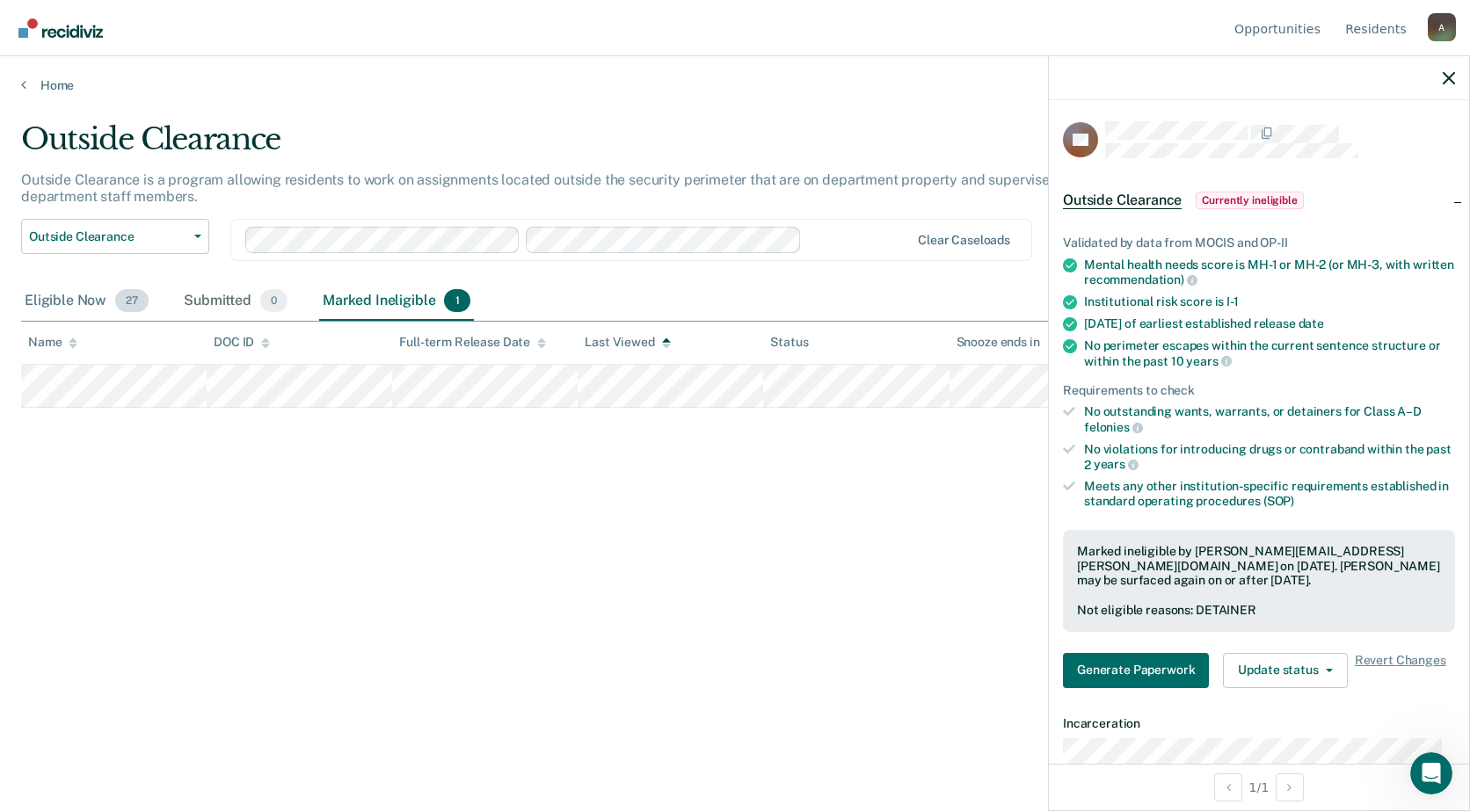
click at [73, 293] on div "Eligible Now 27" at bounding box center [86, 301] width 131 height 39
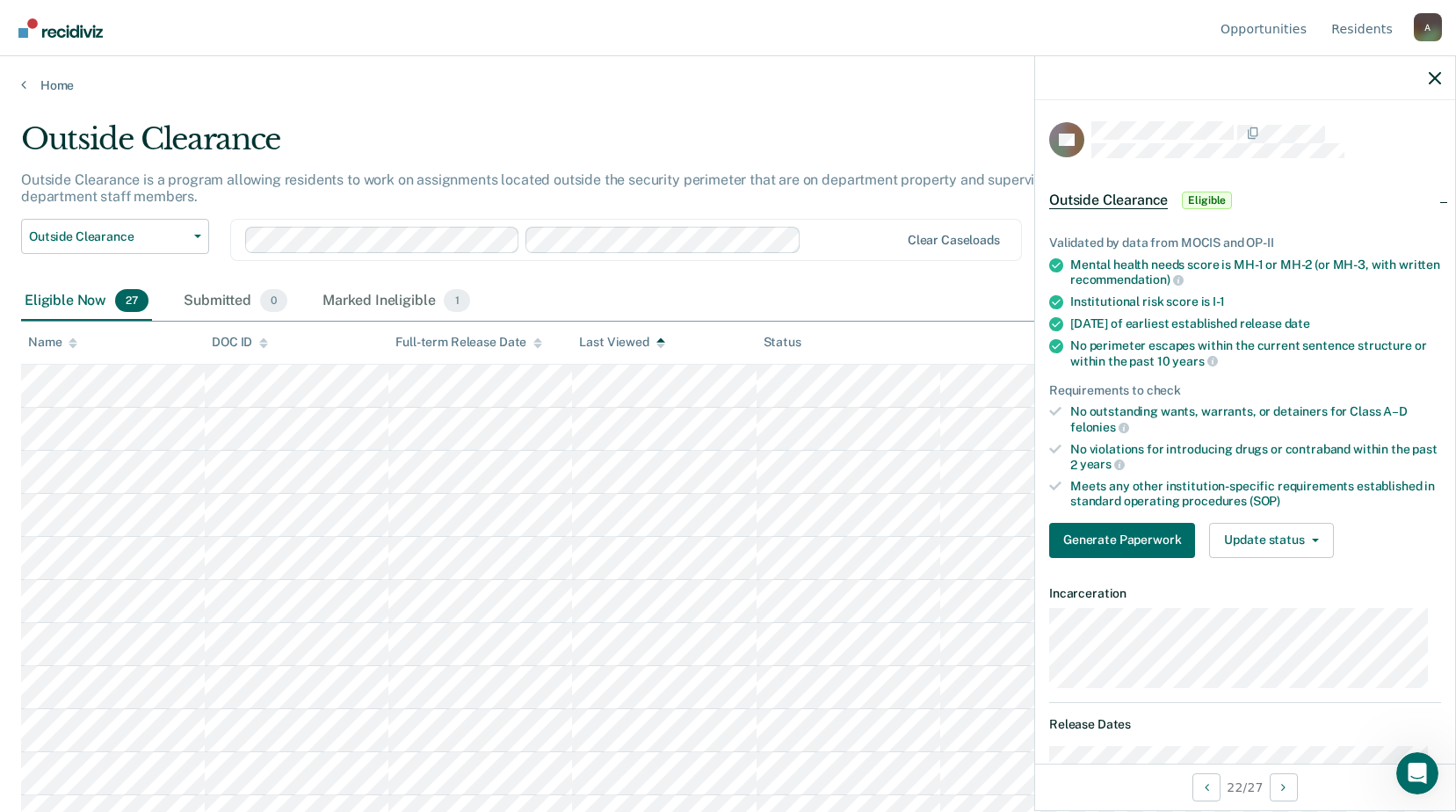
click at [1445, 74] on div at bounding box center [1246, 78] width 421 height 44
click at [1436, 74] on icon "button" at bounding box center [1435, 78] width 12 height 12
click at [144, 230] on span "Outside Clearance" at bounding box center [108, 236] width 158 height 15
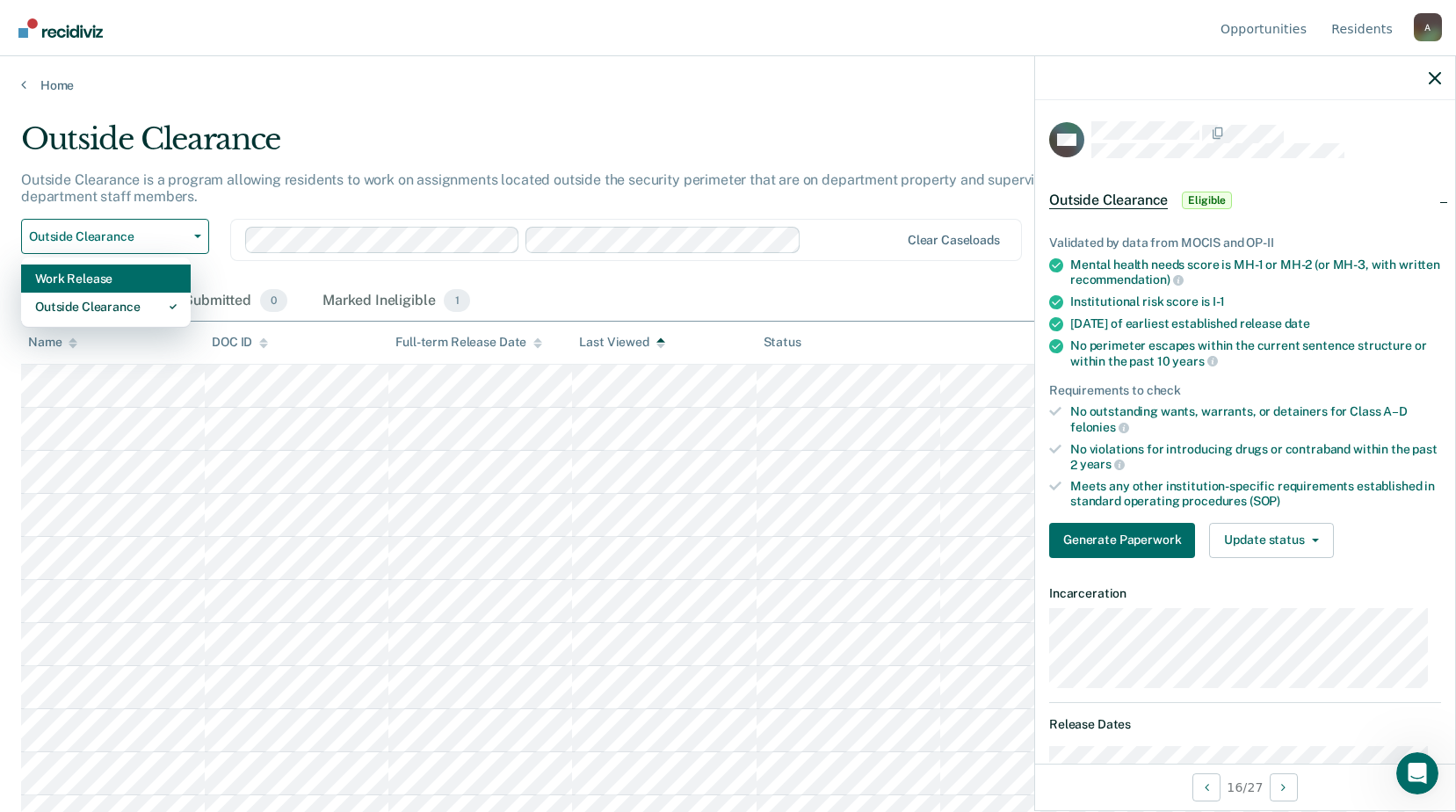
click at [124, 283] on div "Work Release" at bounding box center [106, 278] width 142 height 28
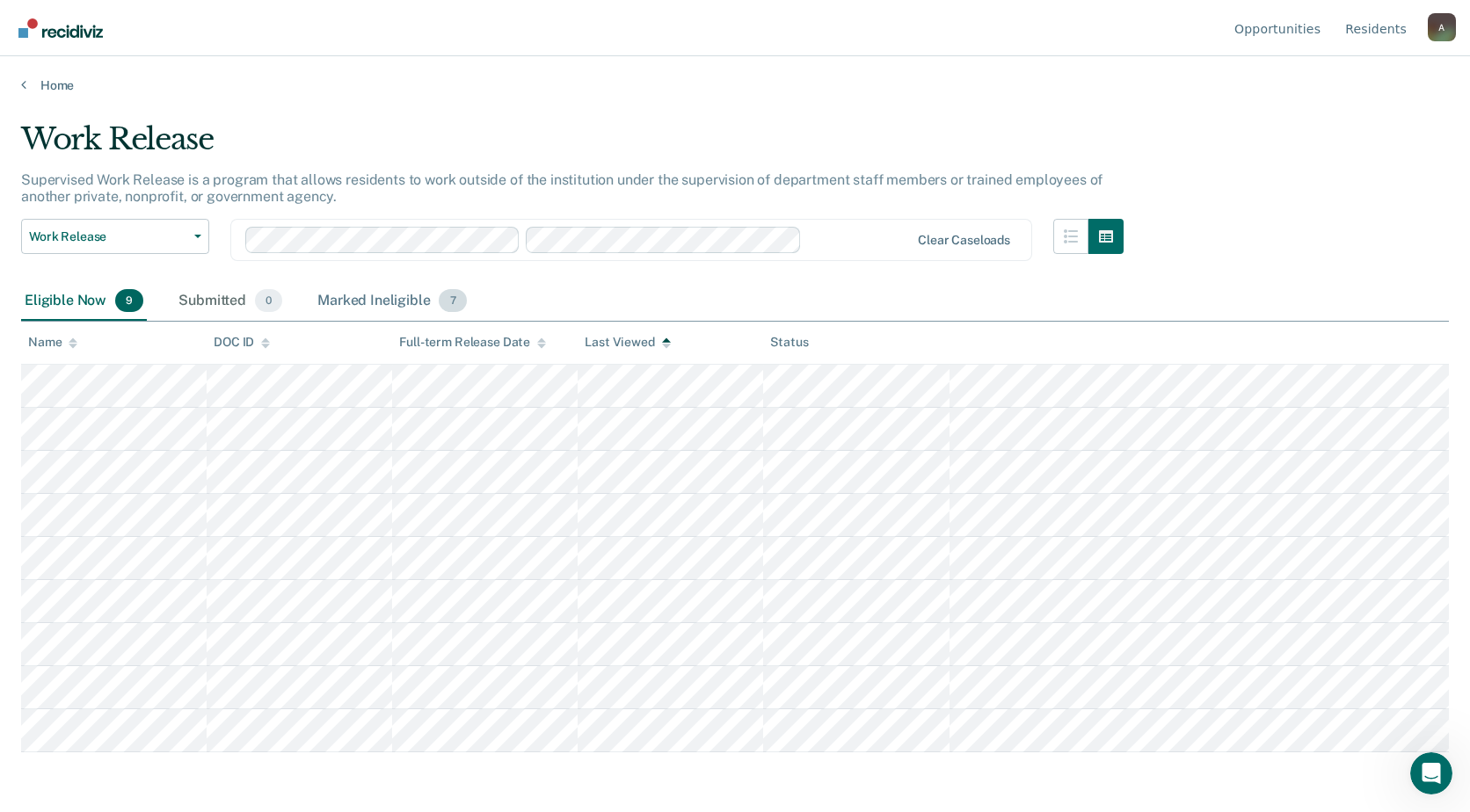
click at [439, 304] on span "7" at bounding box center [451, 300] width 27 height 23
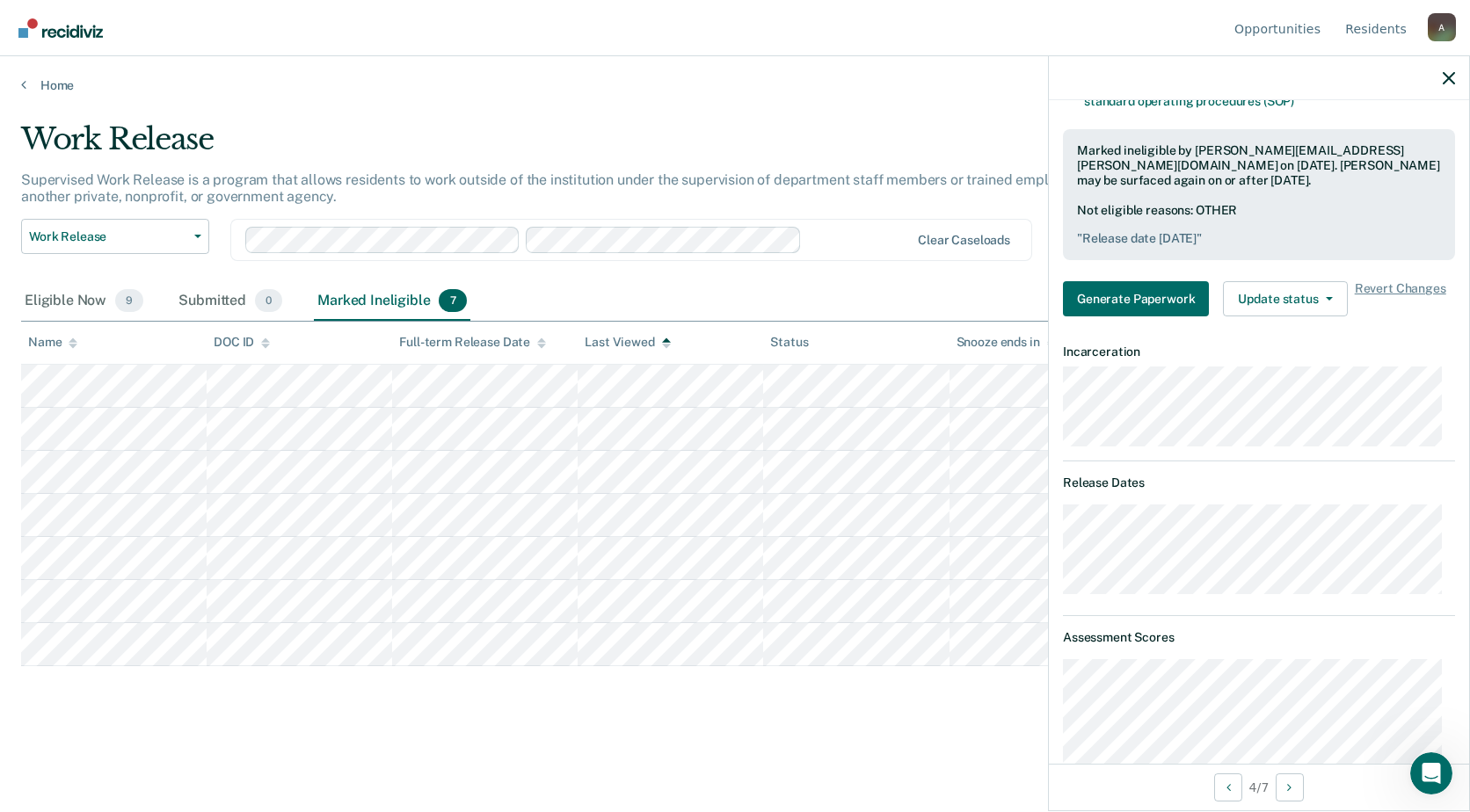
scroll to position [381, 0]
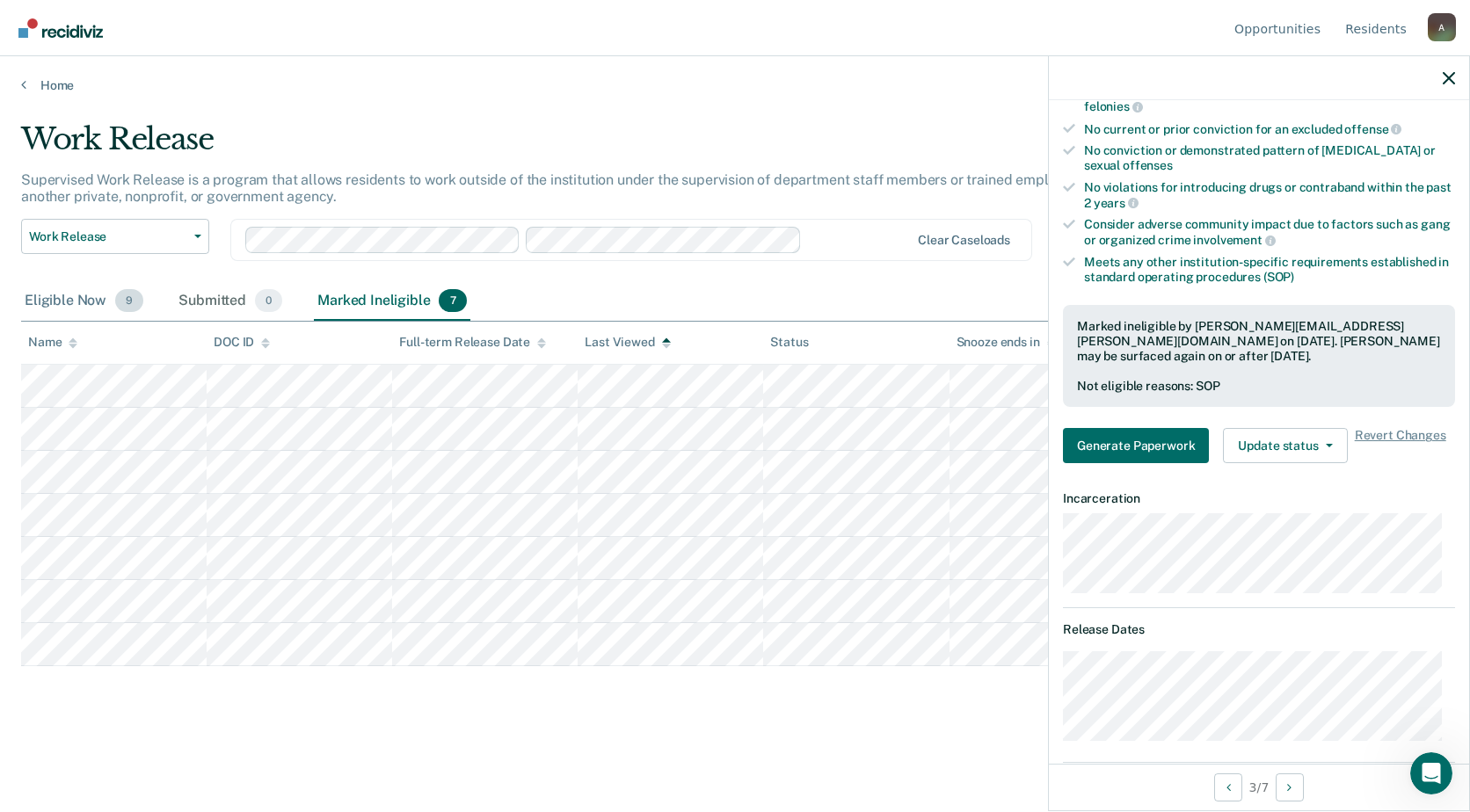
click at [43, 297] on div "Eligible Now 9" at bounding box center [84, 301] width 126 height 39
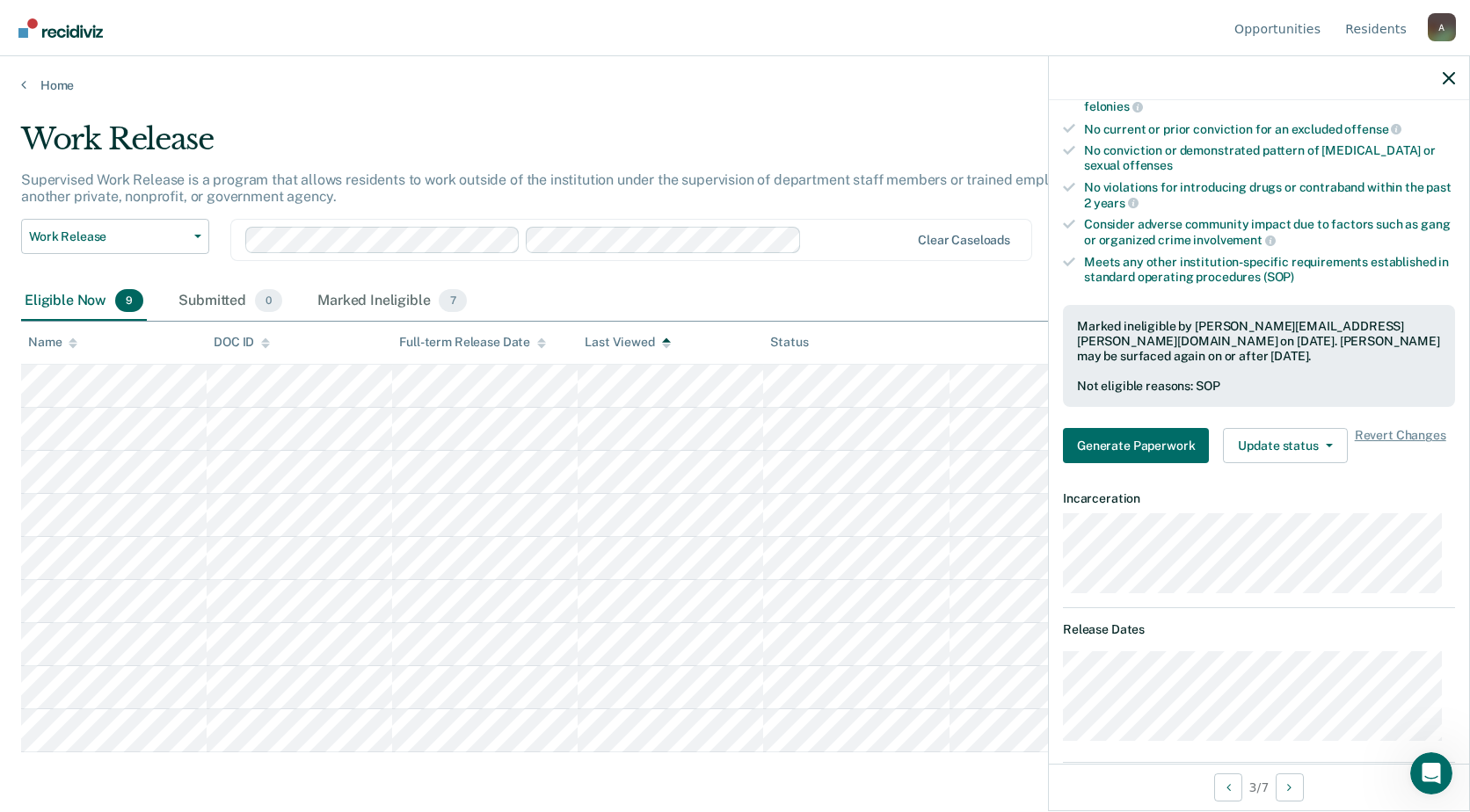
scroll to position [204, 0]
